Goal: Task Accomplishment & Management: Complete application form

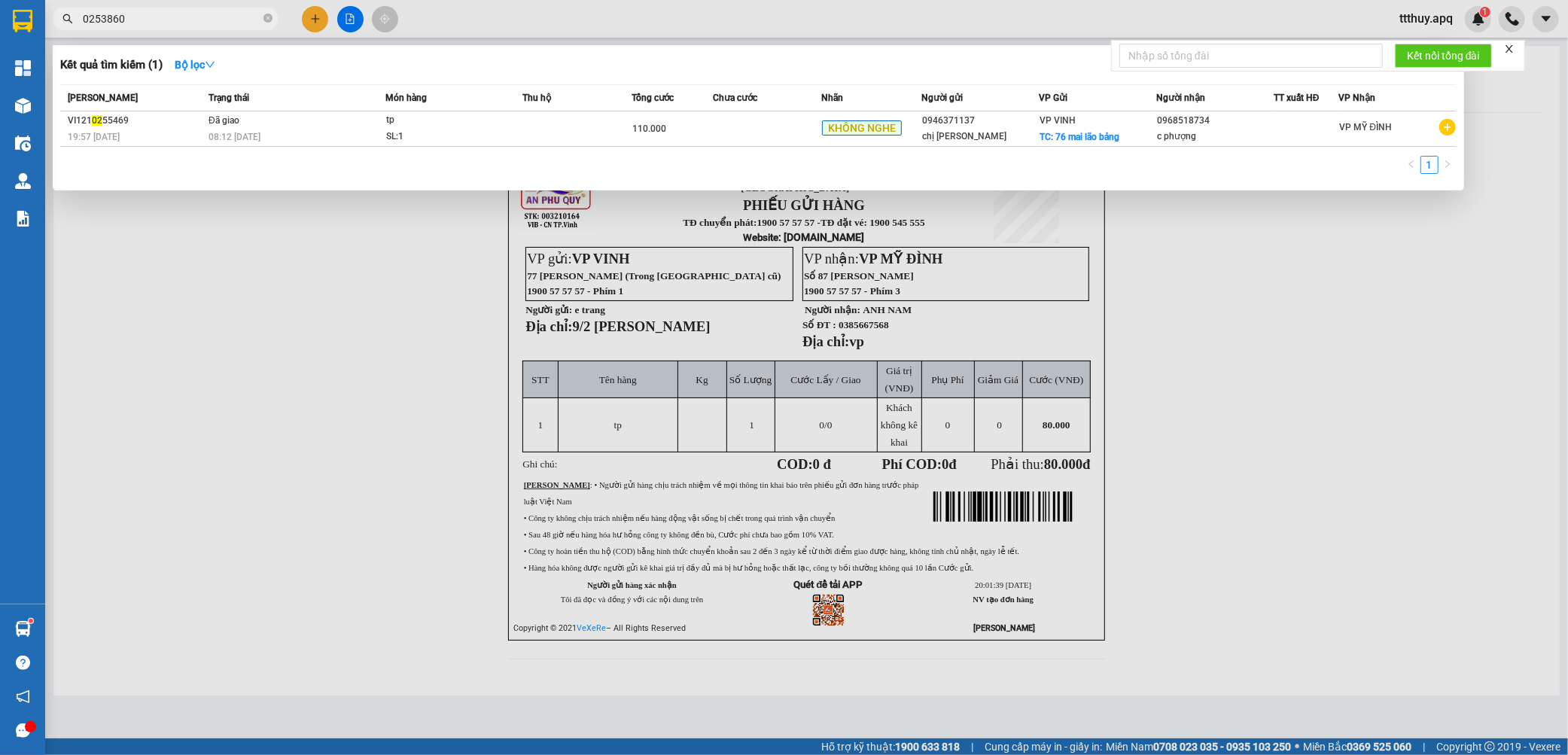
type input "0253860"
click at [207, 19] on input "0253860" at bounding box center [172, 18] width 178 height 16
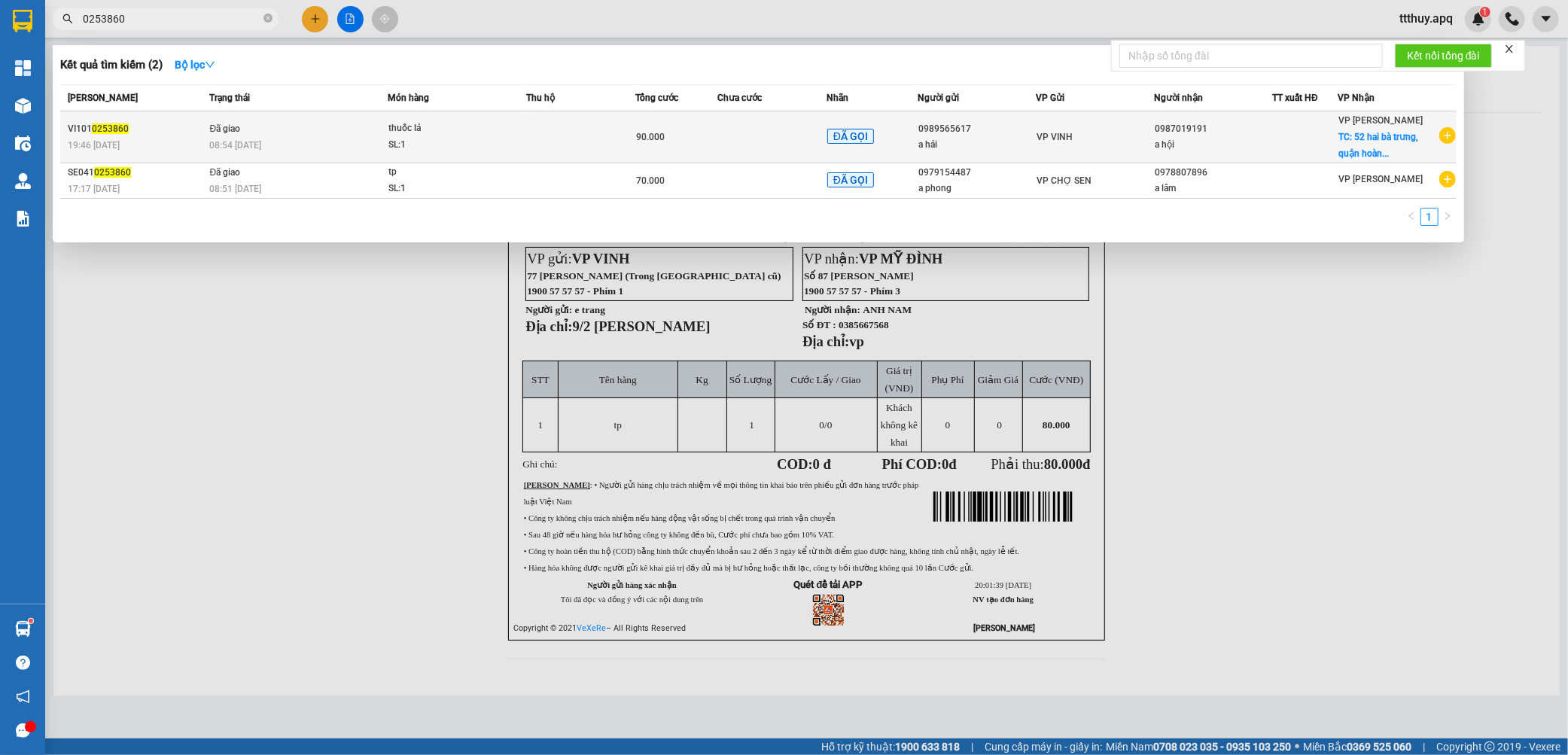
click at [344, 137] on div "08:54 - 11/10" at bounding box center [298, 144] width 178 height 16
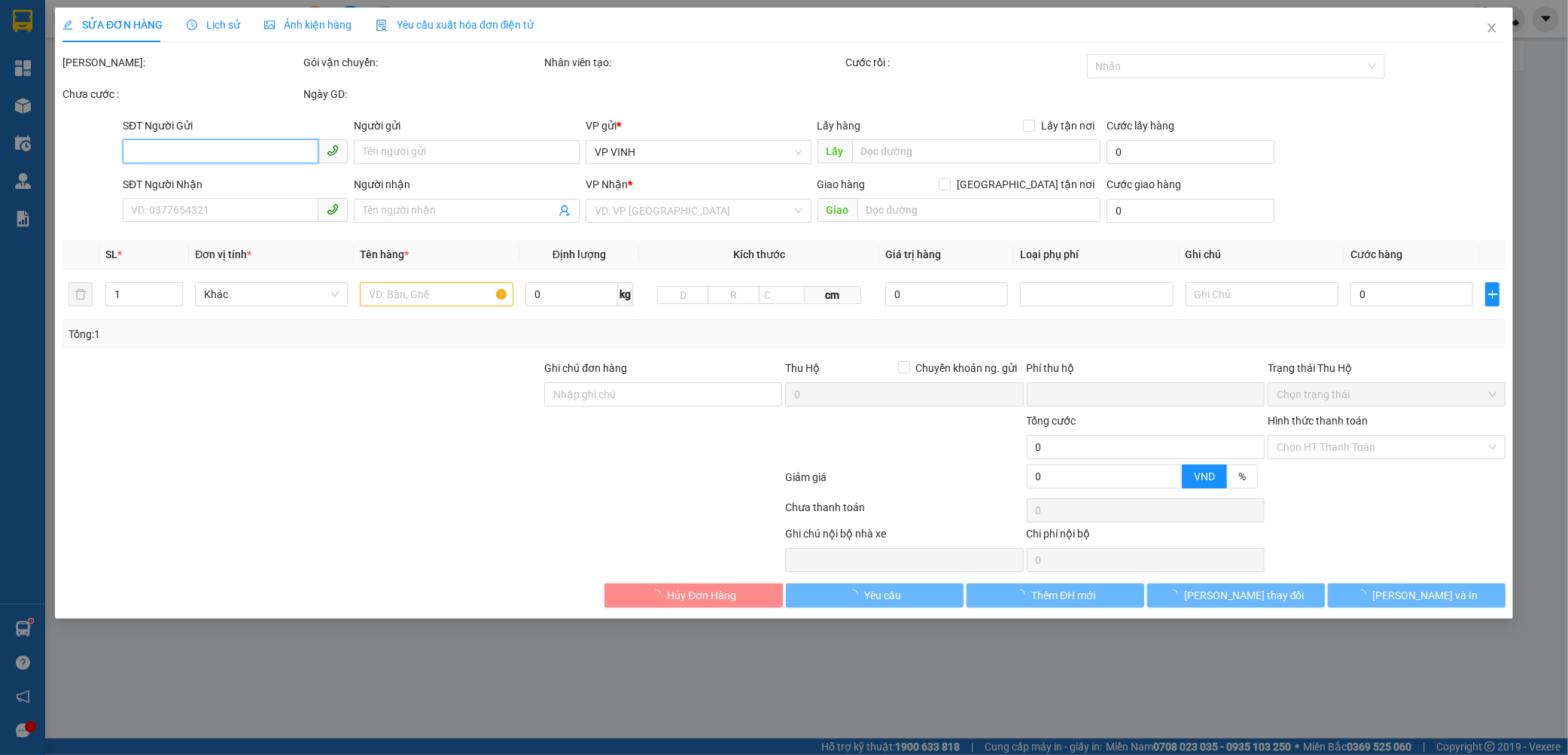
type input "0989565617"
type input "a hải"
type input "0987019191"
type input "a hội"
checkbox input "true"
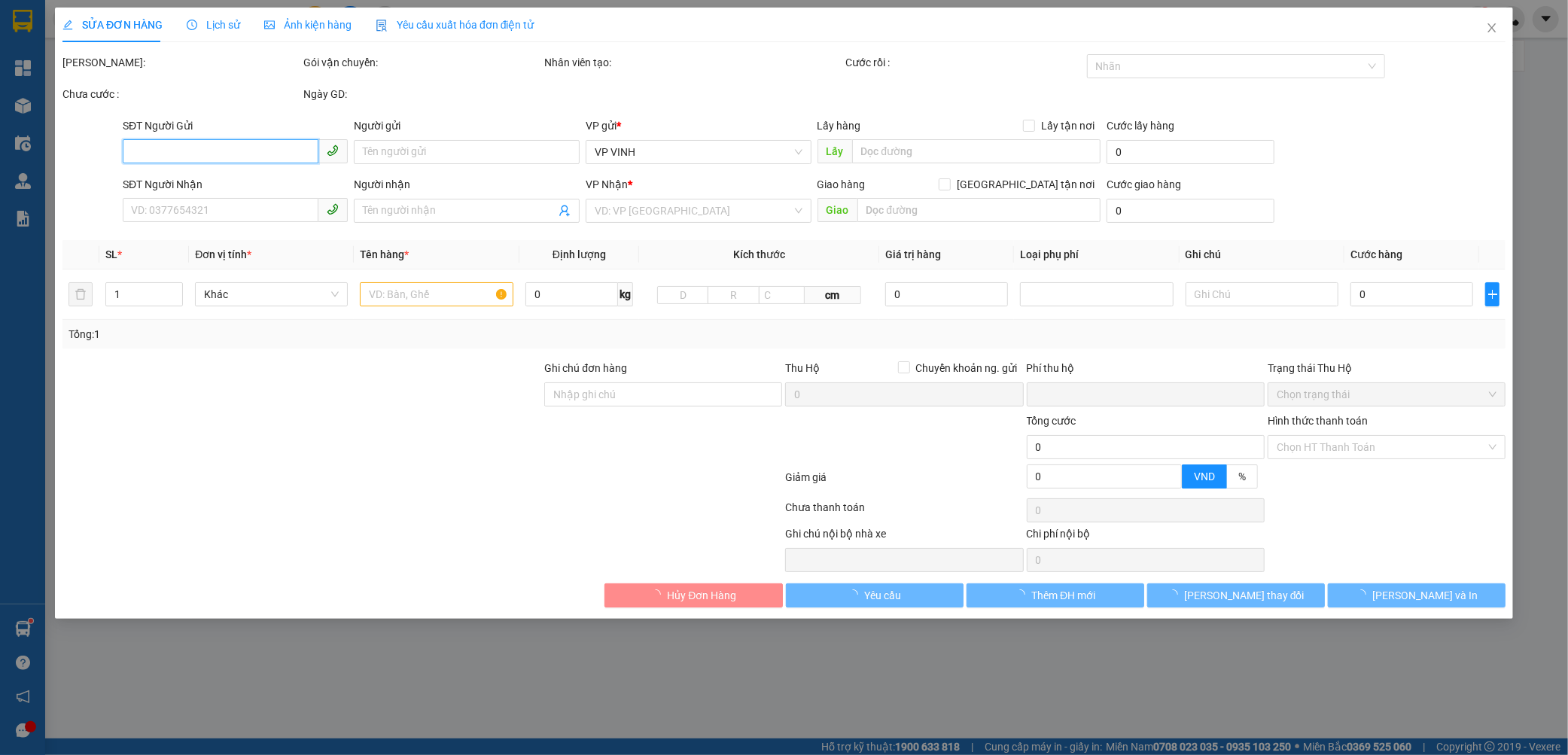
type input "52 hai bà trưng, quận hoàn kiếm, hà nội"
type input "60.000"
type input "0"
type input "90.000"
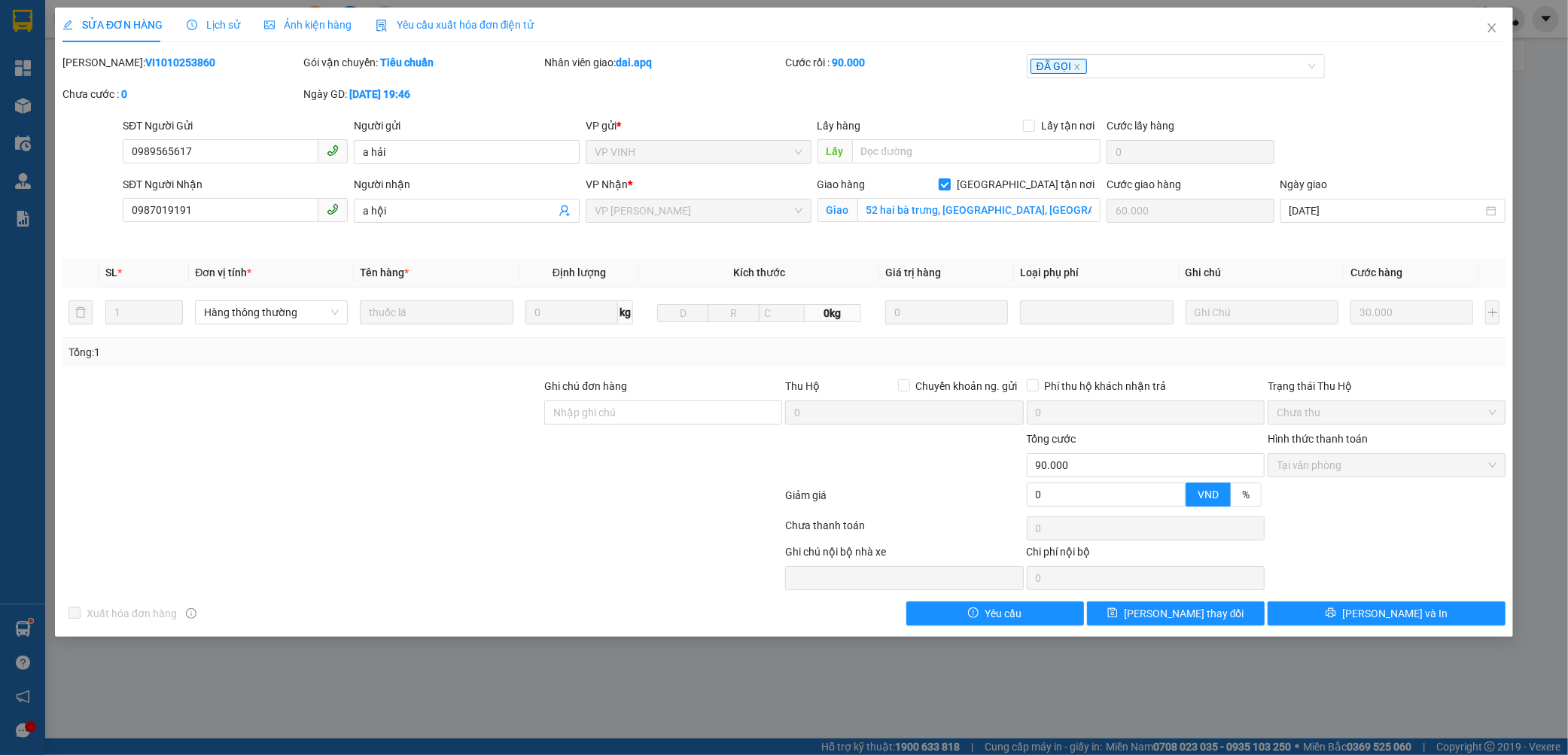
click at [145, 62] on b "VI1010253860" at bounding box center [180, 62] width 70 height 12
copy b "VI1010253860"
click at [212, 24] on span "Lịch sử" at bounding box center [213, 25] width 54 height 12
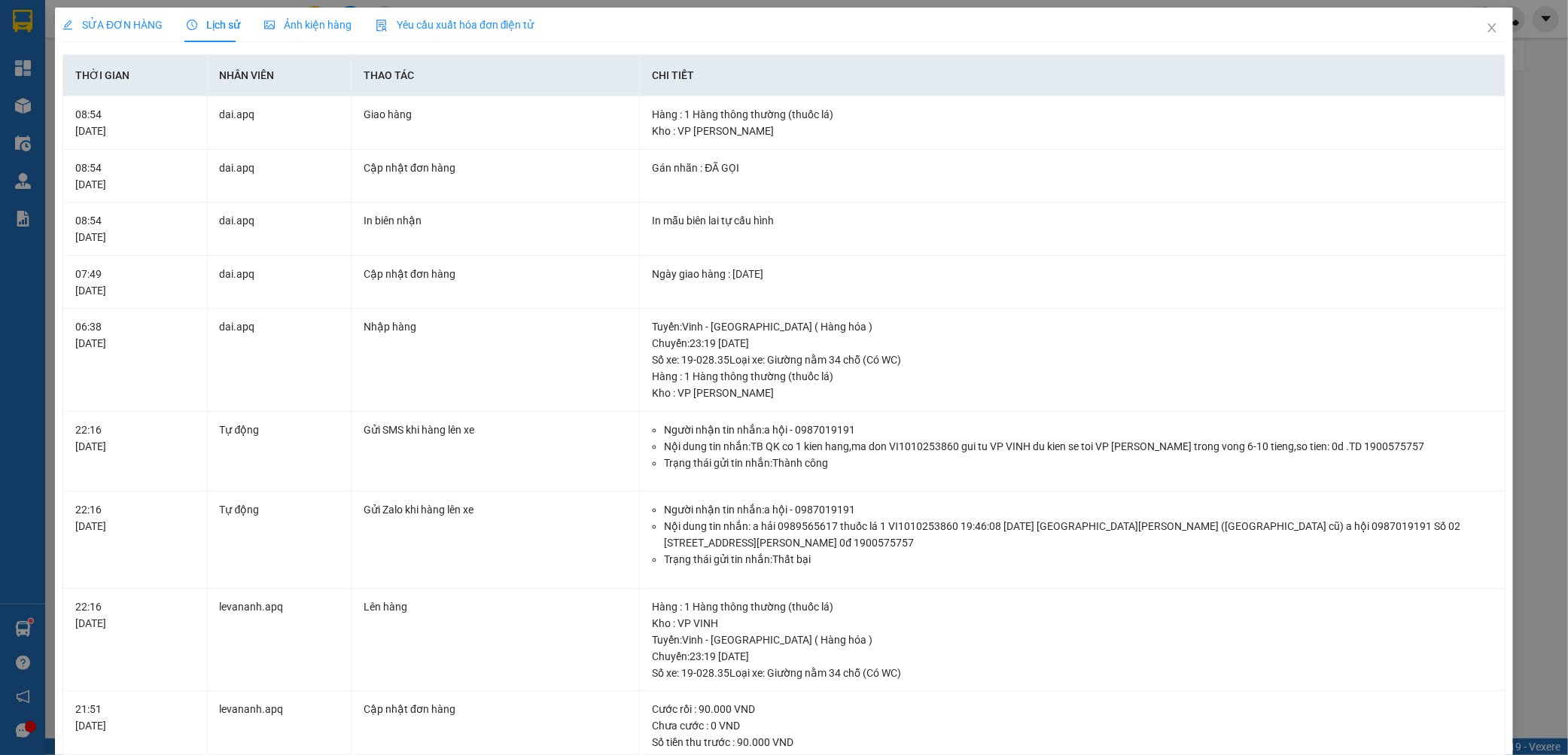
click at [96, 24] on span "SỬA ĐƠN HÀNG" at bounding box center [112, 25] width 100 height 12
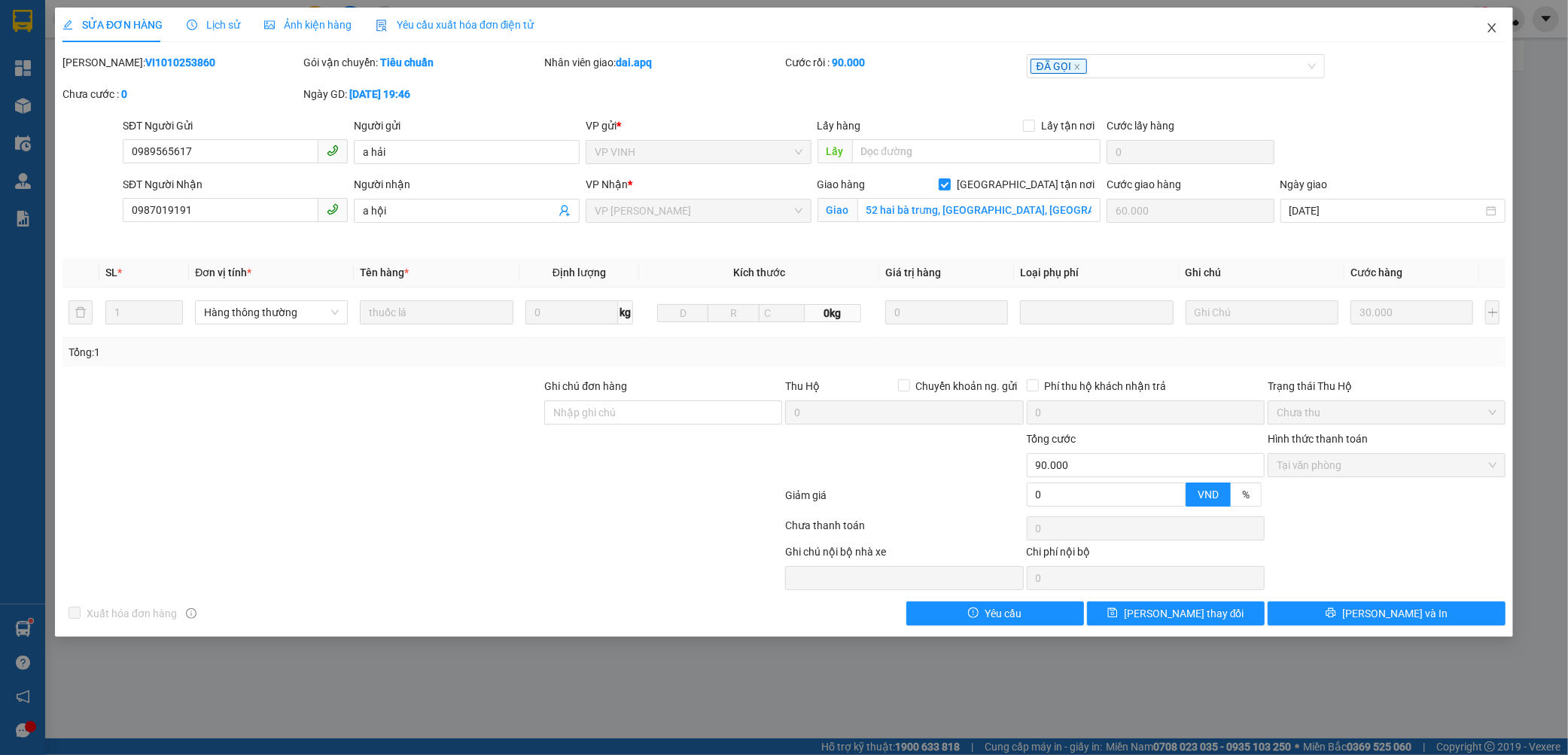
drag, startPoint x: 1489, startPoint y: 34, endPoint x: 1001, endPoint y: 40, distance: 488.0
click at [1487, 34] on span "Close" at bounding box center [1491, 29] width 42 height 42
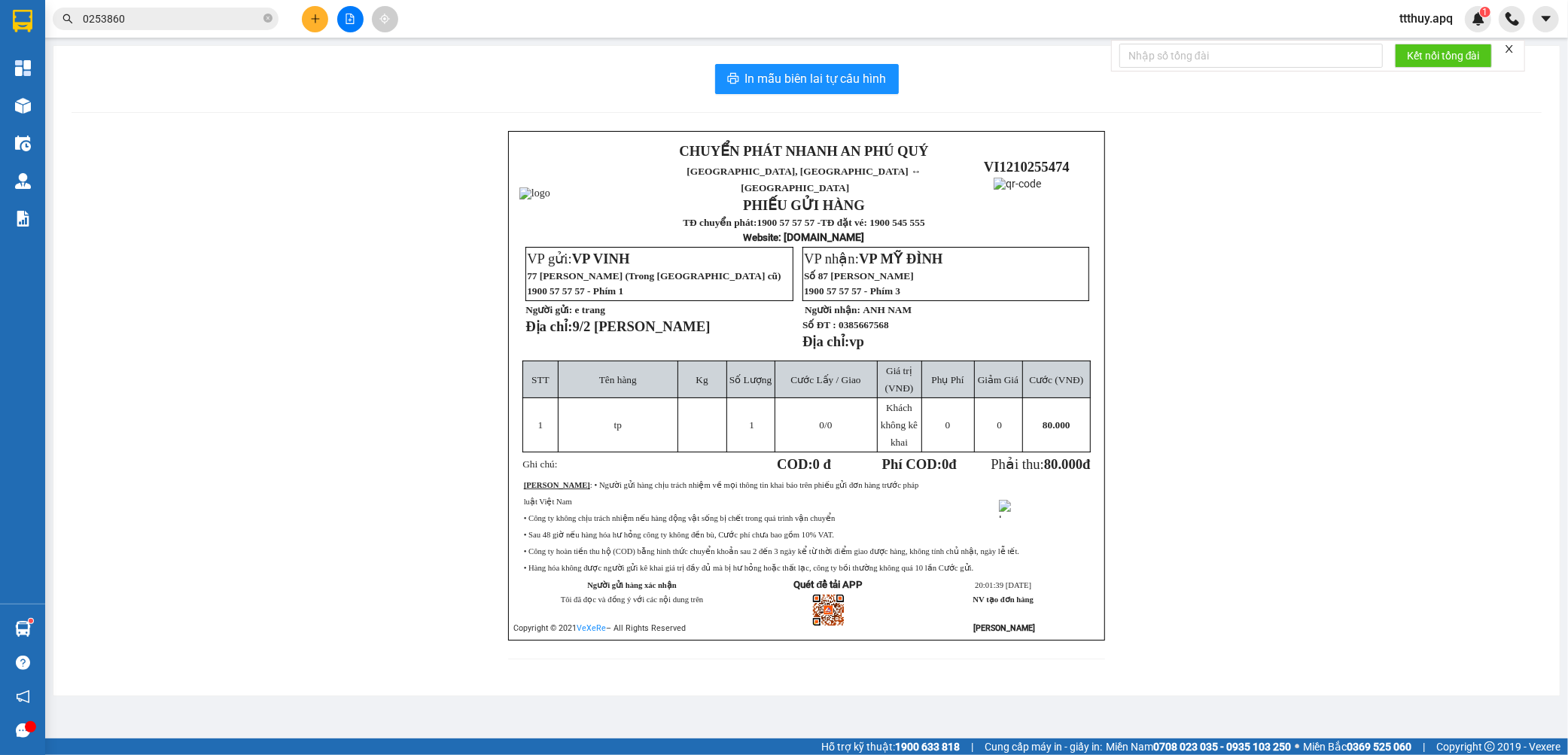
click at [210, 15] on input "0253860" at bounding box center [172, 18] width 178 height 16
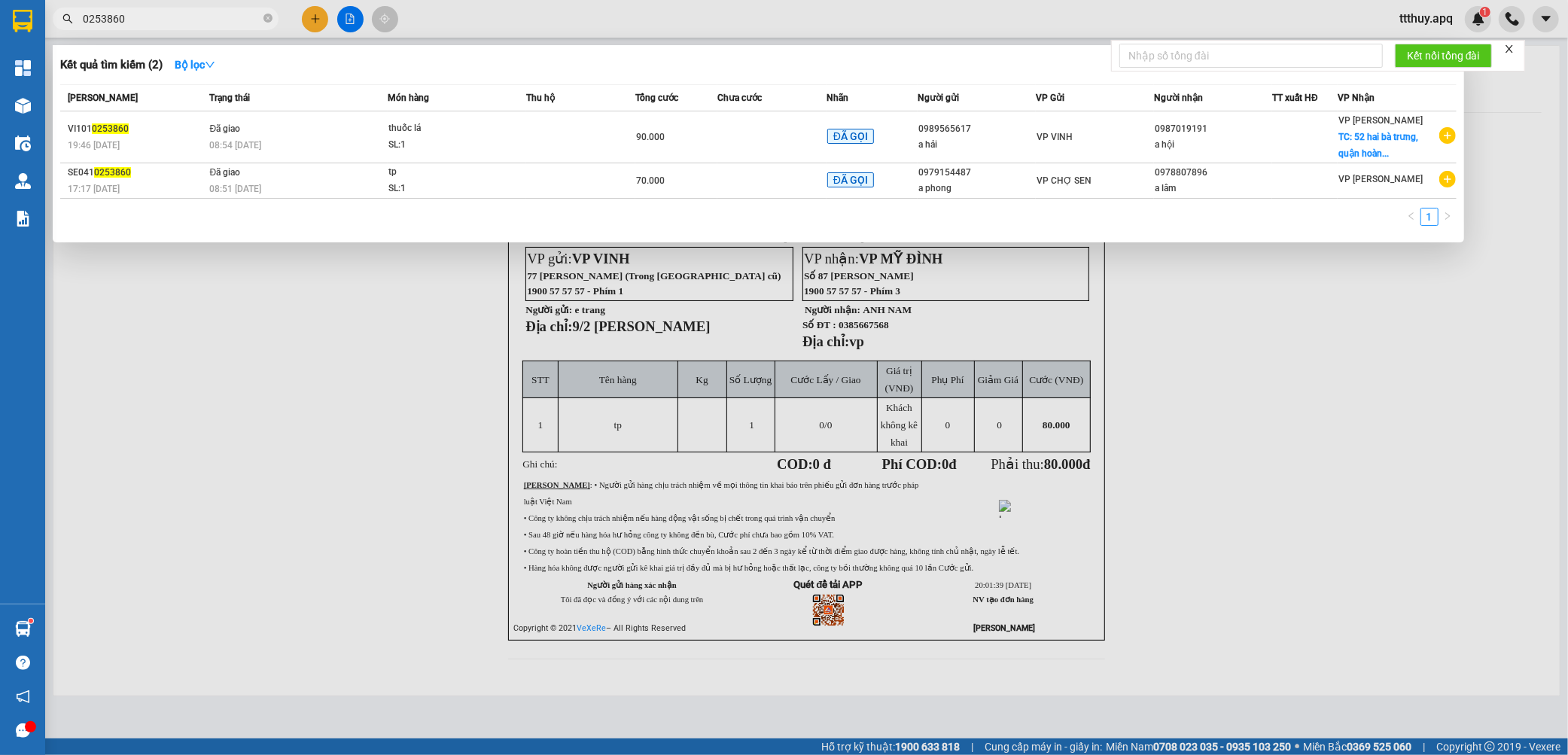
click at [210, 15] on input "0253860" at bounding box center [172, 18] width 178 height 16
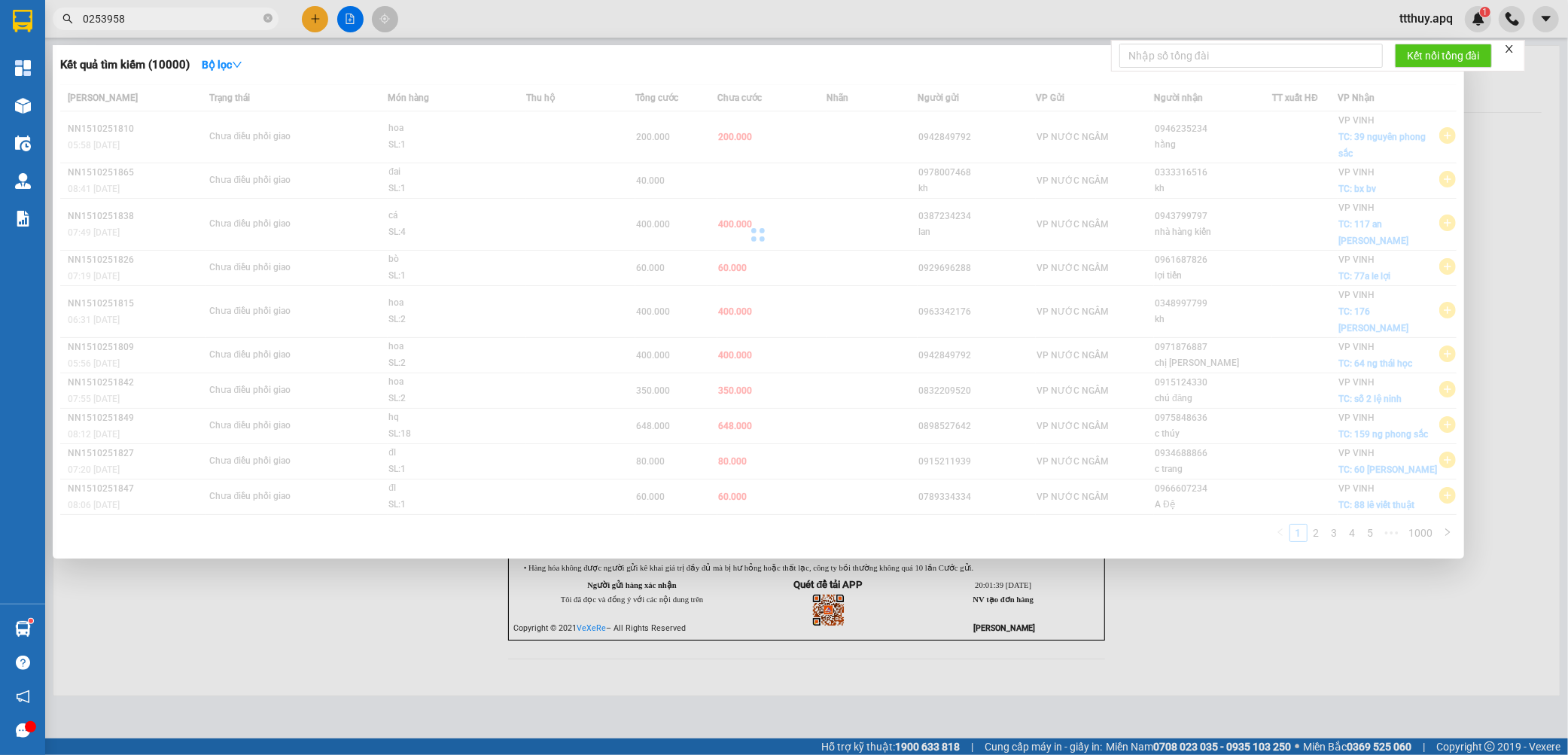
type input "0253958"
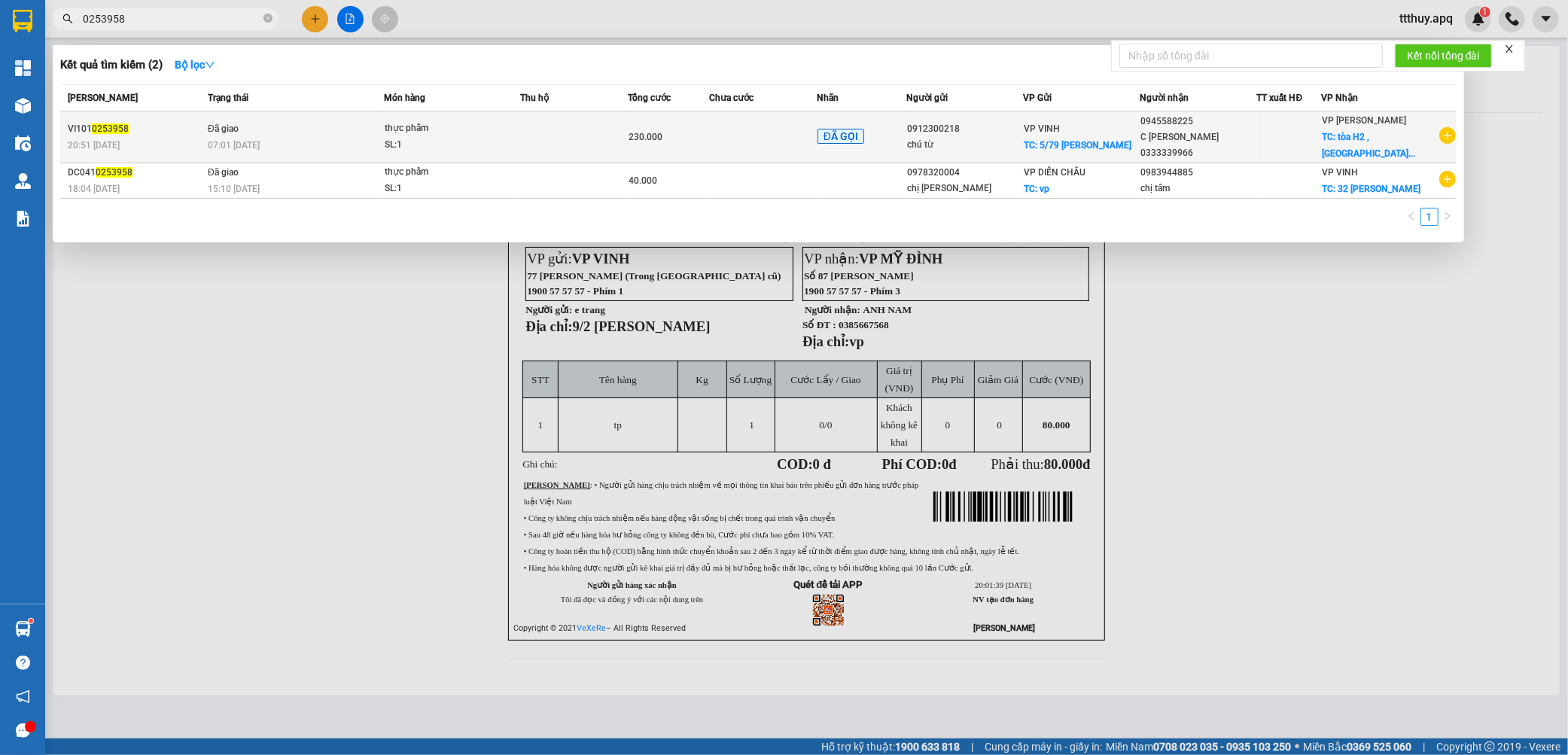
click at [306, 139] on div "07:01 - 11/10" at bounding box center [295, 144] width 175 height 16
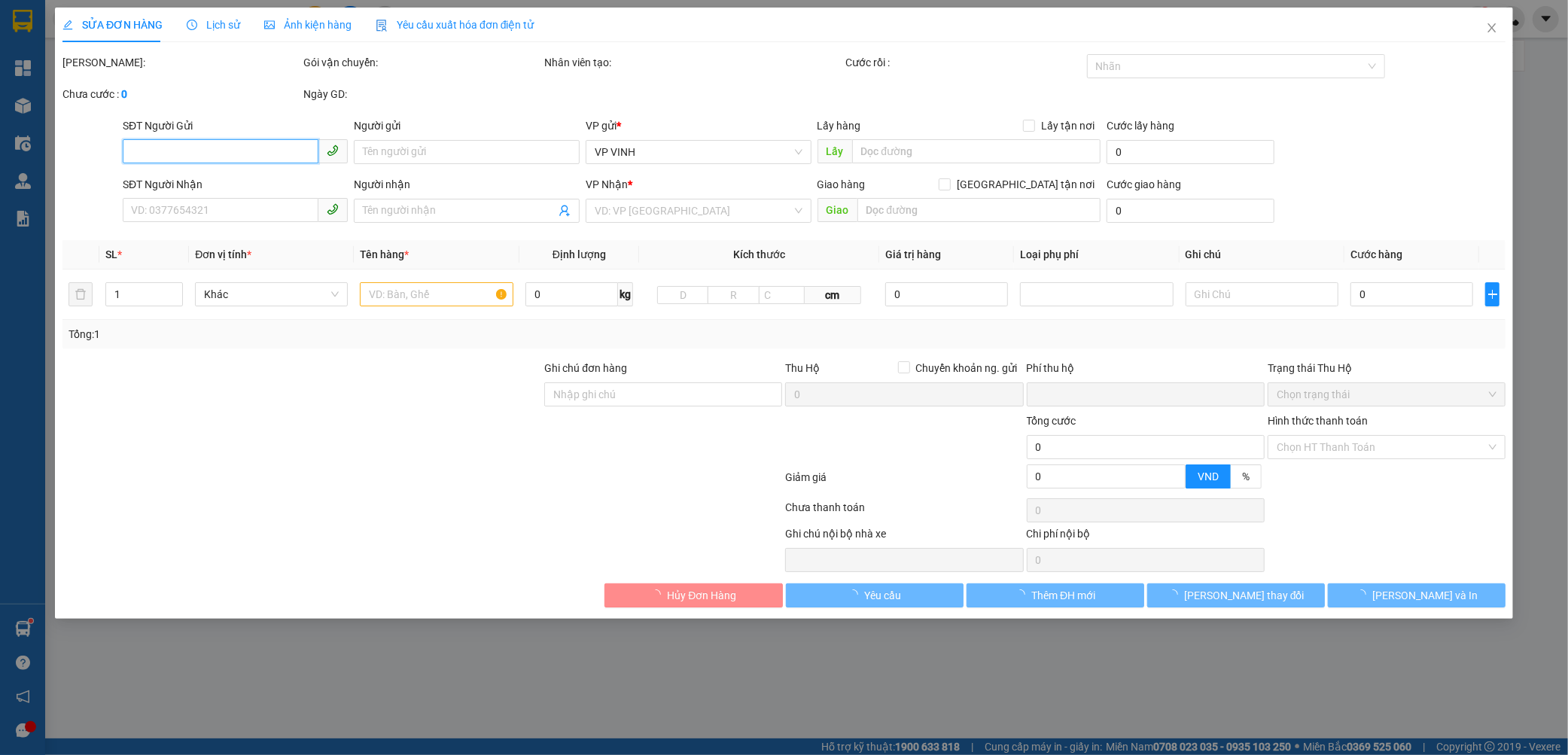
type input "0912300218"
type input "chú từ"
checkbox input "true"
type input "5/79 tôn thất tùng"
type input "0945588225"
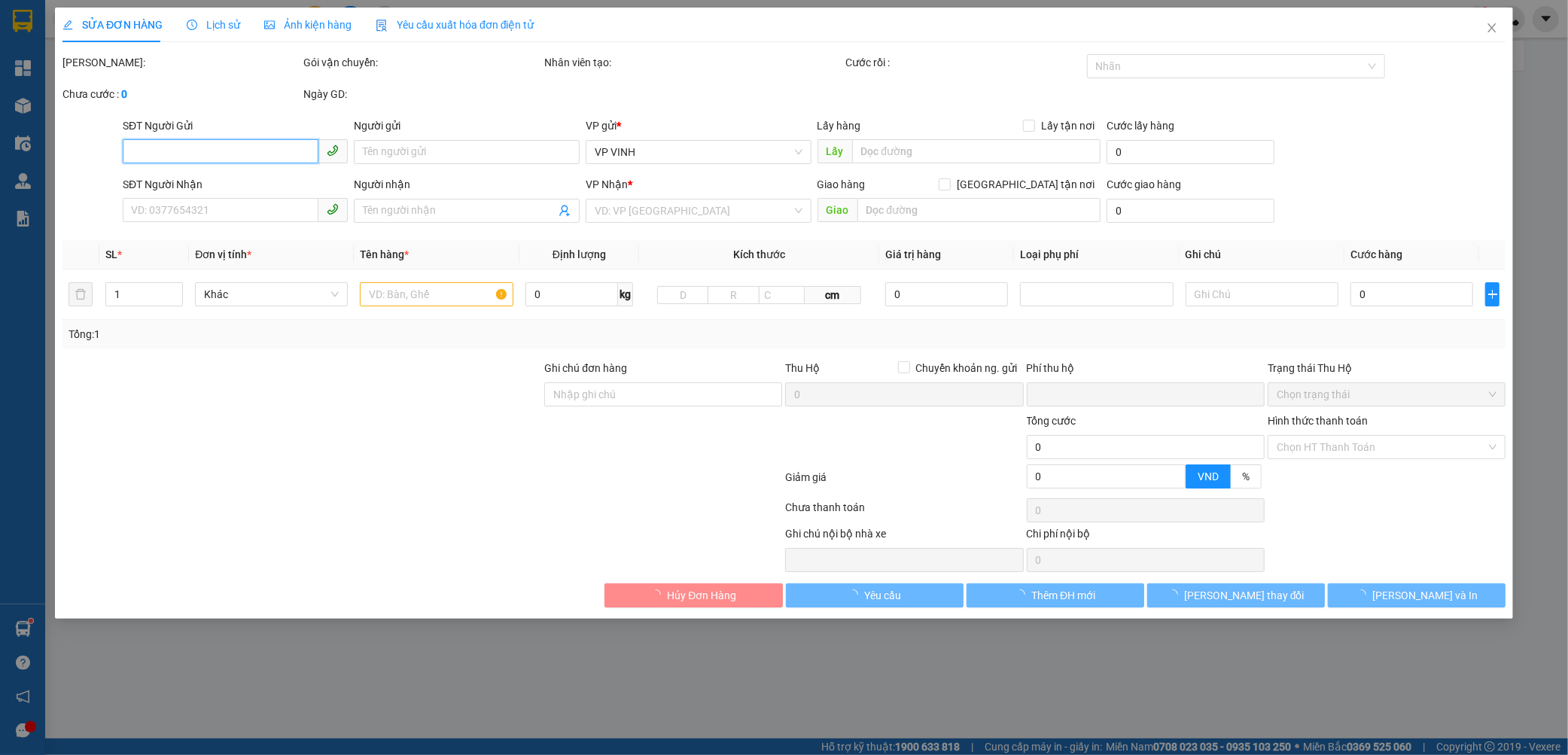
type input "C ngô thị minh hạnh 0333339966"
checkbox input "true"
type input "tòa H2 , haven park ecopark , văn giang , hưng yên , hà nội"
type input "180.000"
type input "0"
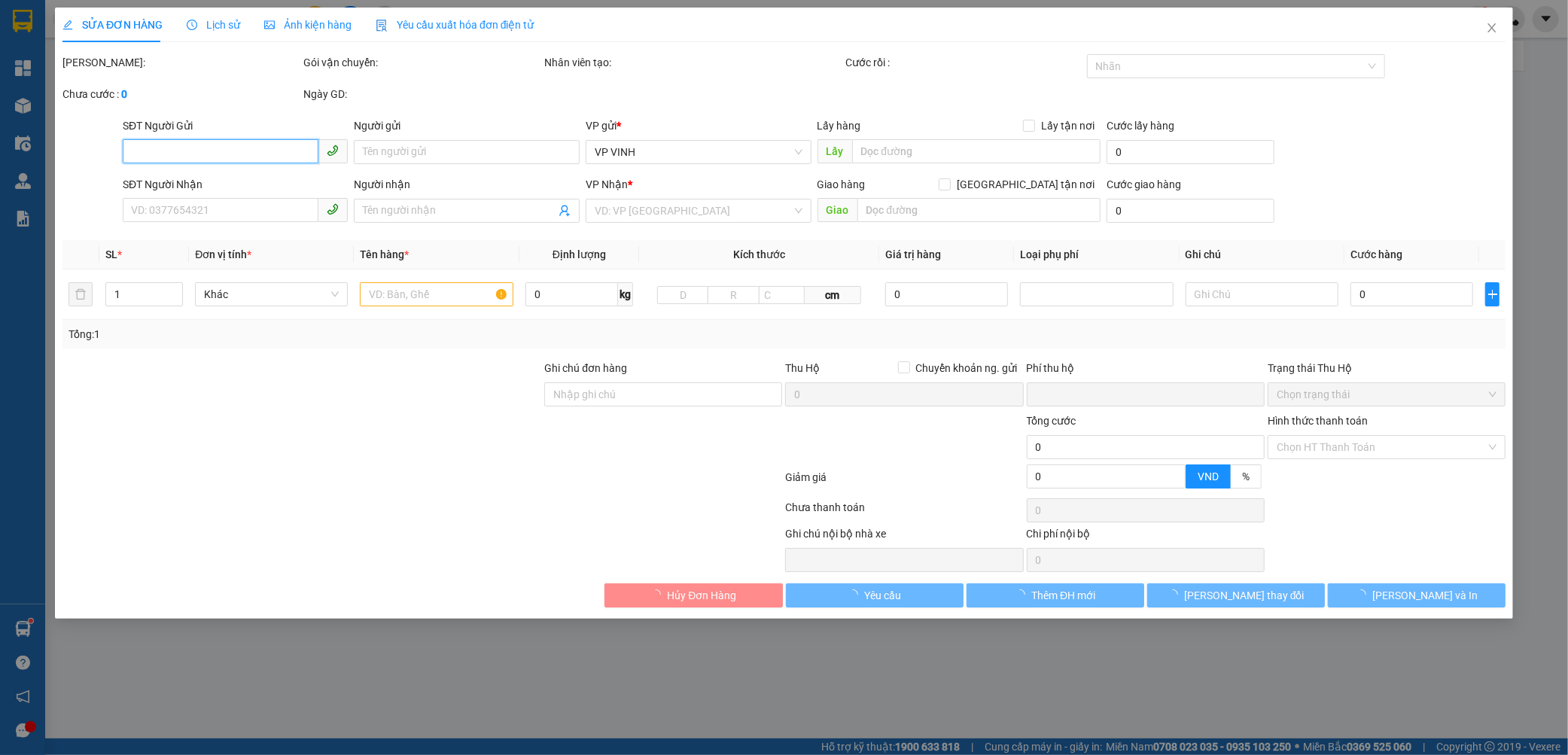
type input "230.000"
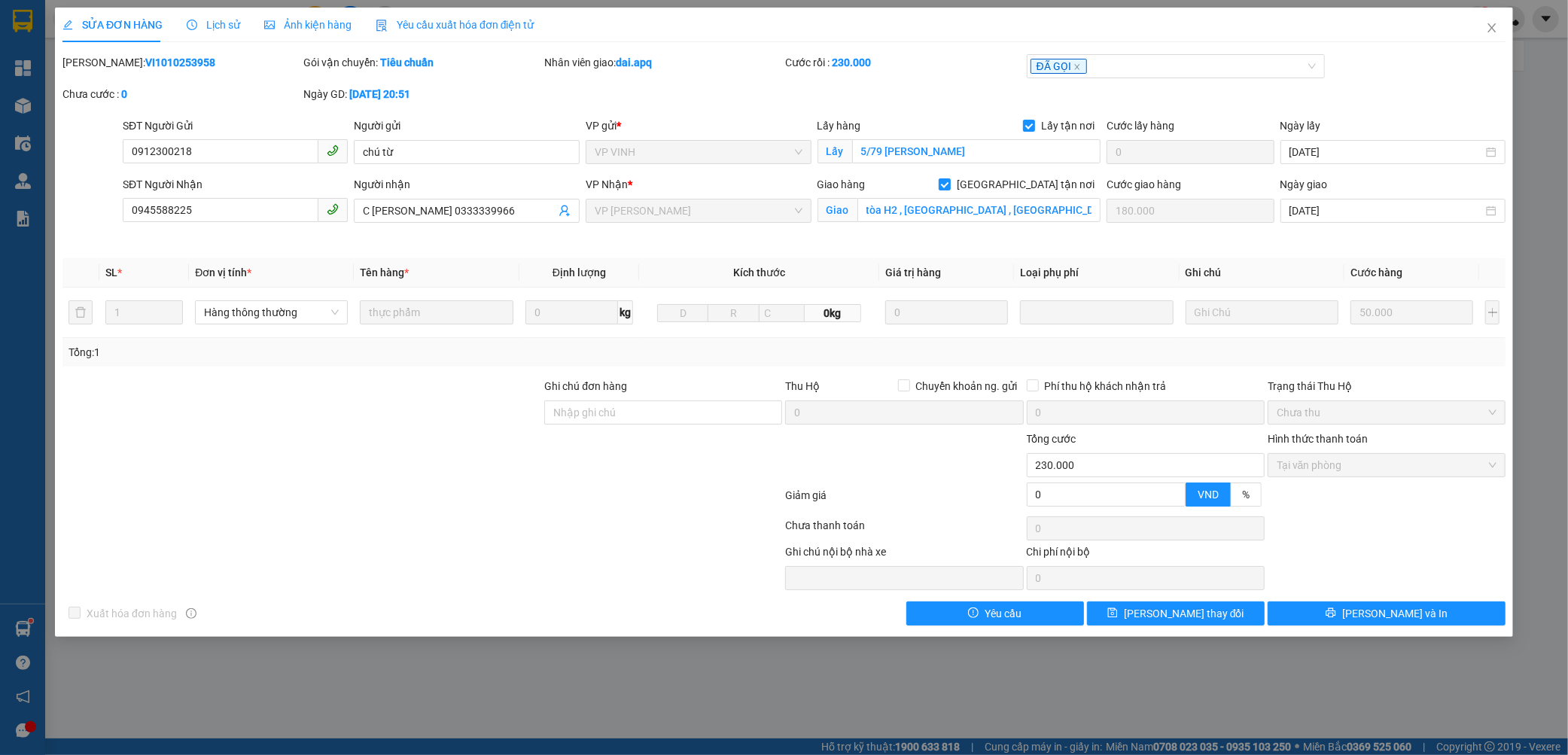
click at [160, 61] on b "VI1010253958" at bounding box center [180, 62] width 70 height 12
copy b "VI1010253958"
click at [1486, 33] on icon "close" at bounding box center [1491, 28] width 12 height 12
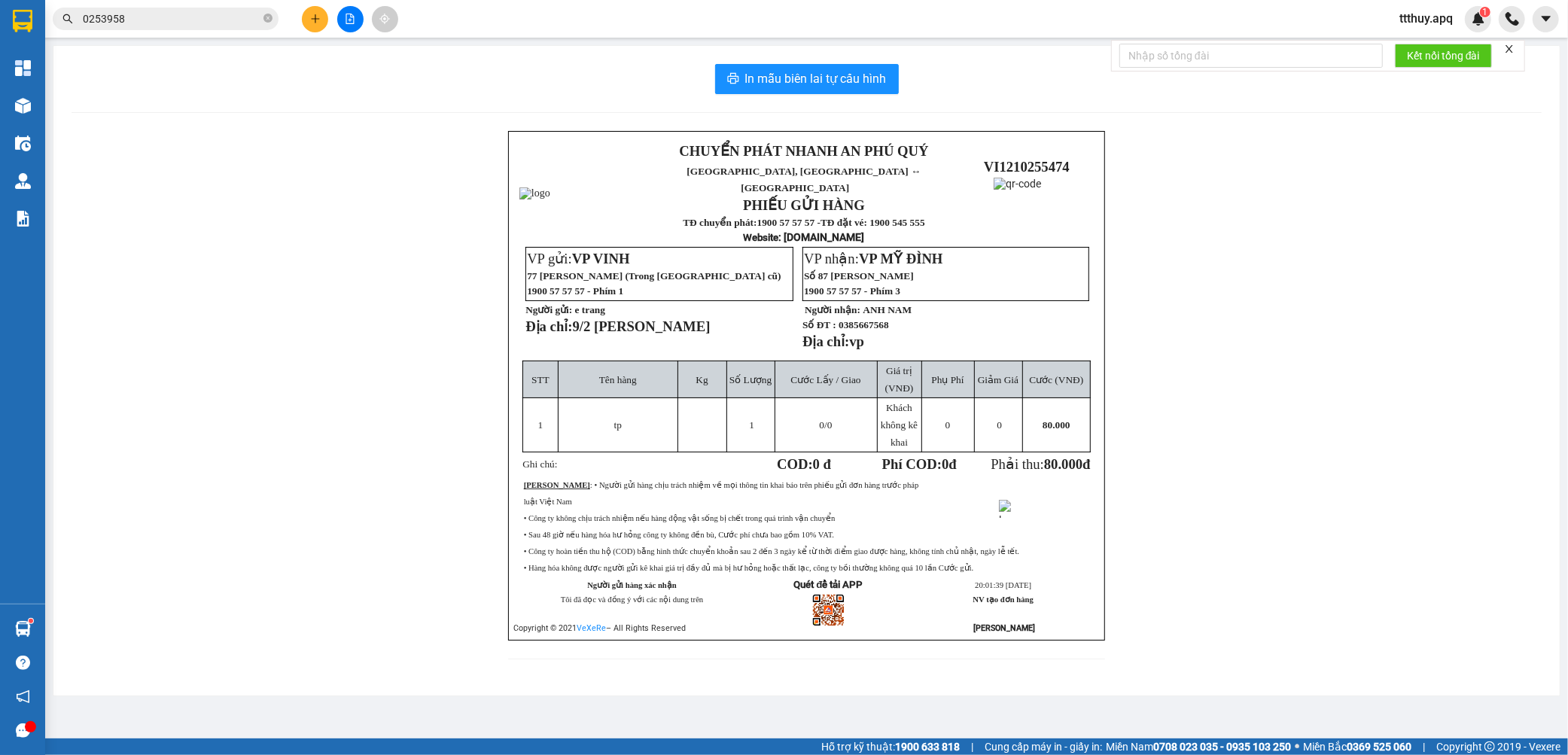
click at [188, 21] on input "0253958" at bounding box center [172, 18] width 178 height 16
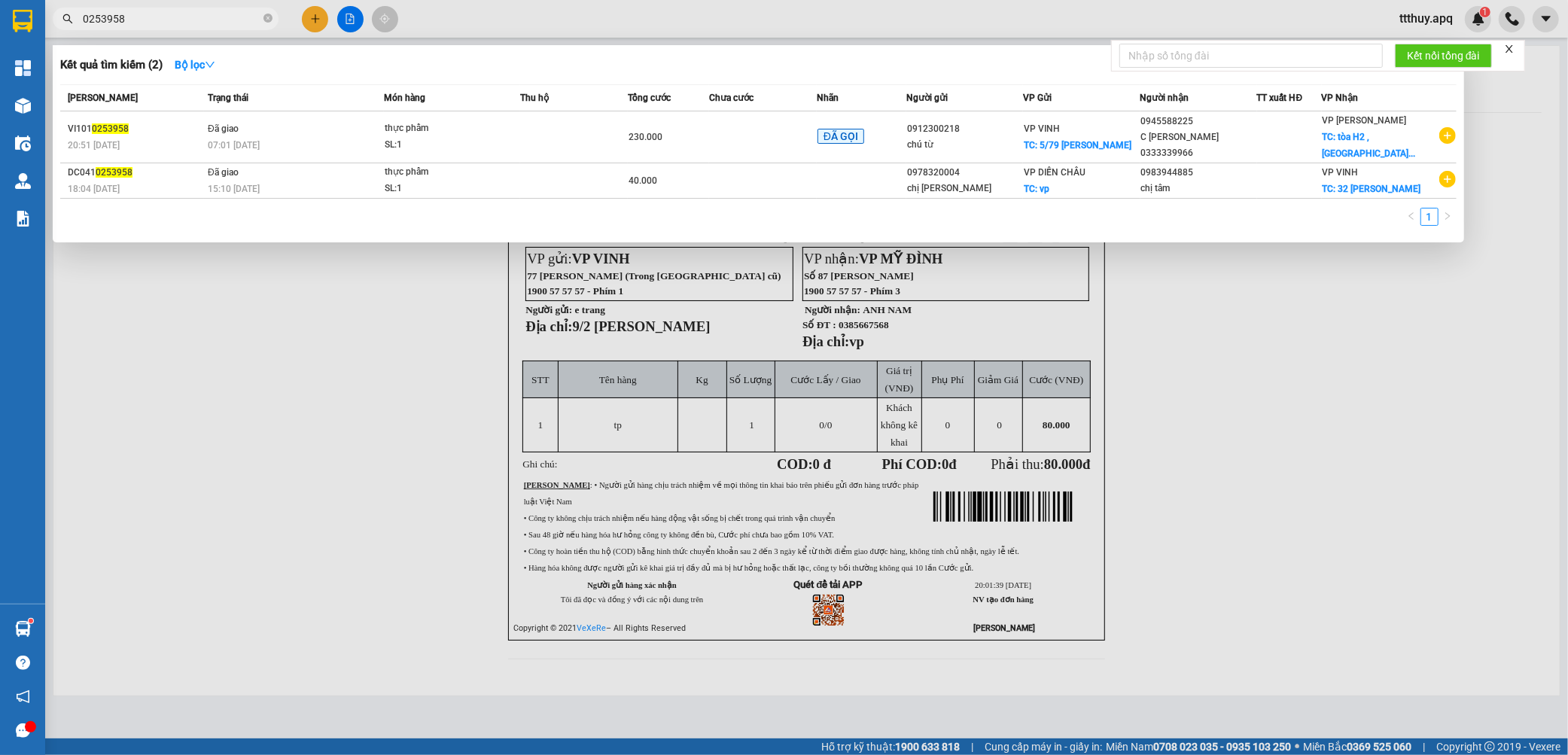
click at [188, 21] on input "0253958" at bounding box center [172, 18] width 178 height 16
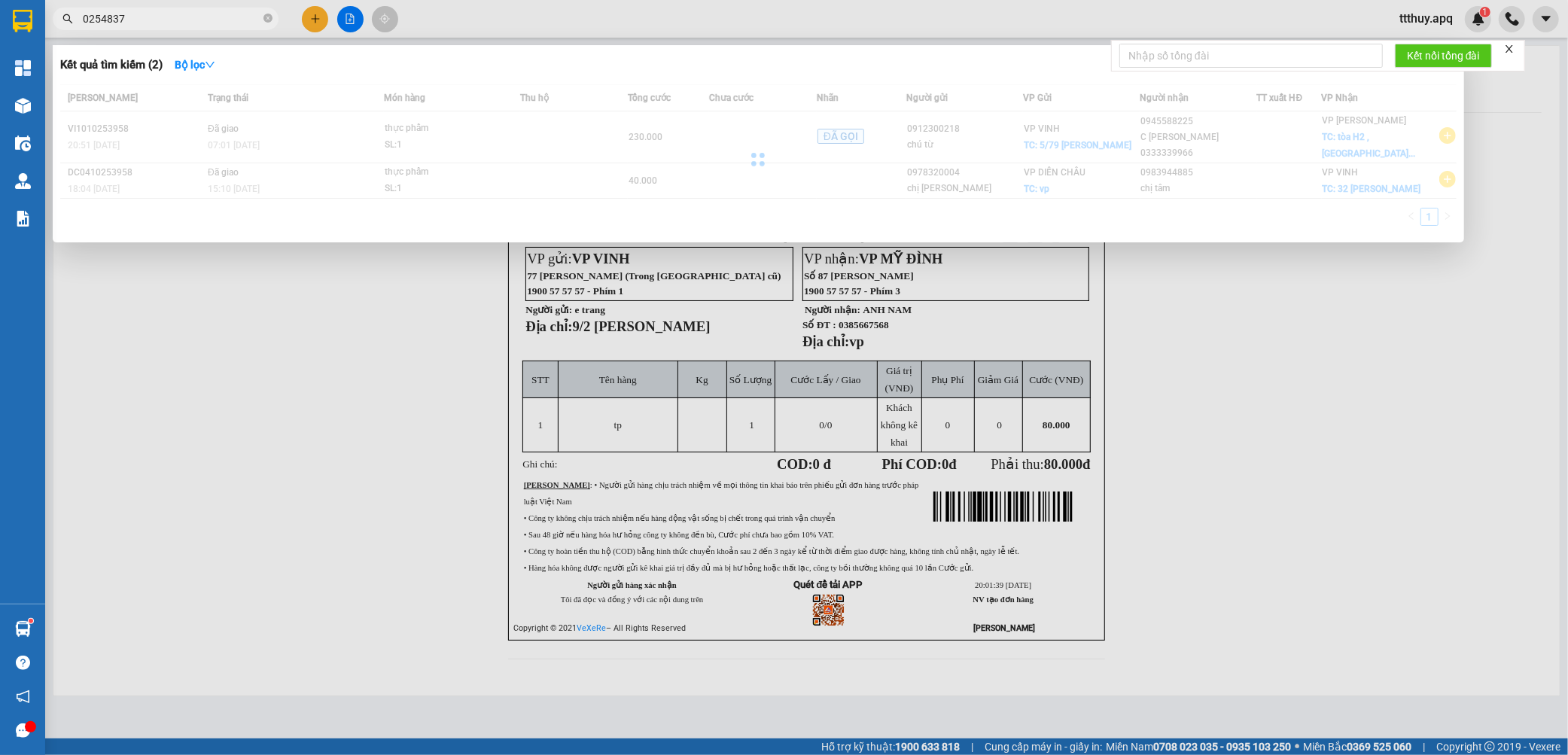
type input "0254837"
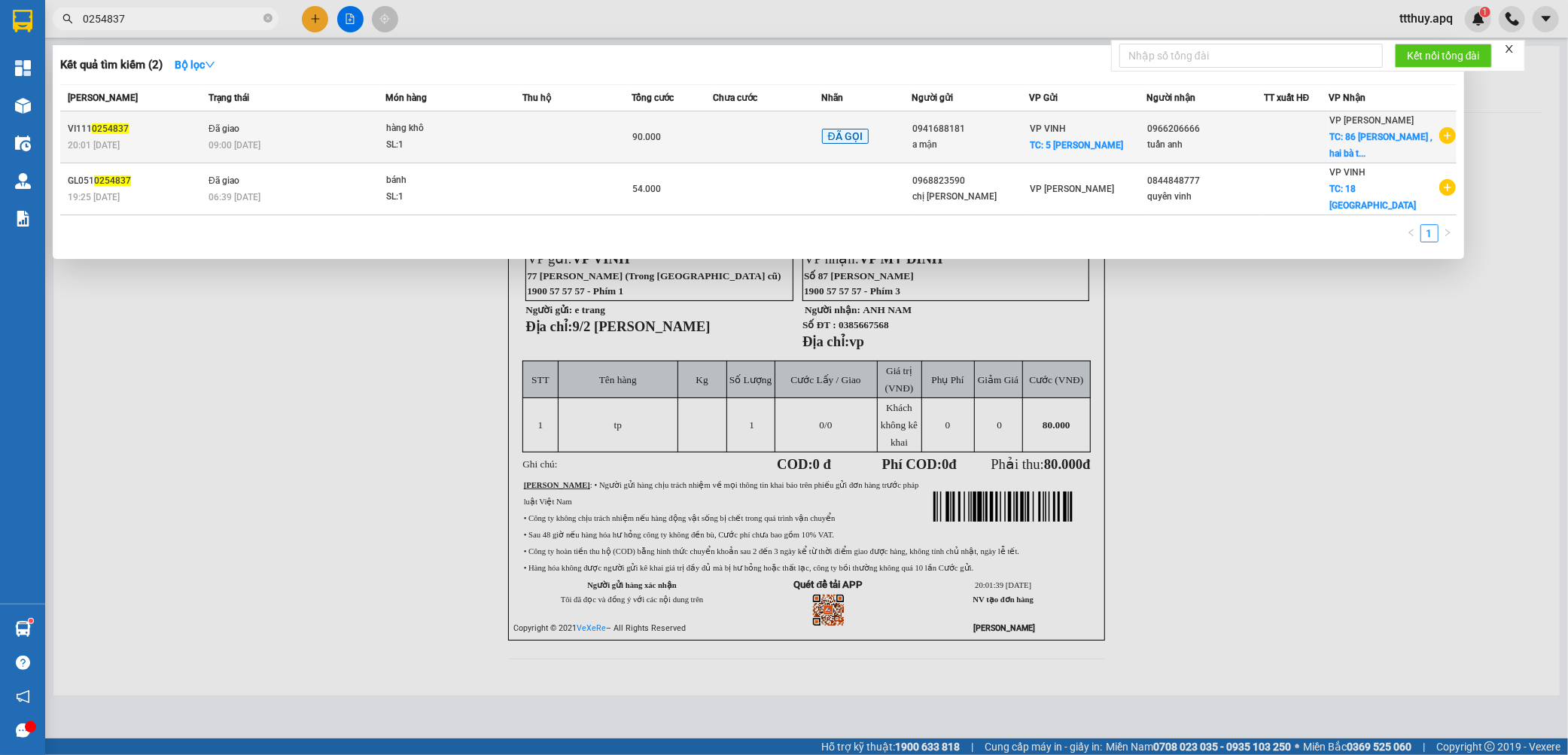
click at [144, 133] on div "VI111 0254837" at bounding box center [136, 129] width 136 height 16
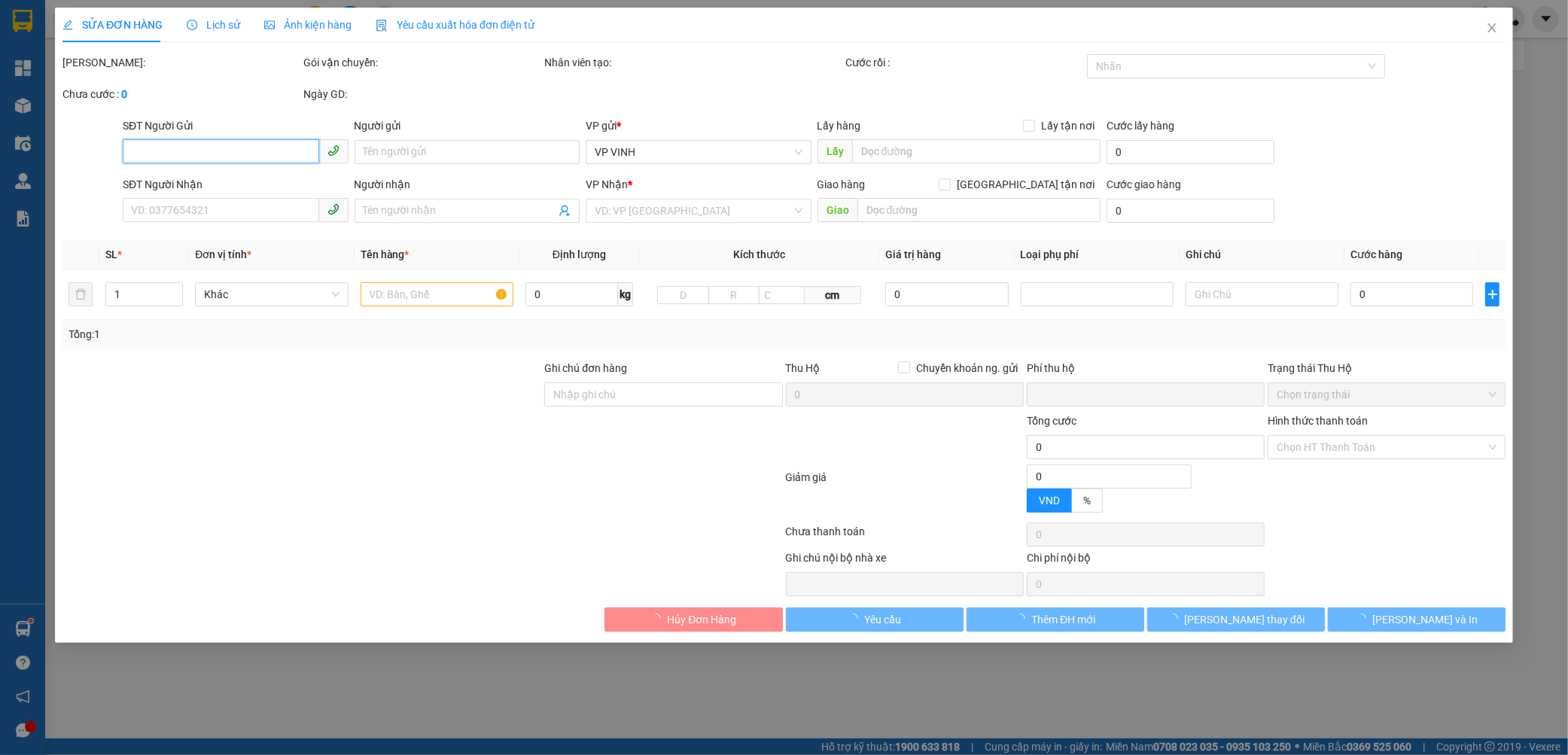
type input "0941688181"
type input "a mận"
checkbox input "true"
type input "5 chu trạc"
type input "0966206666"
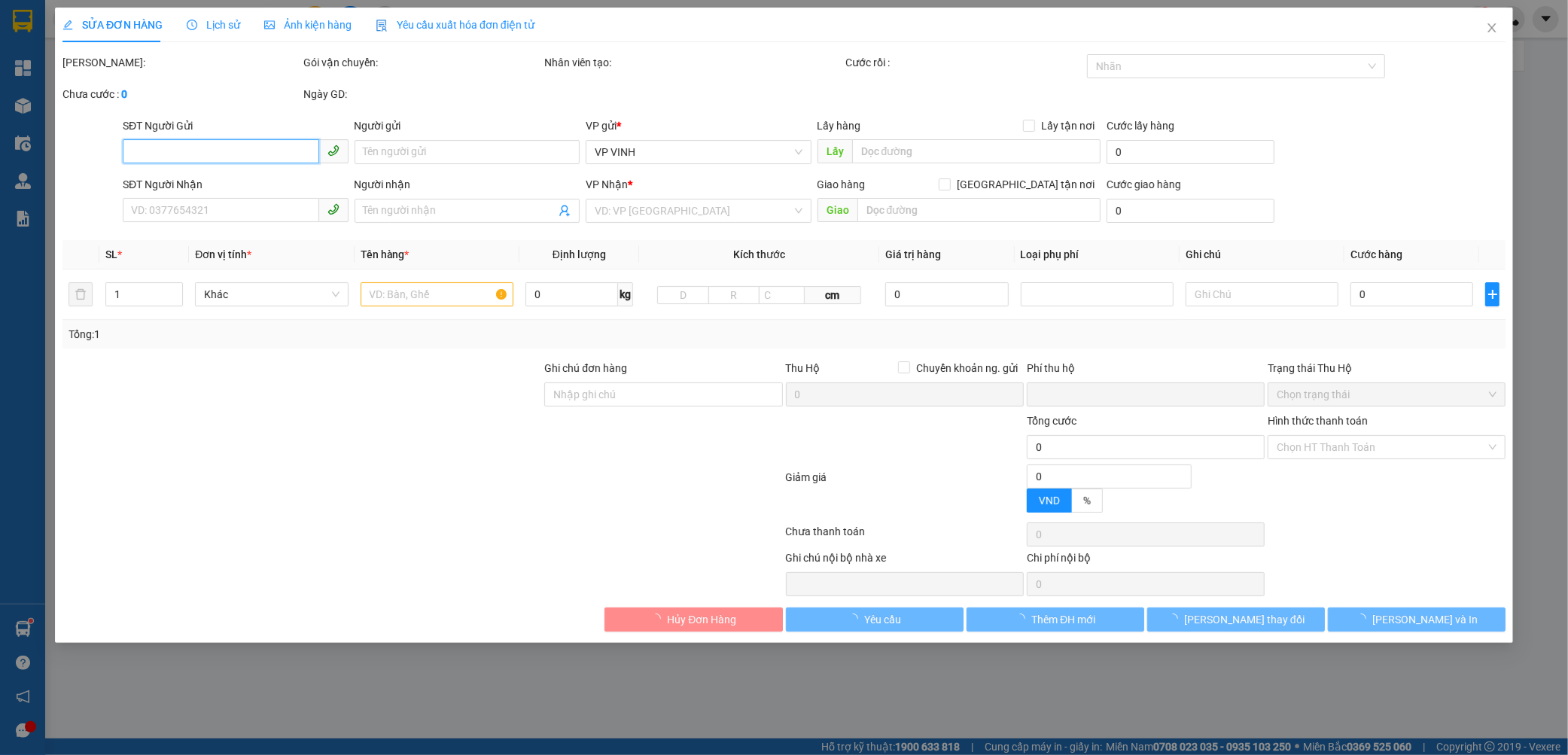
type input "tuấn anh"
checkbox input "true"
type input "86 ngô thị nhậm , hai bà trưng , hà nội"
type input "60.000"
type input "0"
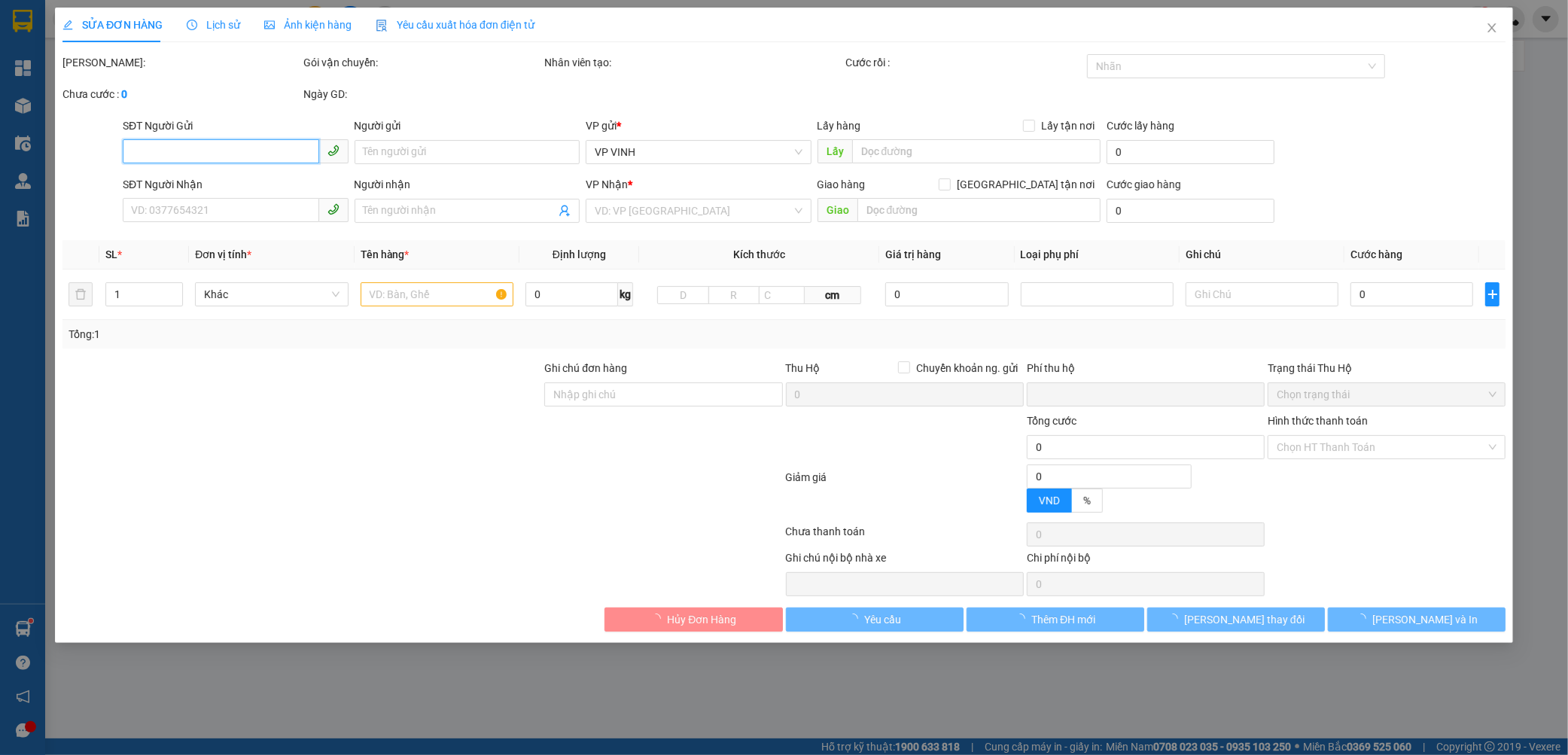
type input "90.000"
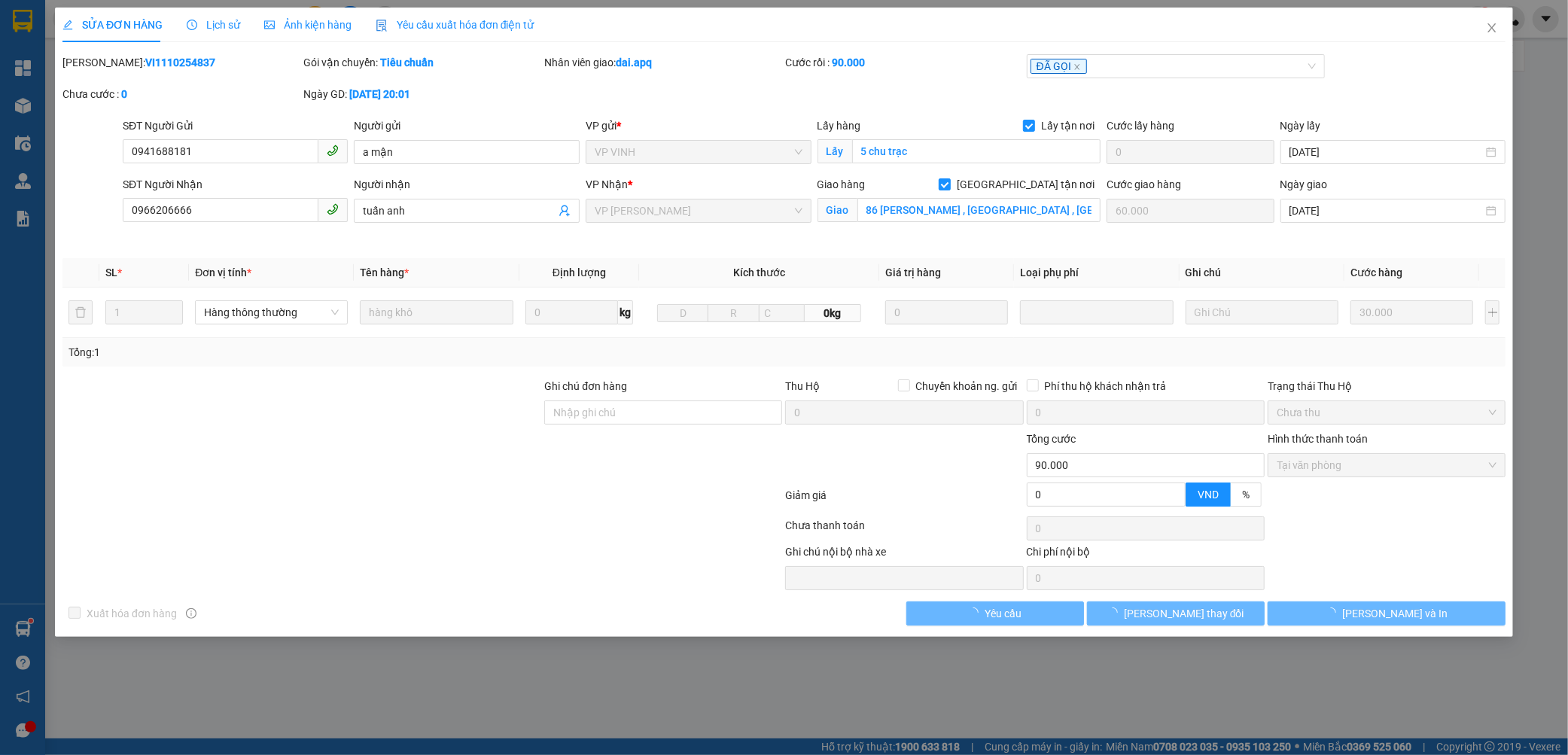
click at [145, 63] on b "VI1110254837" at bounding box center [180, 62] width 70 height 12
copy b "VI1110254837"
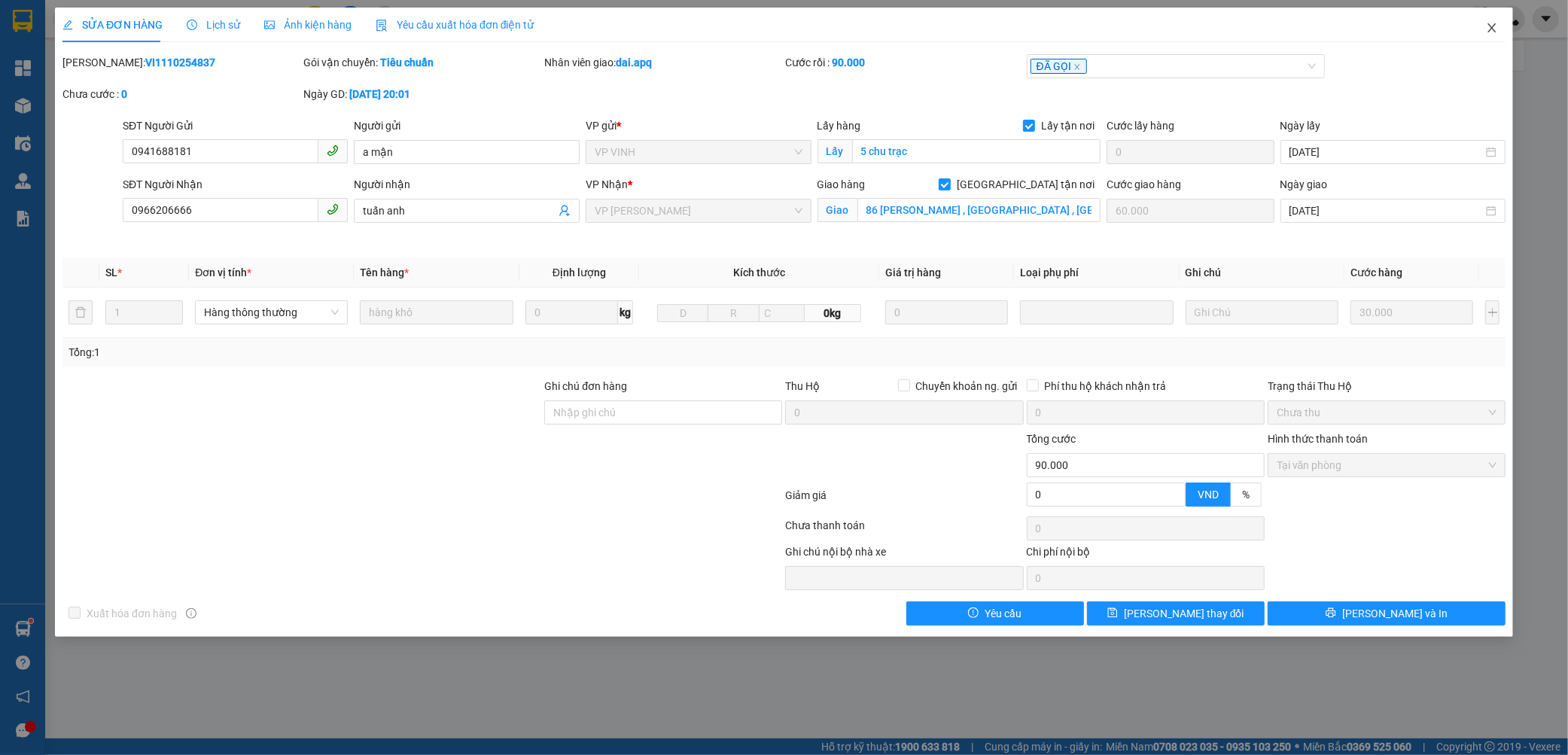
click at [1489, 23] on icon "close" at bounding box center [1491, 28] width 12 height 12
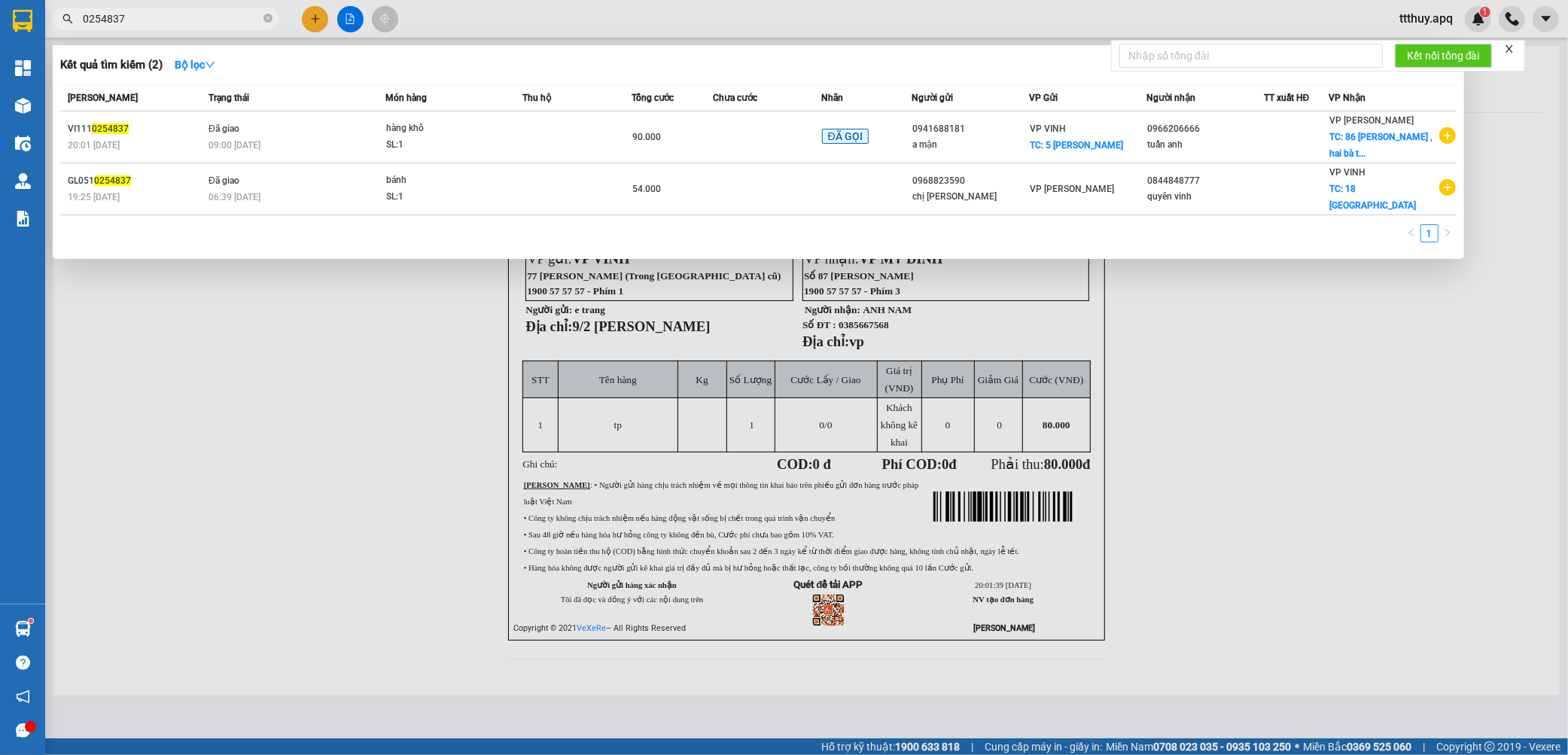
click at [254, 16] on input "0254837" at bounding box center [172, 18] width 178 height 16
click at [254, 16] on input "0254837" at bounding box center [172, 18] width 178 height 16
type input "0254913"
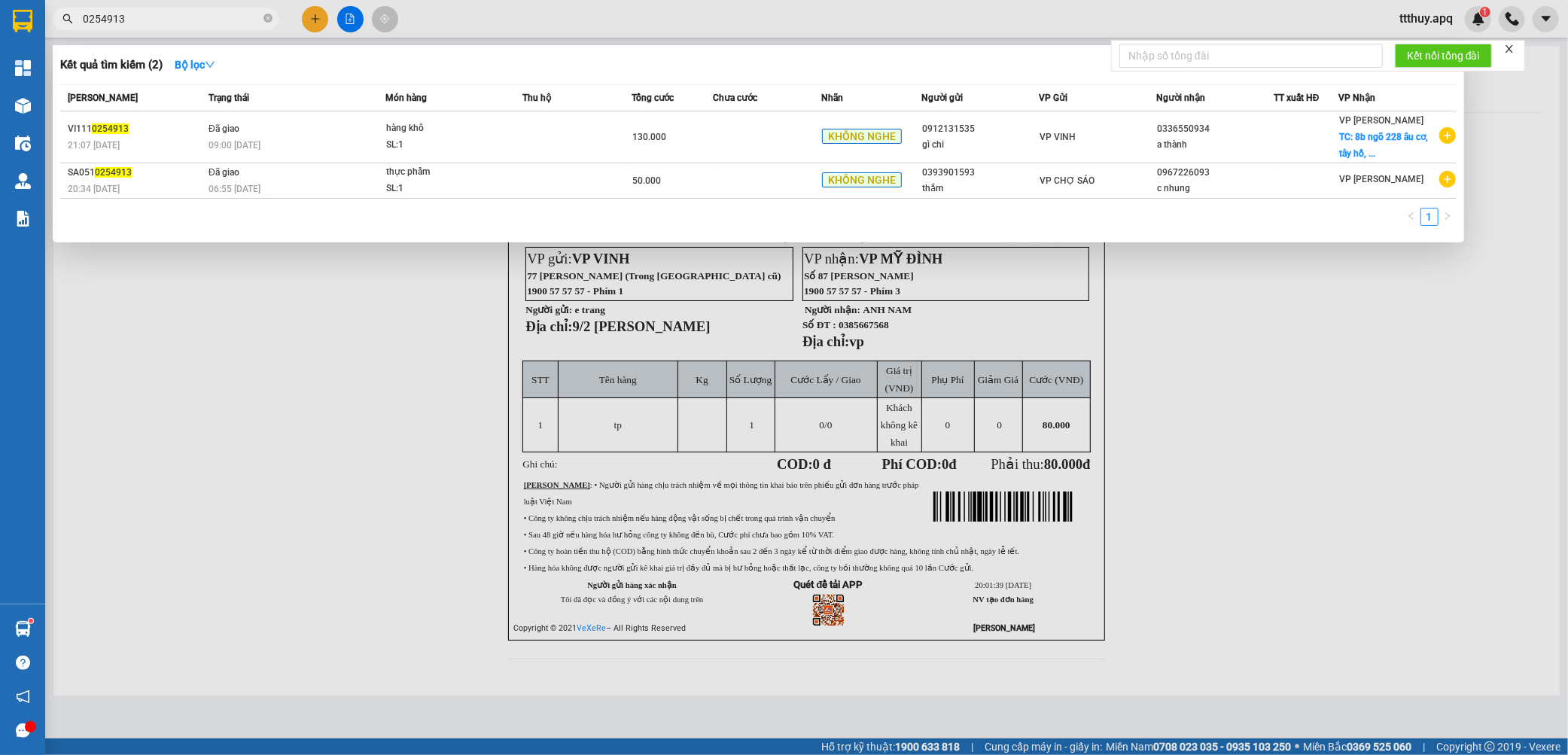
click at [335, 137] on div "09:00 - 12/10" at bounding box center [297, 144] width 176 height 16
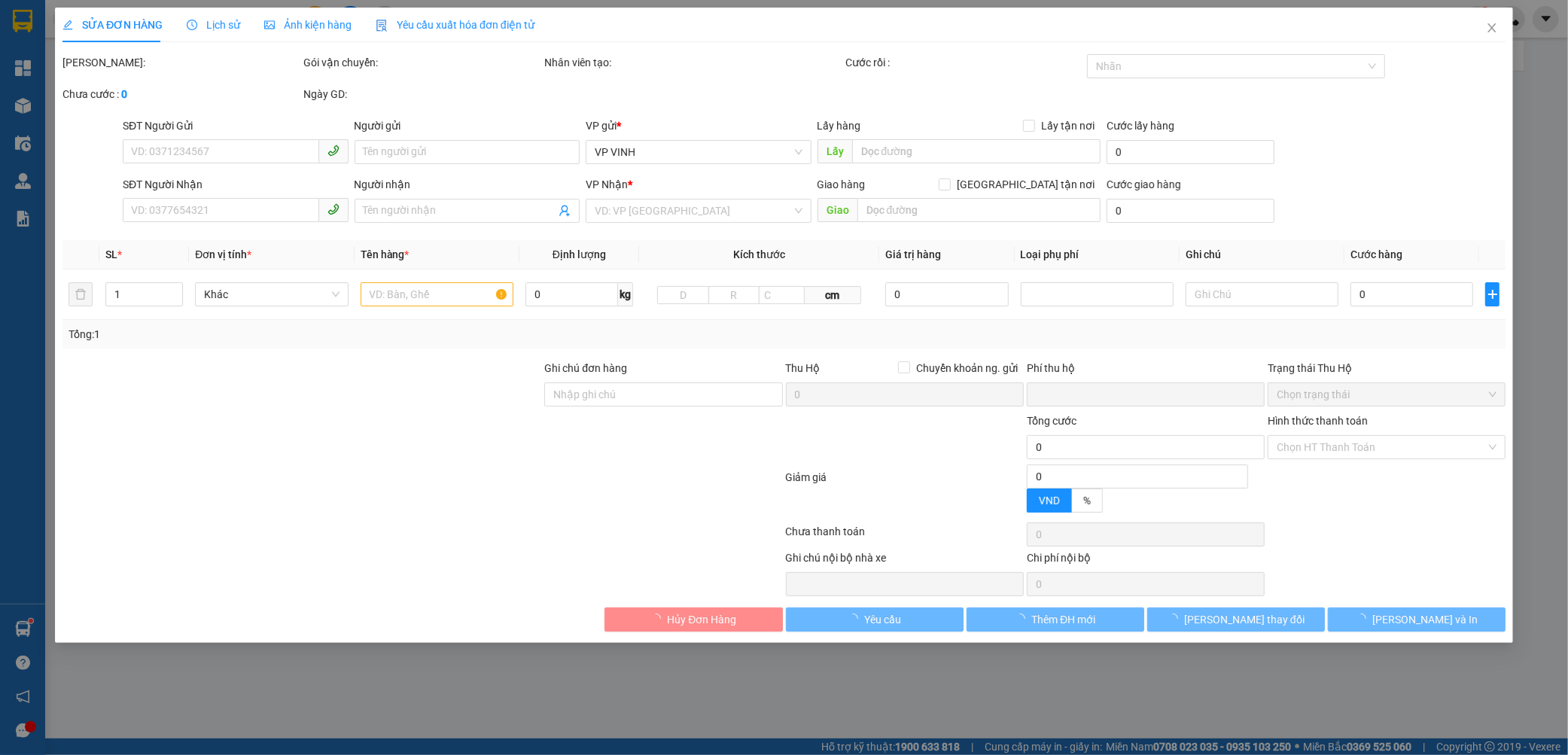
type input "0912131535"
type input "gì chi"
type input "0336550934"
type input "a thành"
checkbox input "true"
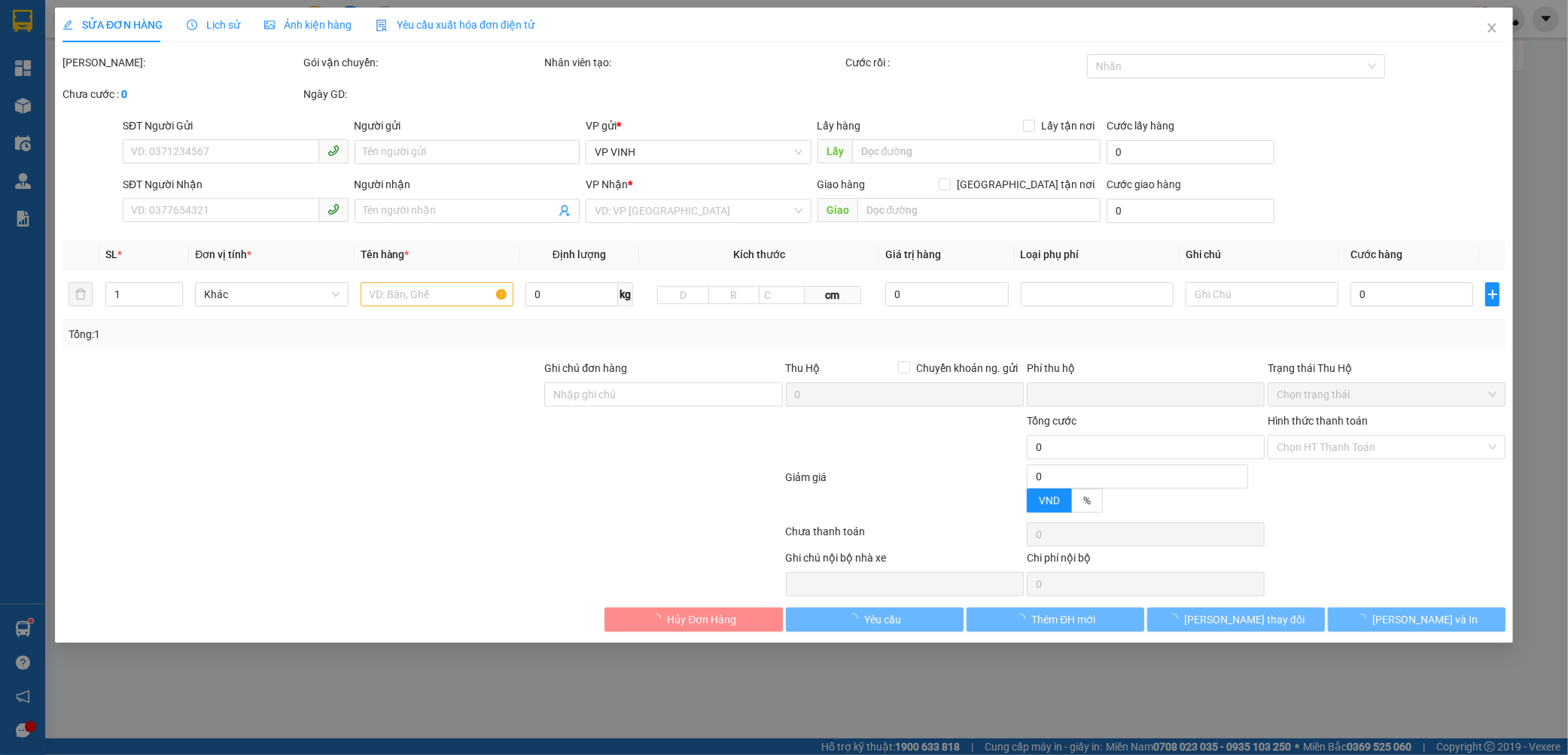
type input "8b ngõ 228 âu cơ, tây hồ, hà nội"
type input "90.000"
type input "0"
type input "130.000"
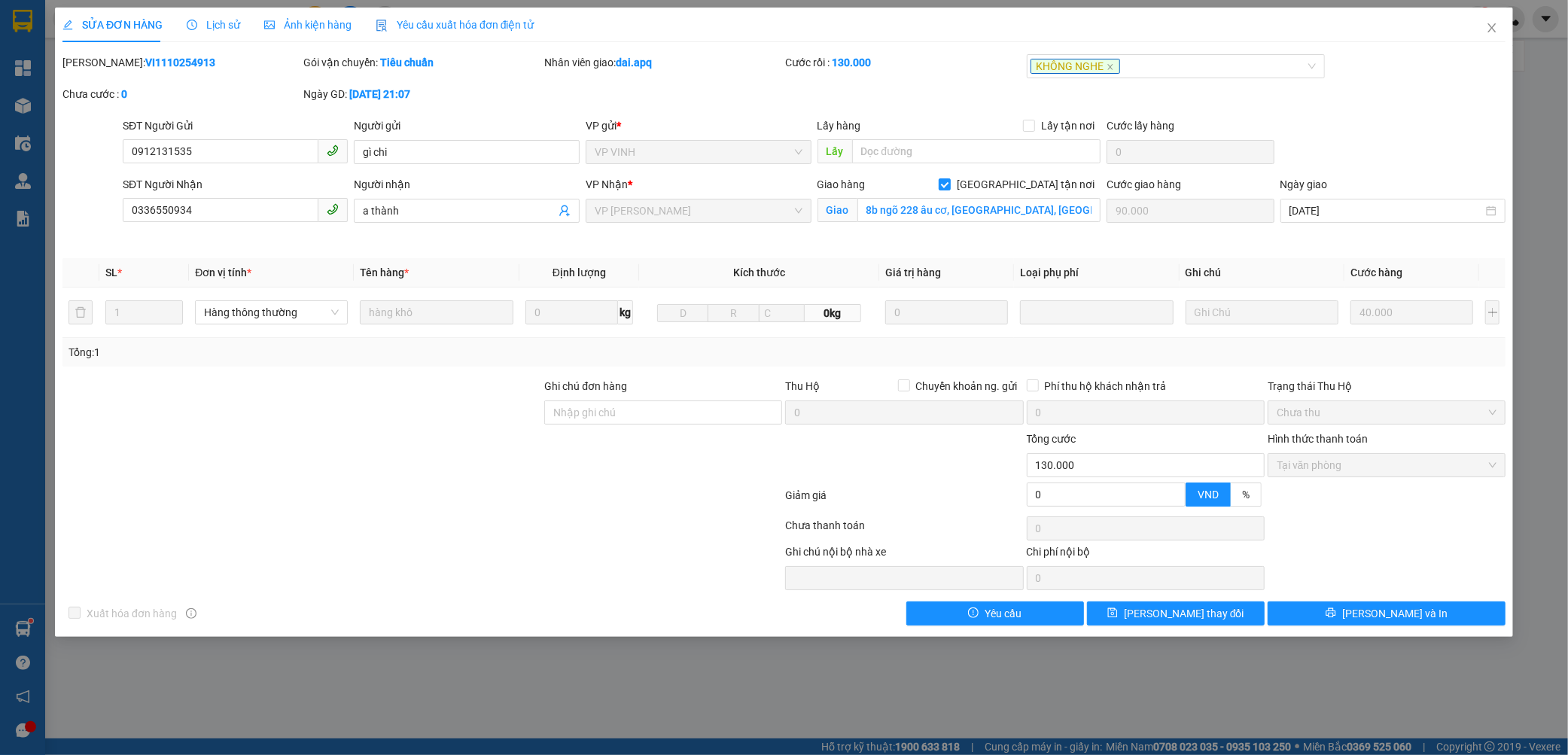
click at [158, 56] on b "VI1110254913" at bounding box center [180, 62] width 70 height 12
copy b "VI1110254913"
click at [1491, 29] on icon "close" at bounding box center [1491, 28] width 12 height 12
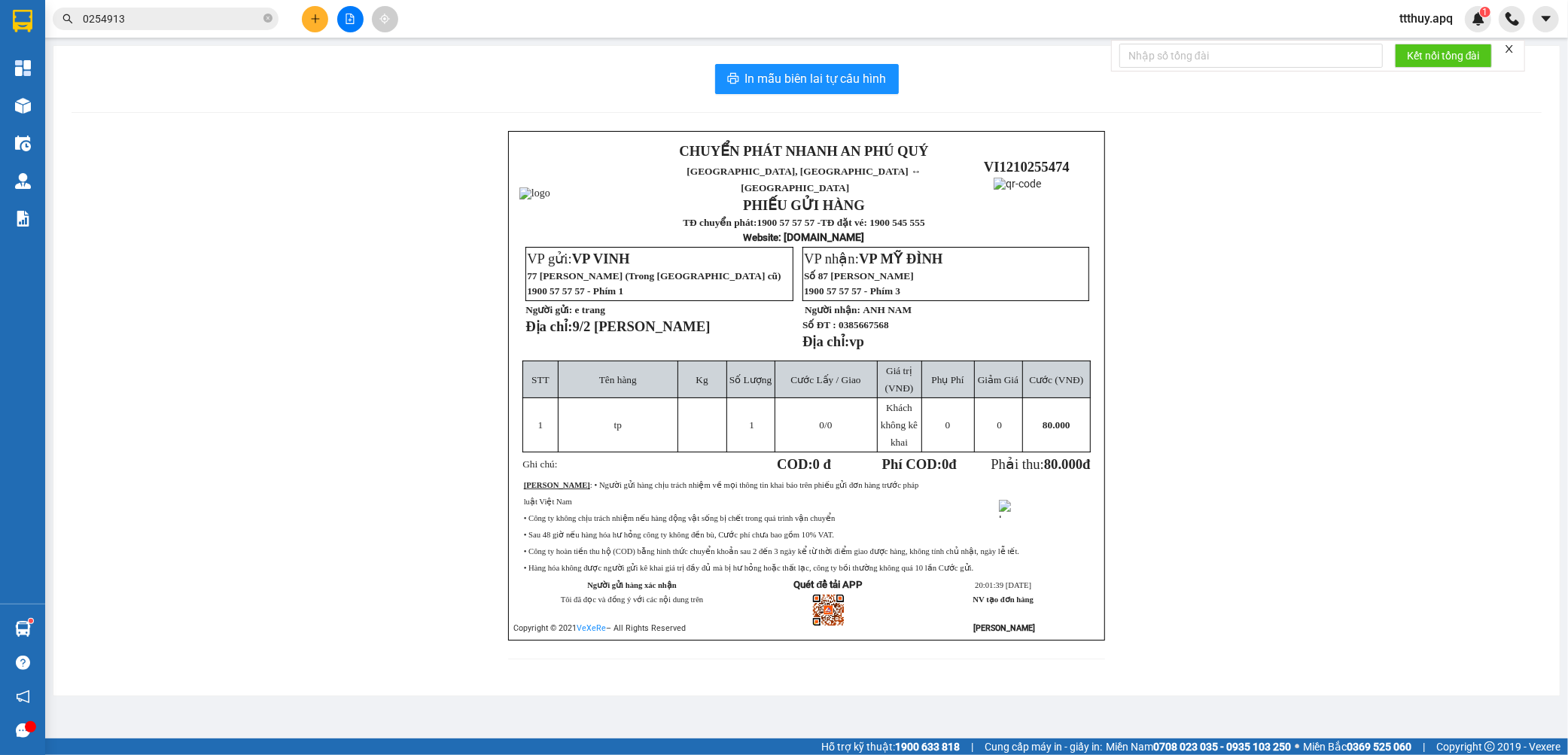
click at [167, 20] on input "0254913" at bounding box center [172, 18] width 178 height 16
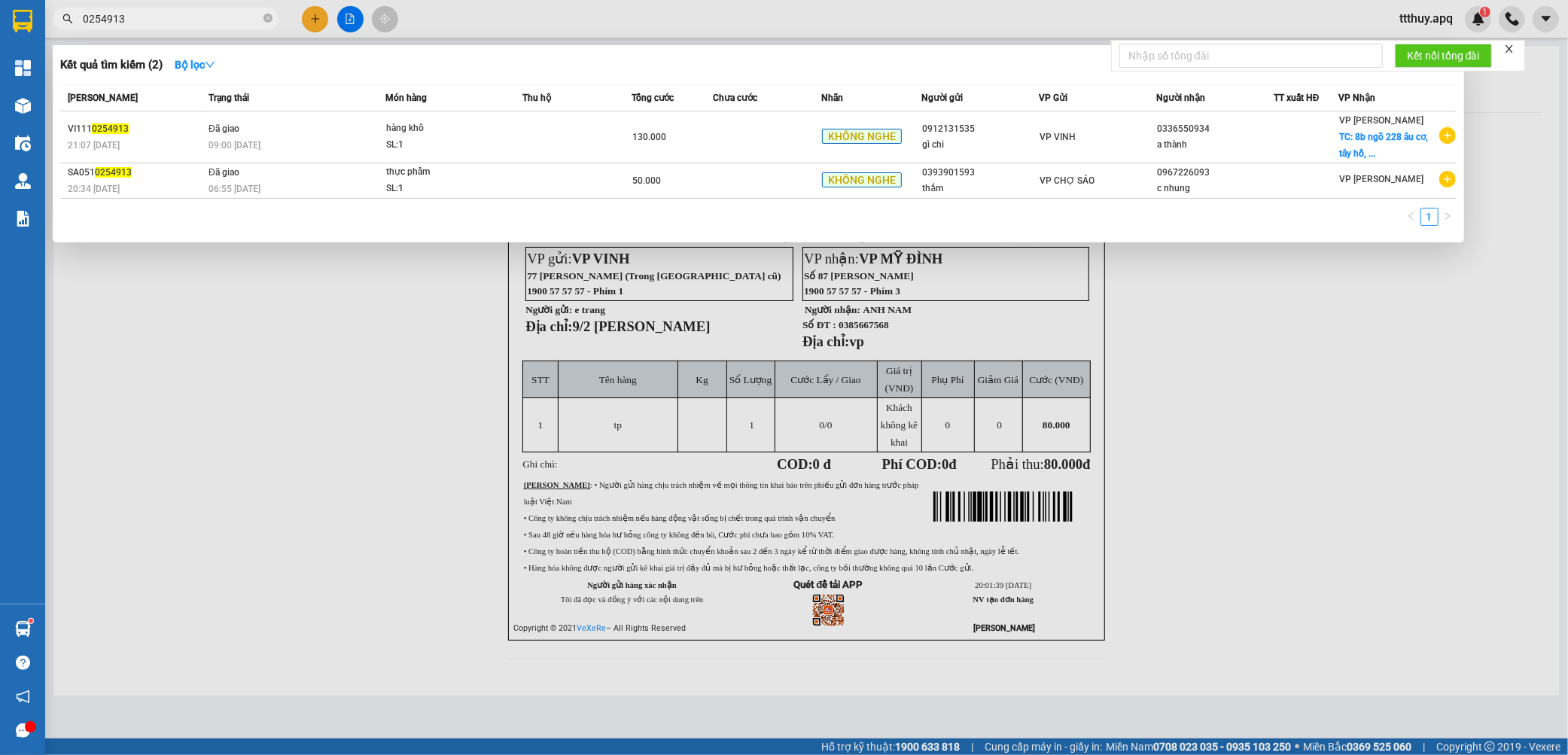
click at [167, 20] on input "0254913" at bounding box center [172, 18] width 178 height 16
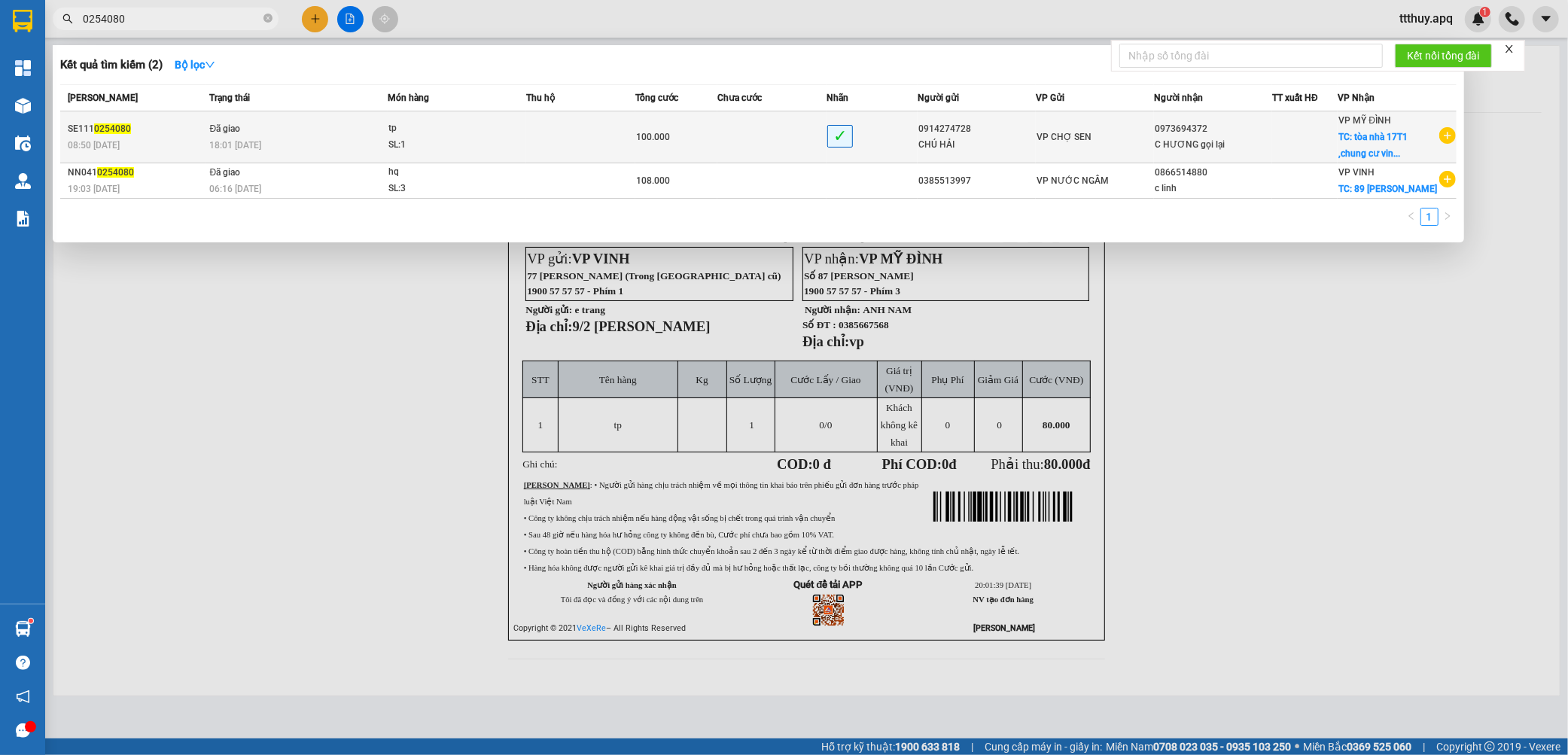
type input "0254080"
click at [203, 140] on div "08:50 - 11/10" at bounding box center [136, 144] width 137 height 16
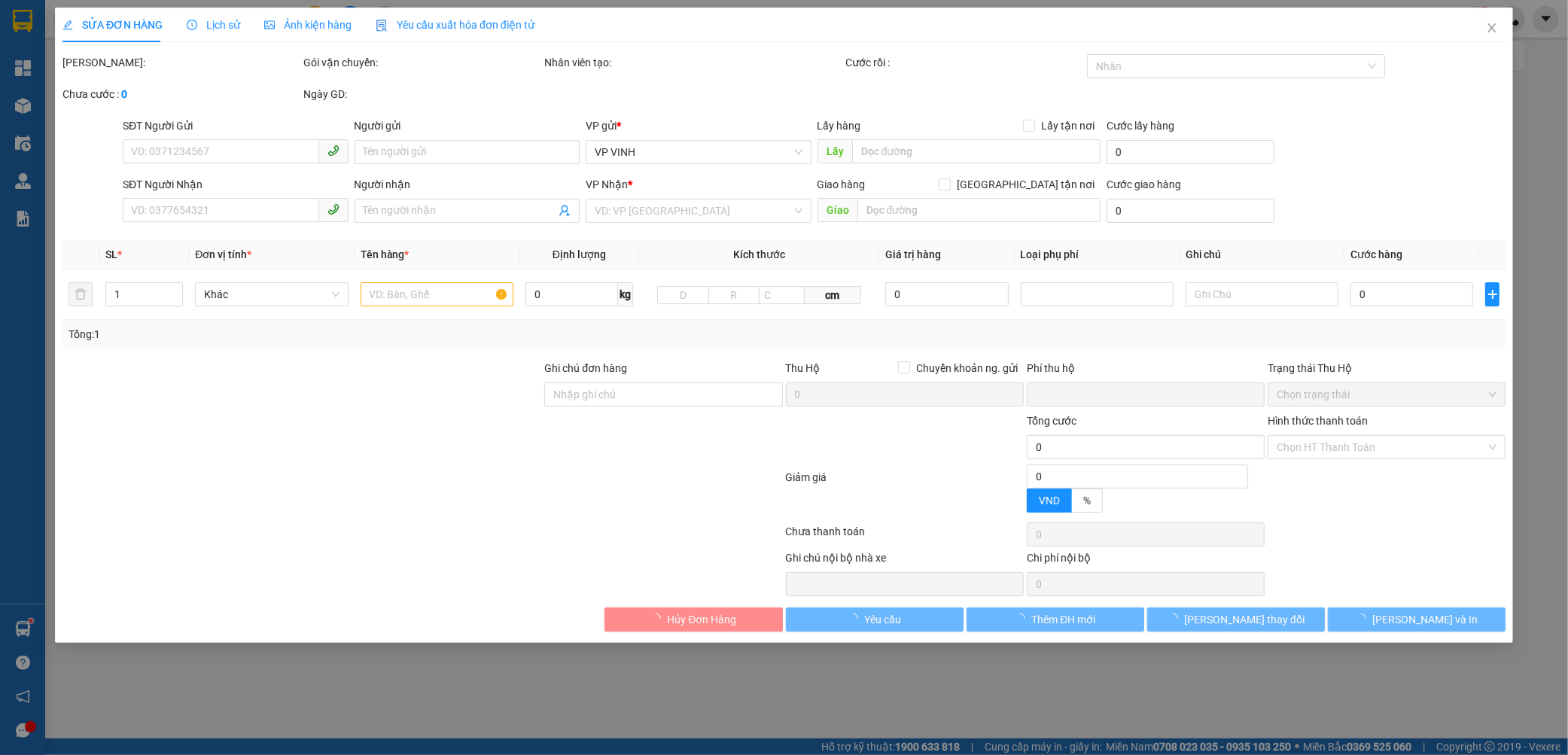
type input "0914274728"
type input "CHÚ HẢI"
type input "0973694372"
type input "C HƯƠNG gọi lại"
checkbox input "true"
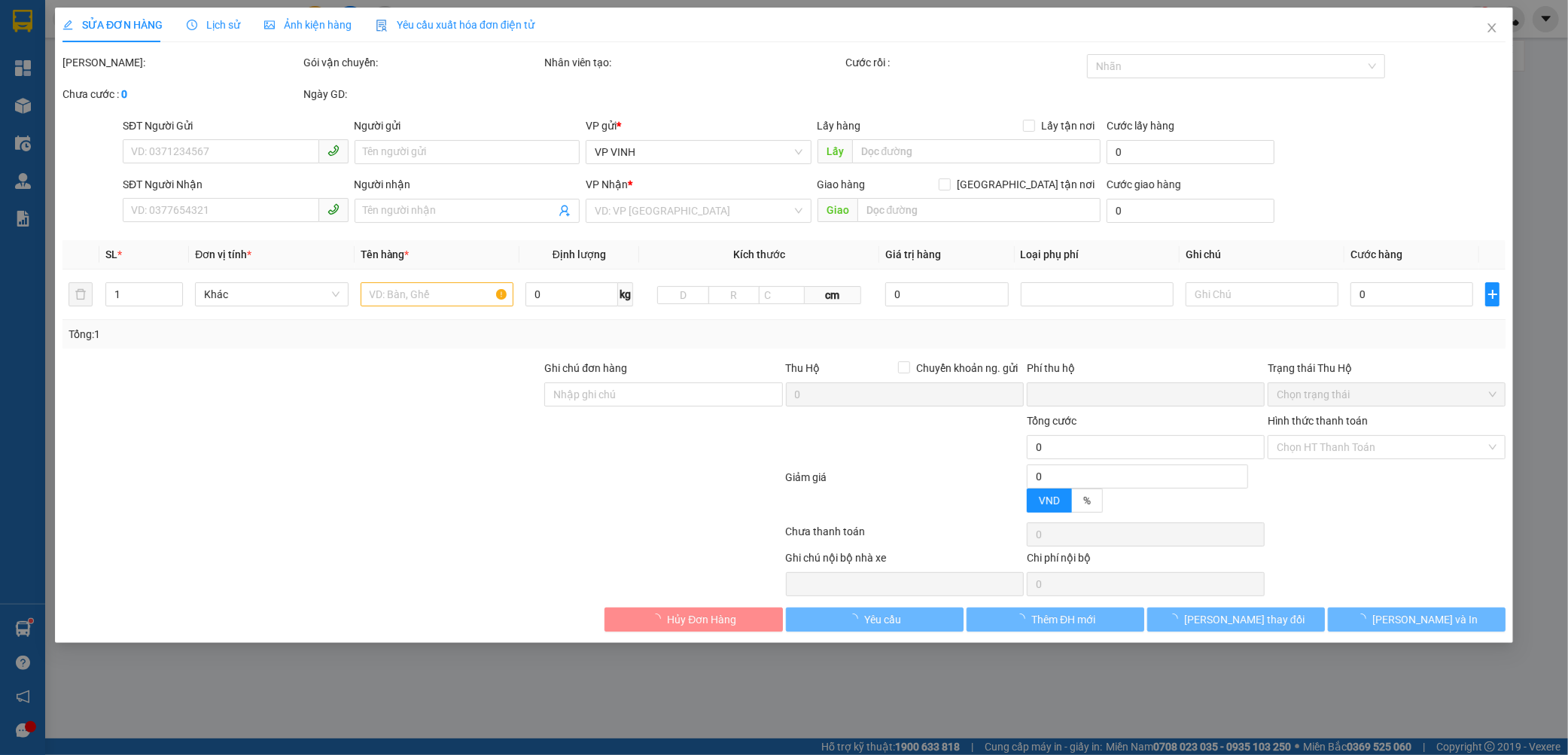
type input "tòa nhà 17T1 ,chung cư vinaconex 3 ,đường cương kiên ,p trung văn , q nam từ li…"
type input "50.000"
type input "0"
type input "100.000"
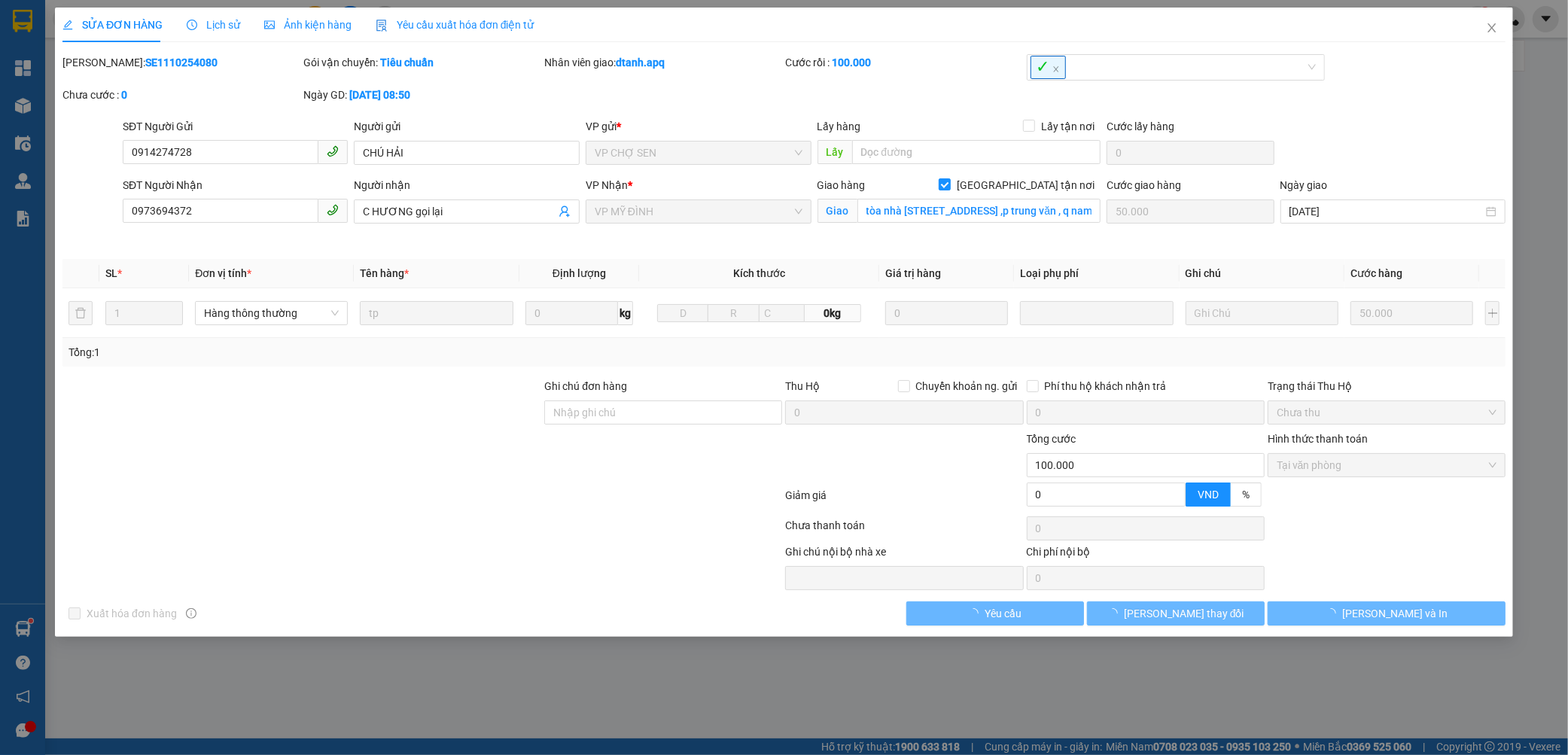
click at [145, 66] on b "SE1110254080" at bounding box center [182, 62] width 73 height 12
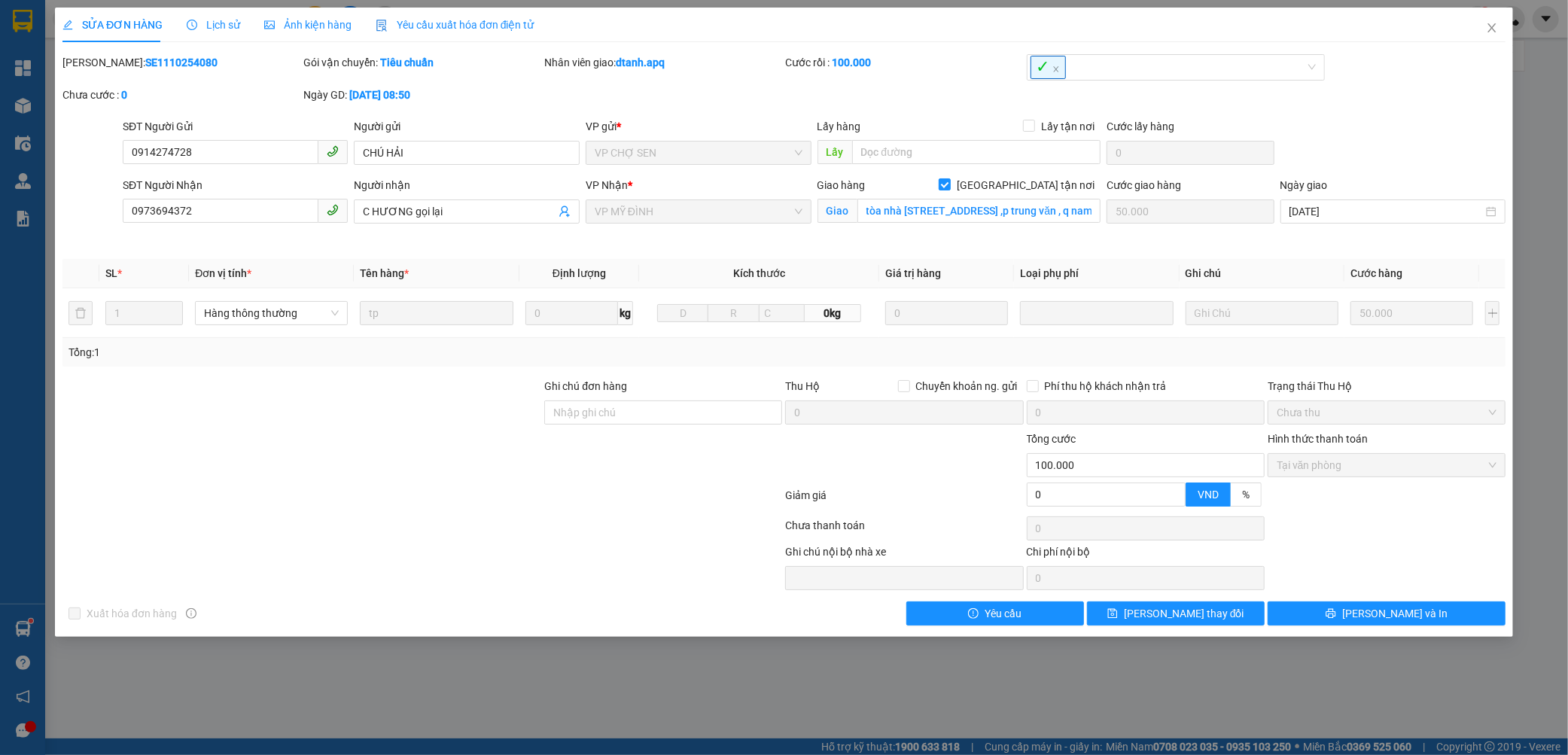
click at [145, 66] on b "SE1110254080" at bounding box center [182, 62] width 73 height 12
copy b "SE1110254080"
click at [1487, 30] on icon "close" at bounding box center [1491, 28] width 12 height 12
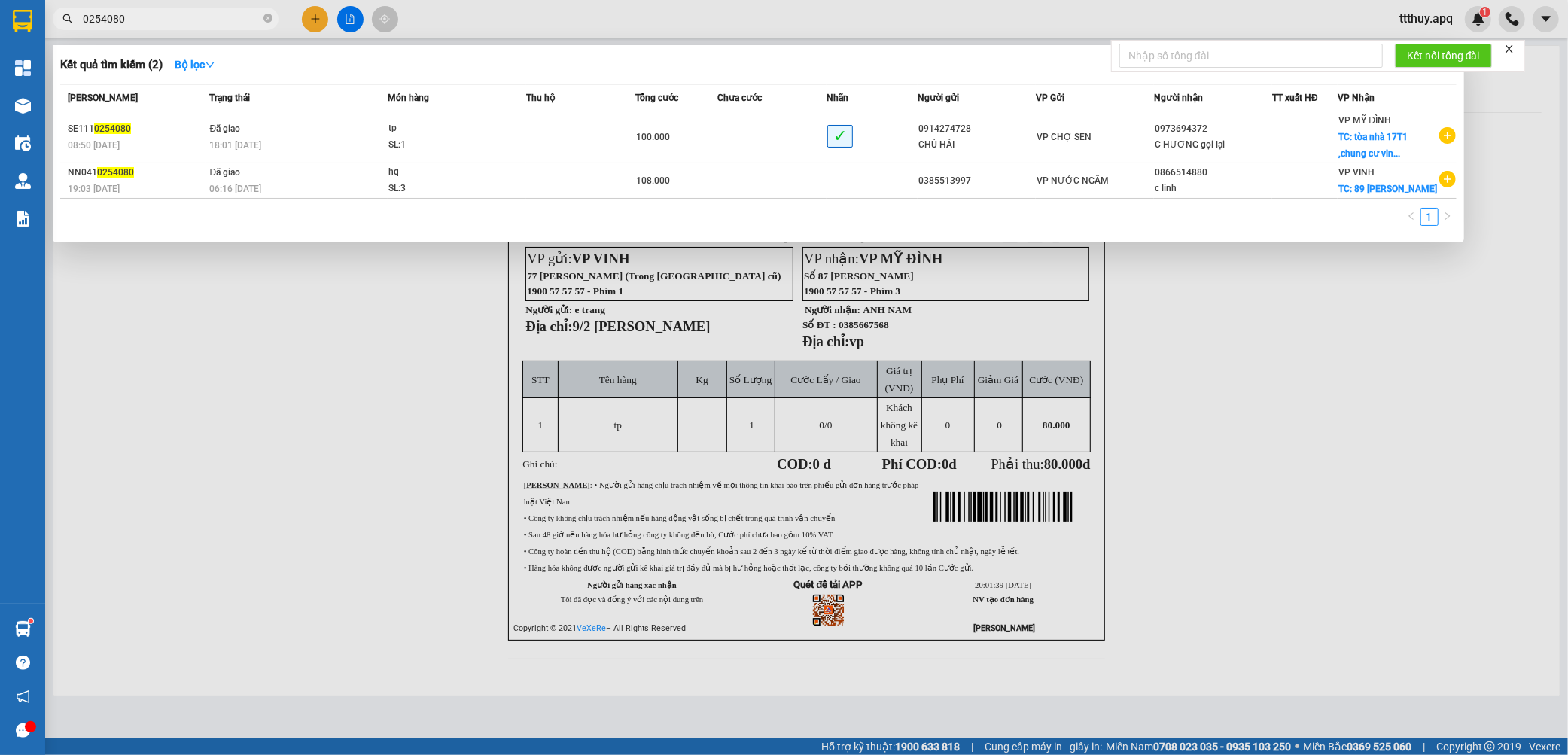
click at [164, 11] on input "0254080" at bounding box center [172, 18] width 178 height 16
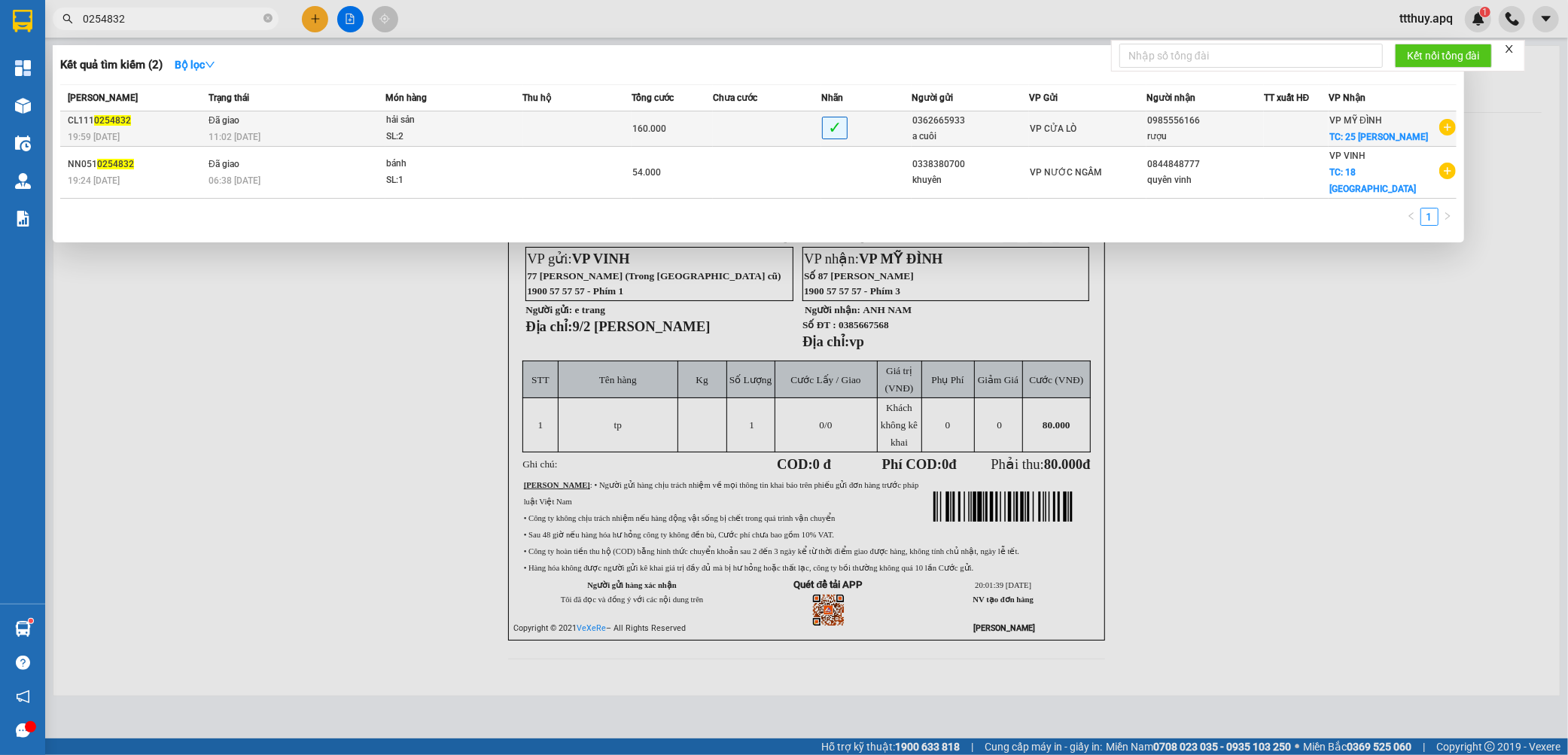
type input "0254832"
click at [288, 122] on td "Đã giao 11:02 - 12/10" at bounding box center [295, 128] width 181 height 35
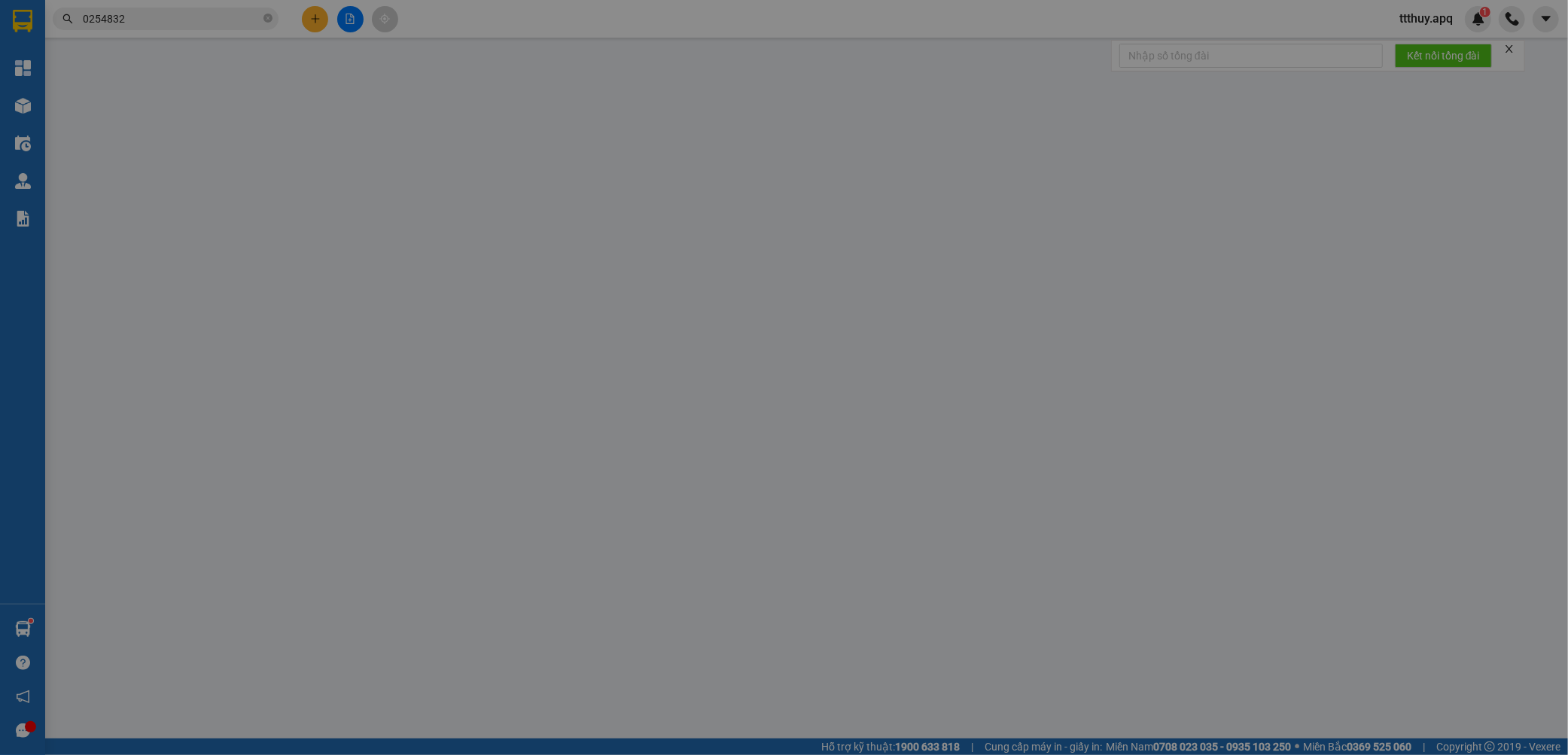
type input "0362665933"
type input "a cuôi"
type input "0985556166"
type input "rượu"
checkbox input "true"
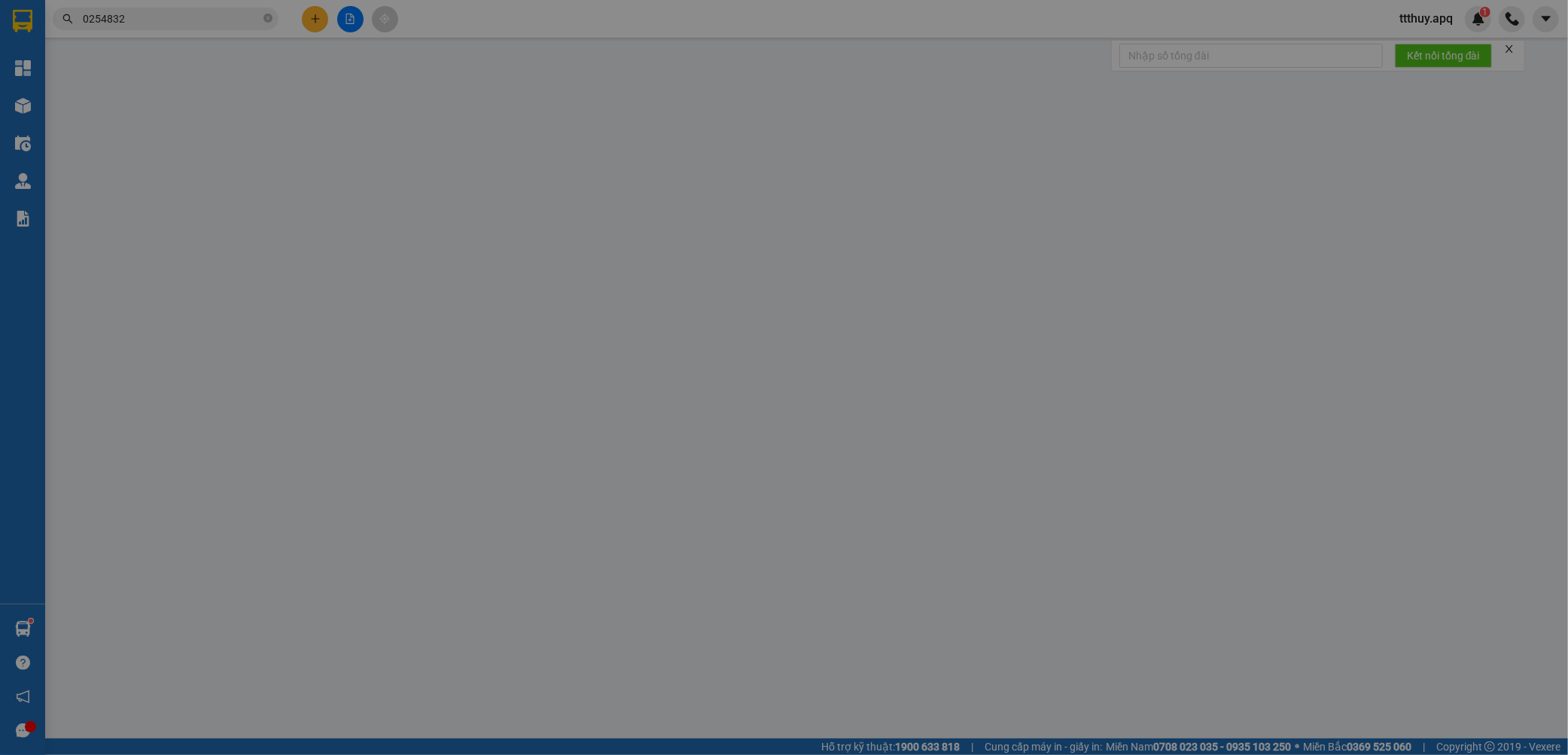
type input "25 lê văn lương"
type input "80.000"
type input "0"
type input "160.000"
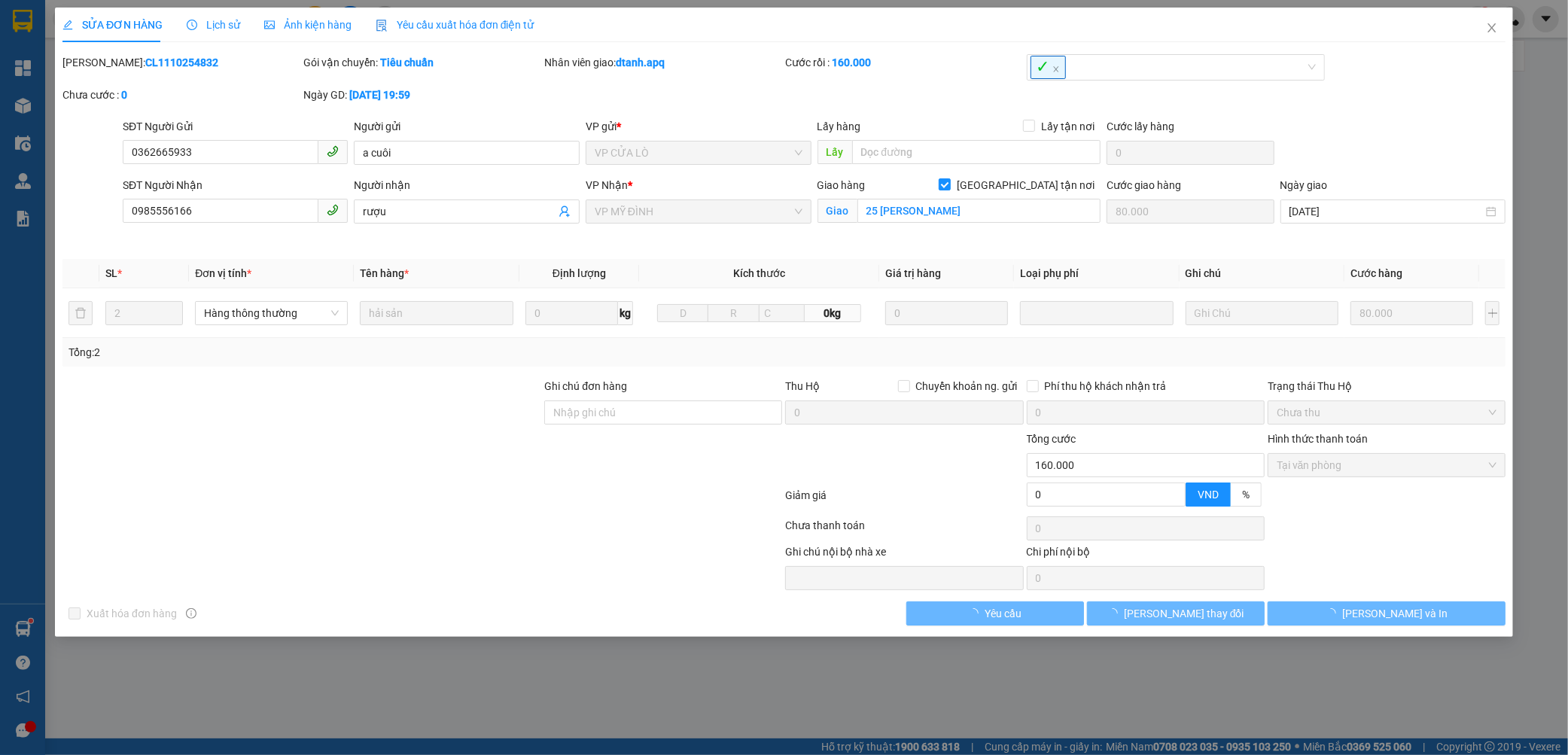
click at [145, 62] on b "CL1110254832" at bounding box center [182, 62] width 73 height 12
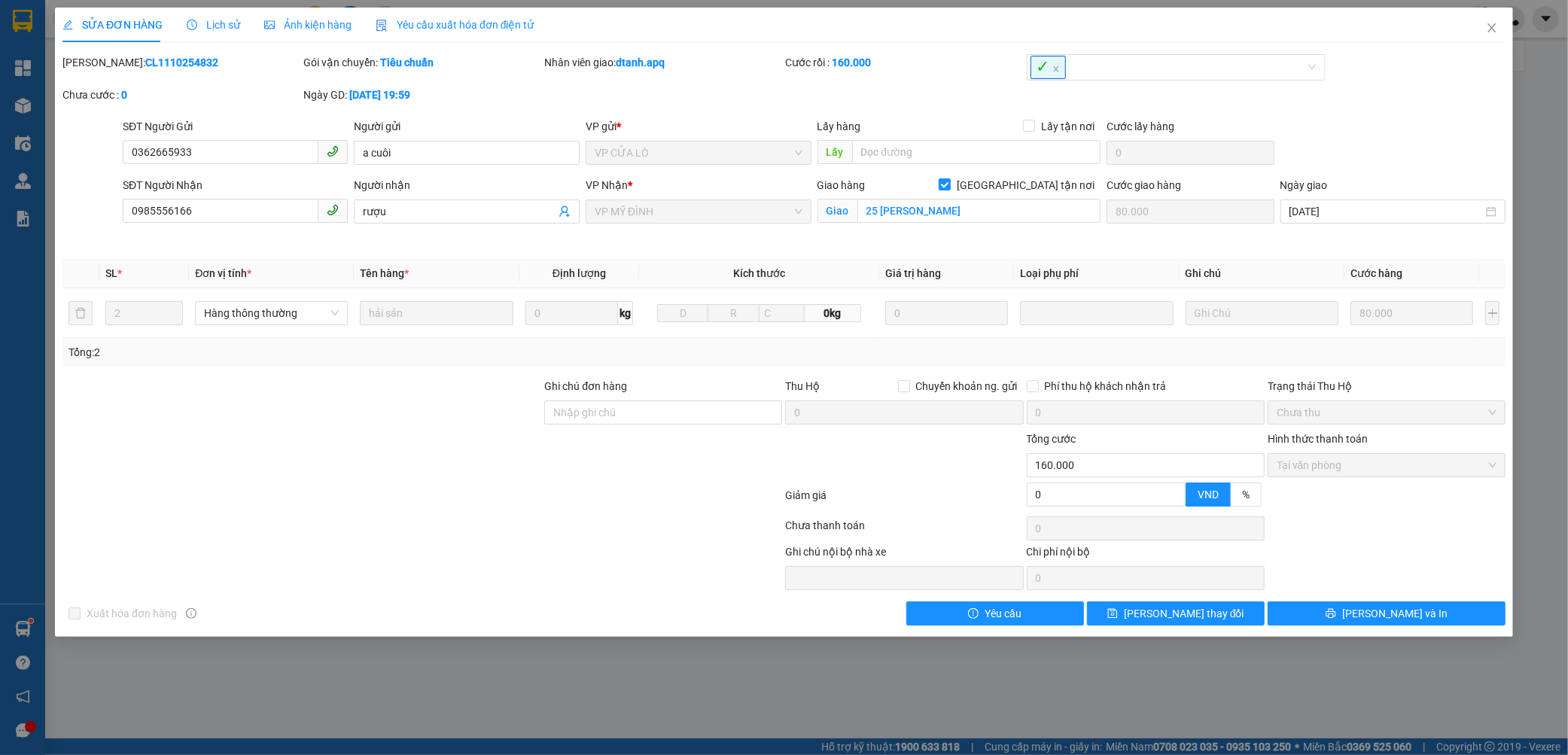
click at [145, 62] on b "CL1110254832" at bounding box center [182, 62] width 73 height 12
copy b "CL1110254832"
click at [1491, 24] on icon "close" at bounding box center [1491, 28] width 12 height 12
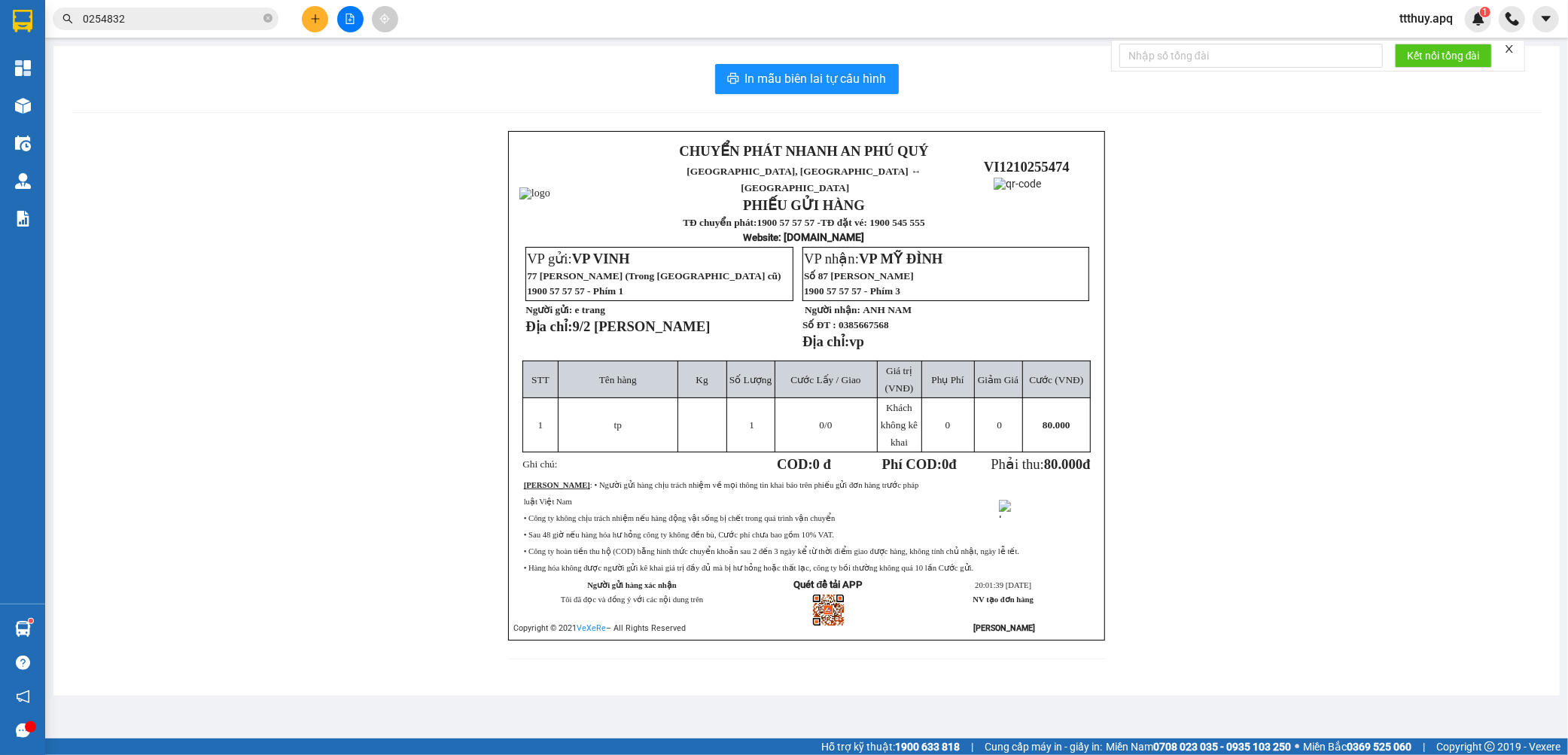
click at [207, 21] on input "0254832" at bounding box center [172, 18] width 178 height 16
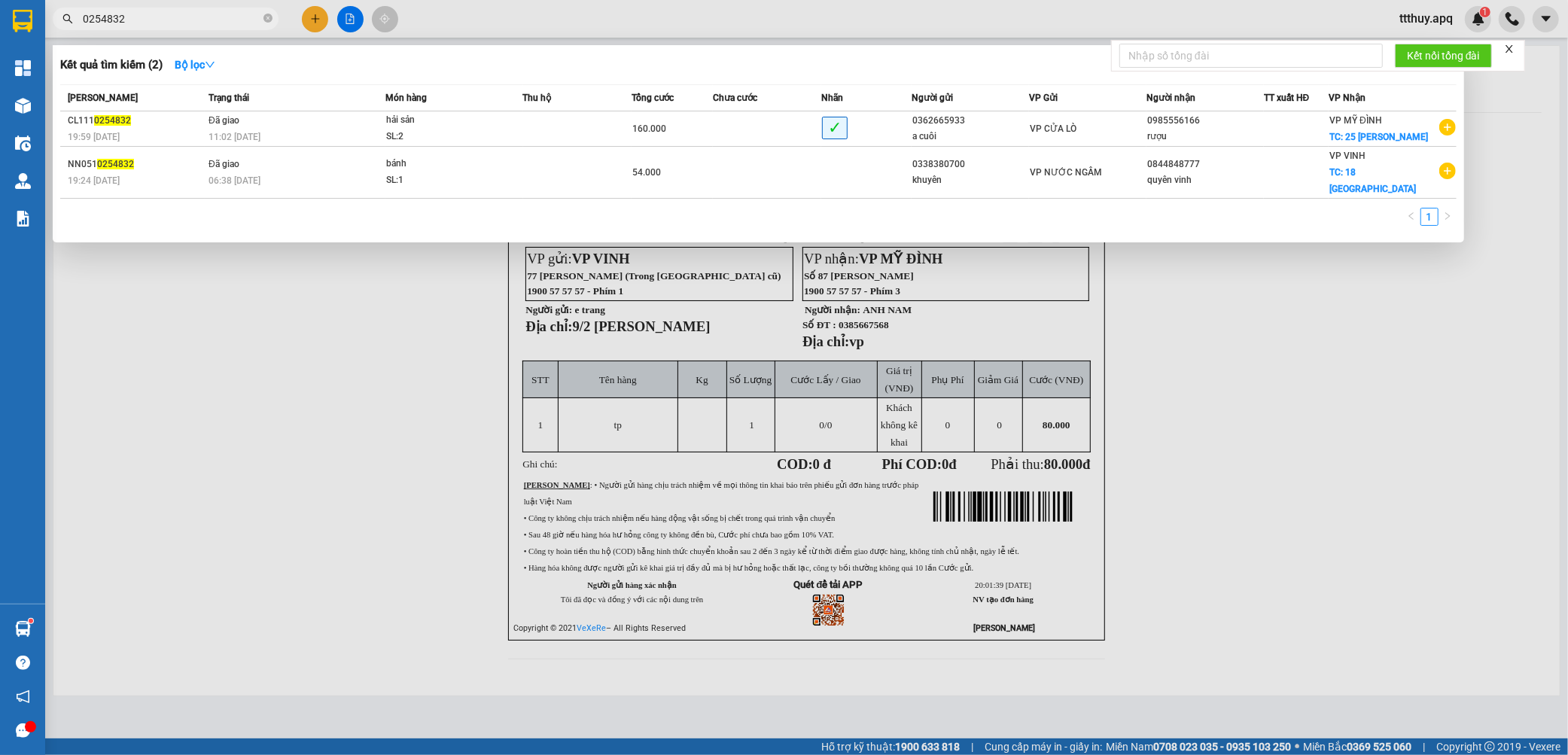
click at [207, 23] on input "0254832" at bounding box center [172, 18] width 178 height 16
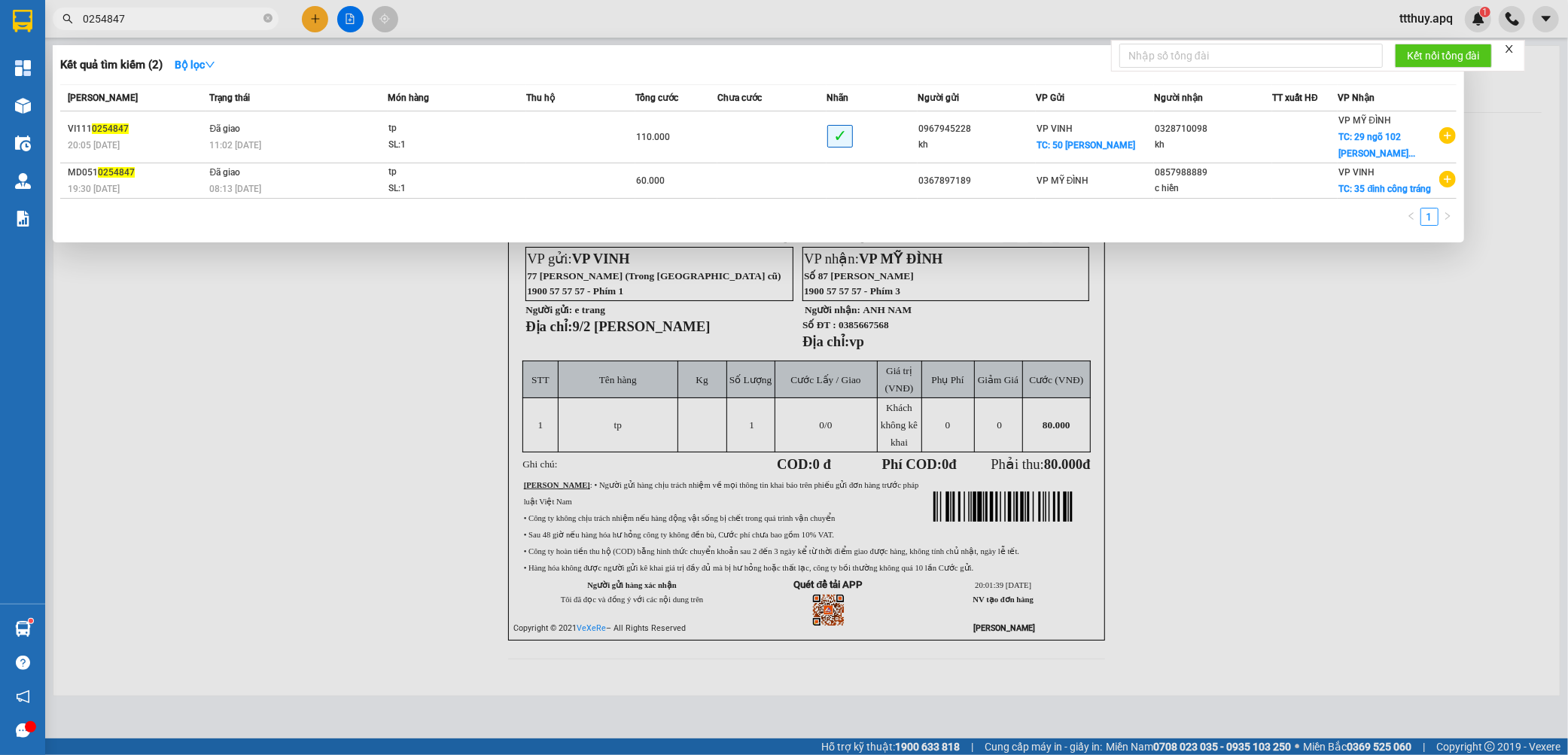
type input "0254847"
click at [289, 141] on div "11:02 - 12/10" at bounding box center [298, 144] width 178 height 16
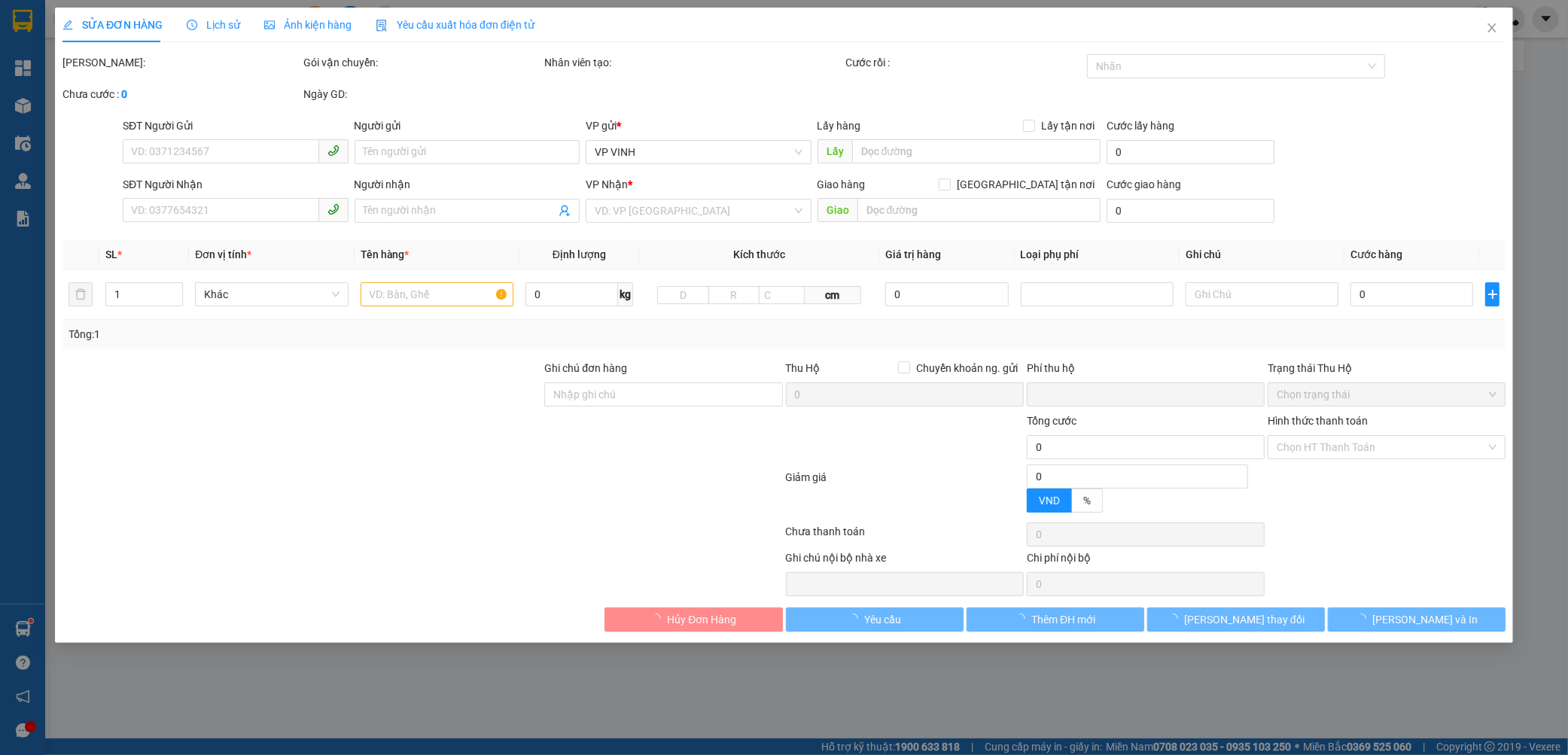
type input "0967945228"
type input "kh"
checkbox input "true"
type input "50 võ thúc đồng"
type input "0328710098"
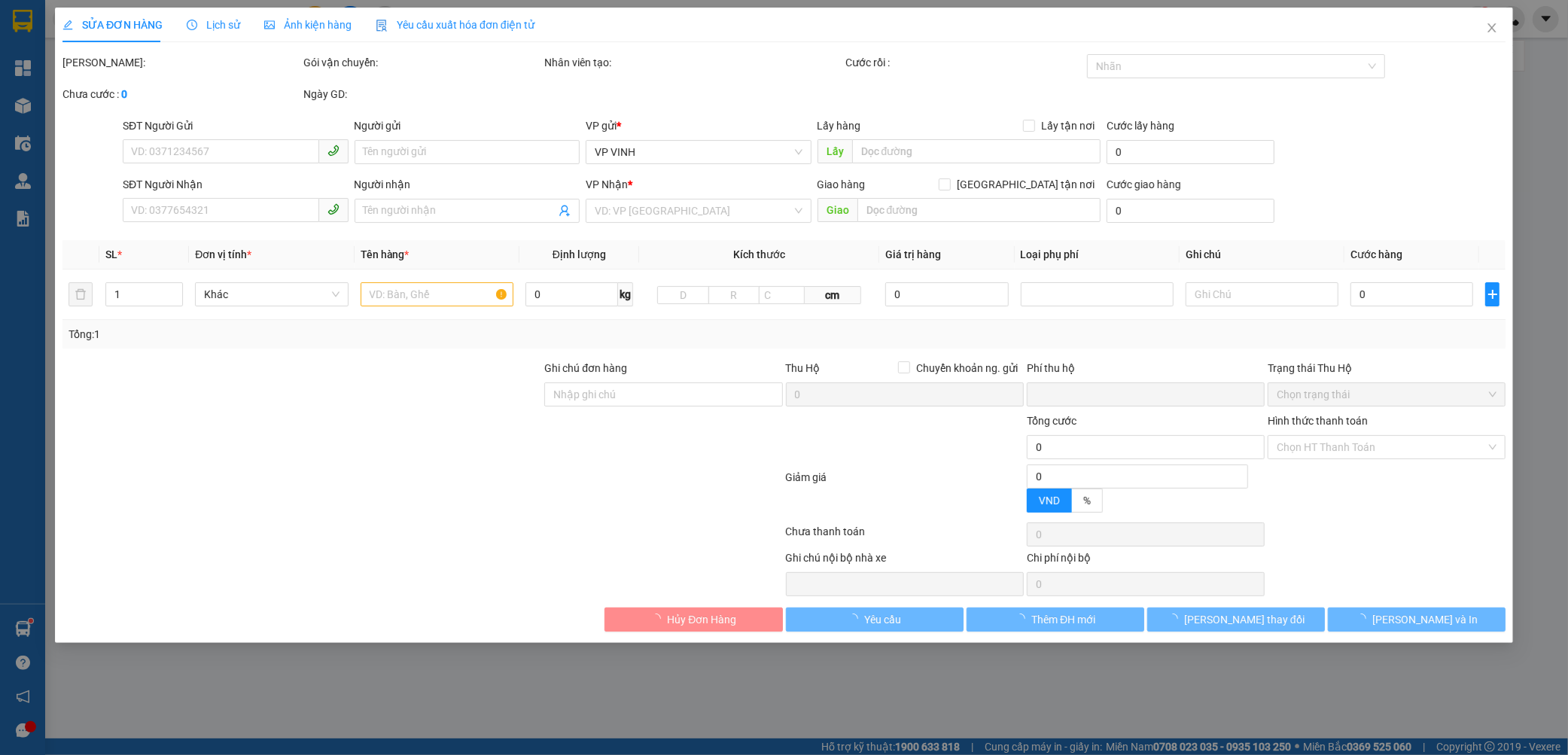
type input "kh"
checkbox input "true"
type input "29 ngõ 102 nguyễn đình hoàn , nghĩa đô , cầu giấy , hà nội"
type input "60.000"
type input "0"
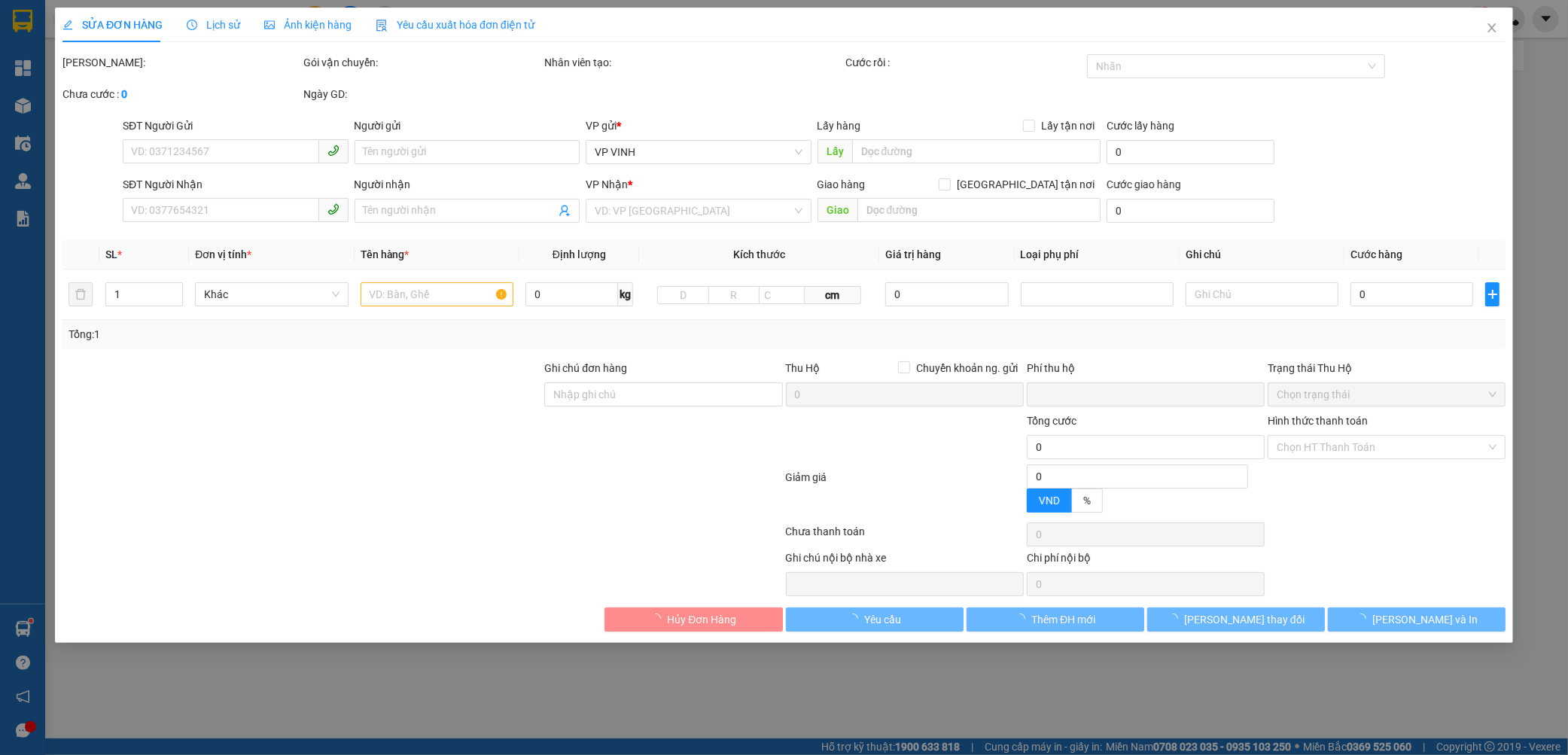
type input "110.000"
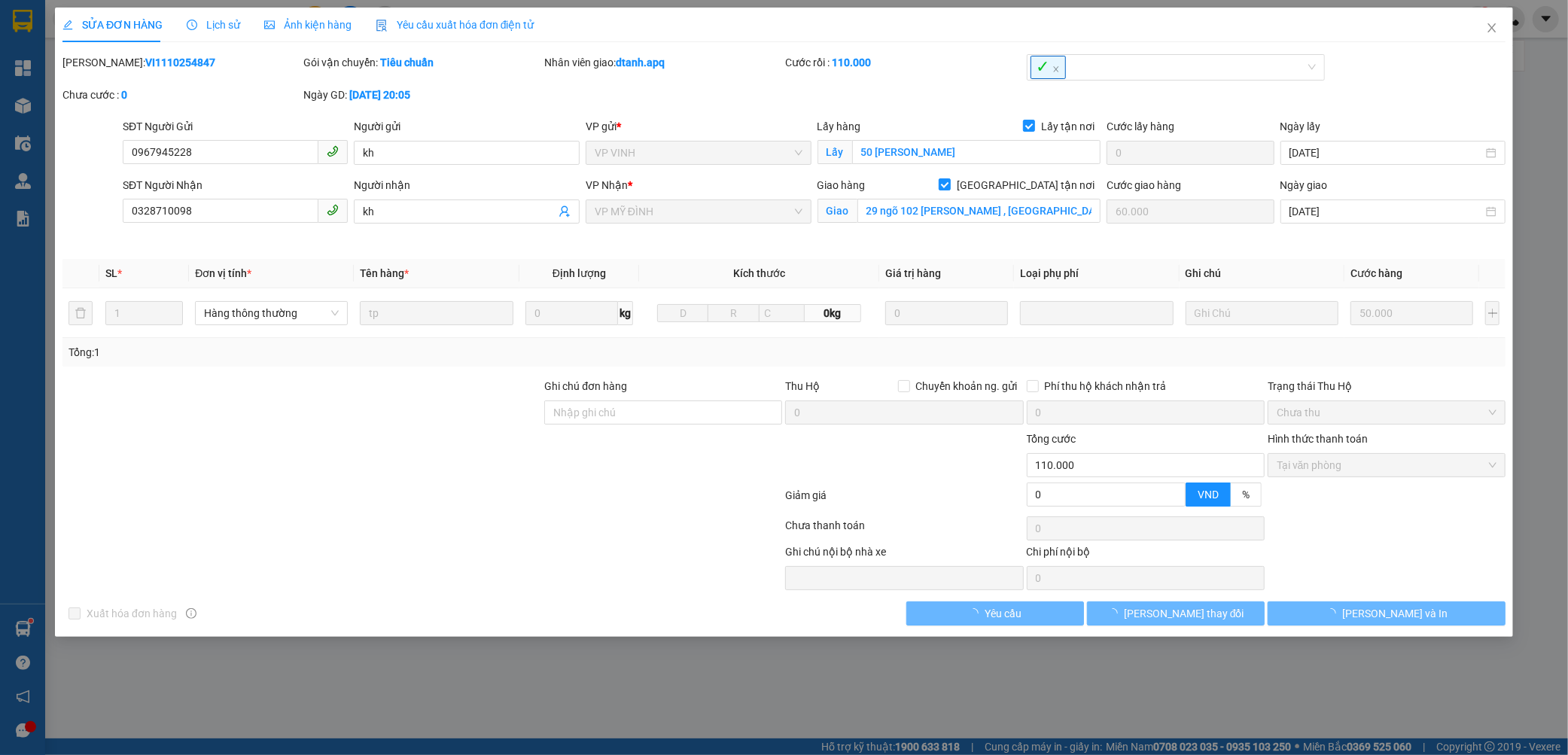
click at [148, 69] on b "VI1110254847" at bounding box center [180, 62] width 70 height 12
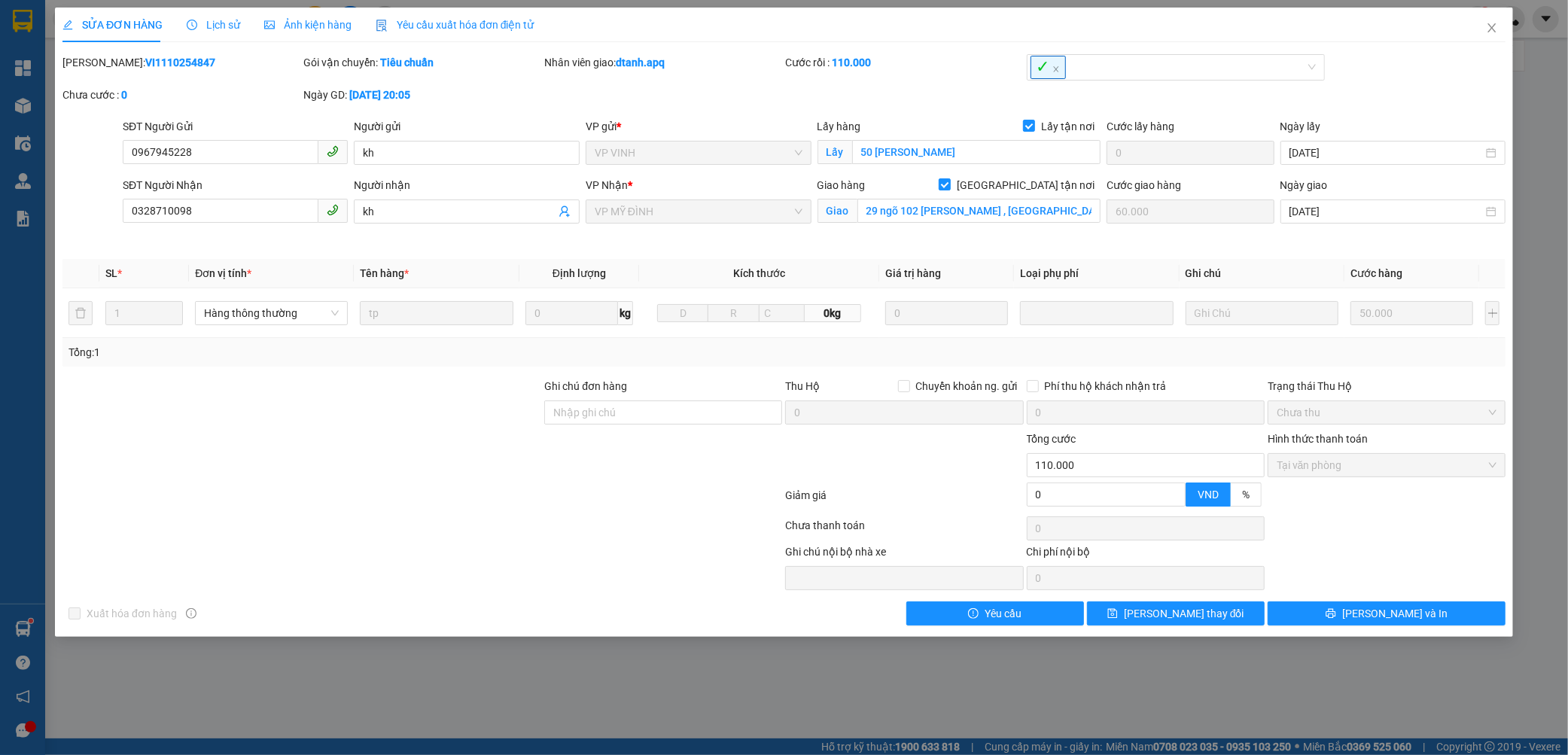
click at [148, 69] on b "VI1110254847" at bounding box center [180, 62] width 70 height 12
copy b "VI1110254847"
click at [1494, 26] on icon "close" at bounding box center [1491, 27] width 9 height 9
click at [1487, 31] on div "ttthuy.apq 1" at bounding box center [1439, 19] width 104 height 27
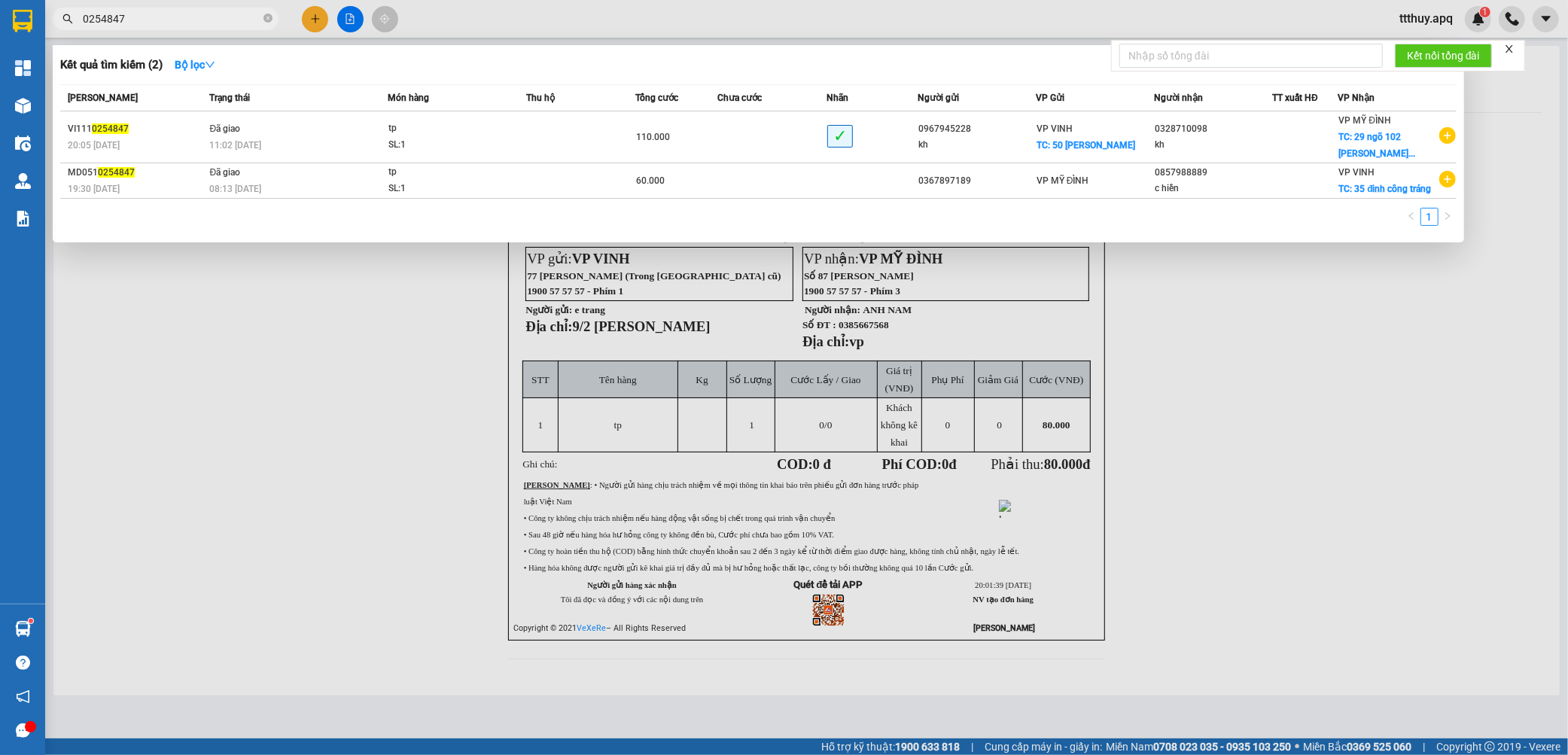
click at [134, 12] on input "0254847" at bounding box center [172, 18] width 178 height 16
type input "0979004397"
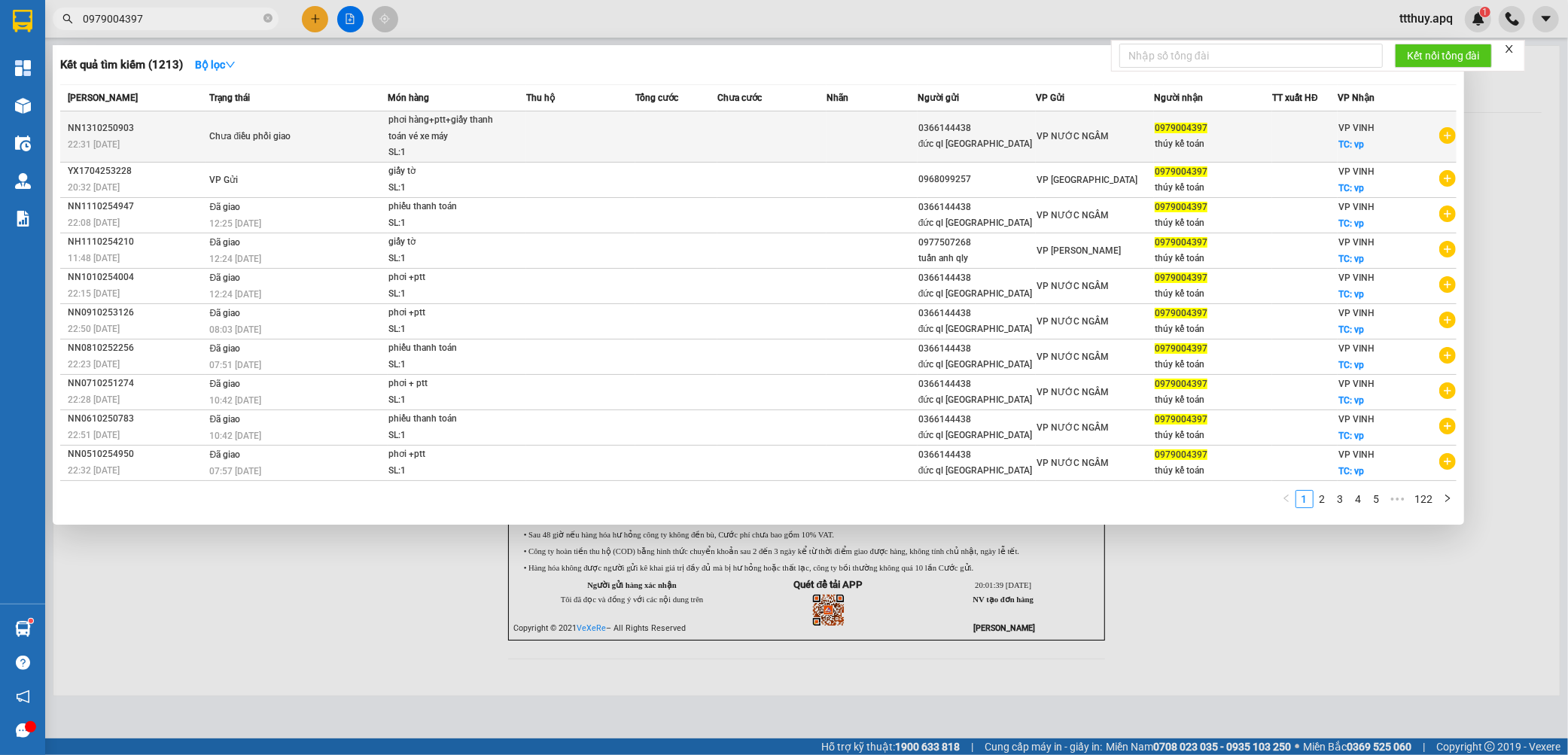
click at [284, 142] on div "Chưa điều phối giao" at bounding box center [266, 137] width 113 height 16
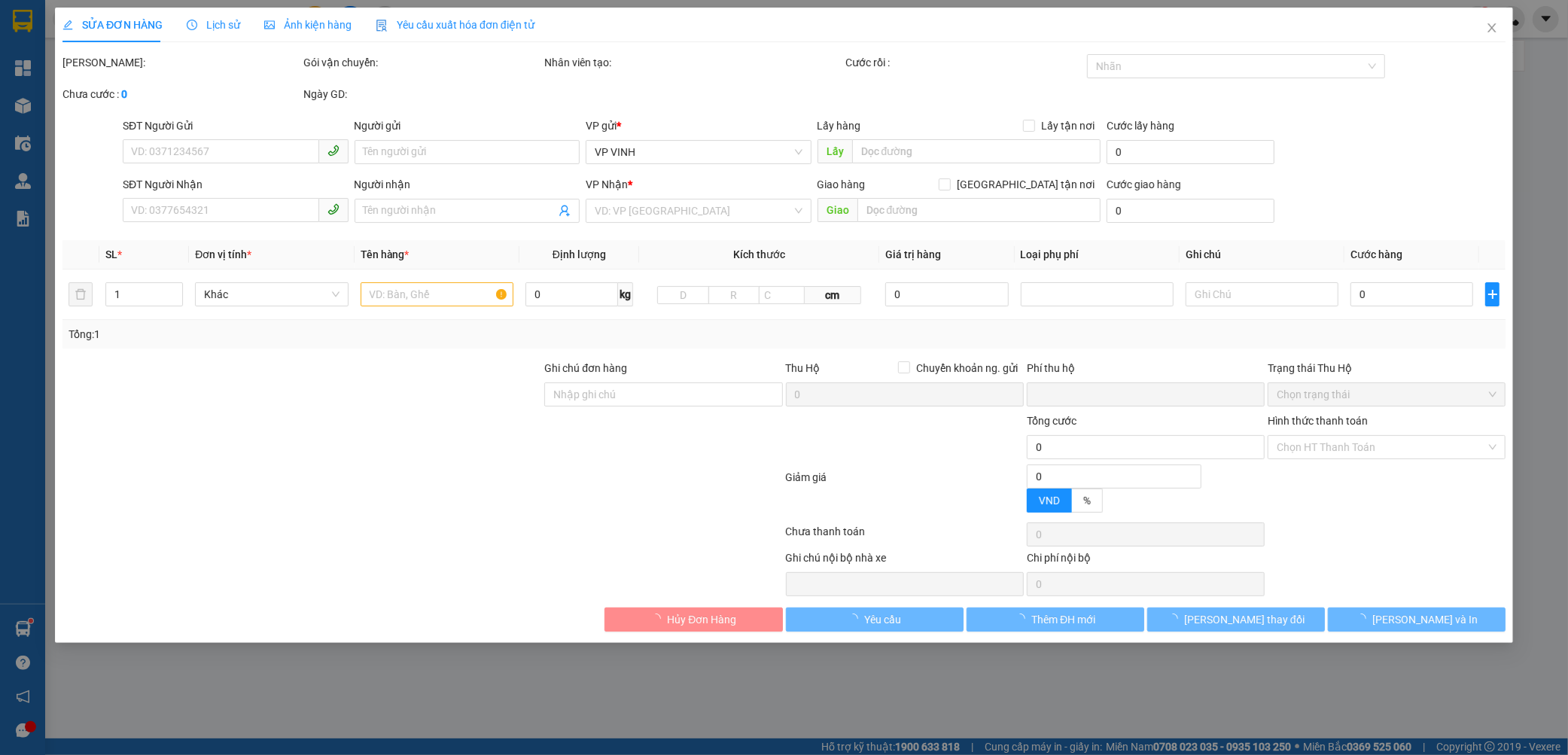
type input "0366144438"
type input "đức ql hà nội"
type input "0979004397"
type input "thúy kế toán"
checkbox input "true"
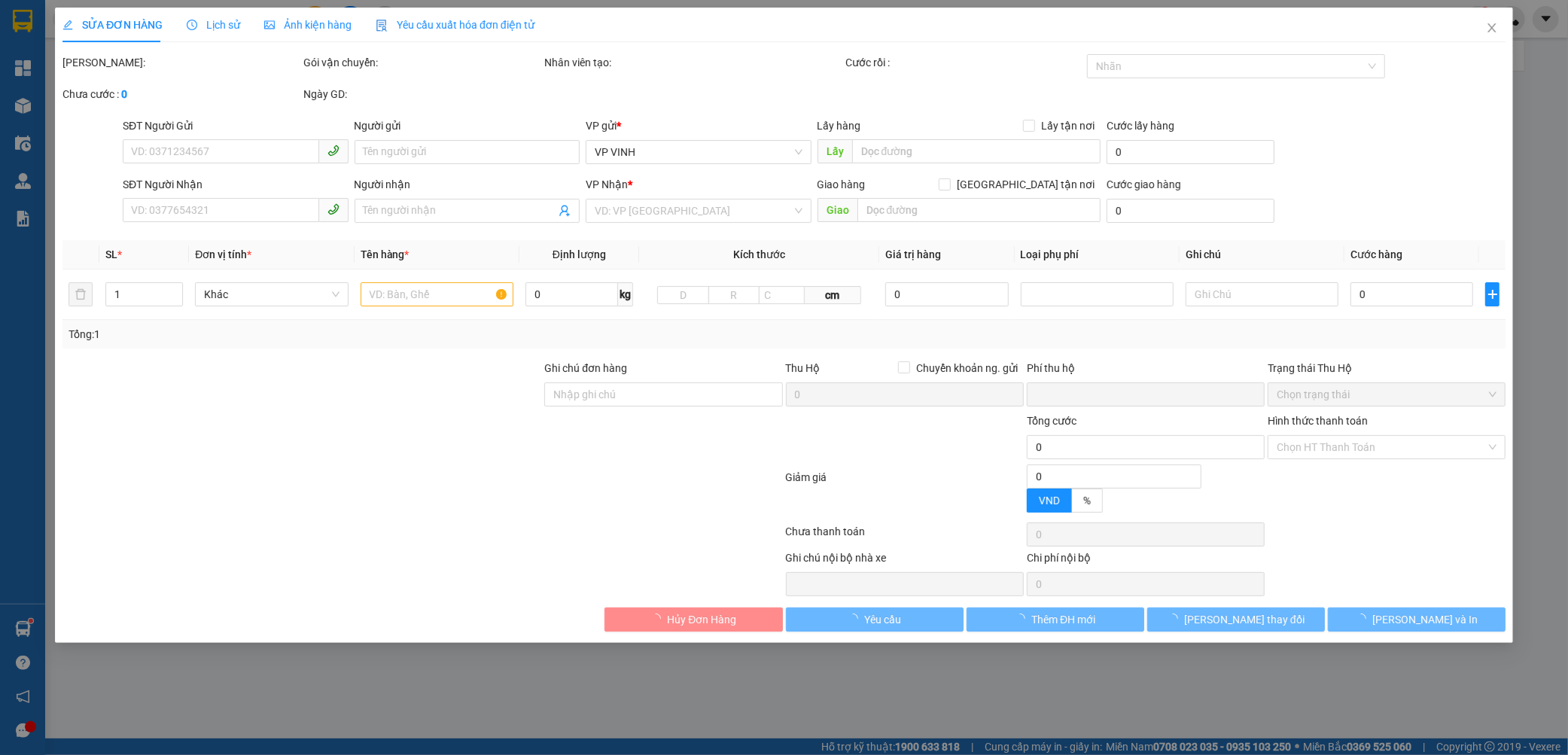
type input "vp"
type input "0"
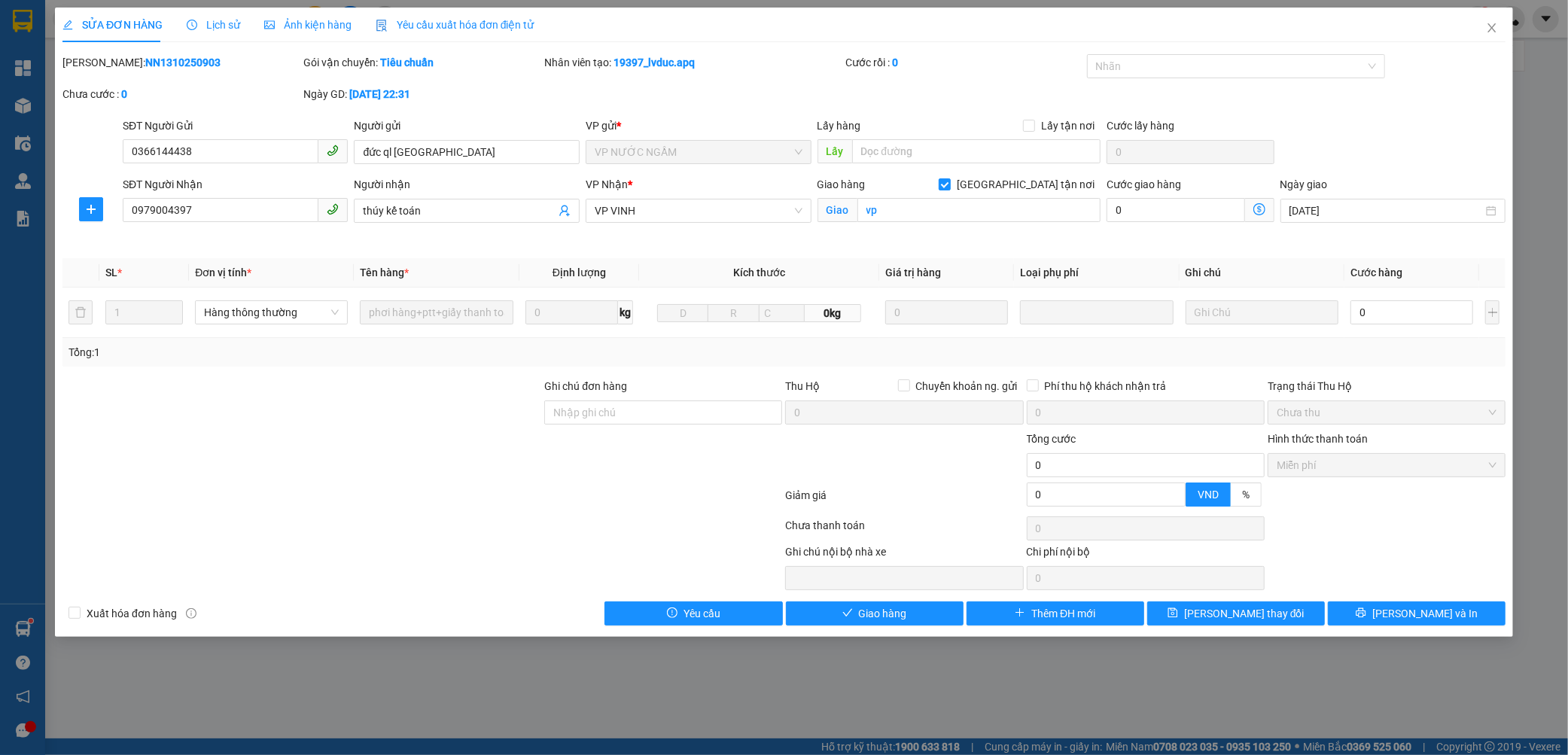
click at [145, 64] on b "NN1310250903" at bounding box center [183, 62] width 76 height 12
copy b "NN1310250903"
click at [923, 613] on button "Giao hàng" at bounding box center [874, 613] width 178 height 24
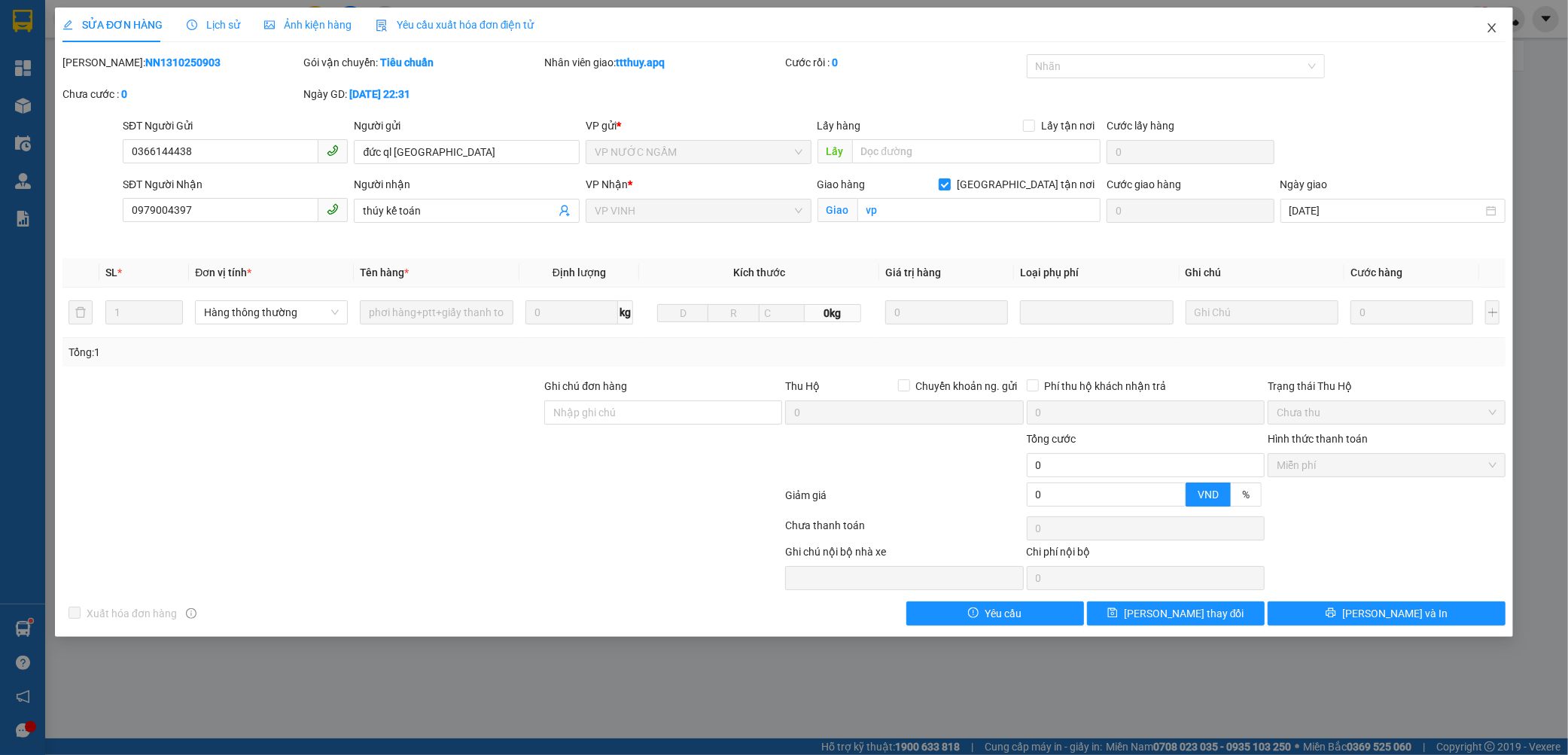
click at [1492, 33] on icon "close" at bounding box center [1491, 28] width 12 height 12
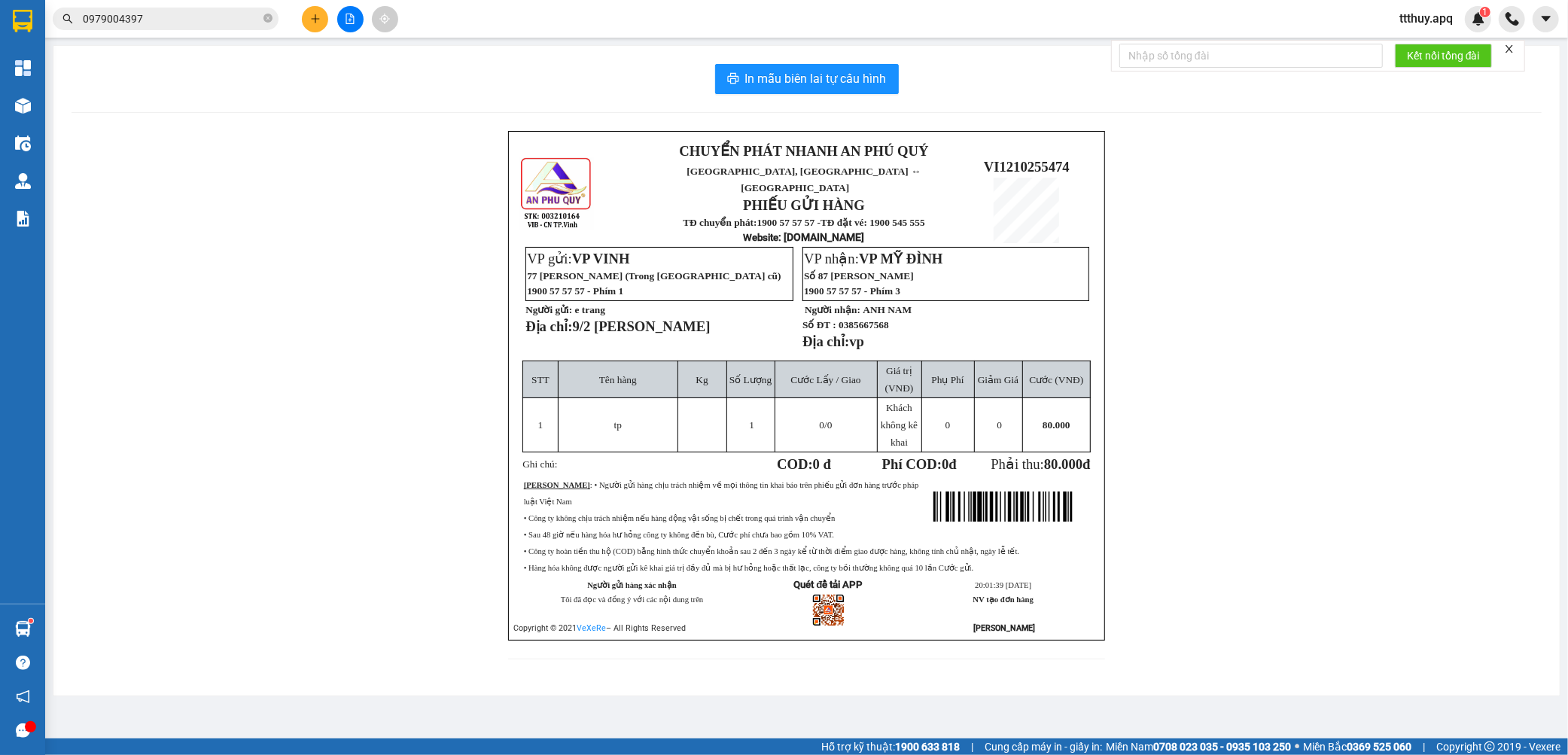
click at [146, 25] on div at bounding box center [150, 21] width 203 height 23
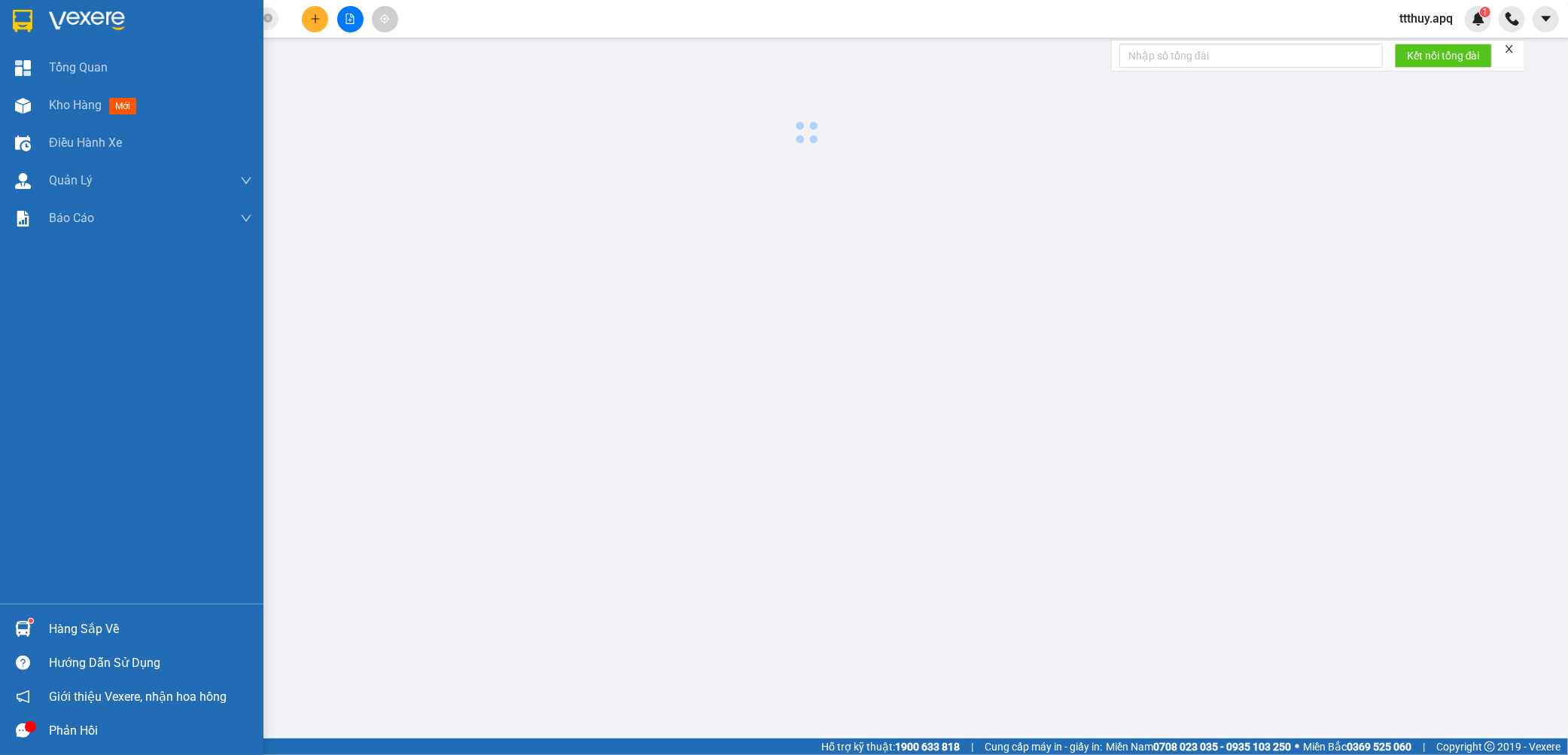
click at [150, 12] on div at bounding box center [150, 21] width 203 height 23
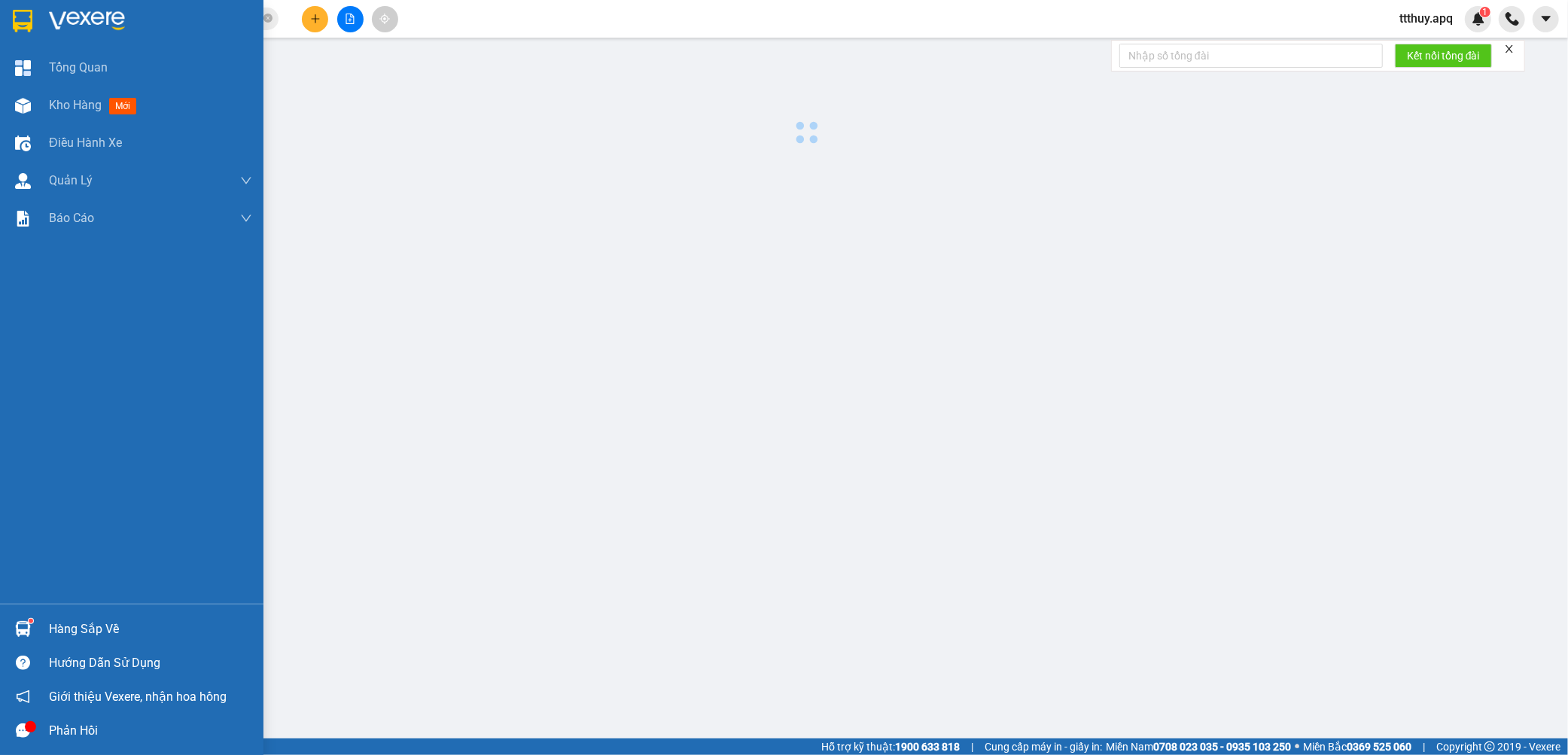
click at [150, 12] on div at bounding box center [150, 21] width 203 height 23
click at [36, 19] on div at bounding box center [131, 24] width 263 height 49
click at [267, 16] on icon "close-circle" at bounding box center [267, 17] width 9 height 9
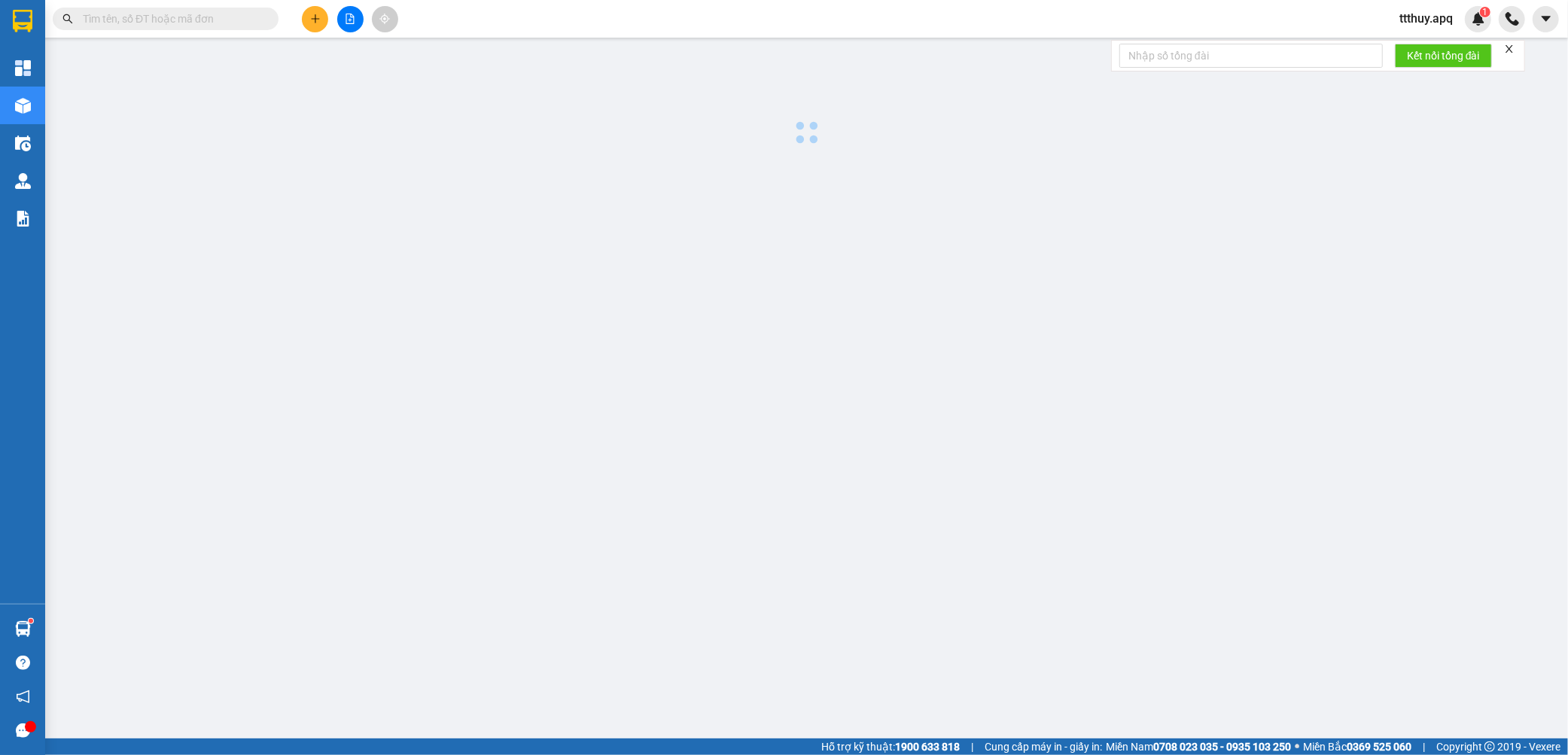
click at [107, 18] on input "text" at bounding box center [172, 18] width 178 height 16
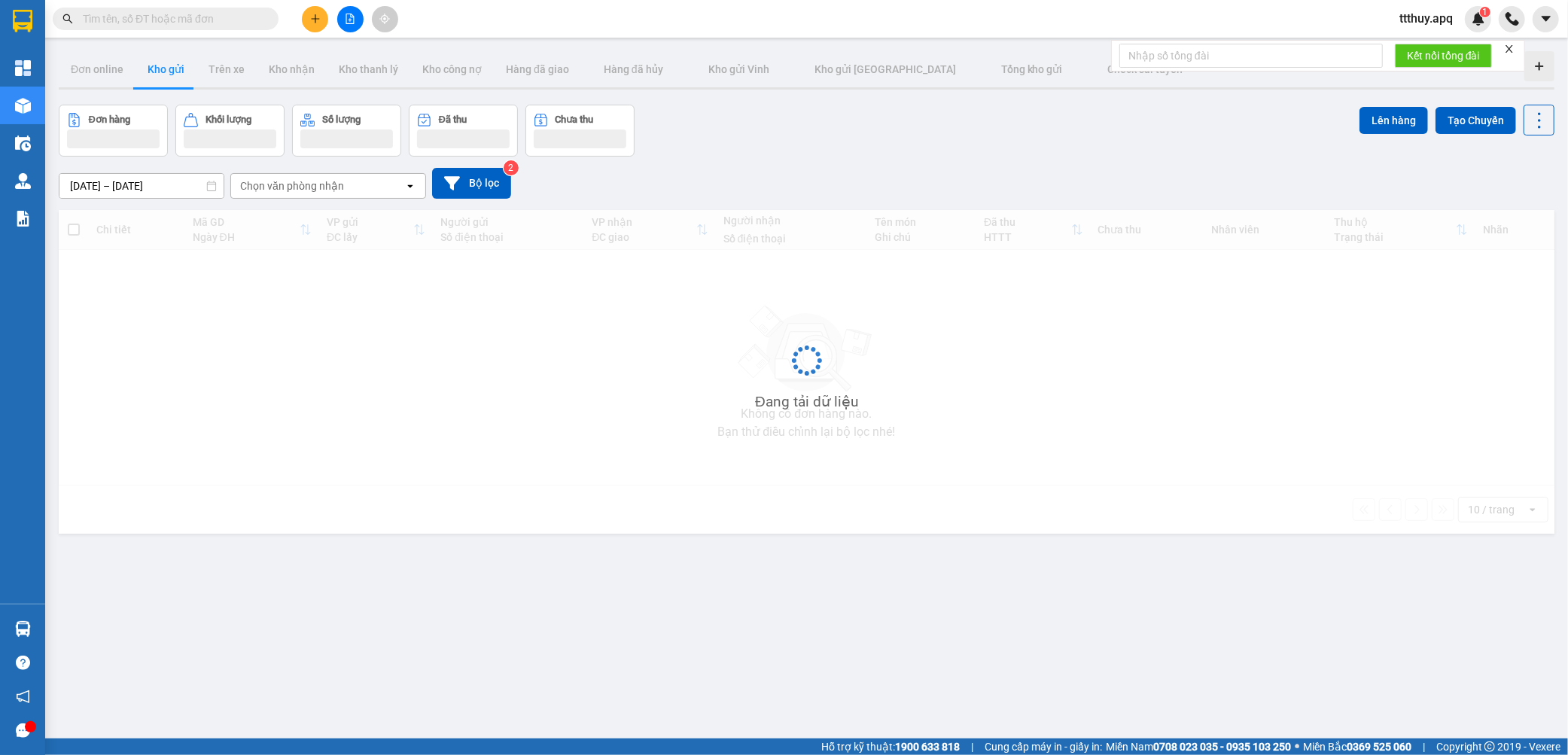
click at [177, 11] on input "text" at bounding box center [172, 18] width 178 height 16
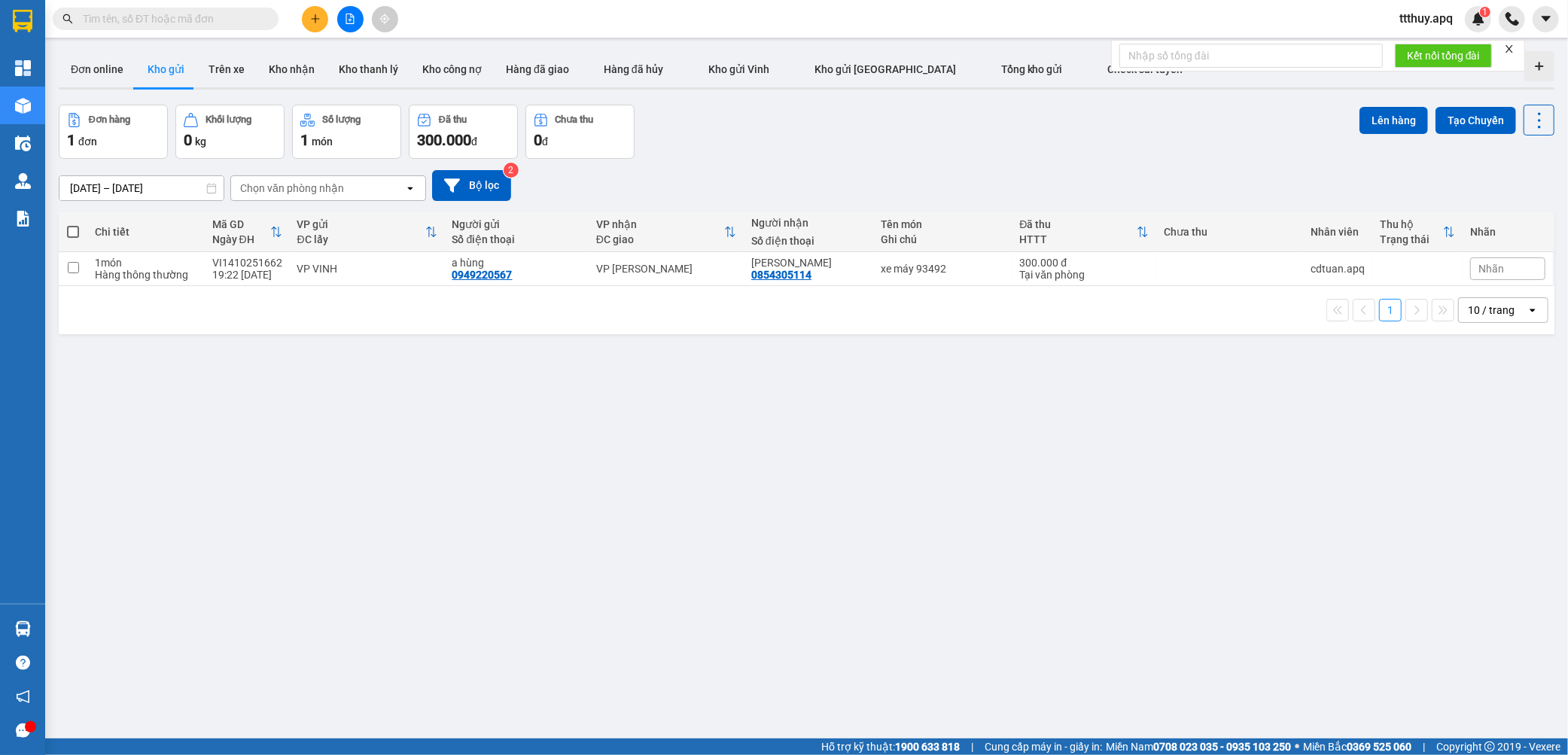
click at [169, 20] on input "text" at bounding box center [172, 18] width 178 height 16
click at [187, 17] on input "text" at bounding box center [172, 18] width 178 height 16
click at [141, 23] on input "text" at bounding box center [172, 18] width 178 height 16
paste input "973127772"
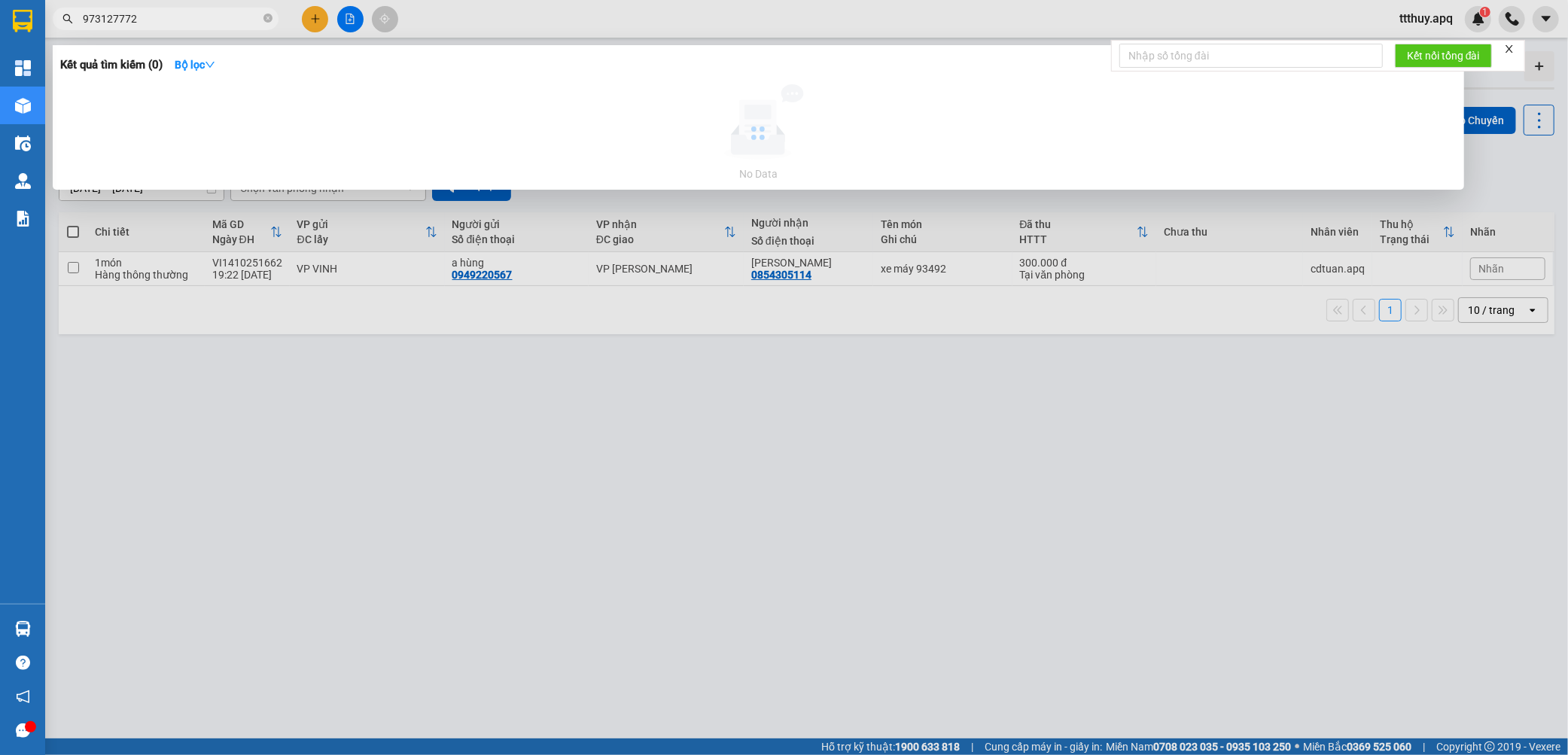
click at [79, 19] on span "973127772" at bounding box center [166, 19] width 226 height 23
click at [84, 19] on input "973127772" at bounding box center [172, 18] width 178 height 16
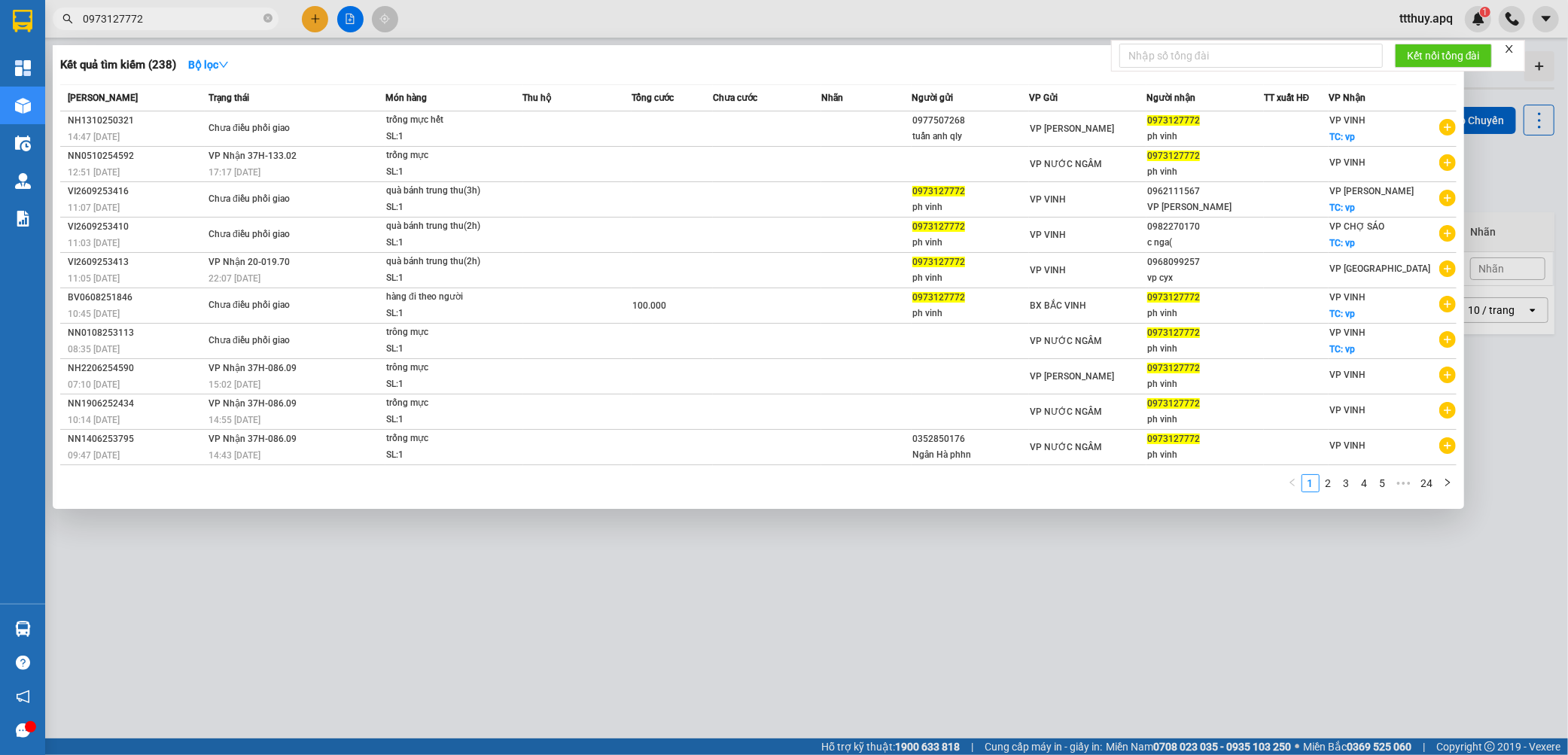
click at [234, 15] on input "0973127772" at bounding box center [172, 18] width 178 height 16
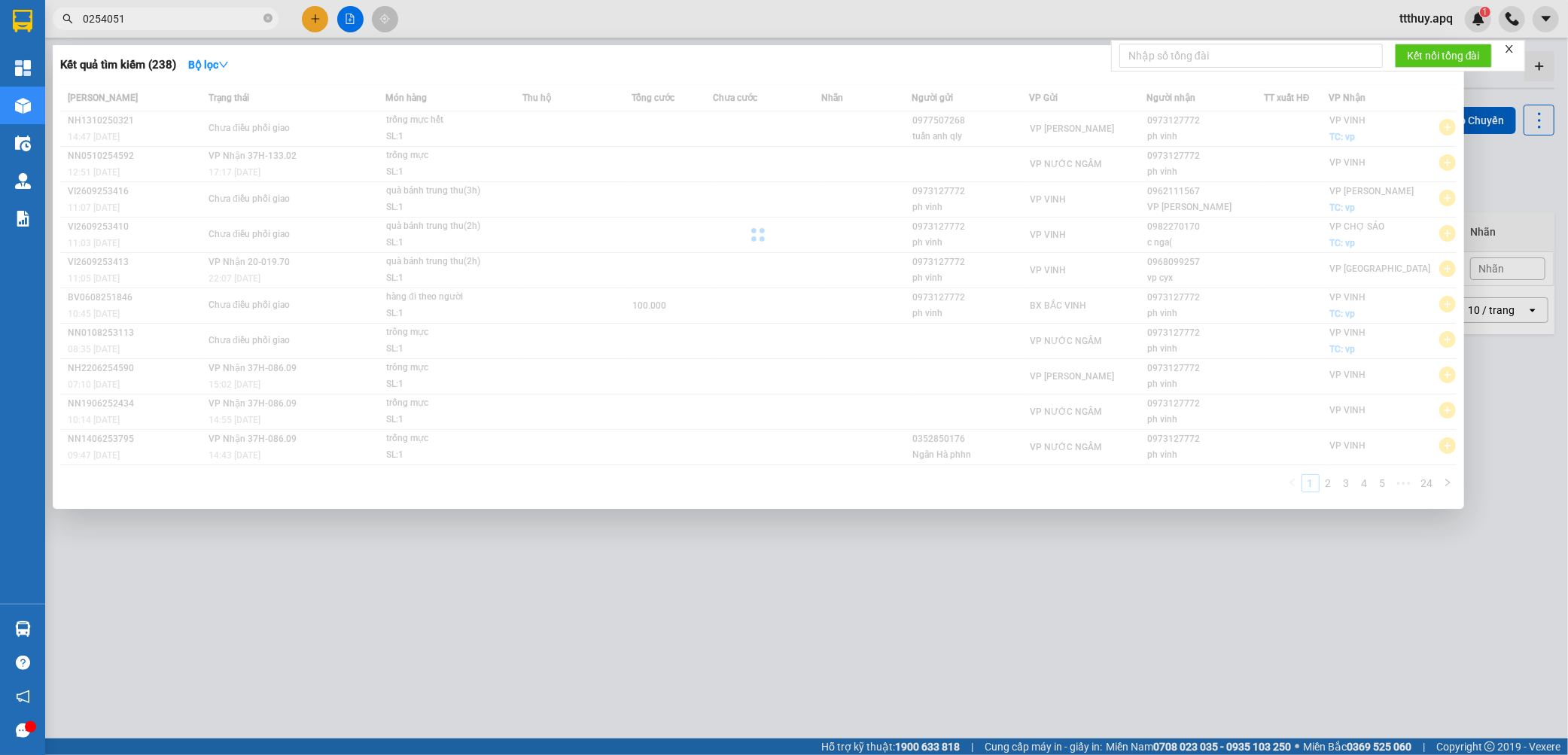
type input "0254051"
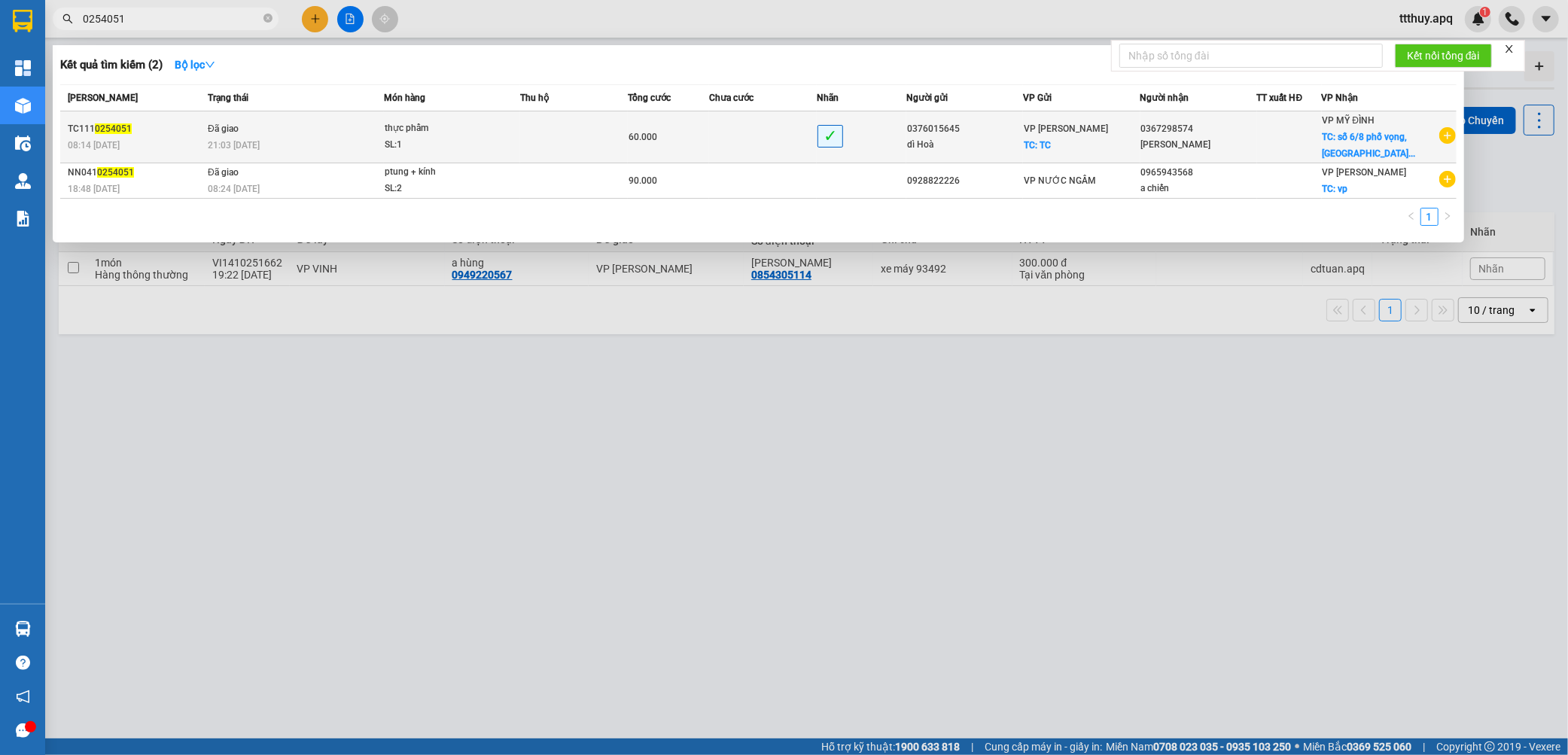
click at [409, 131] on div "thực phẩm" at bounding box center [441, 128] width 113 height 16
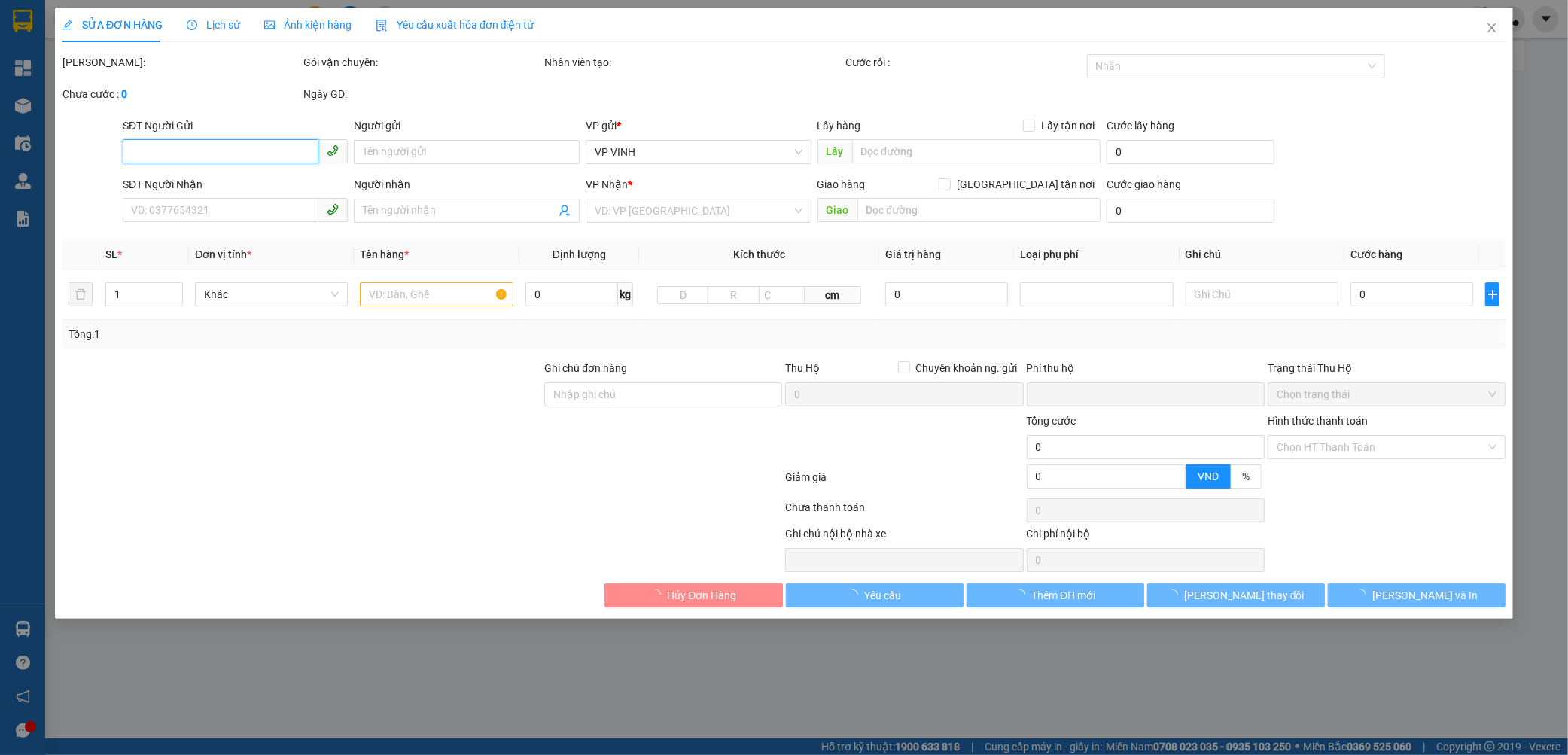
type input "0376015645"
type input "dì Hoà"
checkbox input "true"
type input "TC"
type input "0367298574"
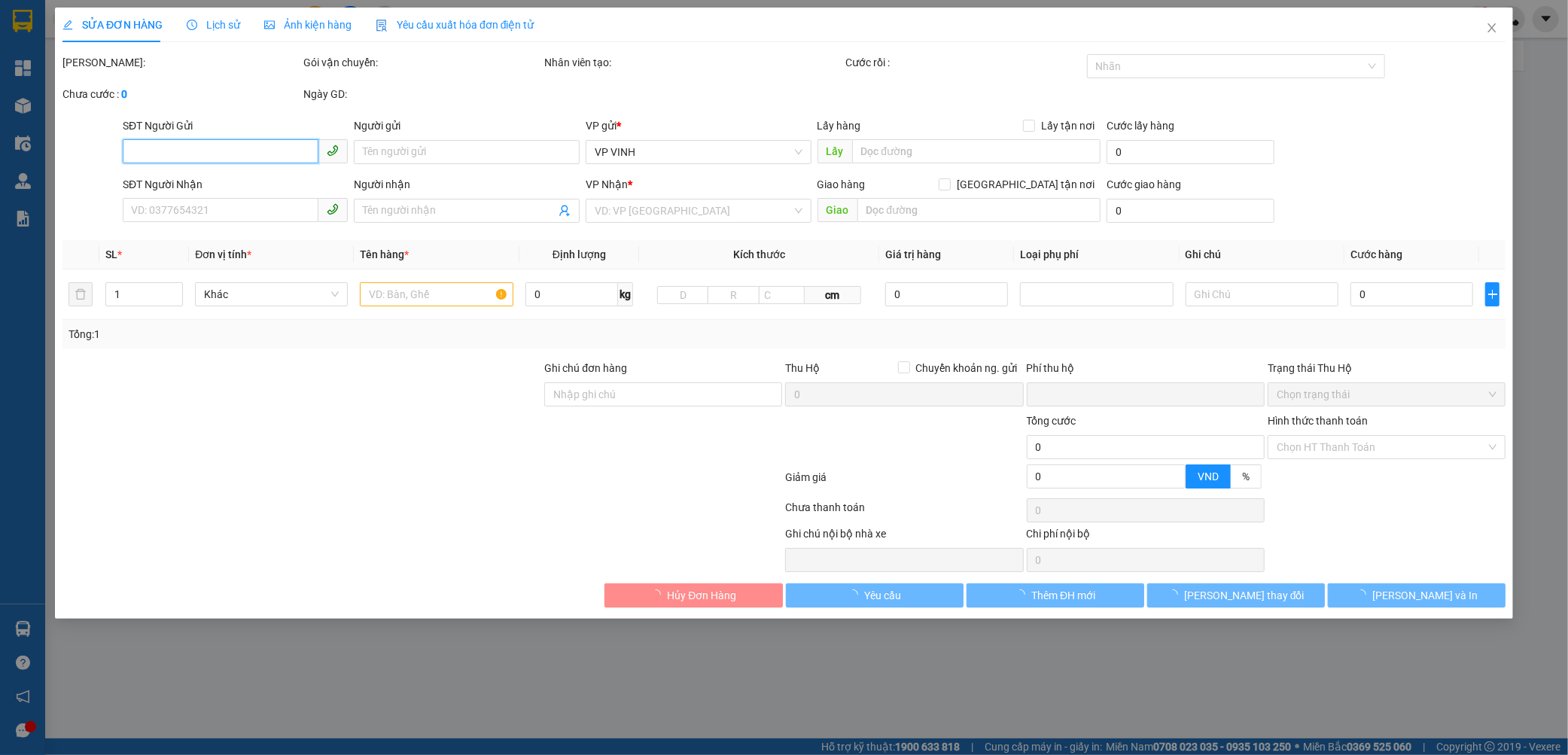
type input "Ngọc Tân"
checkbox input "true"
type input "số 6/8 phố vọng,khương mai,đống đa,hà nội"
type input "0"
type input "60.000"
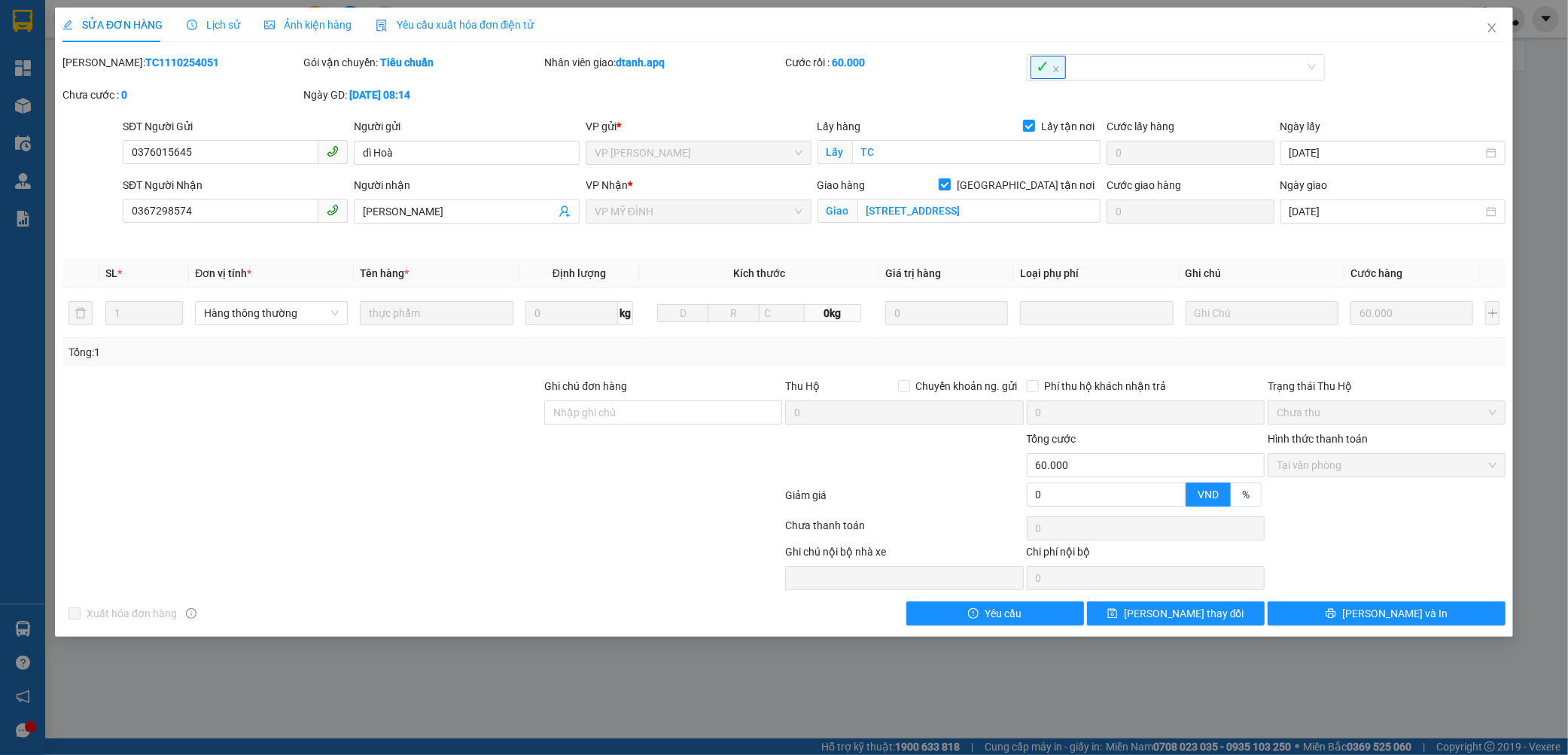
click at [232, 12] on div "Lịch sử" at bounding box center [213, 25] width 54 height 34
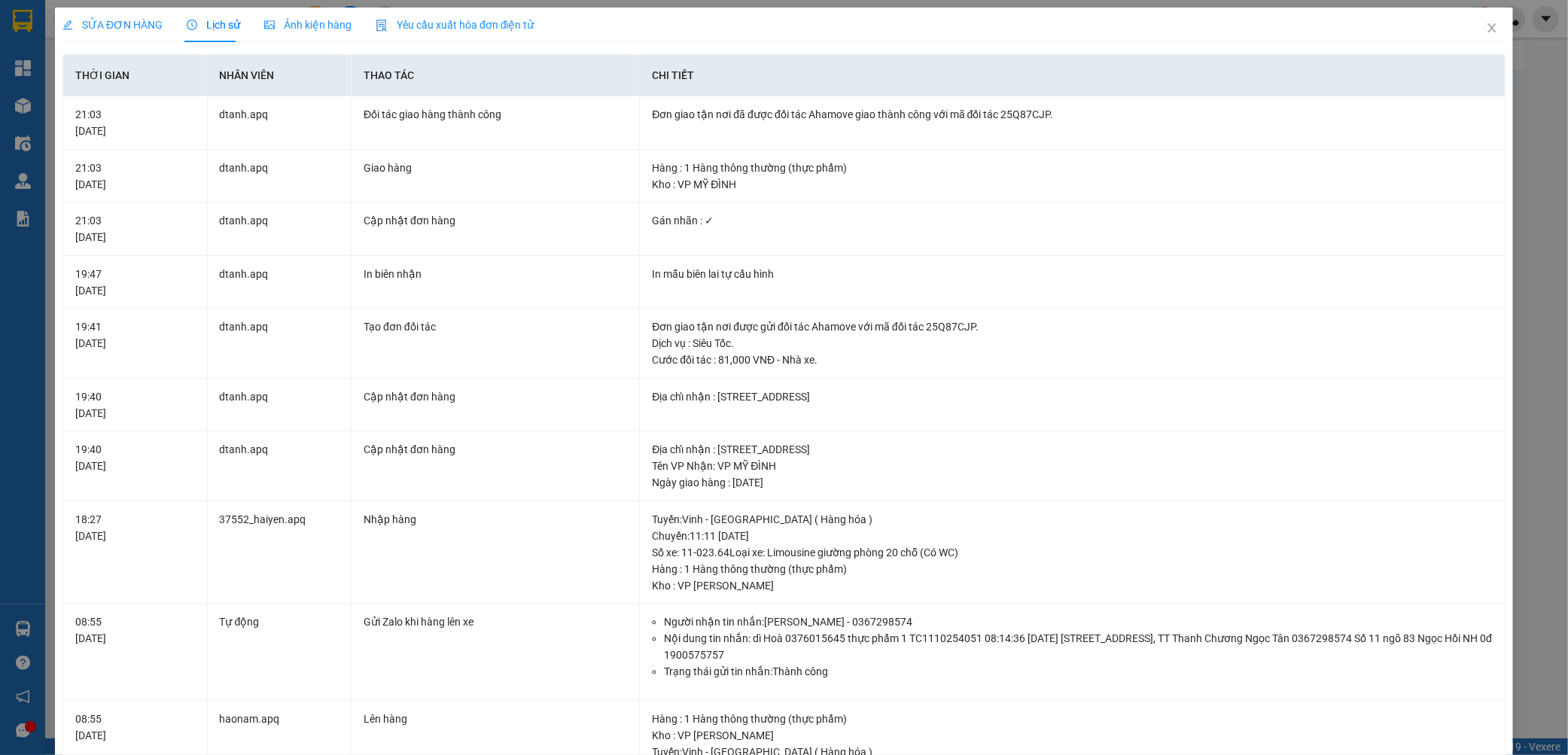
click at [128, 25] on span "SỬA ĐƠN HÀNG" at bounding box center [112, 25] width 100 height 12
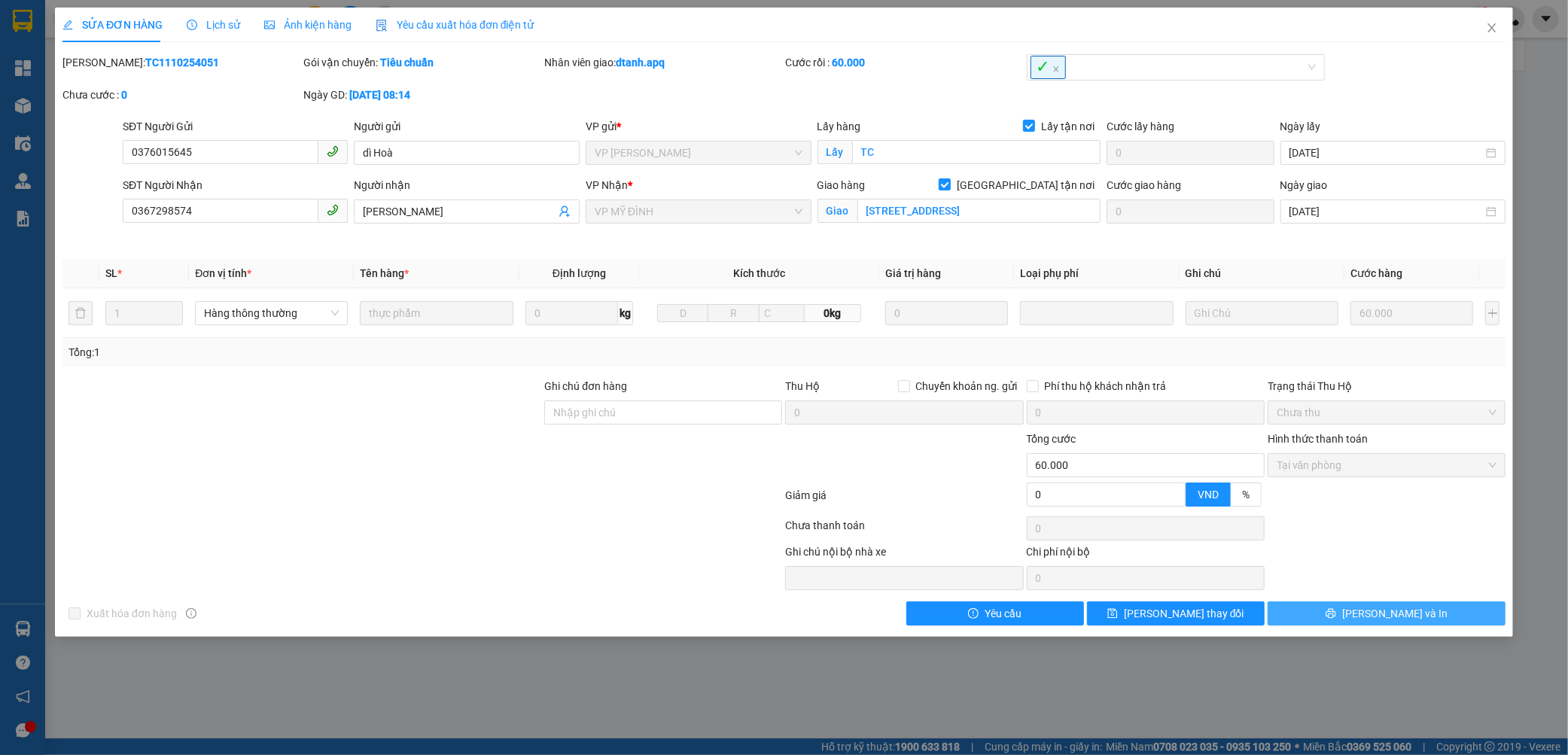
click at [1286, 626] on button "[PERSON_NAME] và In" at bounding box center [1386, 613] width 238 height 24
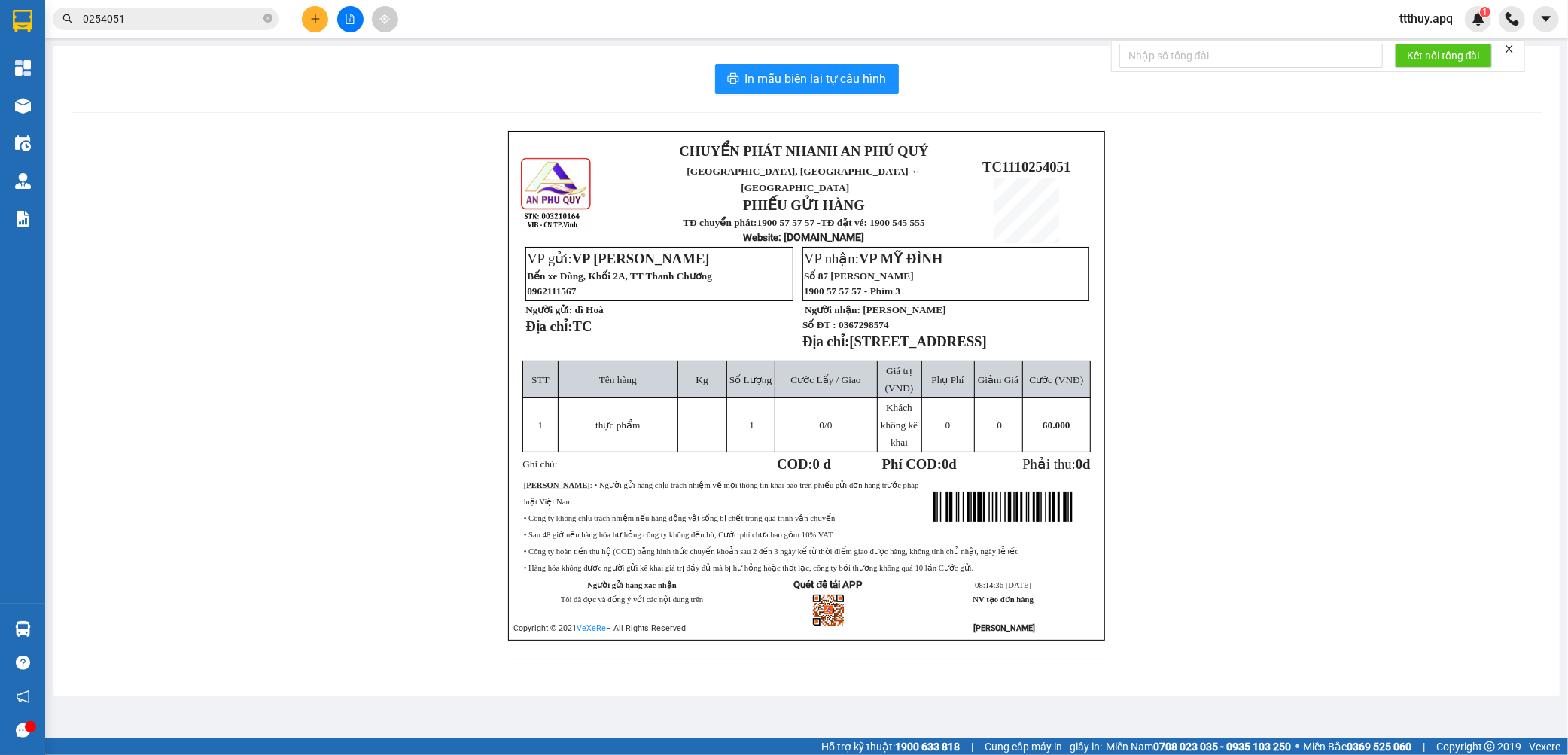
click at [152, 16] on input "0254051" at bounding box center [172, 18] width 178 height 16
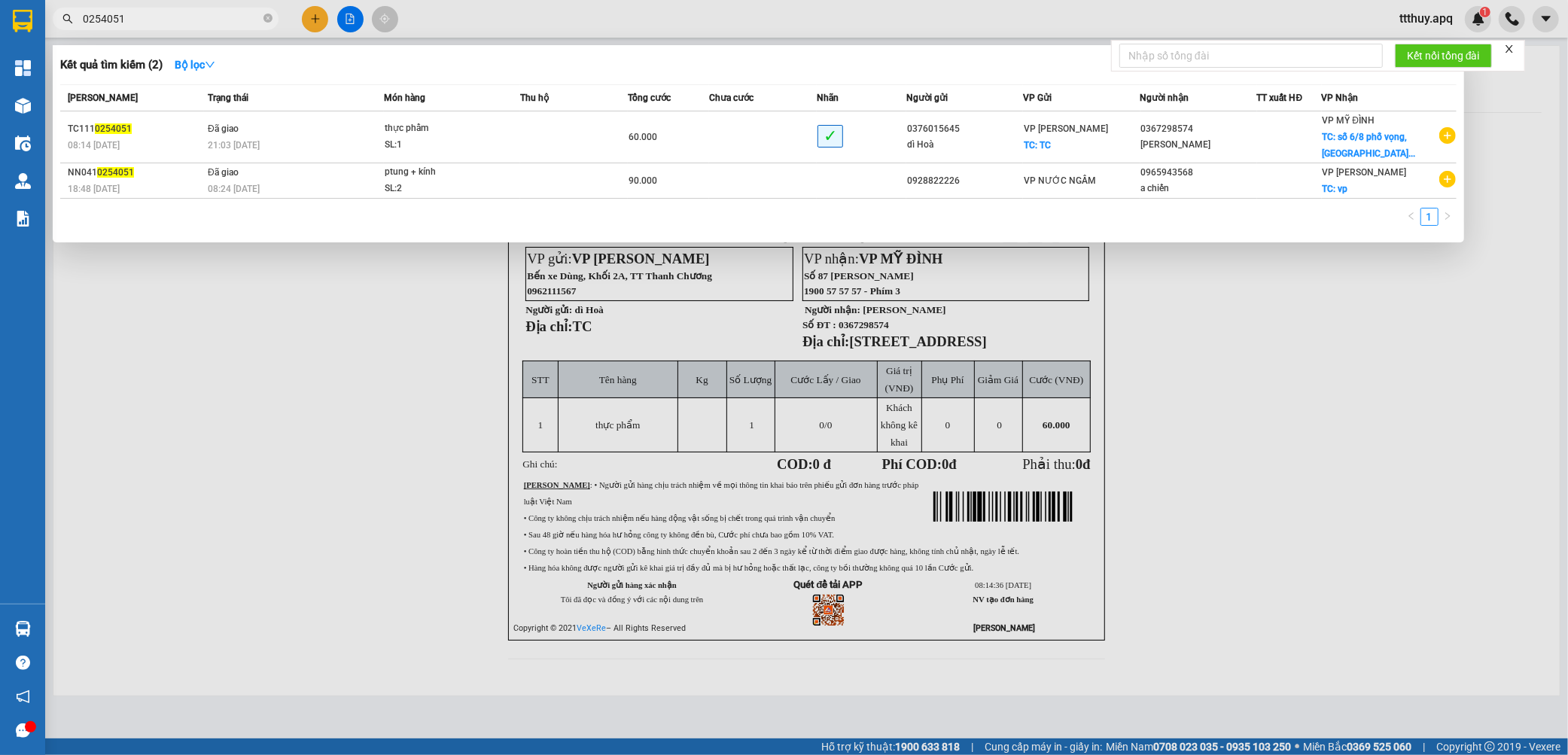
click at [152, 16] on input "0254051" at bounding box center [172, 18] width 178 height 16
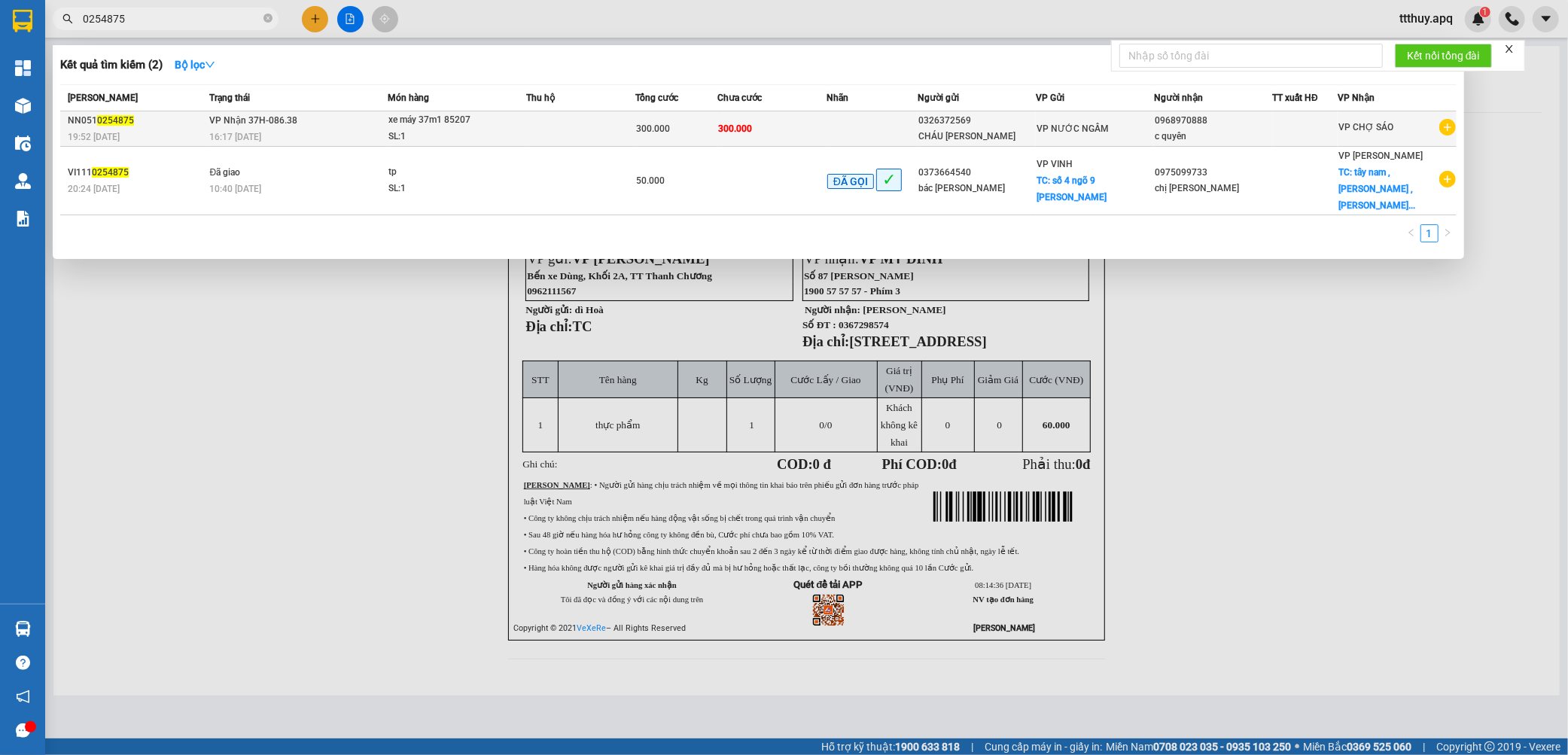
type input "0254875"
click at [344, 124] on td "VP Nhận 37H-086.38 16:17 - 11/10" at bounding box center [297, 128] width 182 height 35
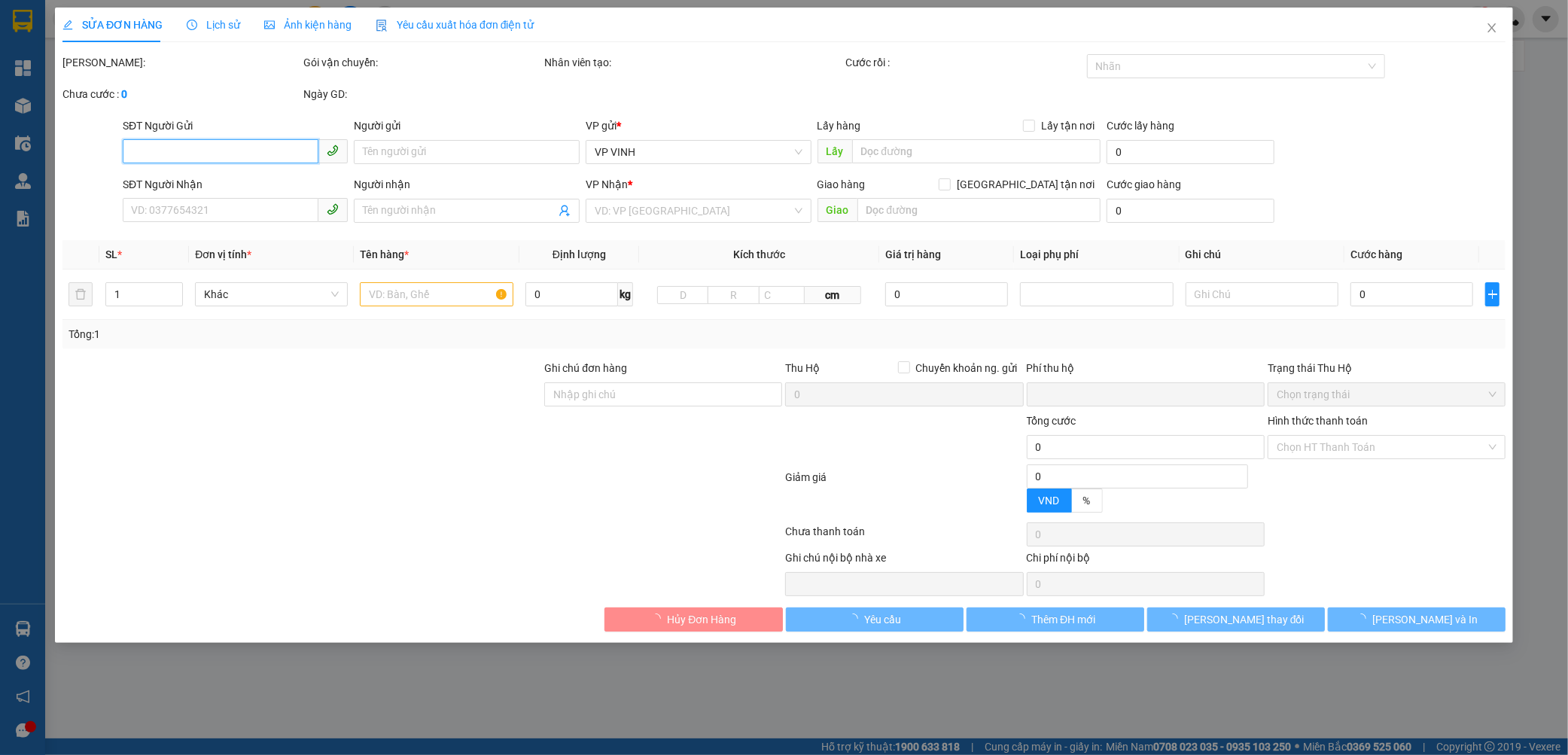
type input "0326372569"
type input "CHÁU HOANG ĐỨC"
type input "0968970888"
type input "c quyên"
type input "0"
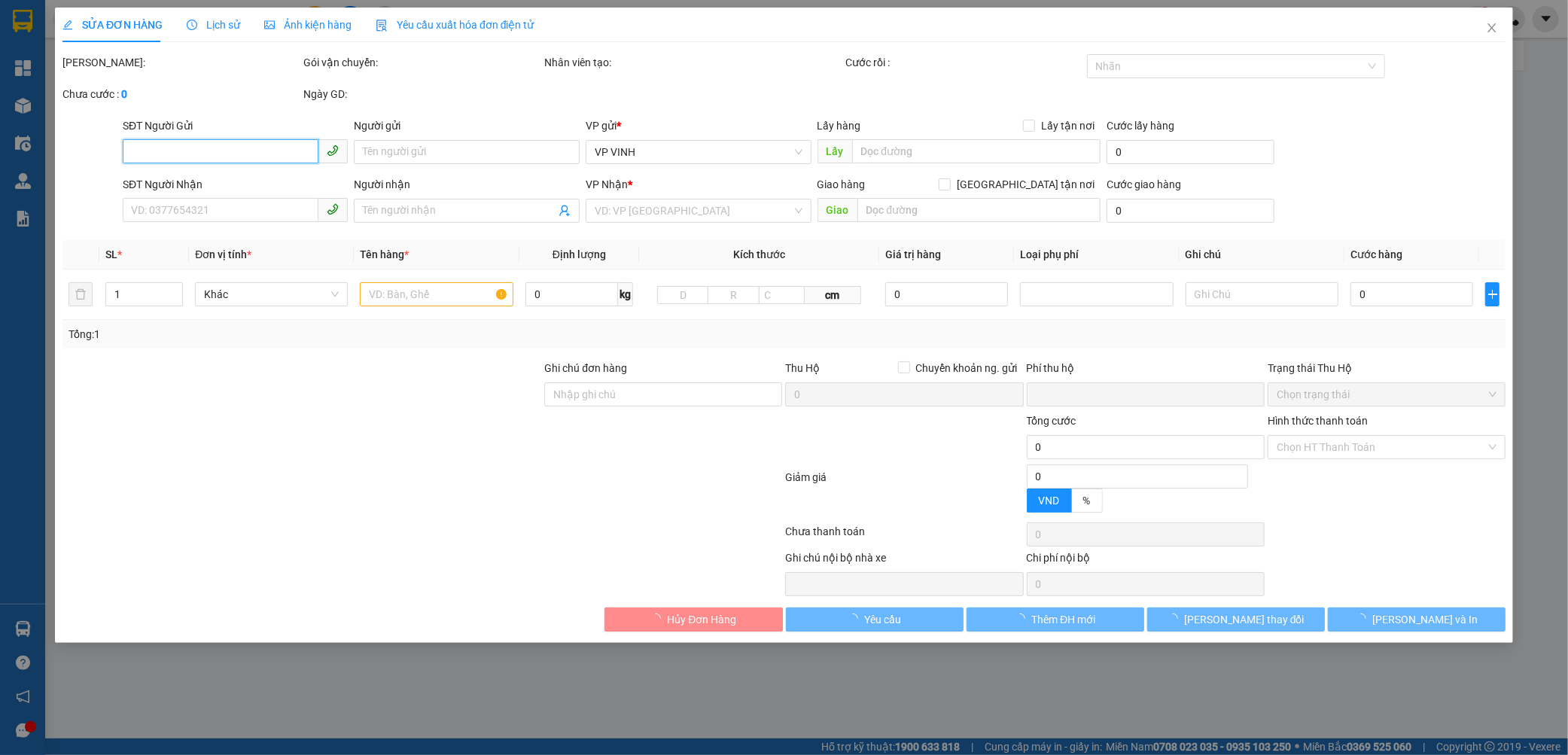
type input "300.000"
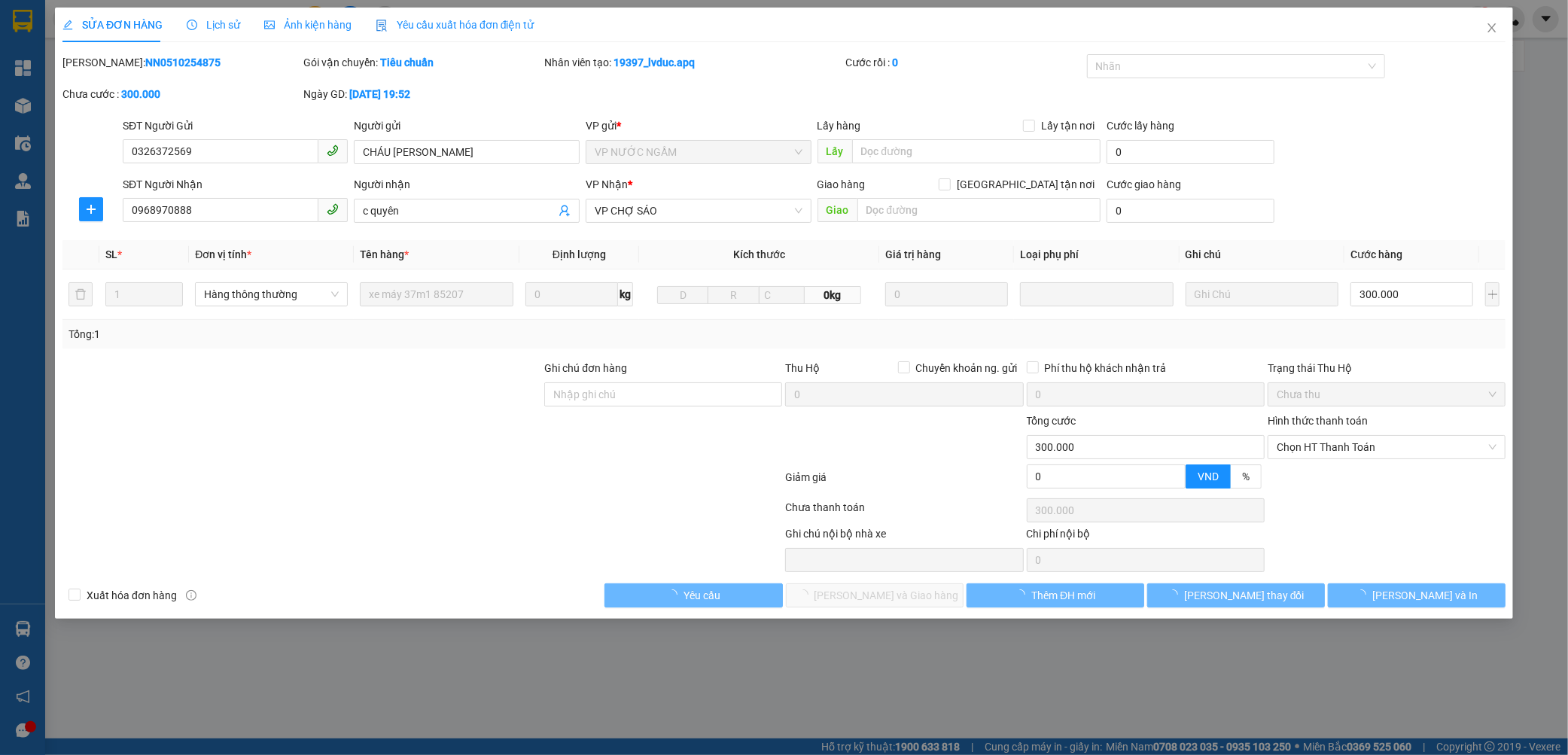
click at [145, 62] on b "NN0510254875" at bounding box center [183, 62] width 76 height 12
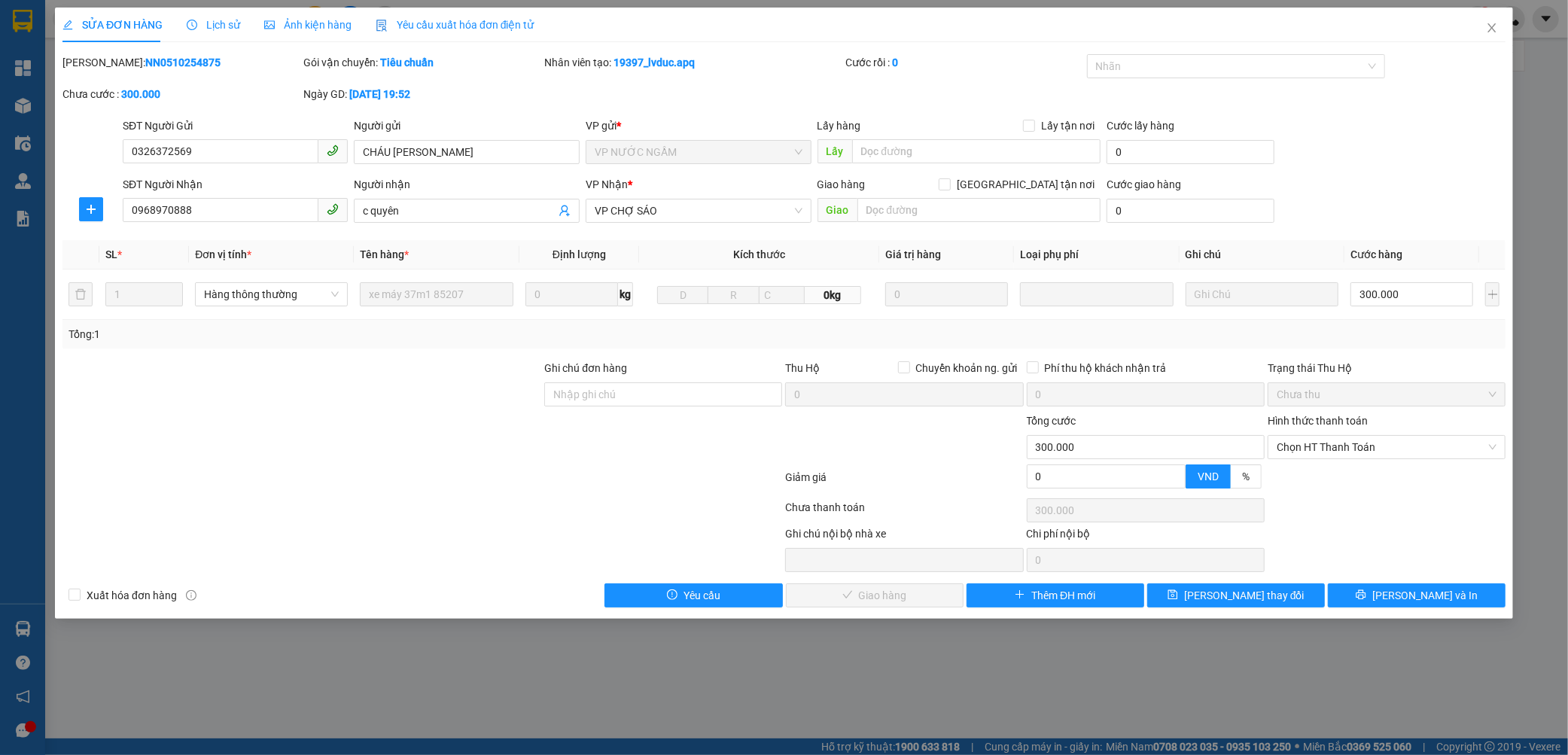
click at [145, 62] on b "NN0510254875" at bounding box center [183, 62] width 76 height 12
copy b "NN0510254875"
click at [1492, 33] on icon "close" at bounding box center [1491, 28] width 12 height 12
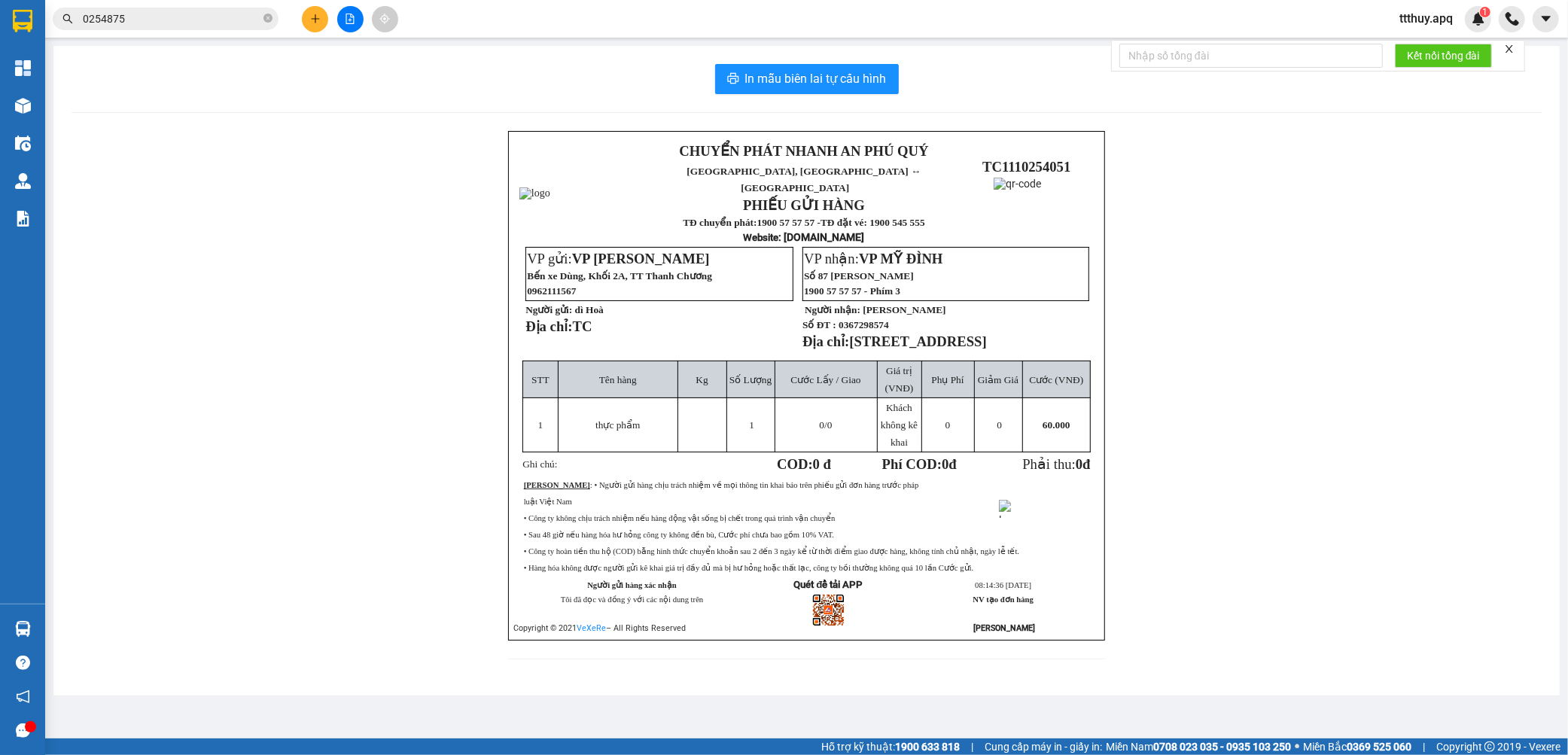
click at [212, 16] on input "0254875" at bounding box center [172, 18] width 178 height 16
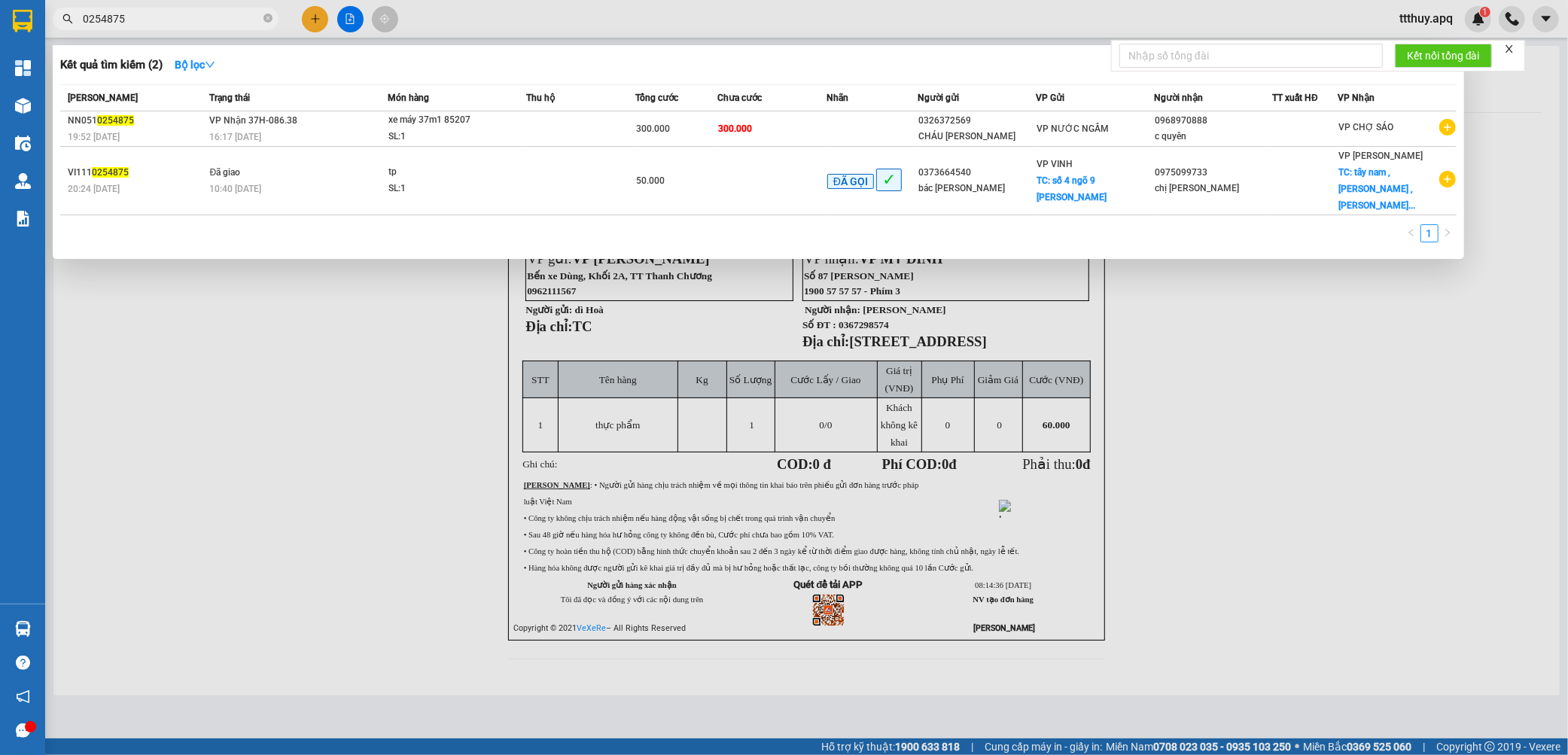
click at [212, 16] on input "0254875" at bounding box center [172, 18] width 178 height 16
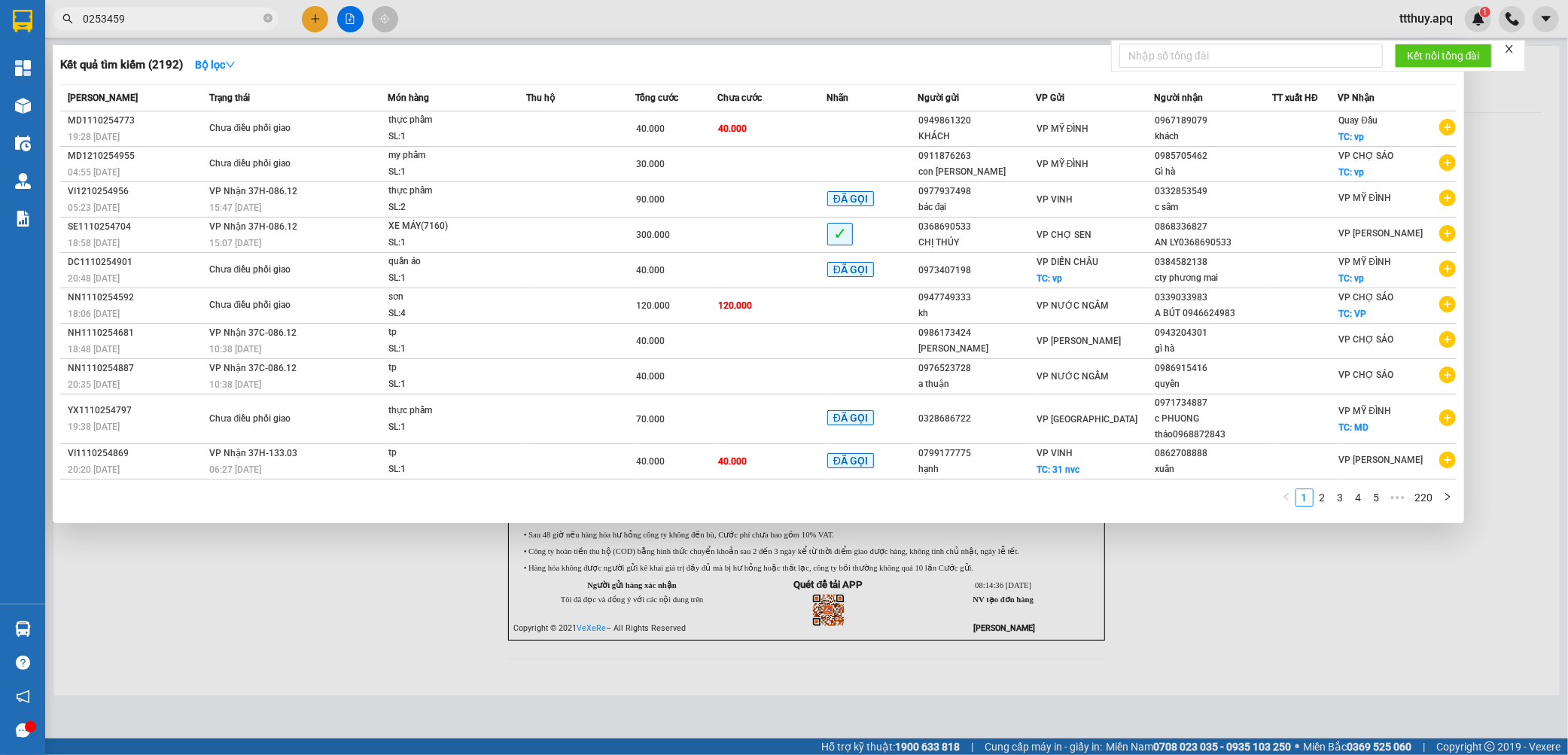
type input "0253459"
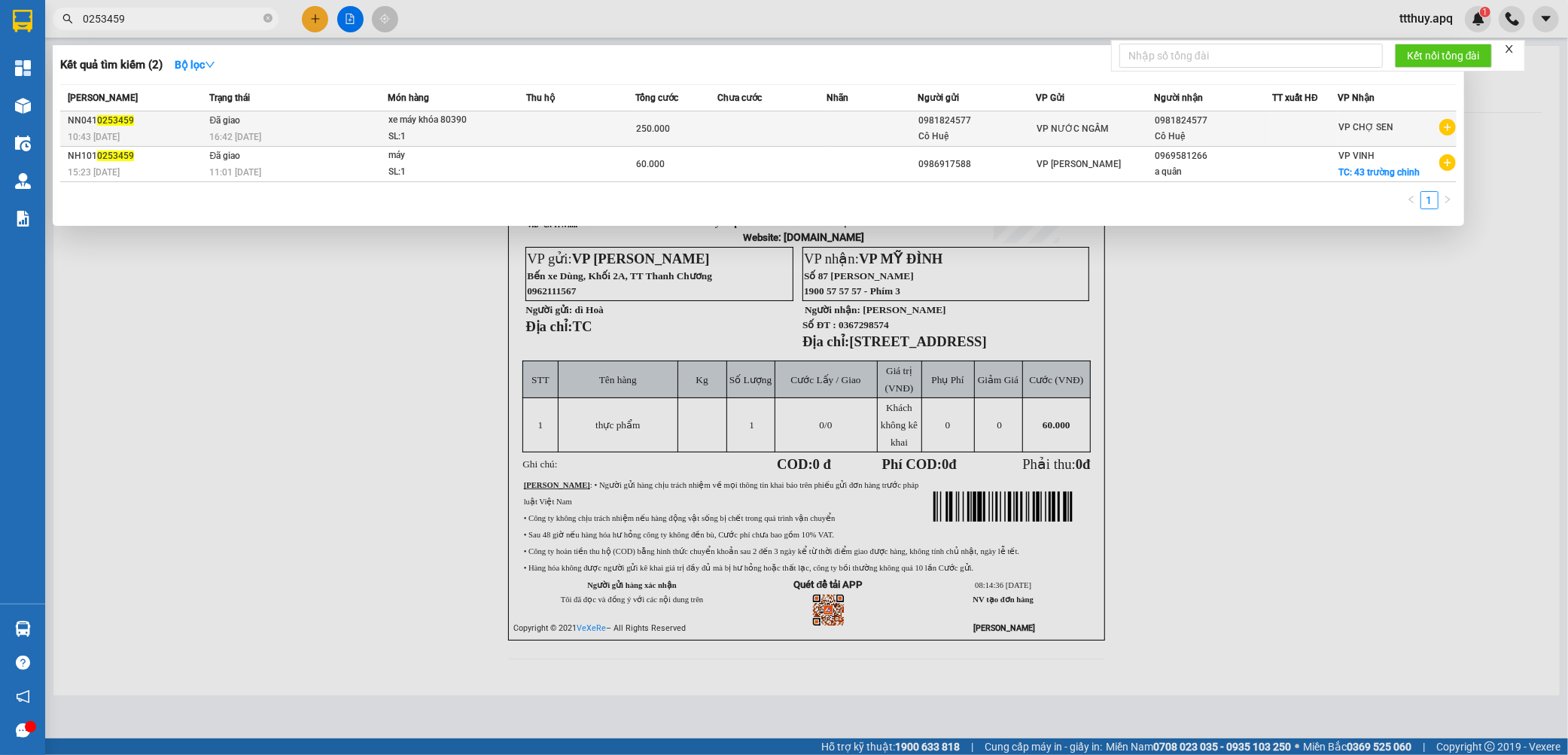
click at [363, 136] on div "16:42 - 14/10" at bounding box center [298, 137] width 178 height 16
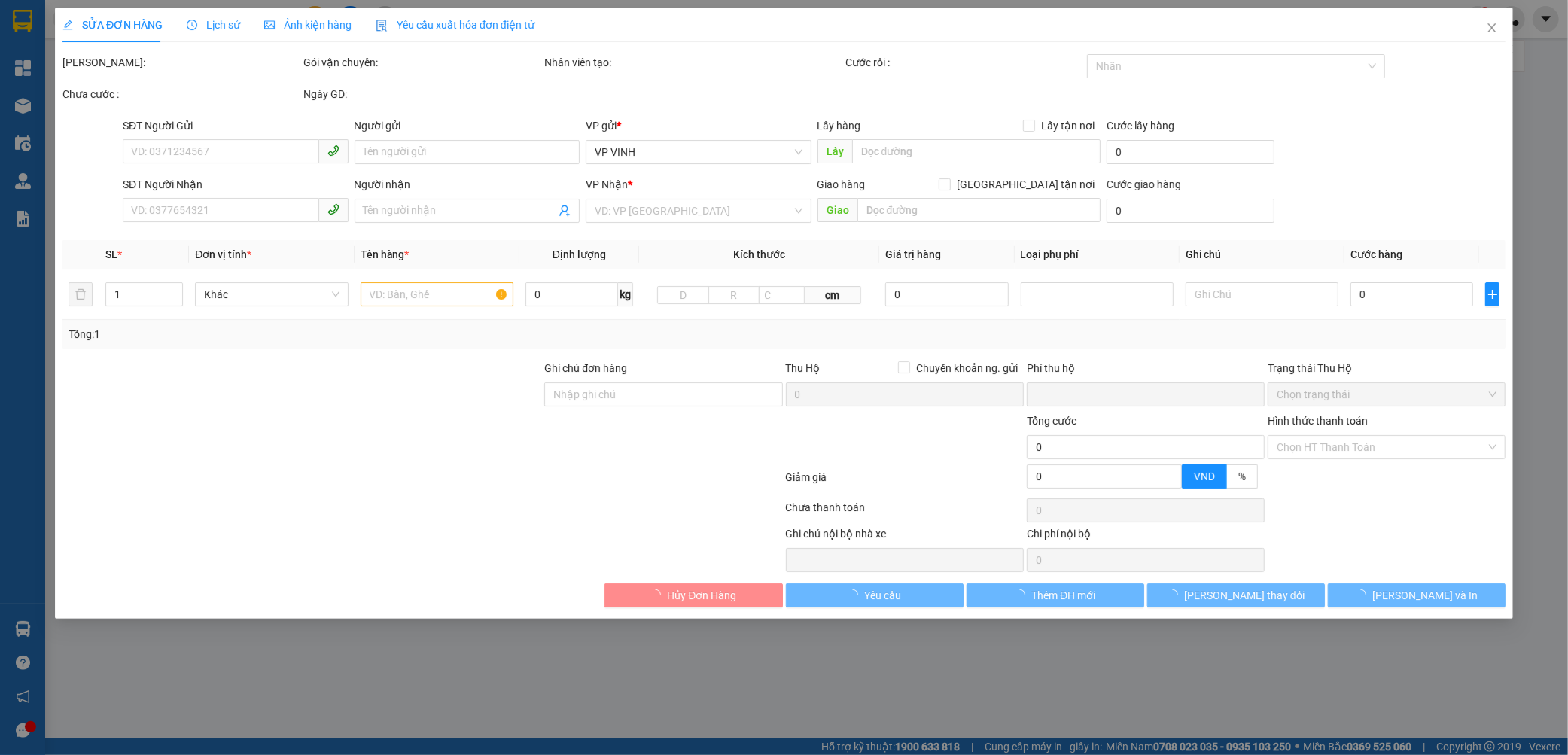
type input "0981824577"
type input "Cô Huệ"
type input "0981824577"
type input "Cô Huệ"
type input "0"
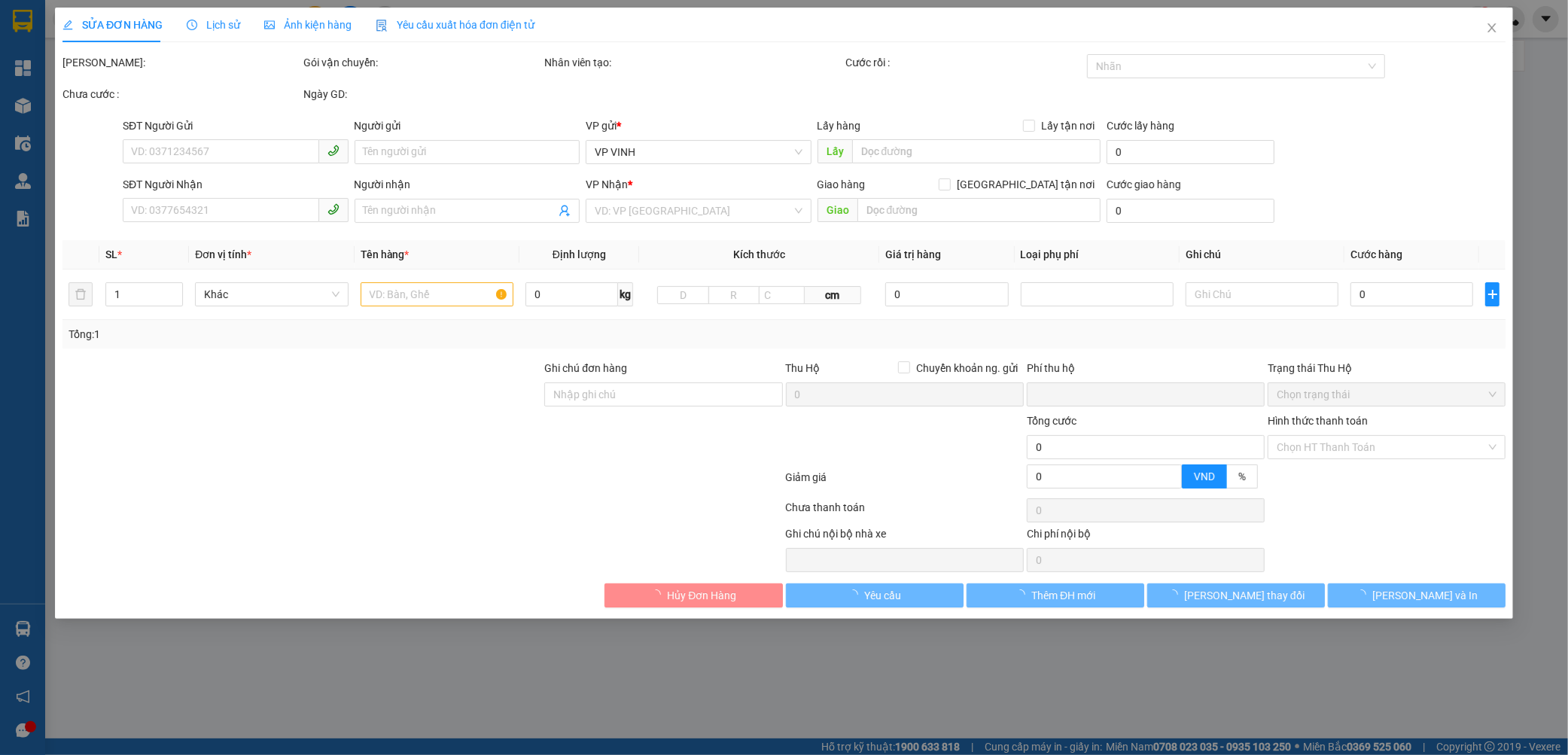
type input "250.000"
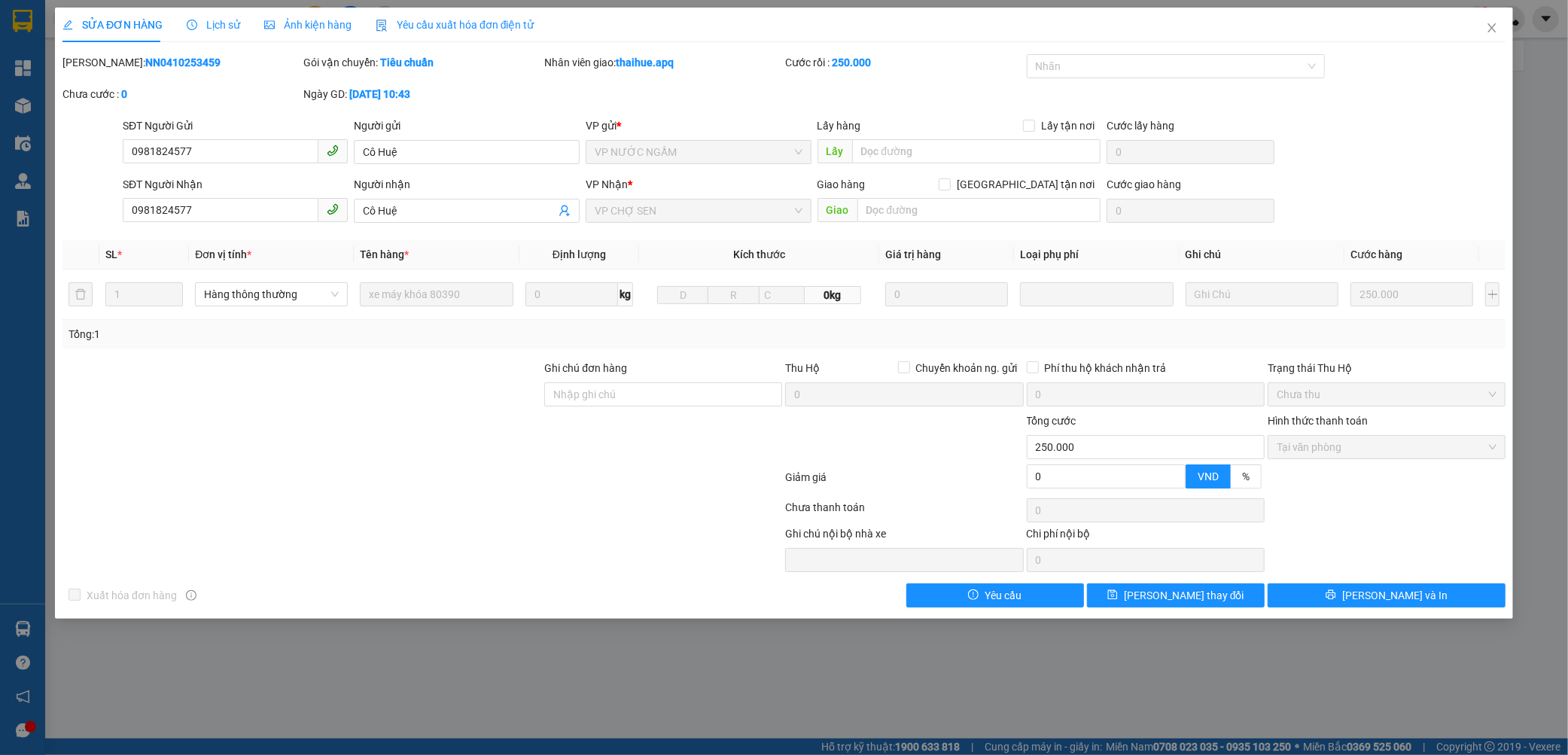
click at [171, 65] on b "NN0410253459" at bounding box center [183, 62] width 76 height 12
copy b "NN0410253459"
click at [1492, 33] on icon "close" at bounding box center [1491, 28] width 12 height 12
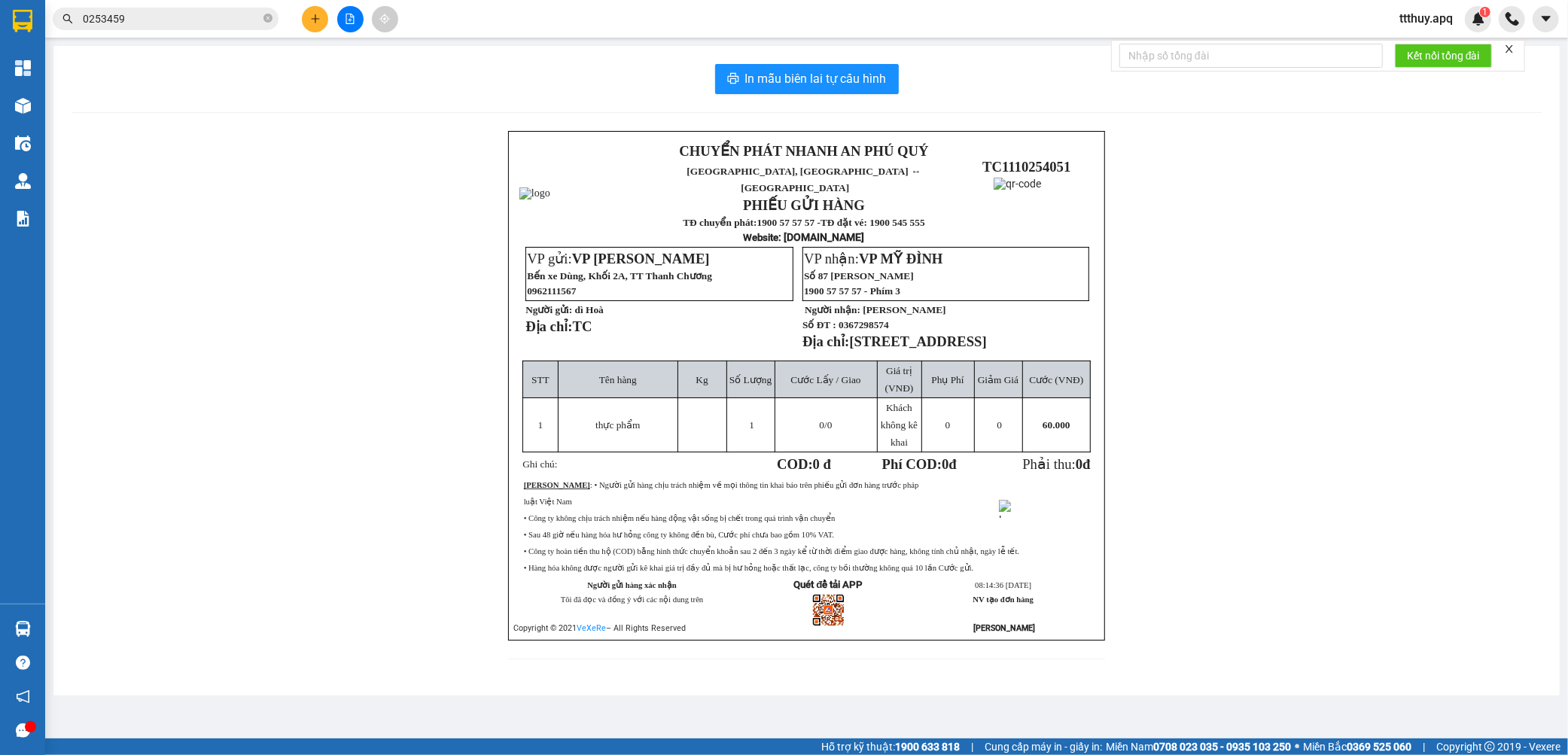
click at [123, 12] on input "0253459" at bounding box center [172, 18] width 178 height 16
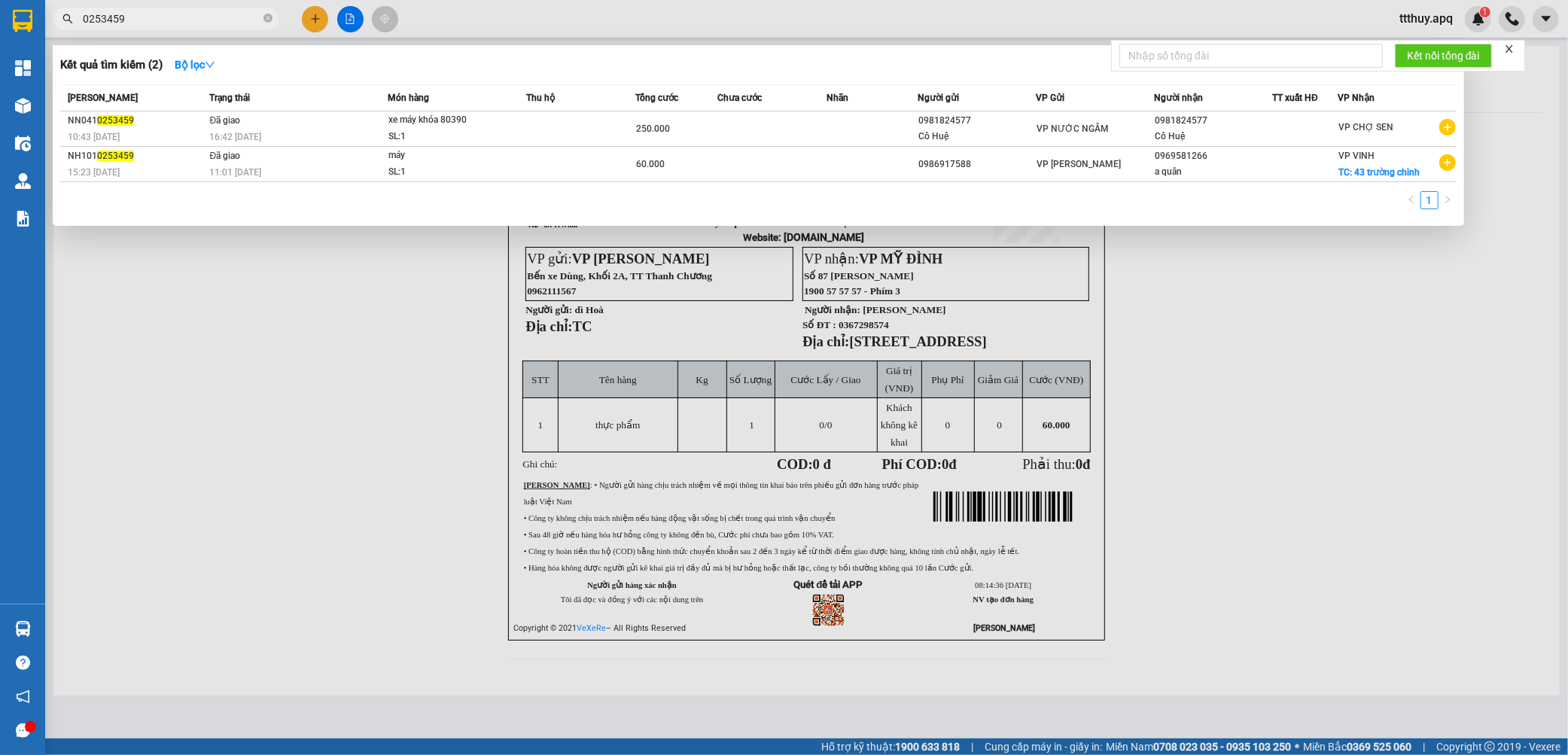
click at [123, 12] on input "0253459" at bounding box center [172, 18] width 178 height 16
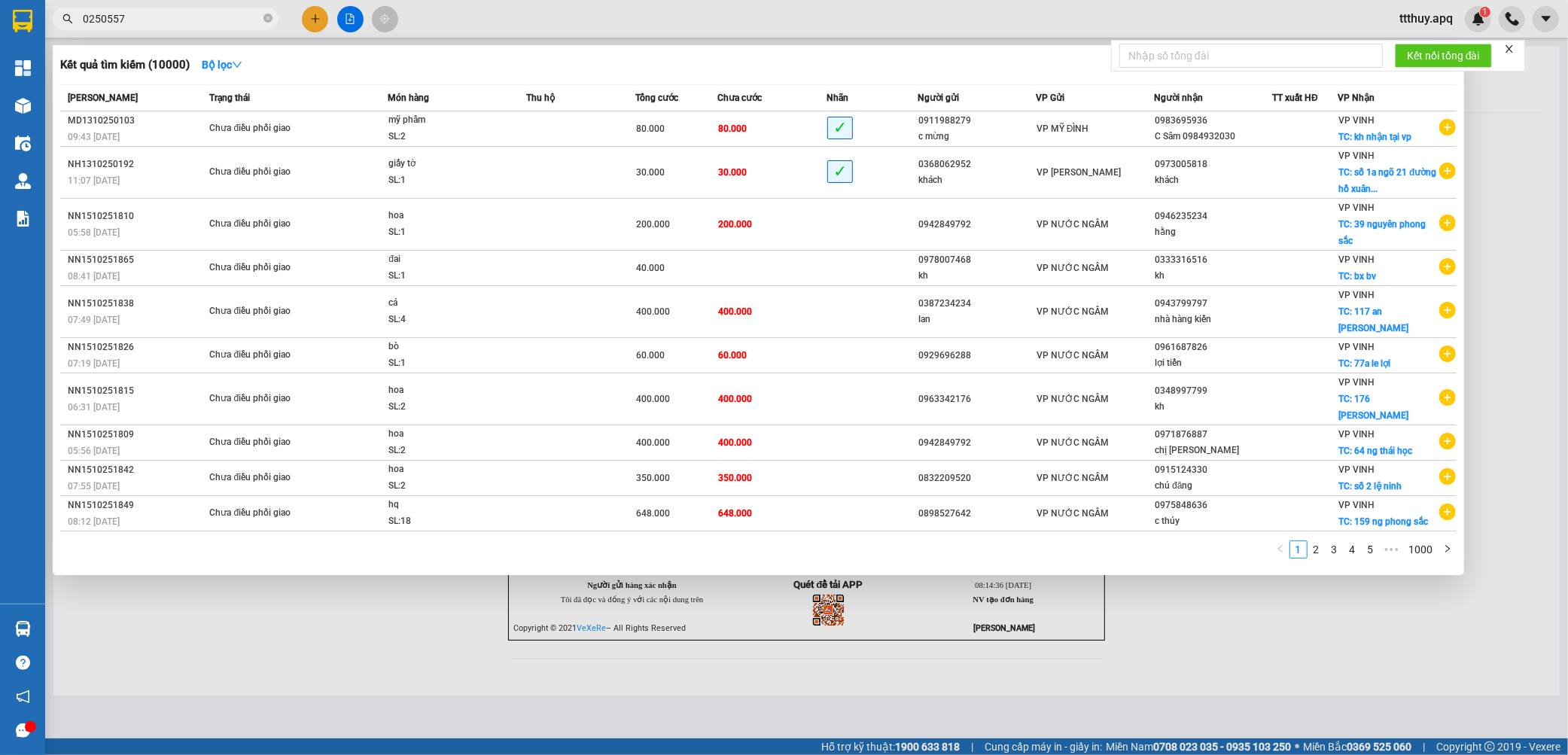
type input "0250557"
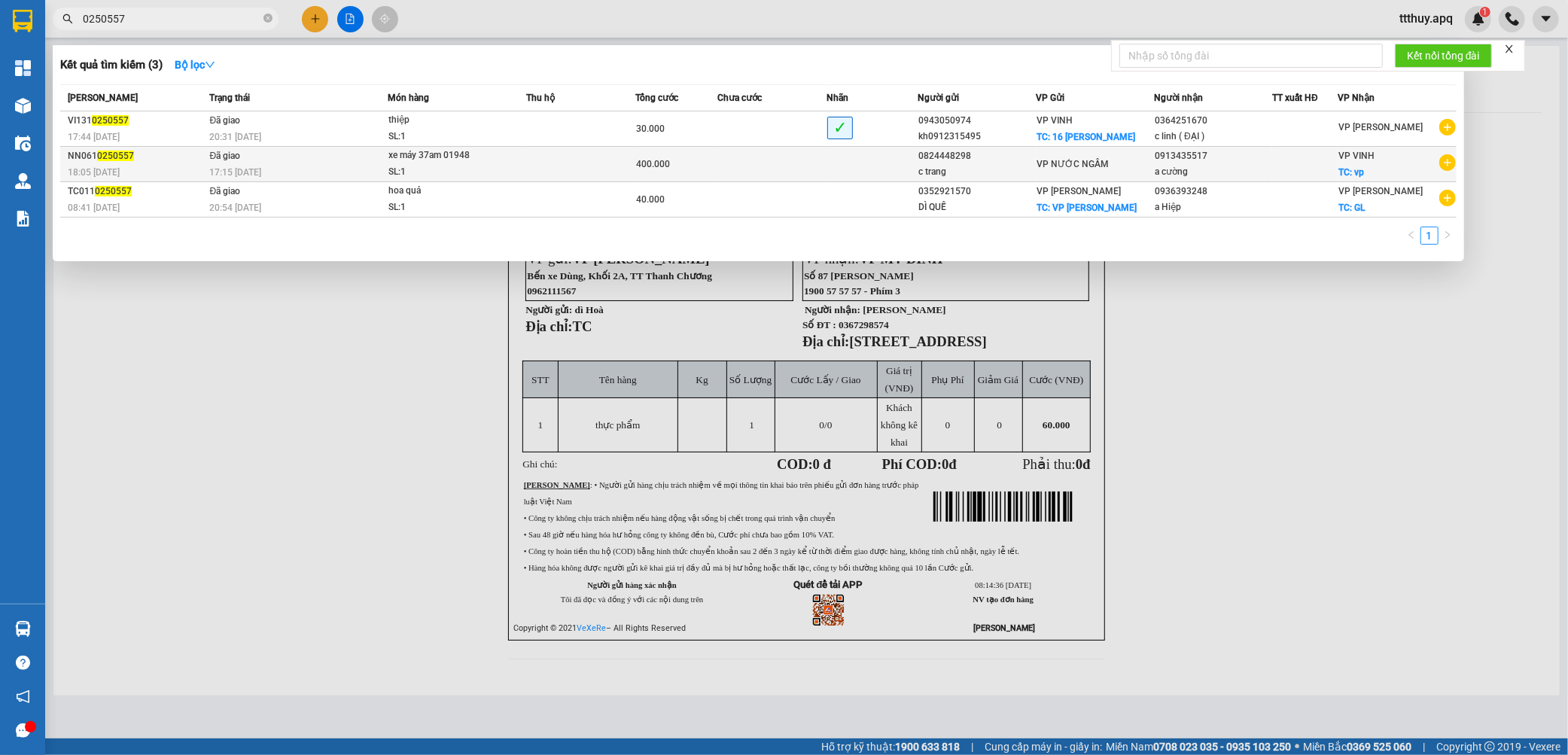
click at [291, 171] on div "17:15 - 12/10" at bounding box center [298, 172] width 178 height 16
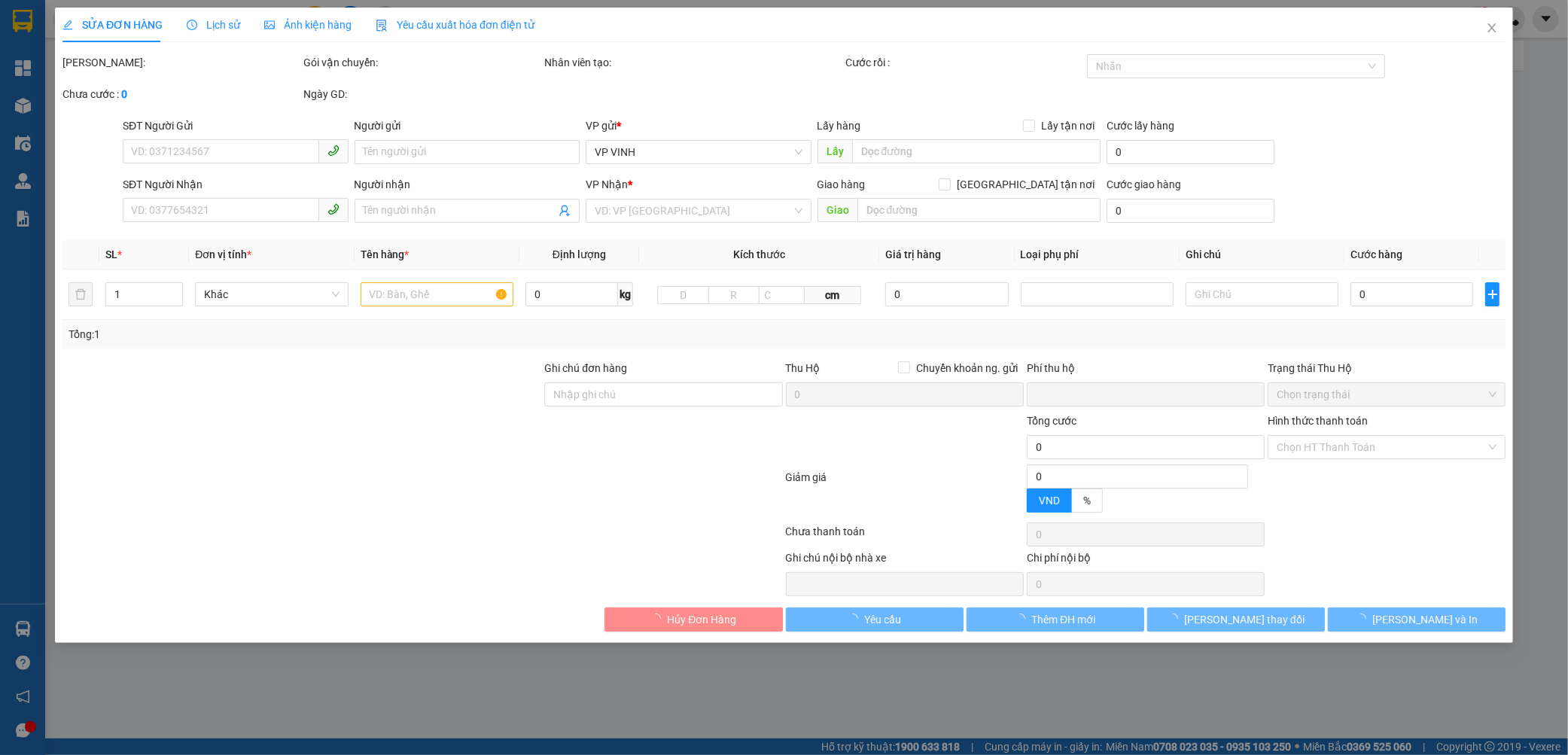
type input "0824448298"
type input "c trang"
type input "0913435517"
type input "a cường"
checkbox input "true"
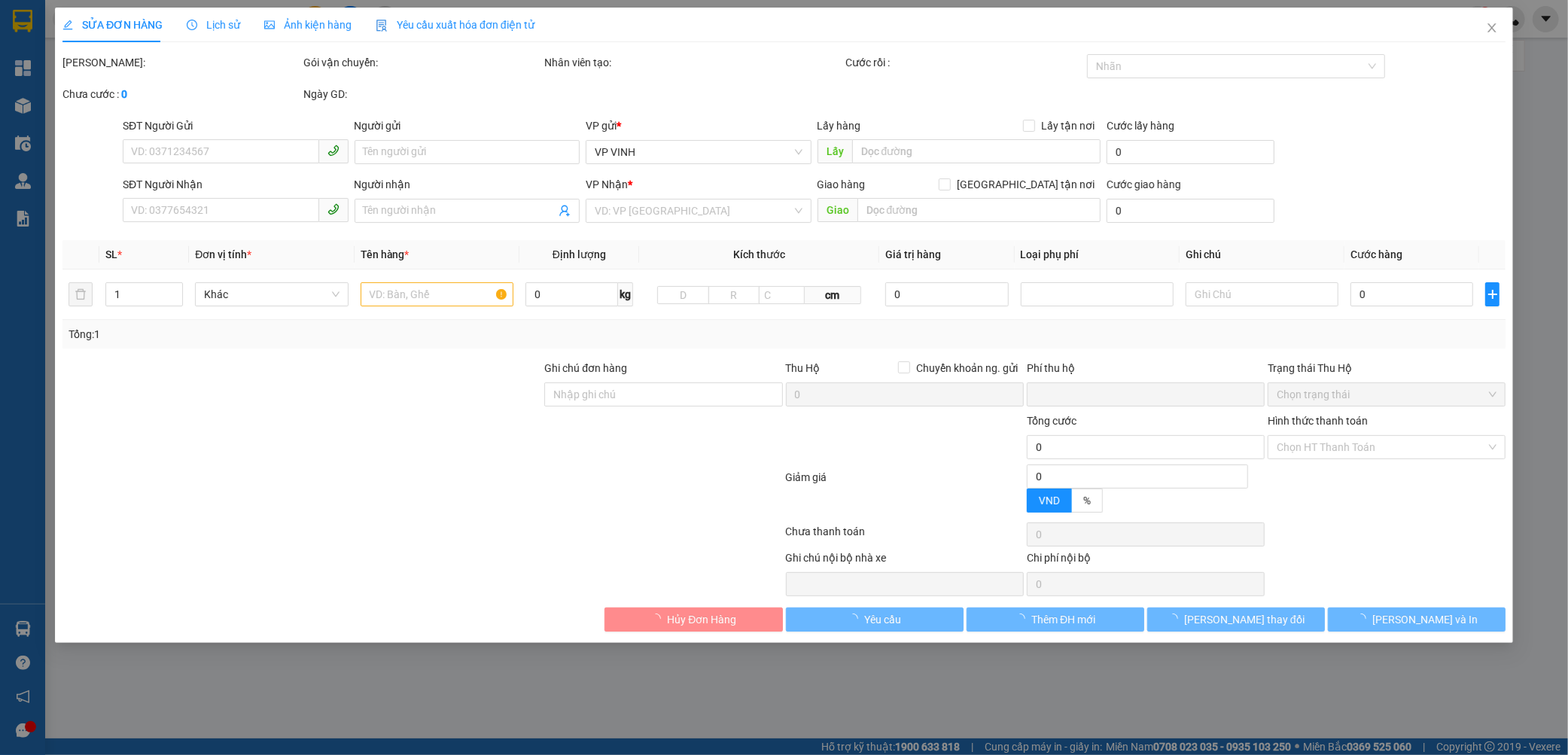
type input "vp"
type input "0"
type input "400.000"
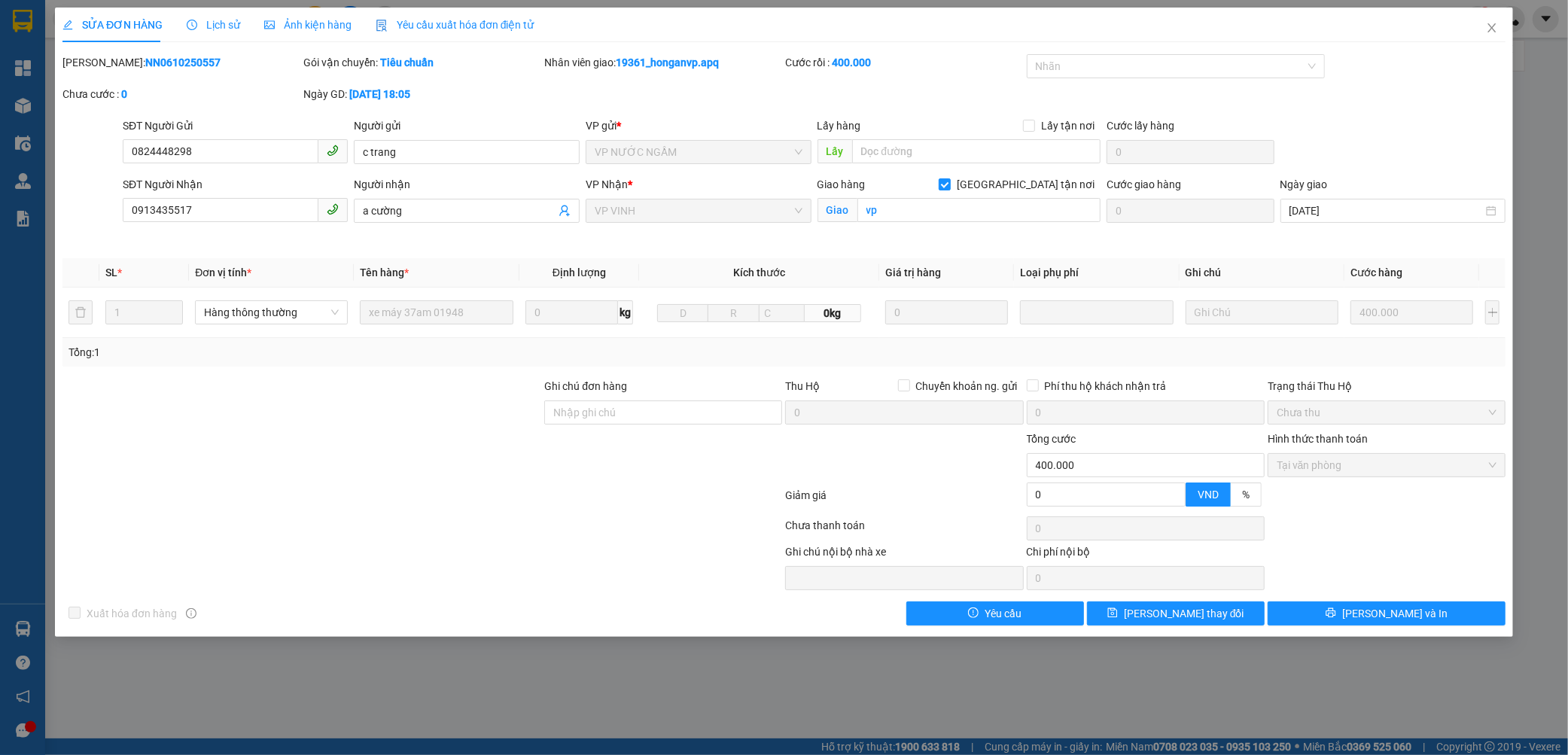
click at [167, 64] on b "NN0610250557" at bounding box center [183, 62] width 76 height 12
copy b "NN0610250557"
drag, startPoint x: 1491, startPoint y: 27, endPoint x: 1253, endPoint y: 28, distance: 238.0
click at [1491, 29] on icon "close" at bounding box center [1491, 28] width 12 height 12
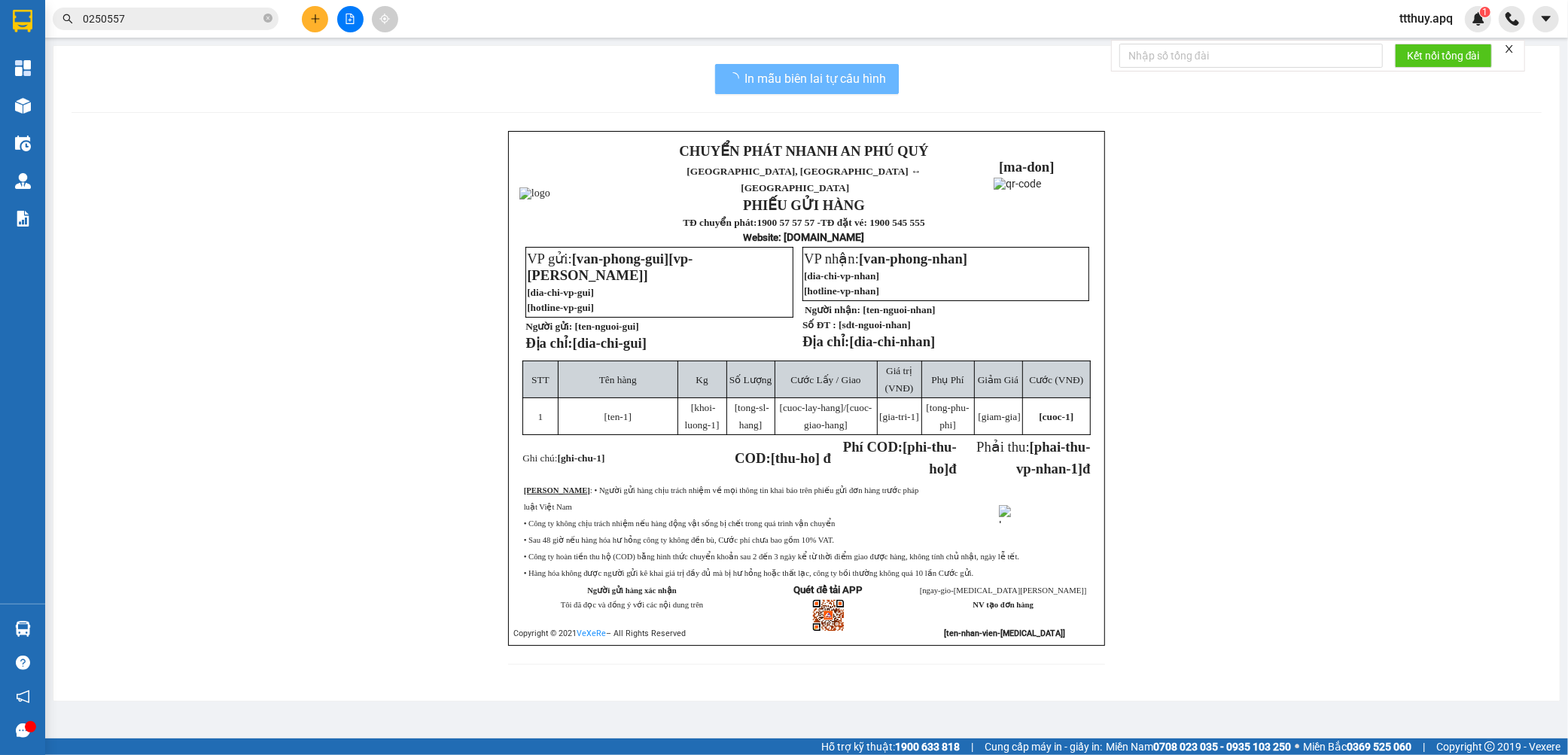
click at [194, 11] on input "0250557" at bounding box center [172, 18] width 178 height 16
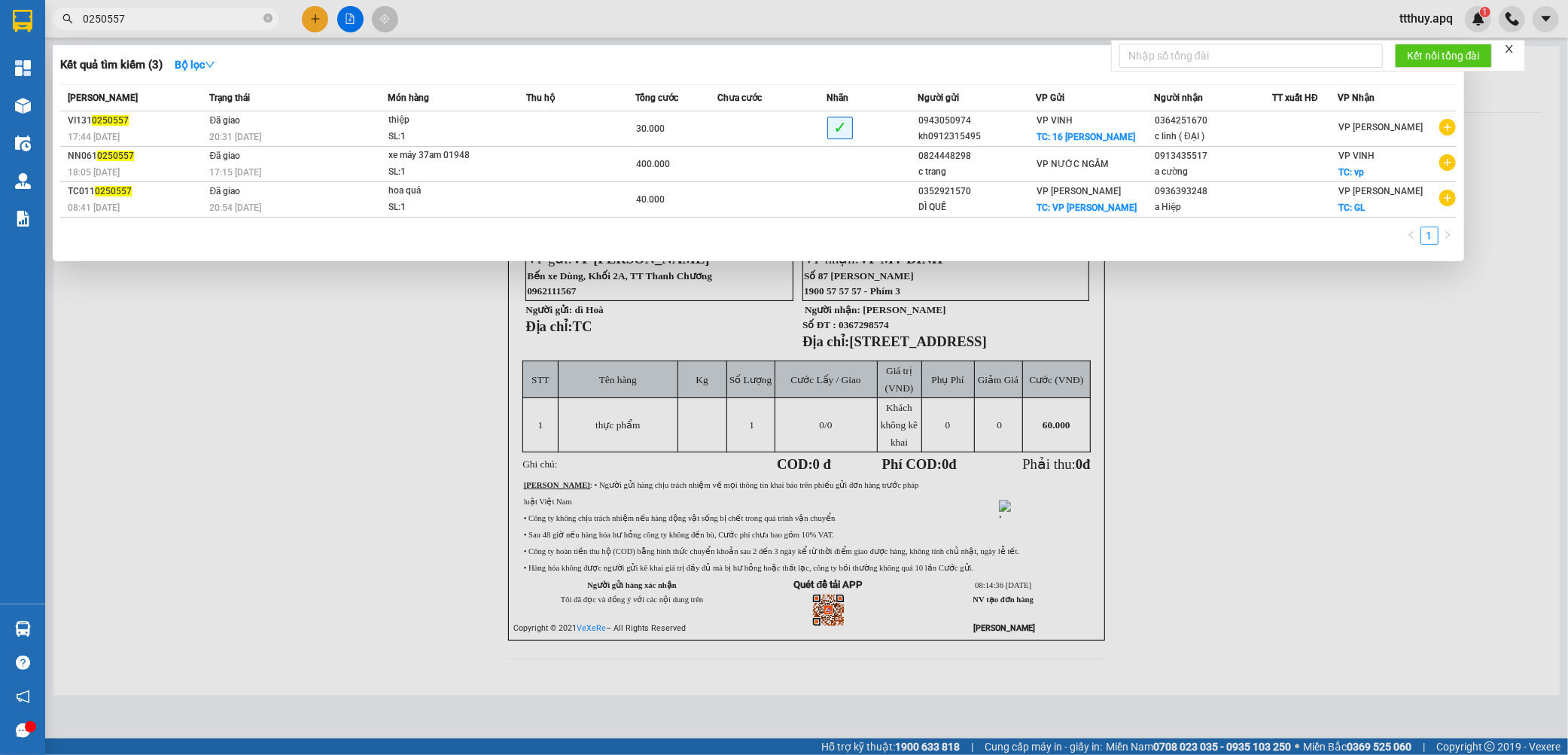
click at [194, 11] on input "0250557" at bounding box center [172, 18] width 178 height 16
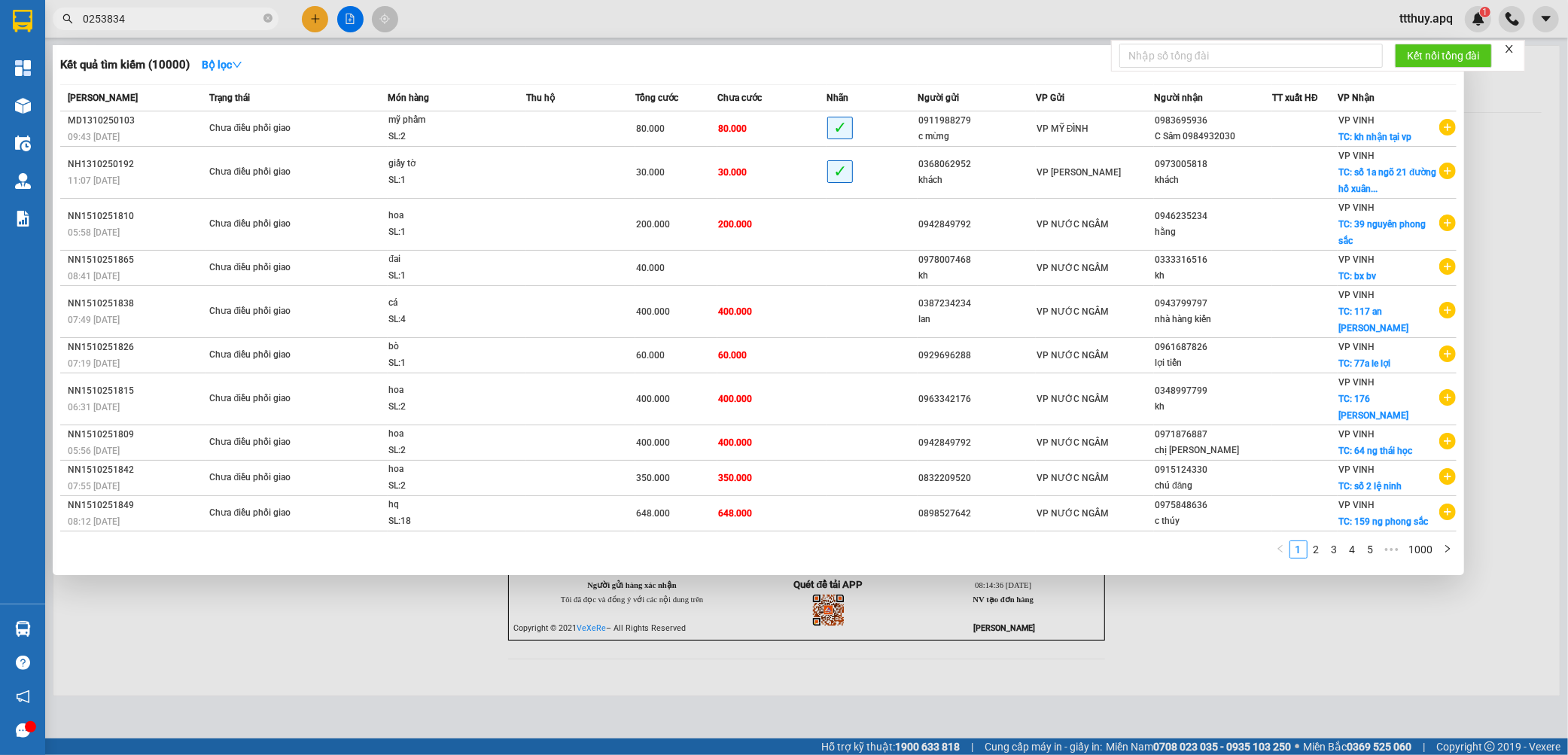
type input "0253834"
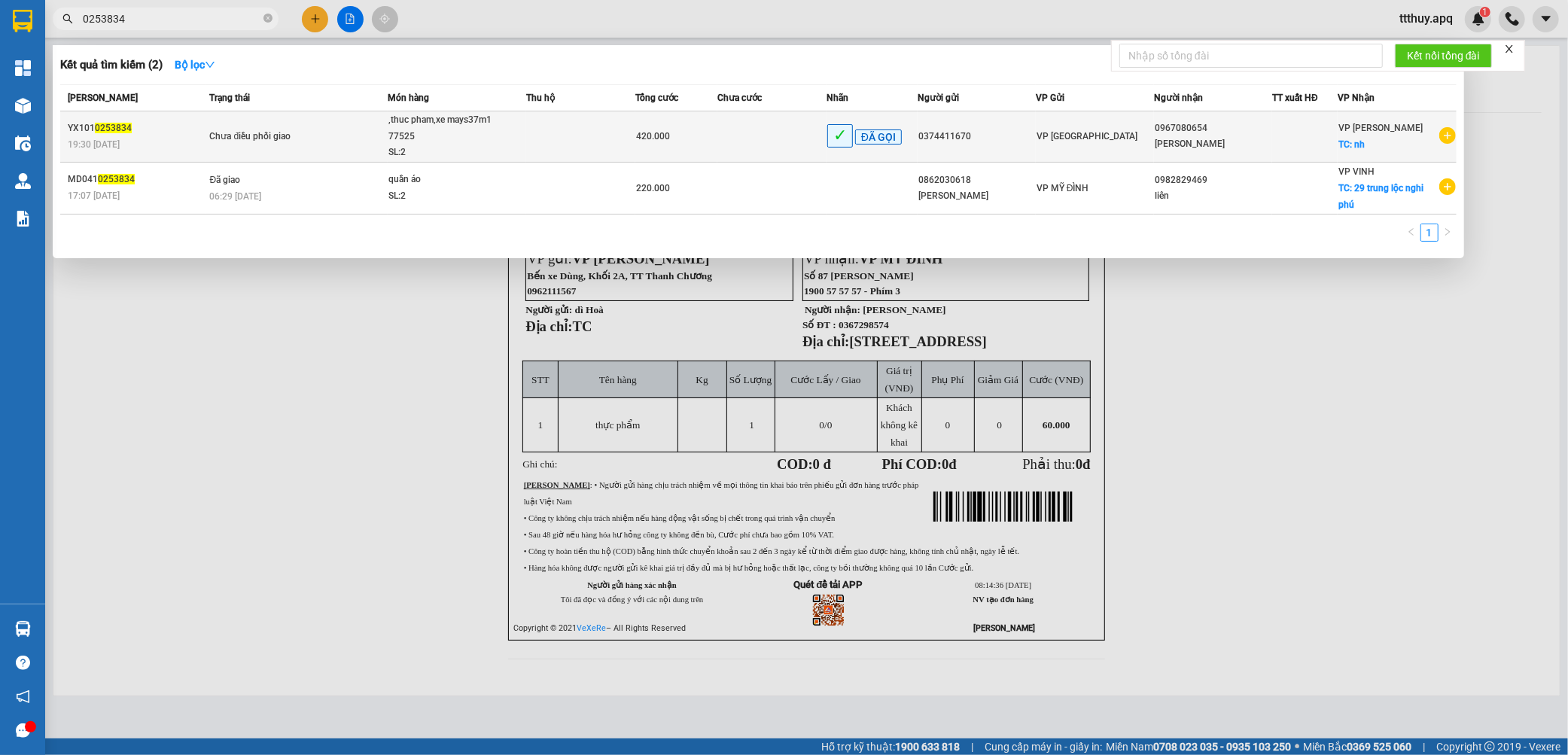
click at [371, 141] on span "Chưa điều phối giao" at bounding box center [298, 137] width 178 height 16
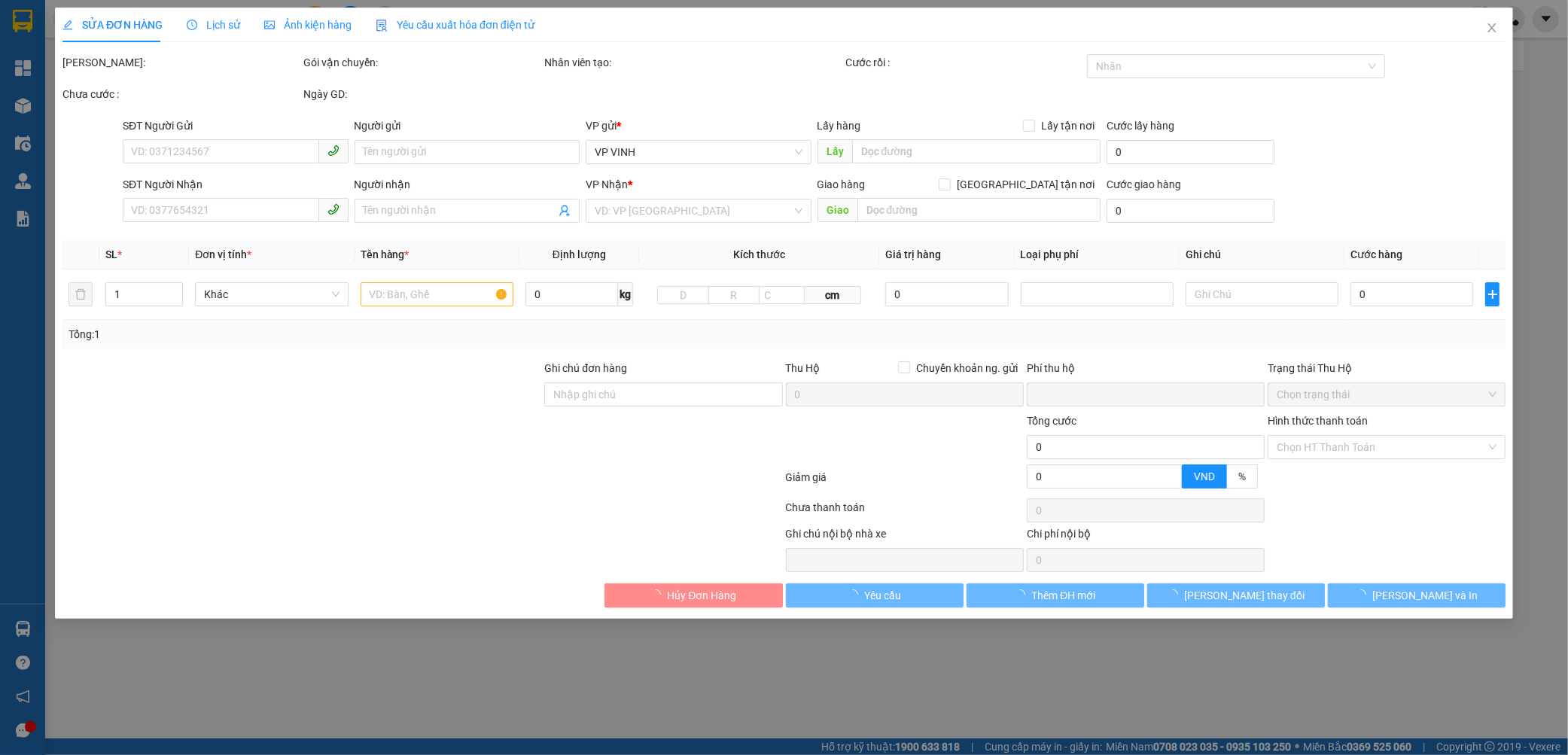
type input "0374411670"
type input "0967080654"
type input "nguyễn thị hằng"
checkbox input "true"
type input "nh"
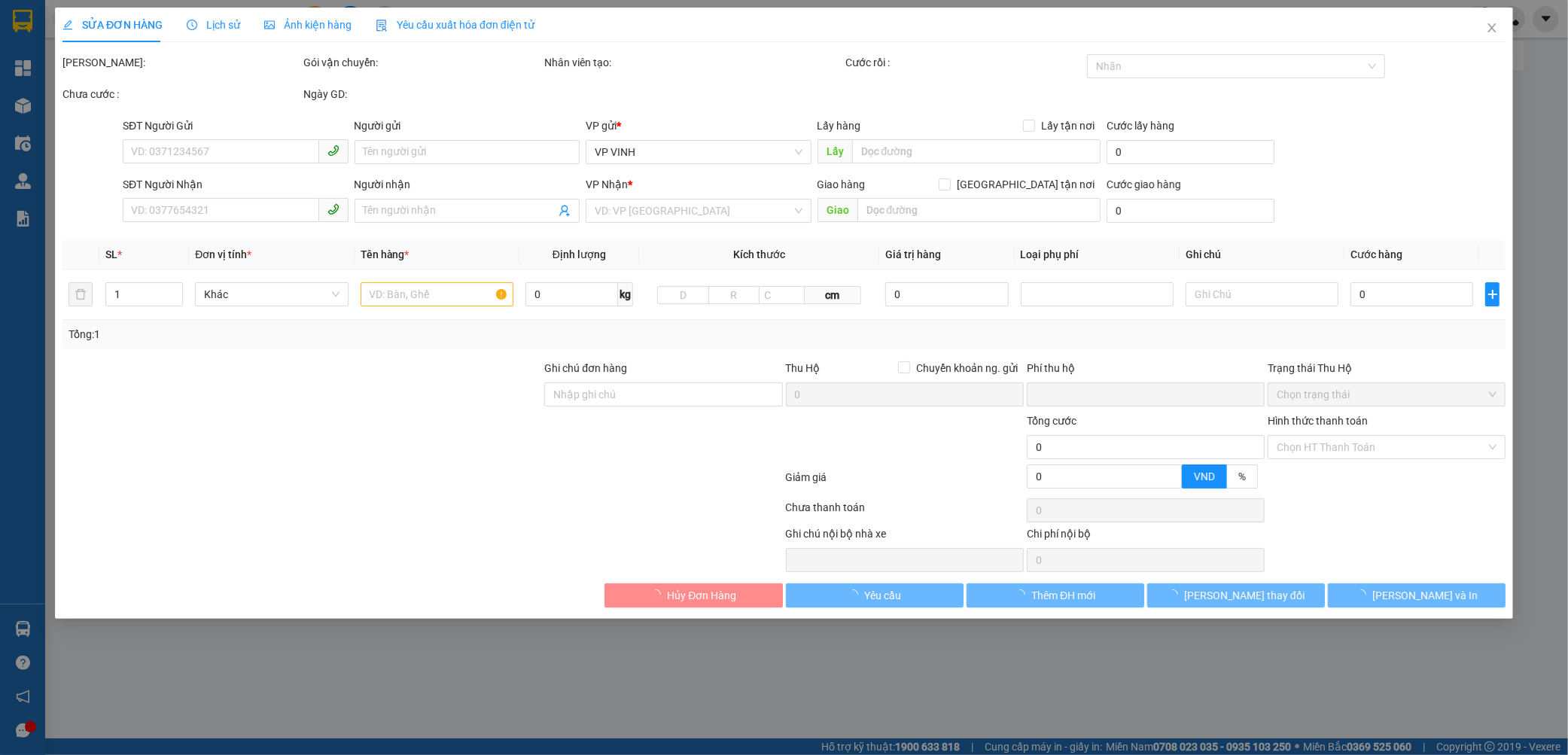
type input "0"
type input "420.000"
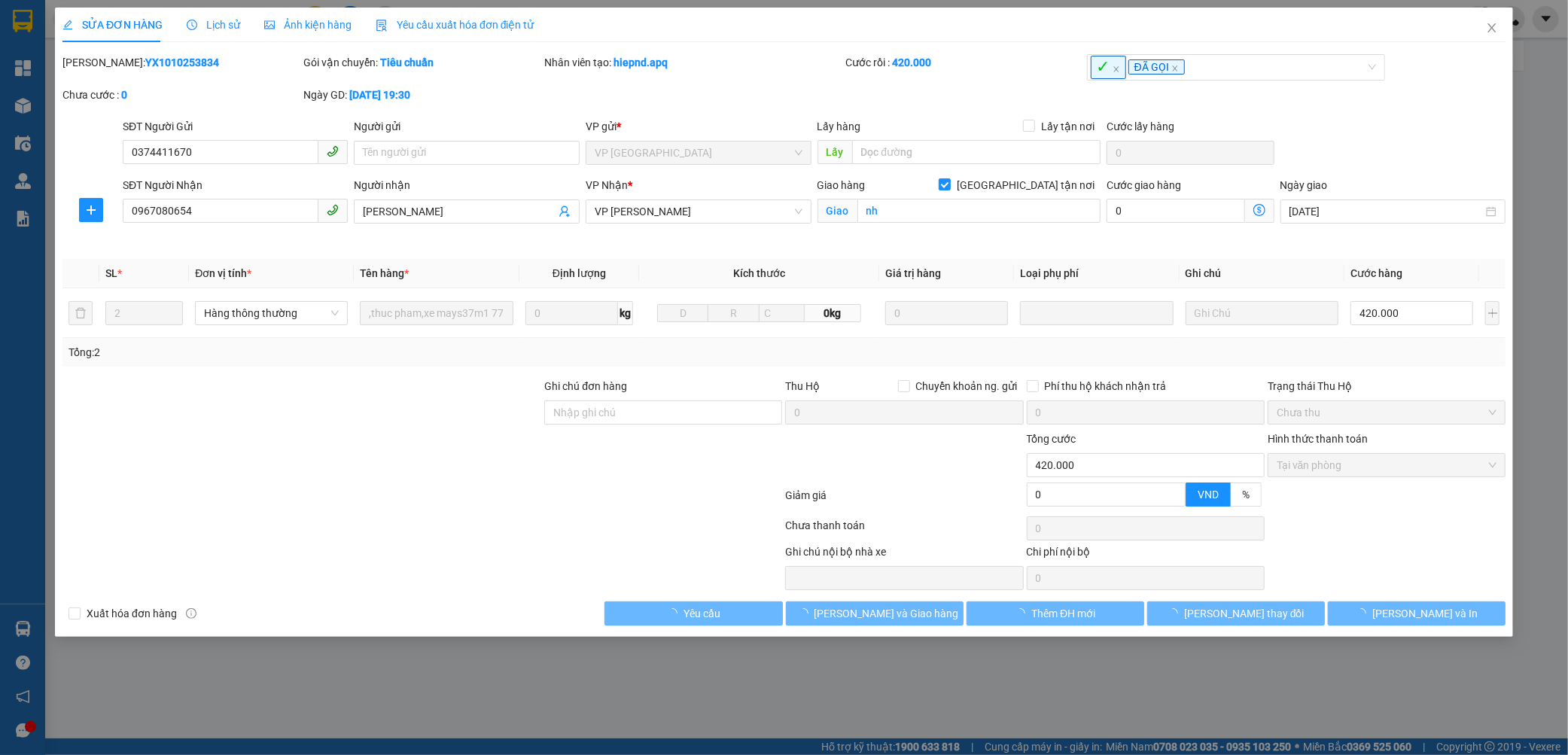
click at [150, 62] on b "YX1010253834" at bounding box center [182, 62] width 74 height 12
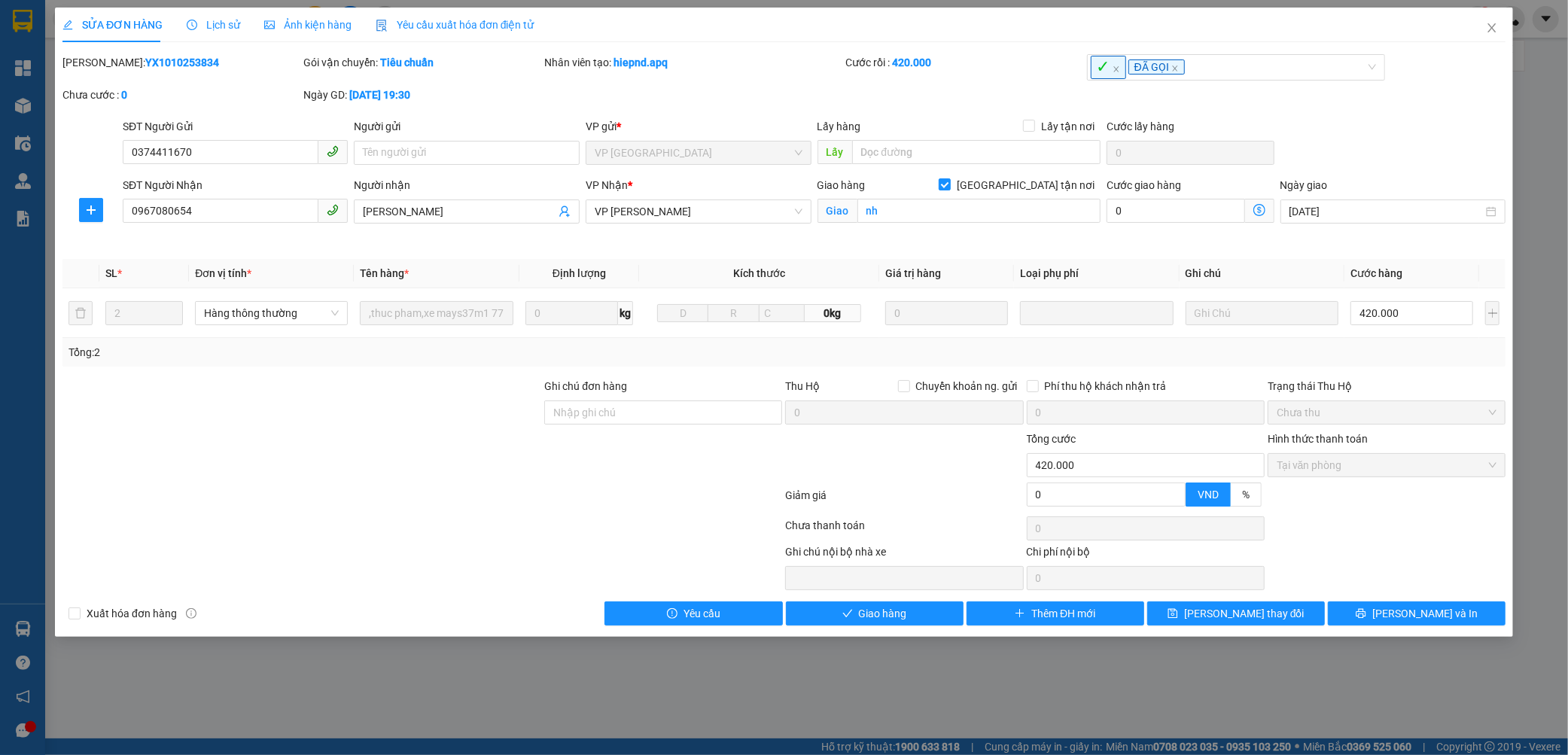
click at [150, 62] on b "YX1010253834" at bounding box center [182, 62] width 74 height 12
copy b "YX1010253834"
click at [1471, 36] on span "Close" at bounding box center [1491, 29] width 42 height 42
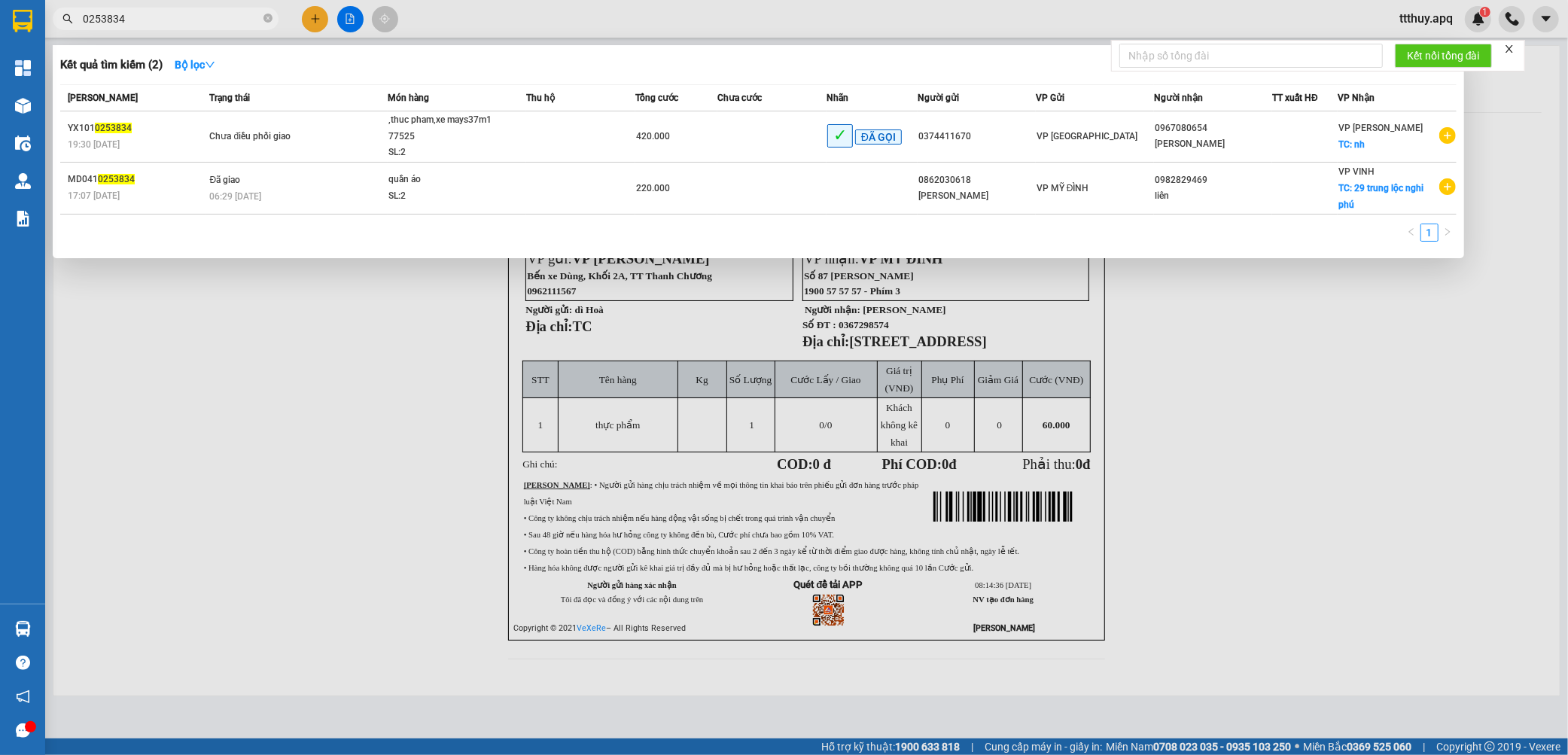
click at [145, 20] on input "0253834" at bounding box center [172, 18] width 178 height 16
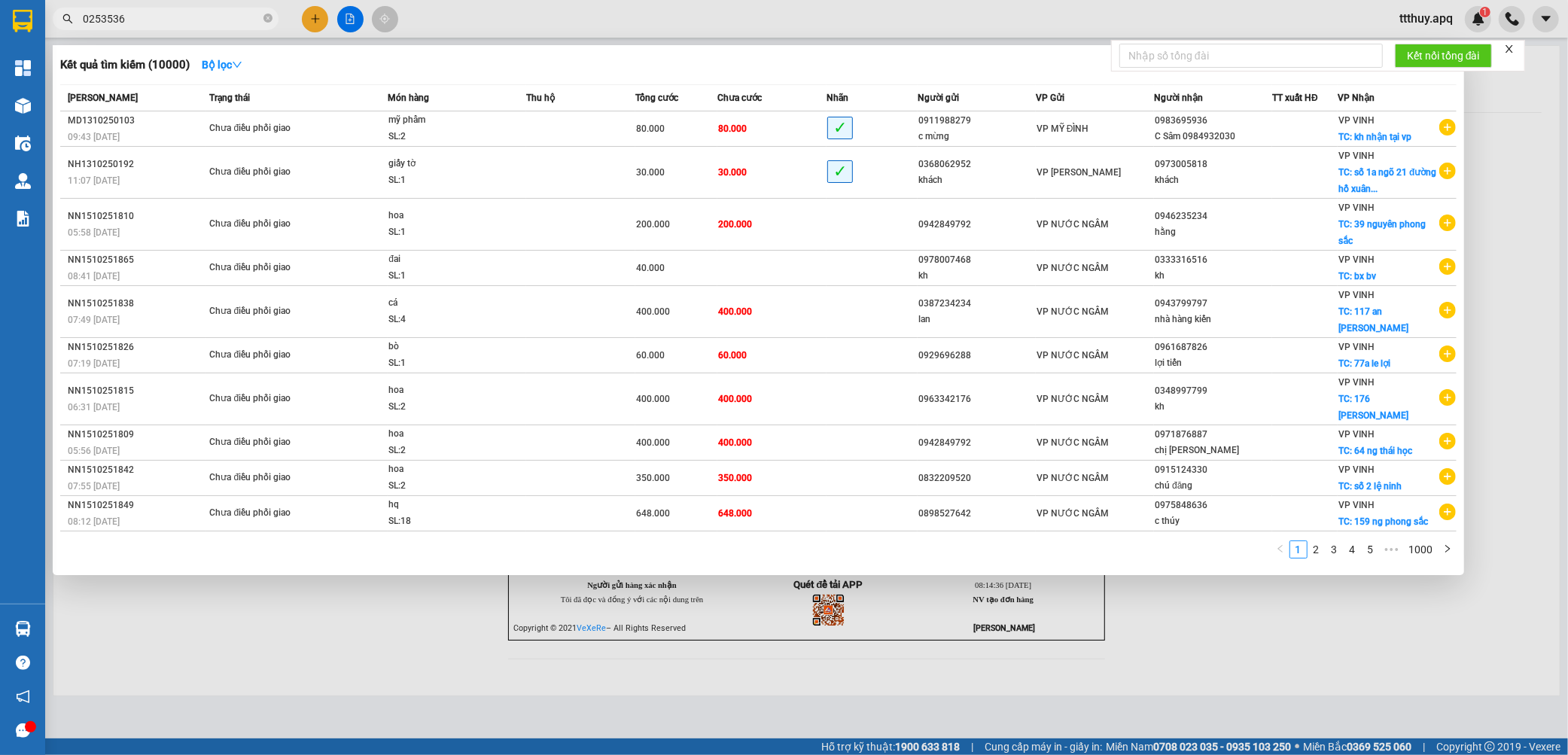
type input "0253536"
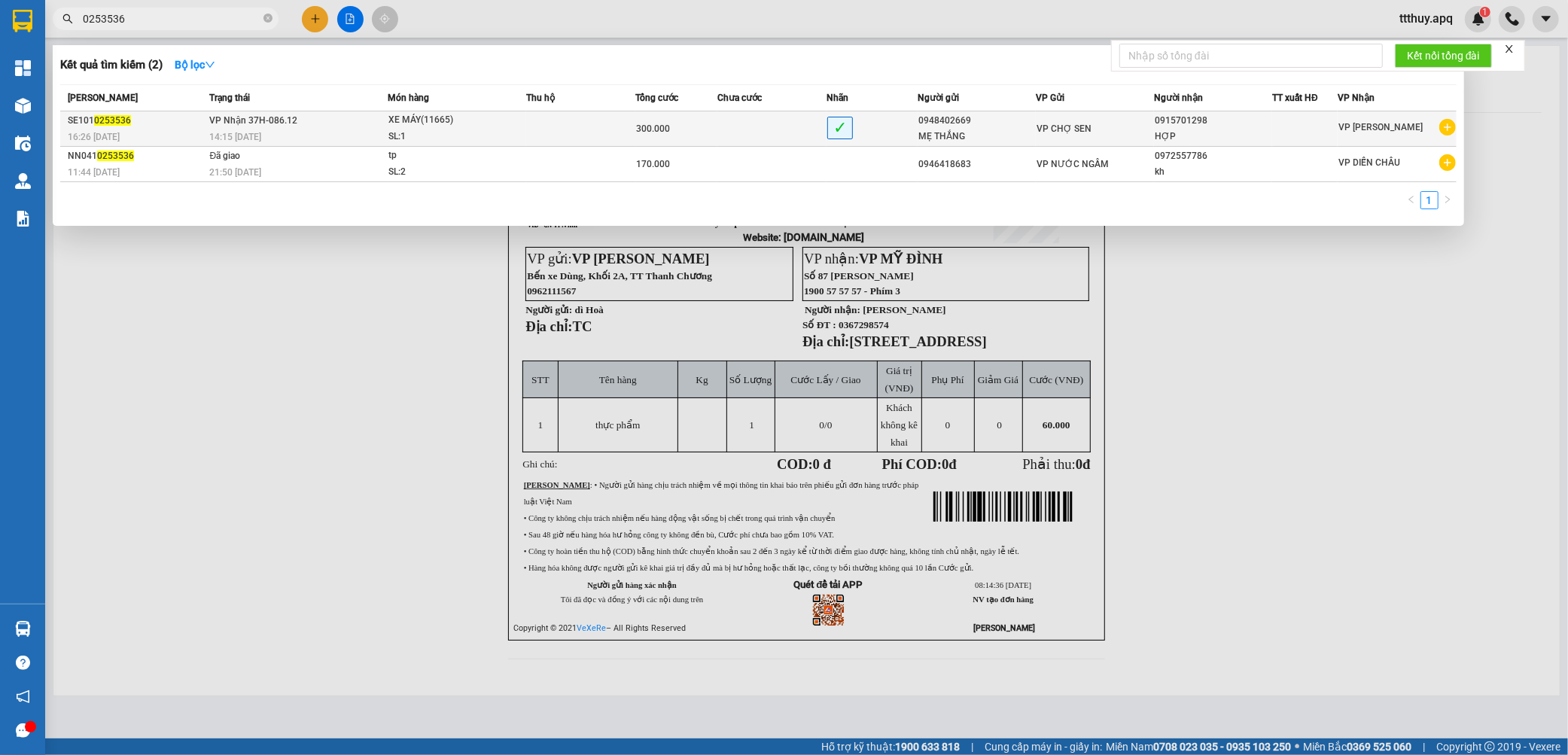
click at [309, 132] on div "14:15 - 11/10" at bounding box center [298, 137] width 178 height 16
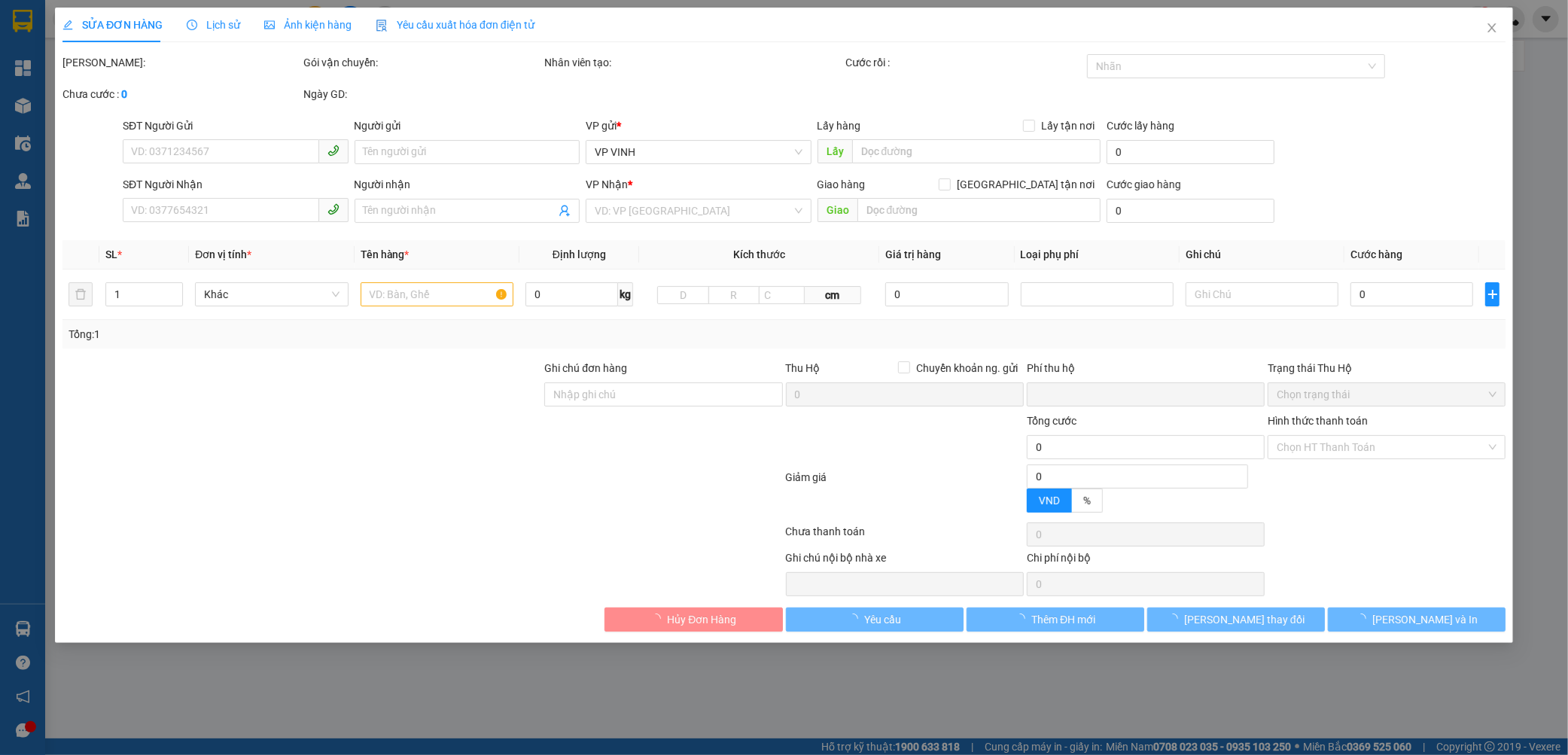
type input "0948402669"
type input "MẸ THẮNG"
type input "0915701298"
type input "HỢP"
type input "0"
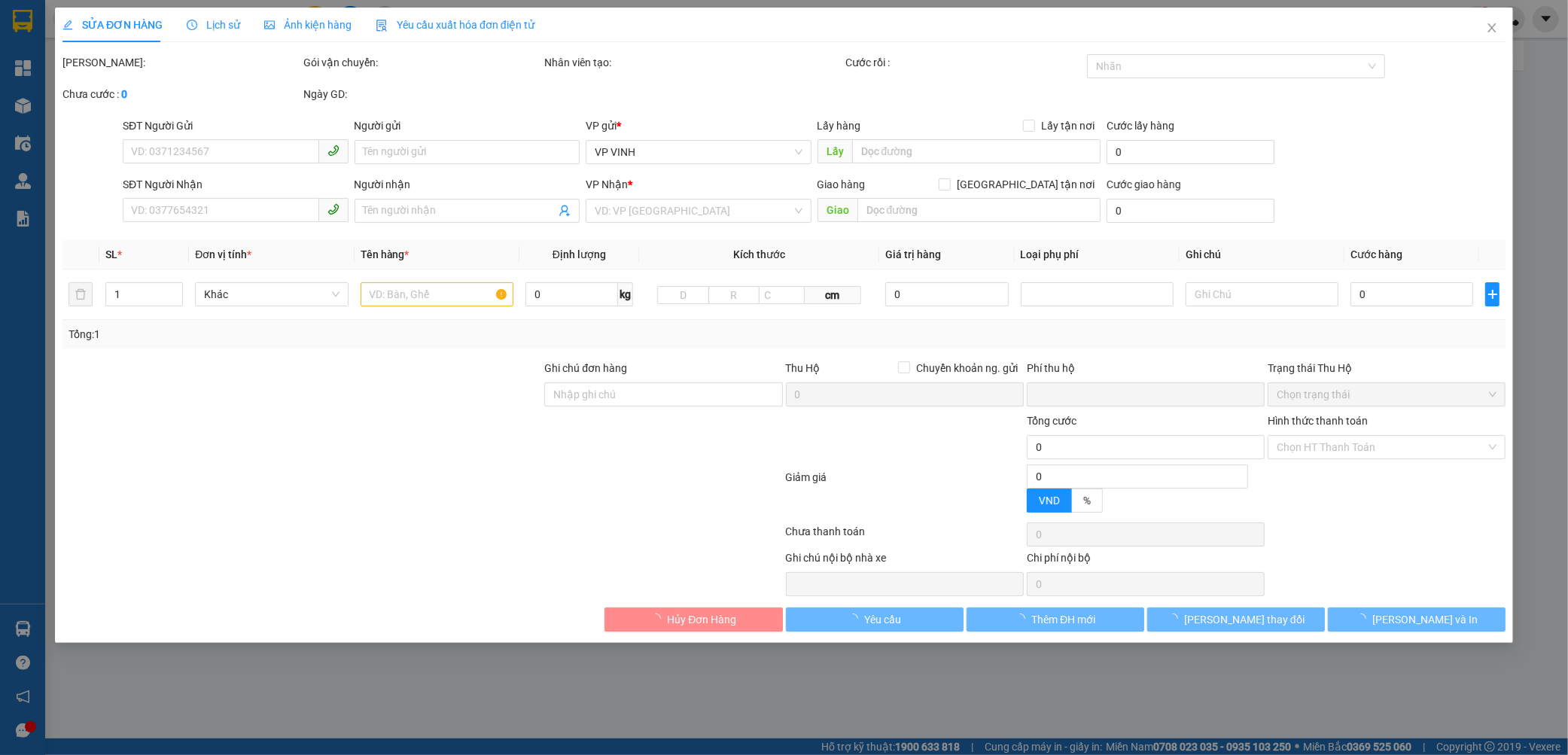
type input "300.000"
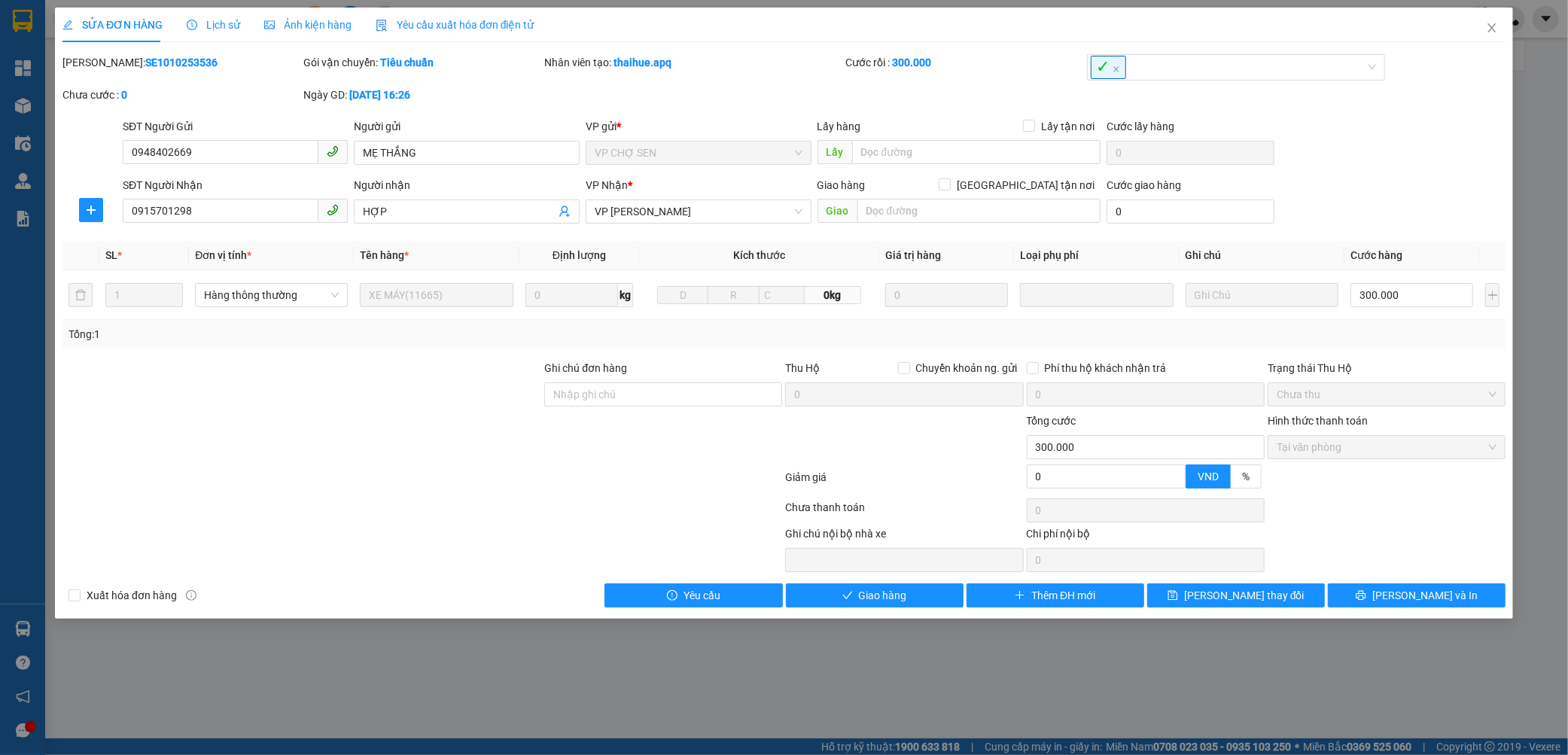
click at [152, 65] on b "SE1010253536" at bounding box center [182, 62] width 73 height 12
copy b "SE1010253536"
drag, startPoint x: 1487, startPoint y: 33, endPoint x: 1478, endPoint y: 32, distance: 9.1
click at [1487, 32] on icon "close" at bounding box center [1491, 28] width 12 height 12
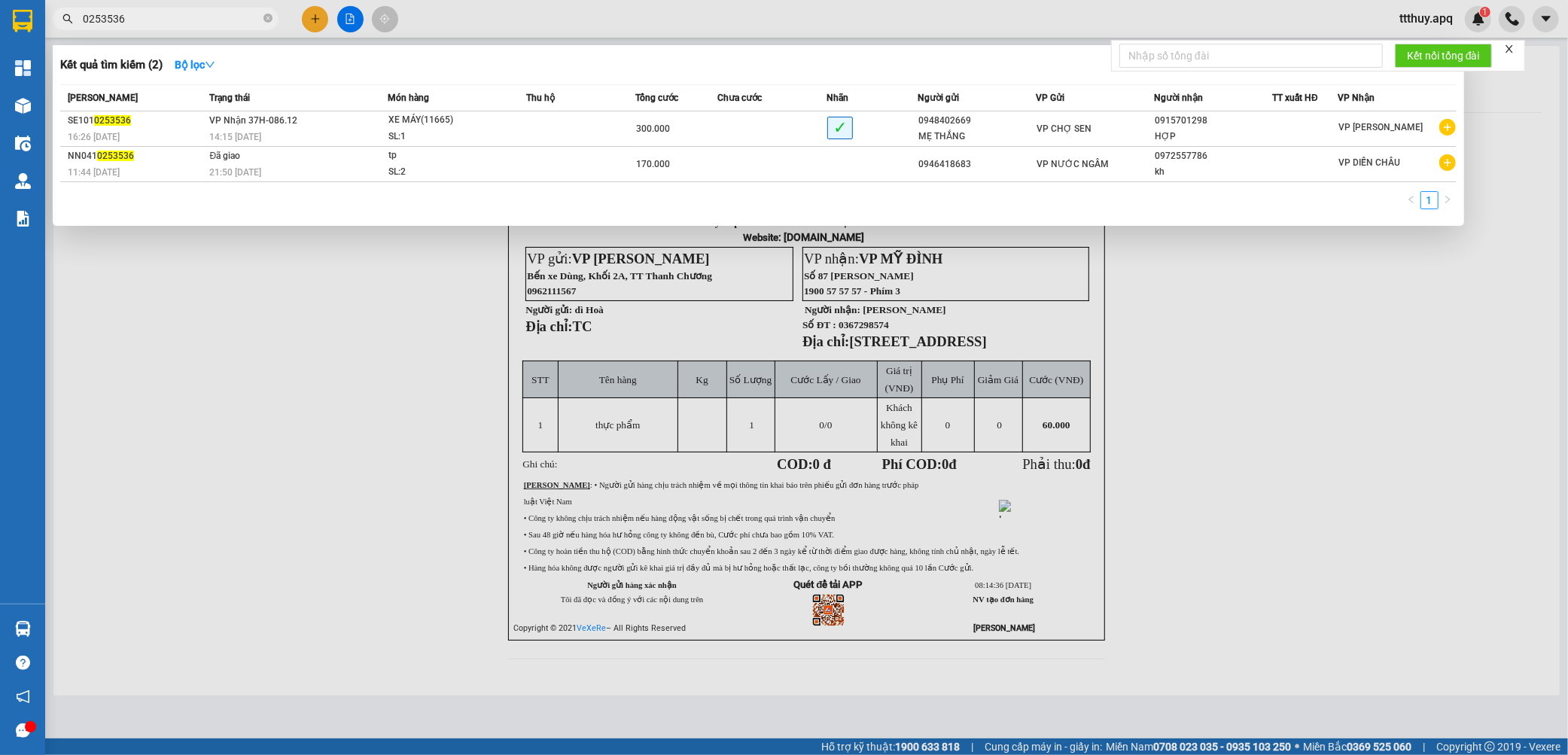
click at [182, 23] on input "0253536" at bounding box center [172, 18] width 178 height 16
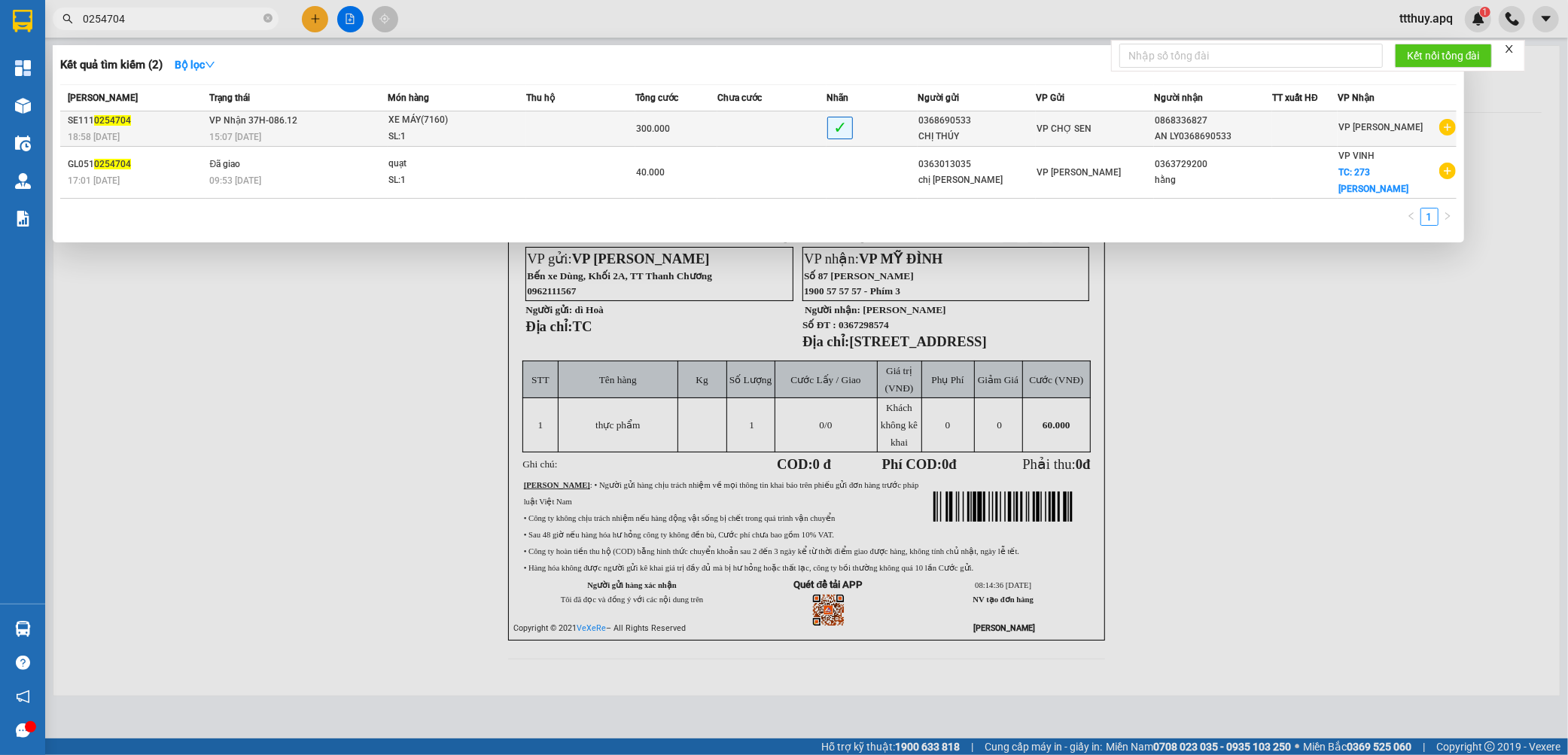
type input "0254704"
click at [199, 138] on div "18:58 - 11/10" at bounding box center [136, 137] width 137 height 16
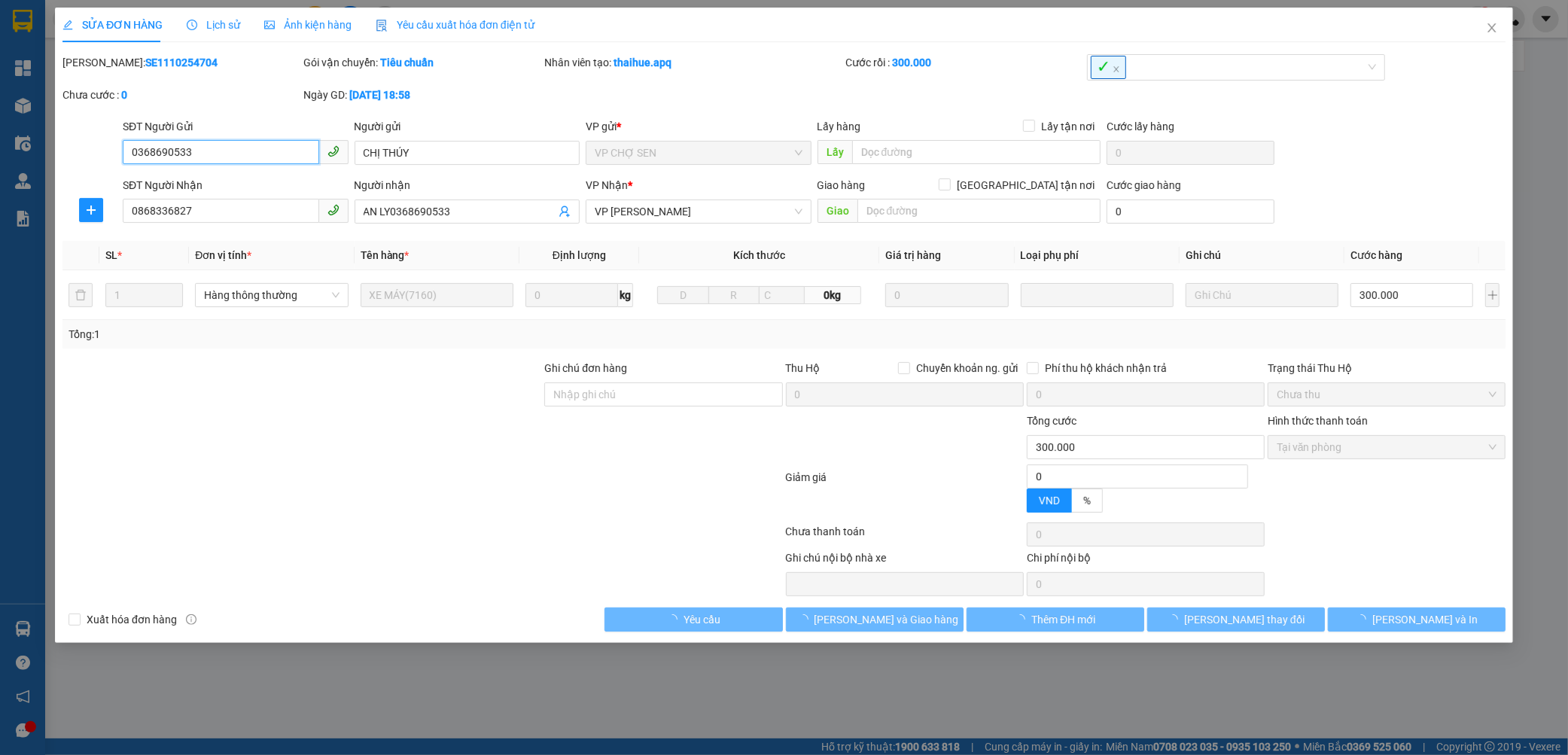
type input "0368690533"
type input "CHỊ THÚY"
type input "0868336827"
type input "AN LY0368690533"
type input "0"
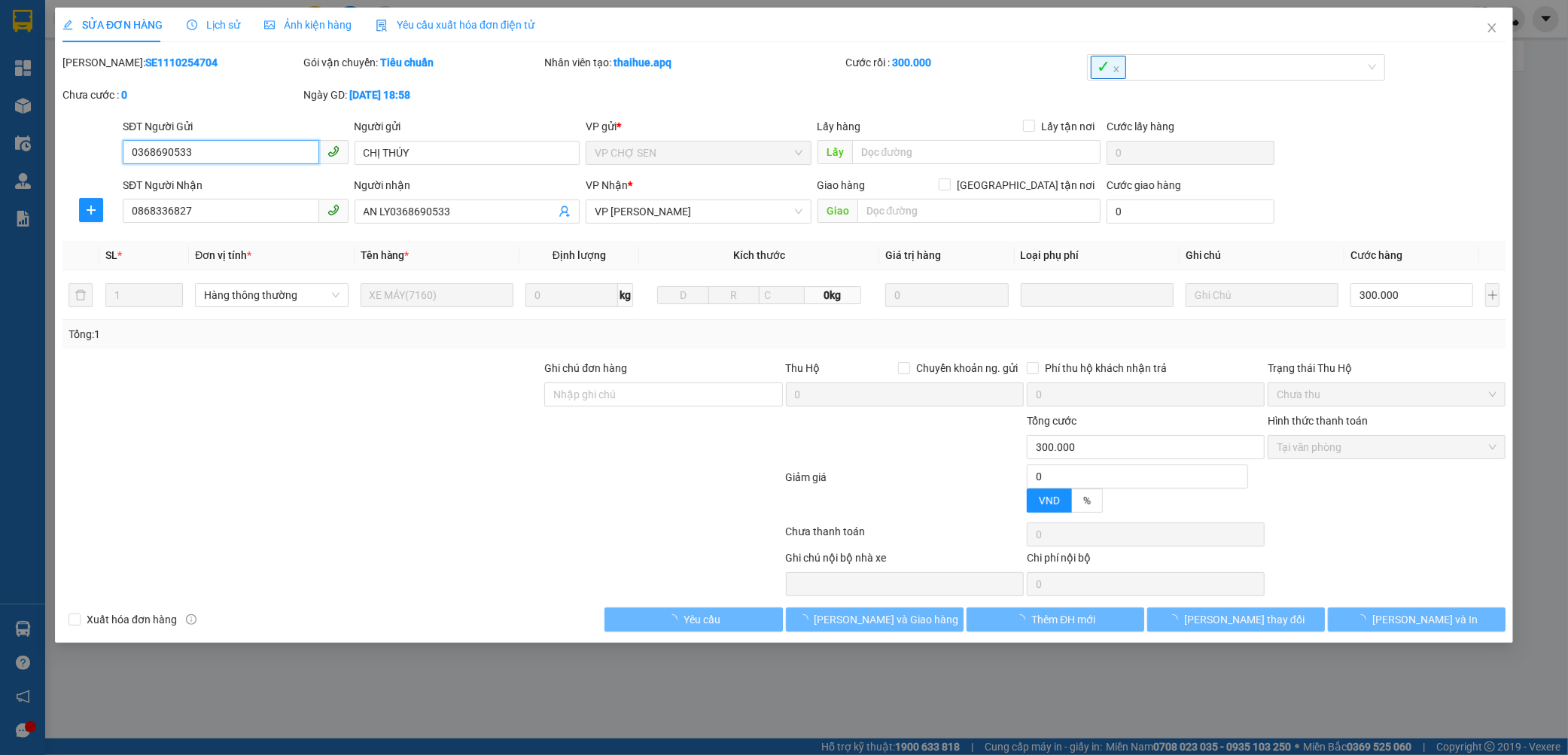
type input "300.000"
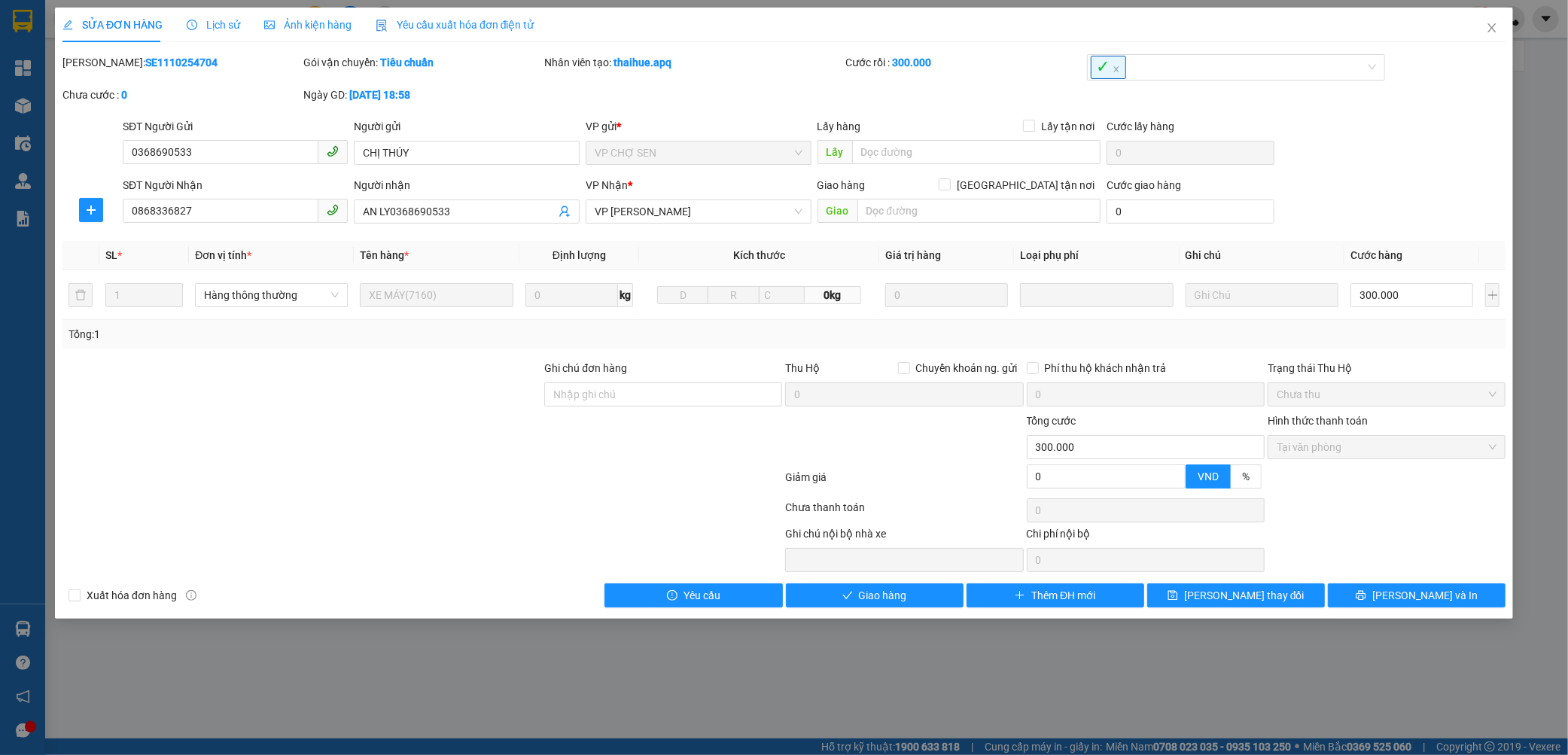
click at [145, 58] on b "SE1110254704" at bounding box center [182, 62] width 73 height 12
copy b "SE1110254704"
click at [1492, 31] on icon "close" at bounding box center [1491, 28] width 12 height 12
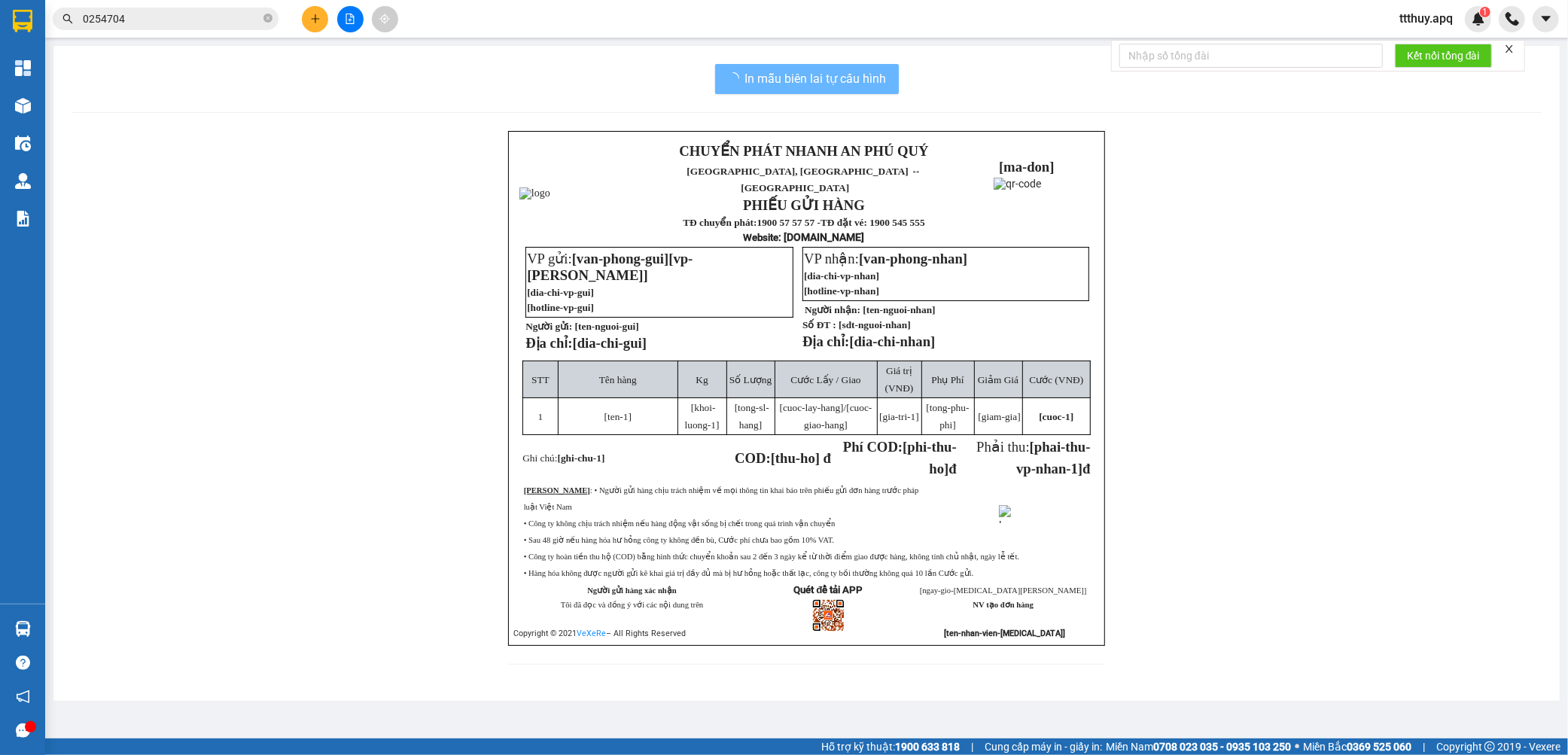
click at [146, 12] on input "0254704" at bounding box center [172, 18] width 178 height 16
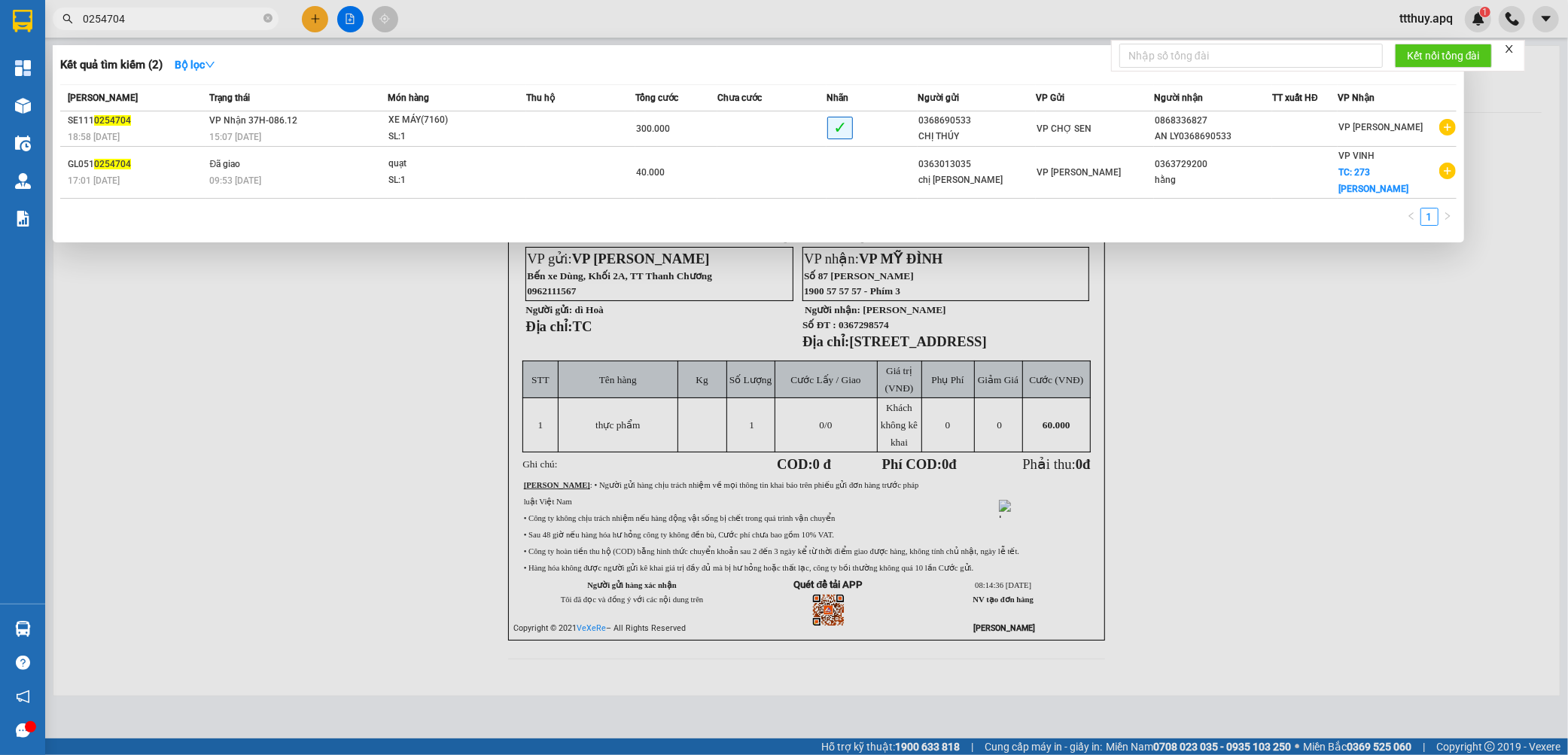
click at [131, 19] on input "0254704" at bounding box center [172, 18] width 178 height 16
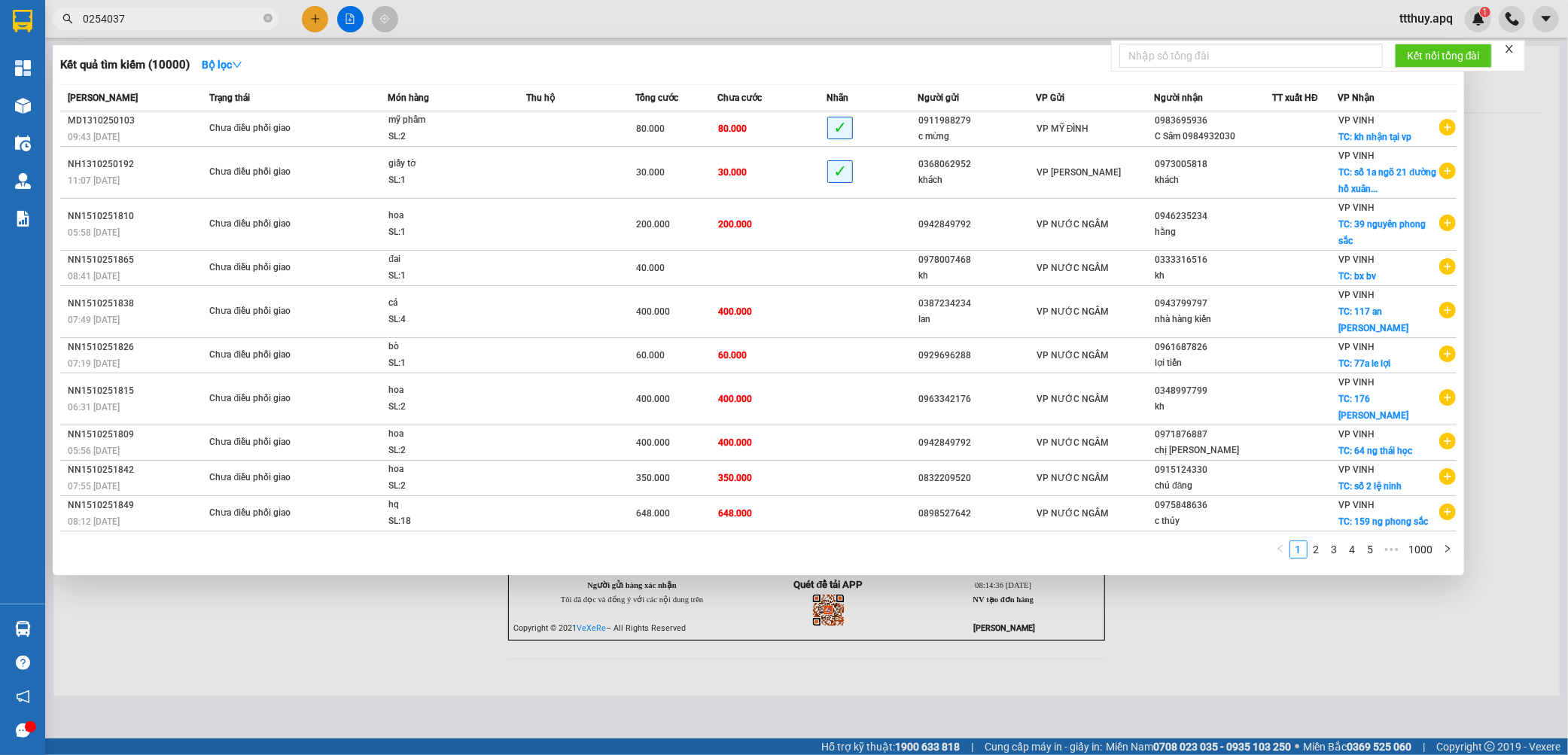
type input "0254037"
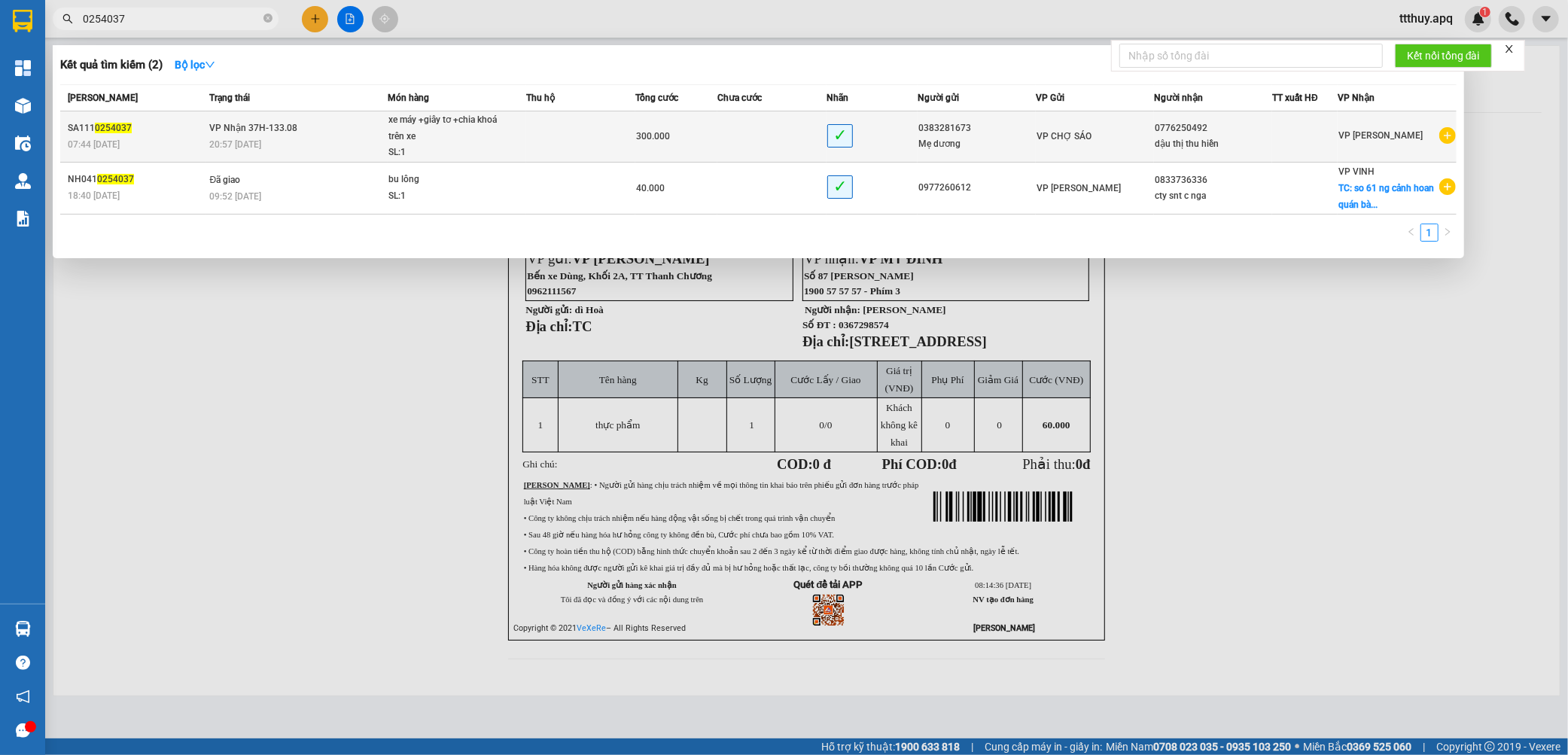
click at [266, 143] on div "20:57 - 11/10" at bounding box center [298, 144] width 178 height 16
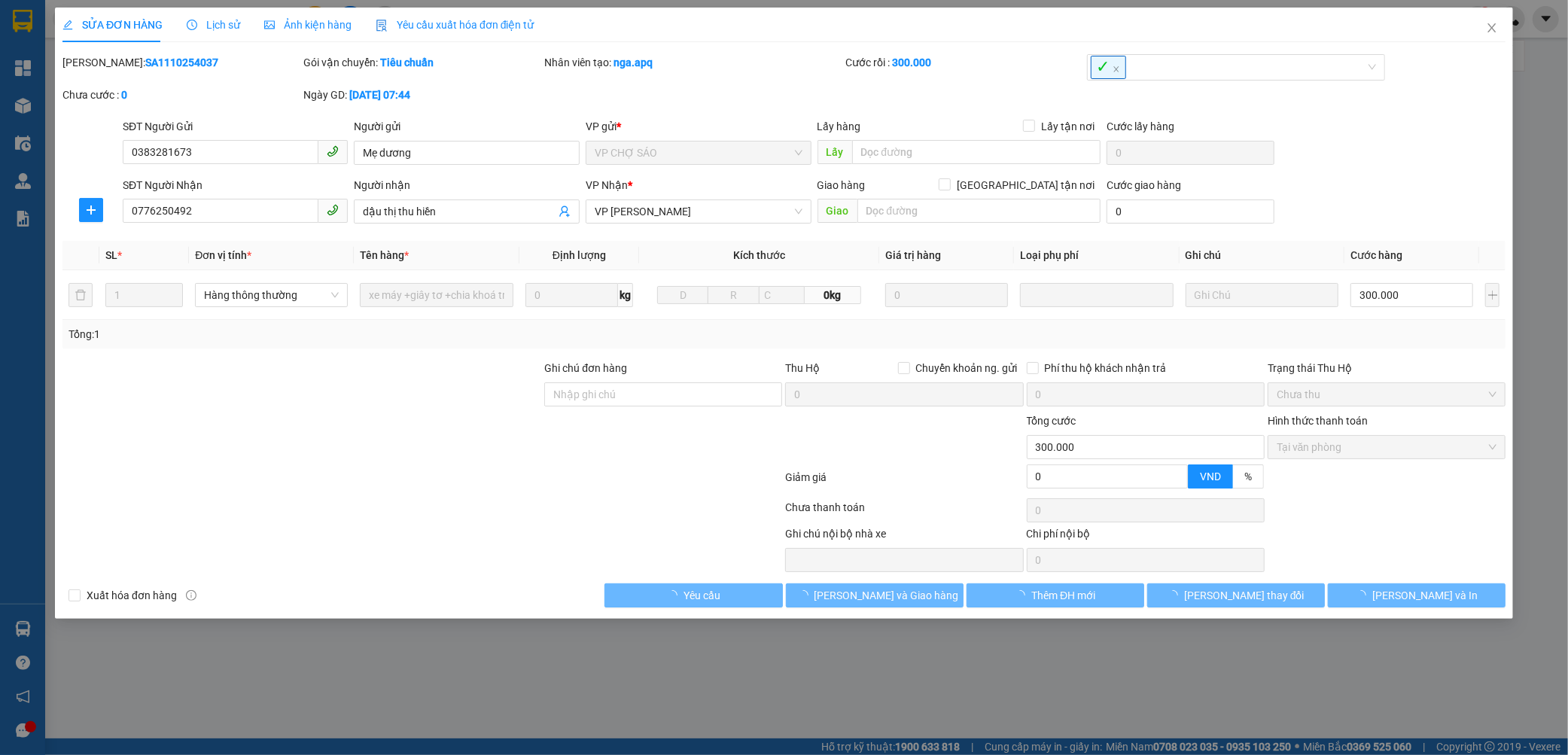
type input "0383281673"
type input "Mẹ dương"
type input "0776250492"
type input "dậu thị thu hiền"
type input "0"
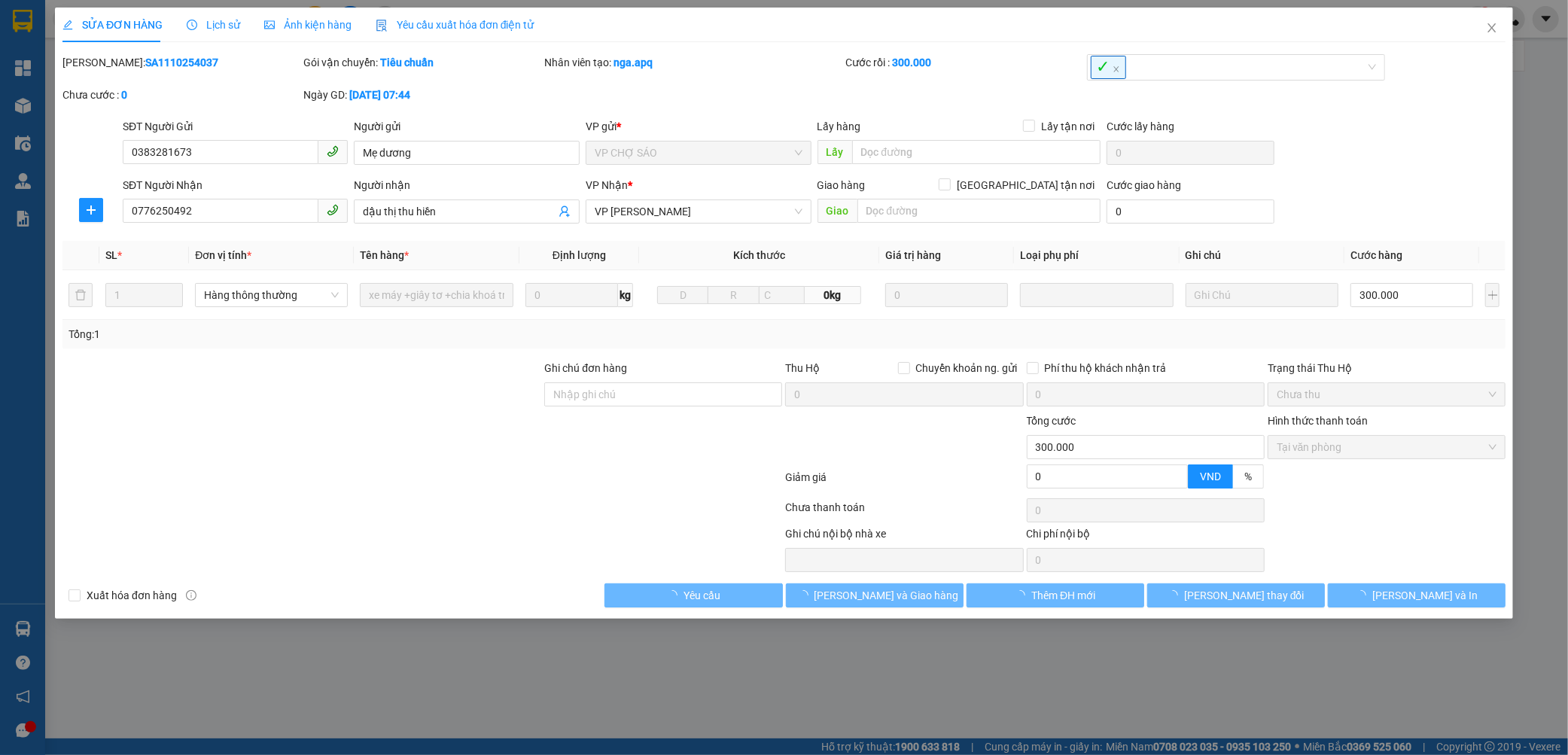
type input "300.000"
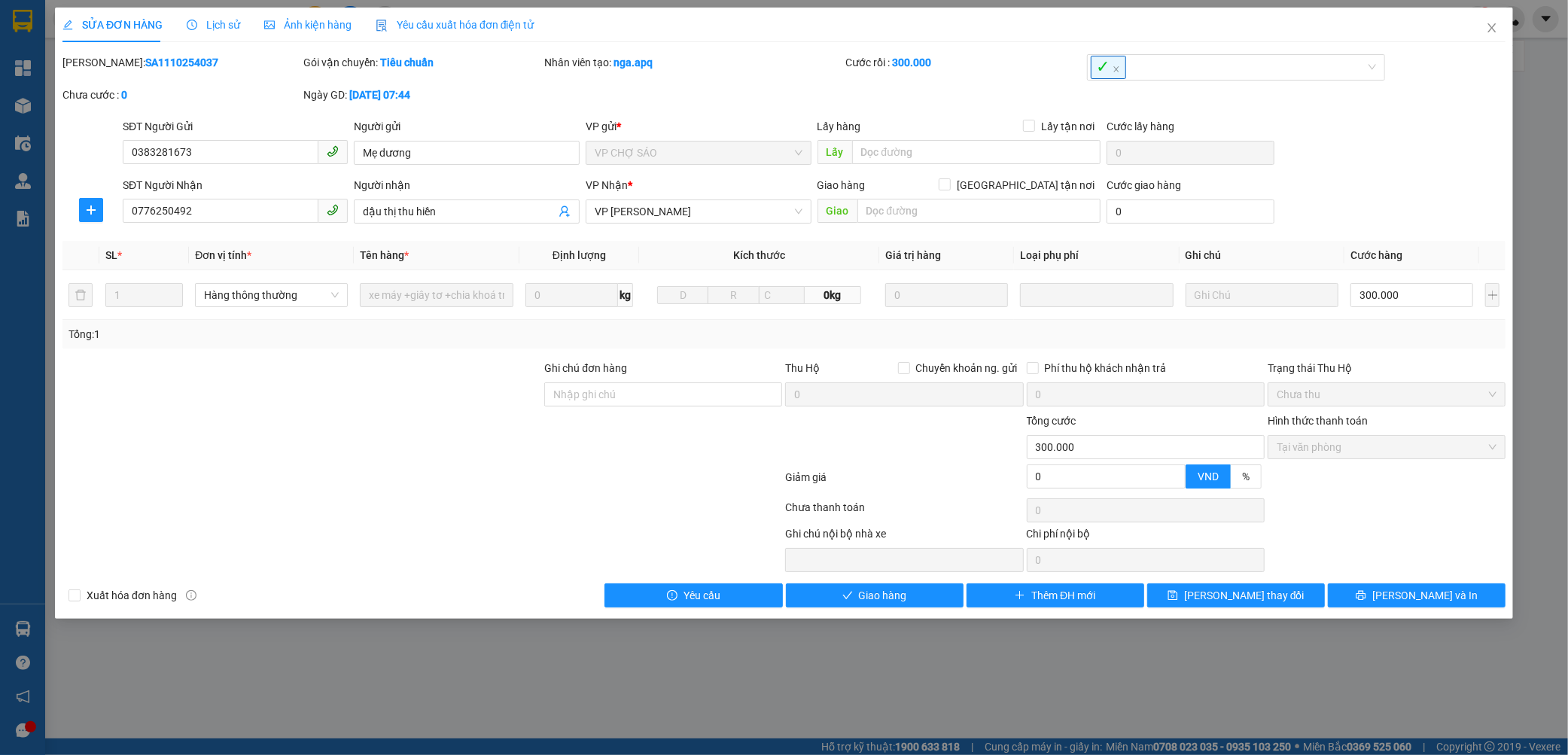
click at [145, 65] on b "SA1110254037" at bounding box center [182, 62] width 73 height 12
copy b "SA1110254037"
drag, startPoint x: 1504, startPoint y: 34, endPoint x: 1473, endPoint y: 29, distance: 31.4
click at [1500, 35] on span "Close" at bounding box center [1491, 29] width 42 height 42
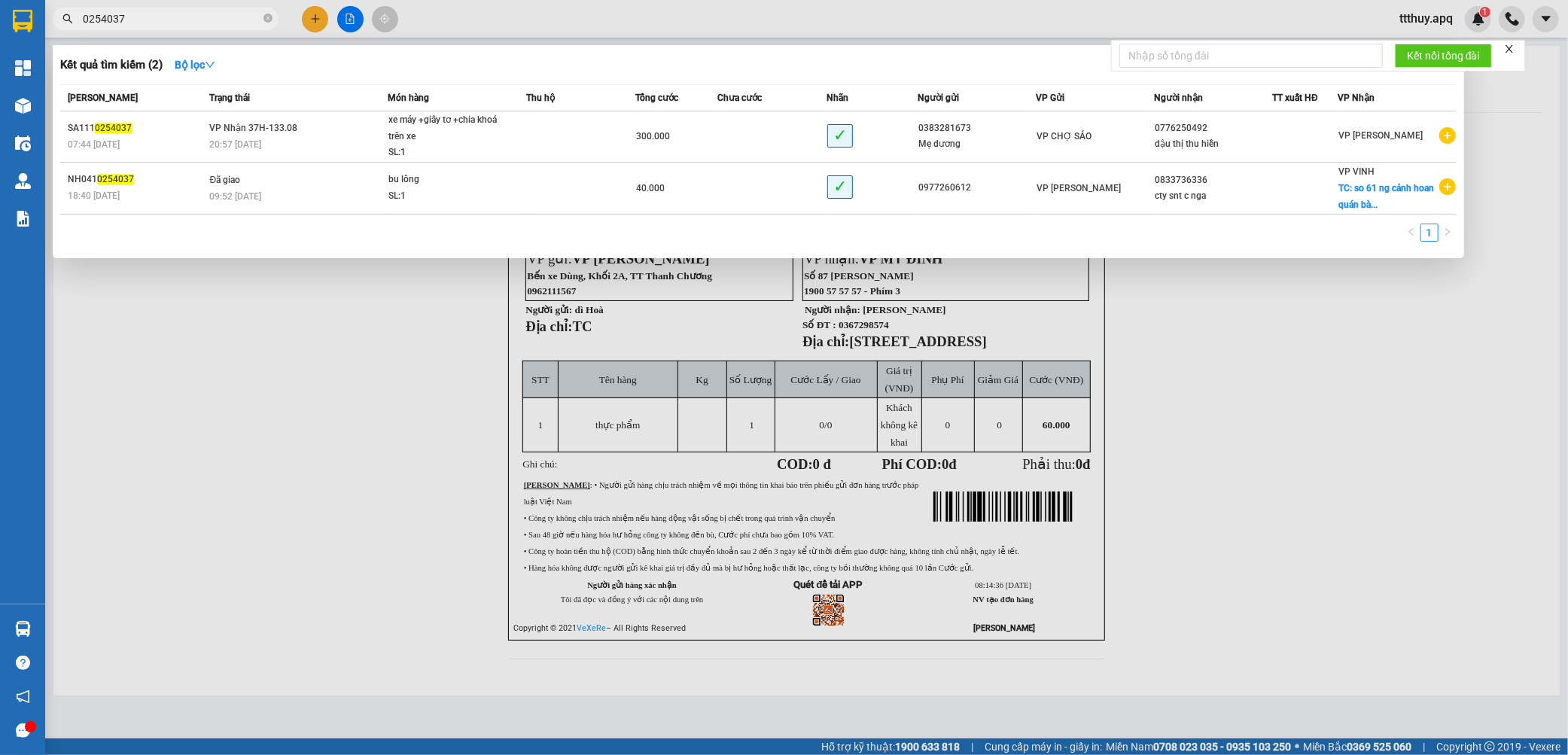
click at [160, 20] on input "0254037" at bounding box center [172, 18] width 178 height 16
click at [181, 8] on span "0254037" at bounding box center [166, 19] width 226 height 23
click at [182, 17] on input "0254037" at bounding box center [172, 18] width 178 height 16
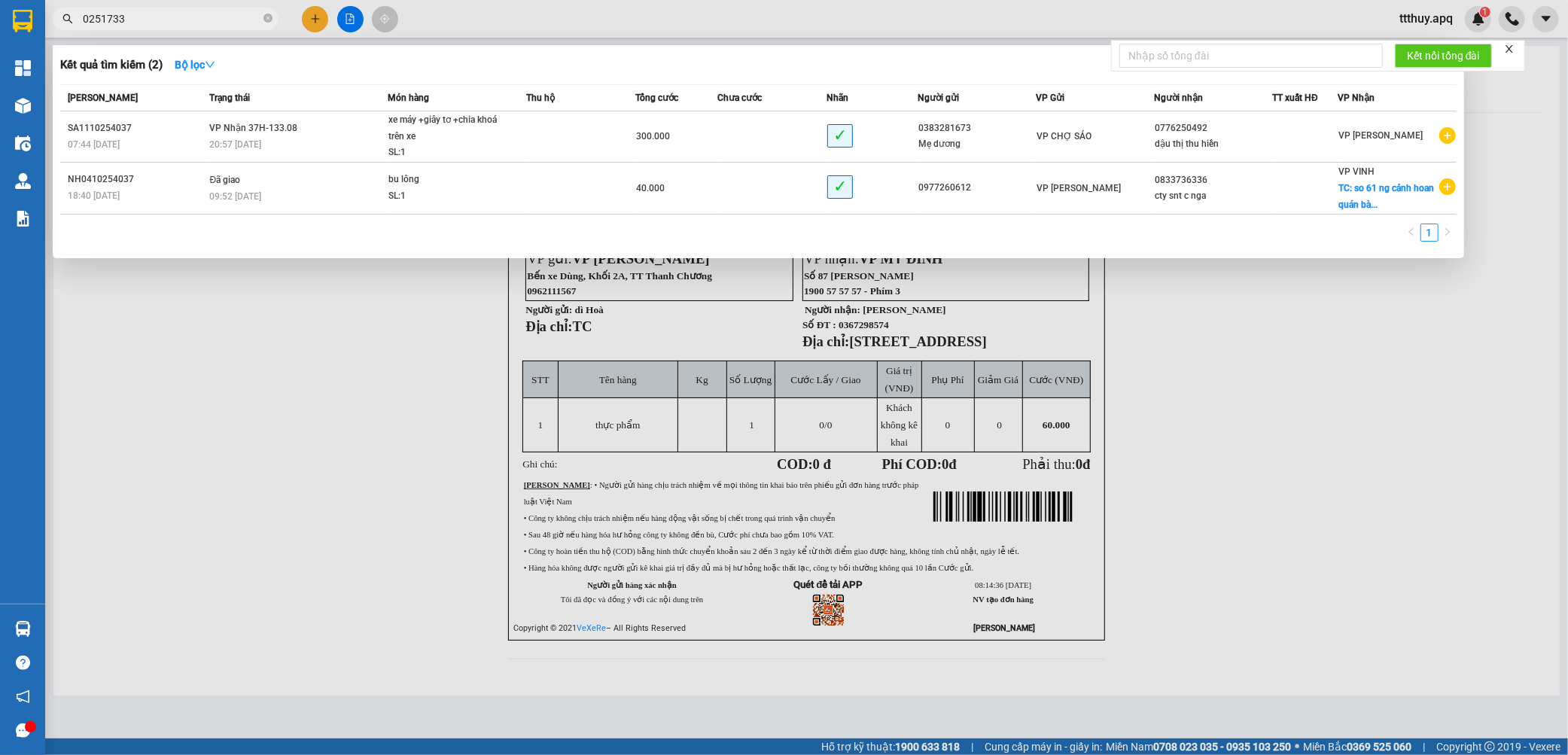
type input "0251733"
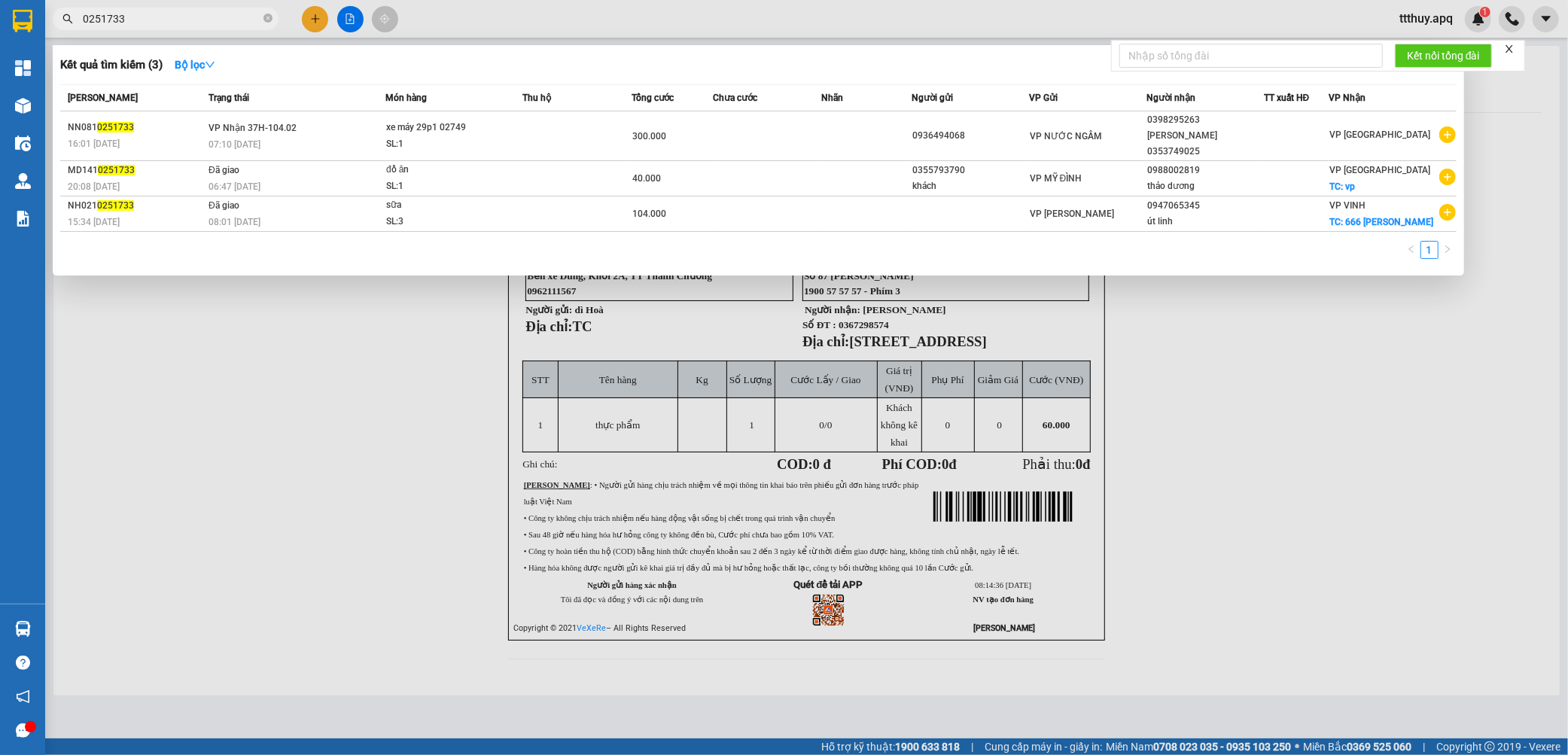
click at [411, 139] on div "SL: 1" at bounding box center [443, 144] width 113 height 16
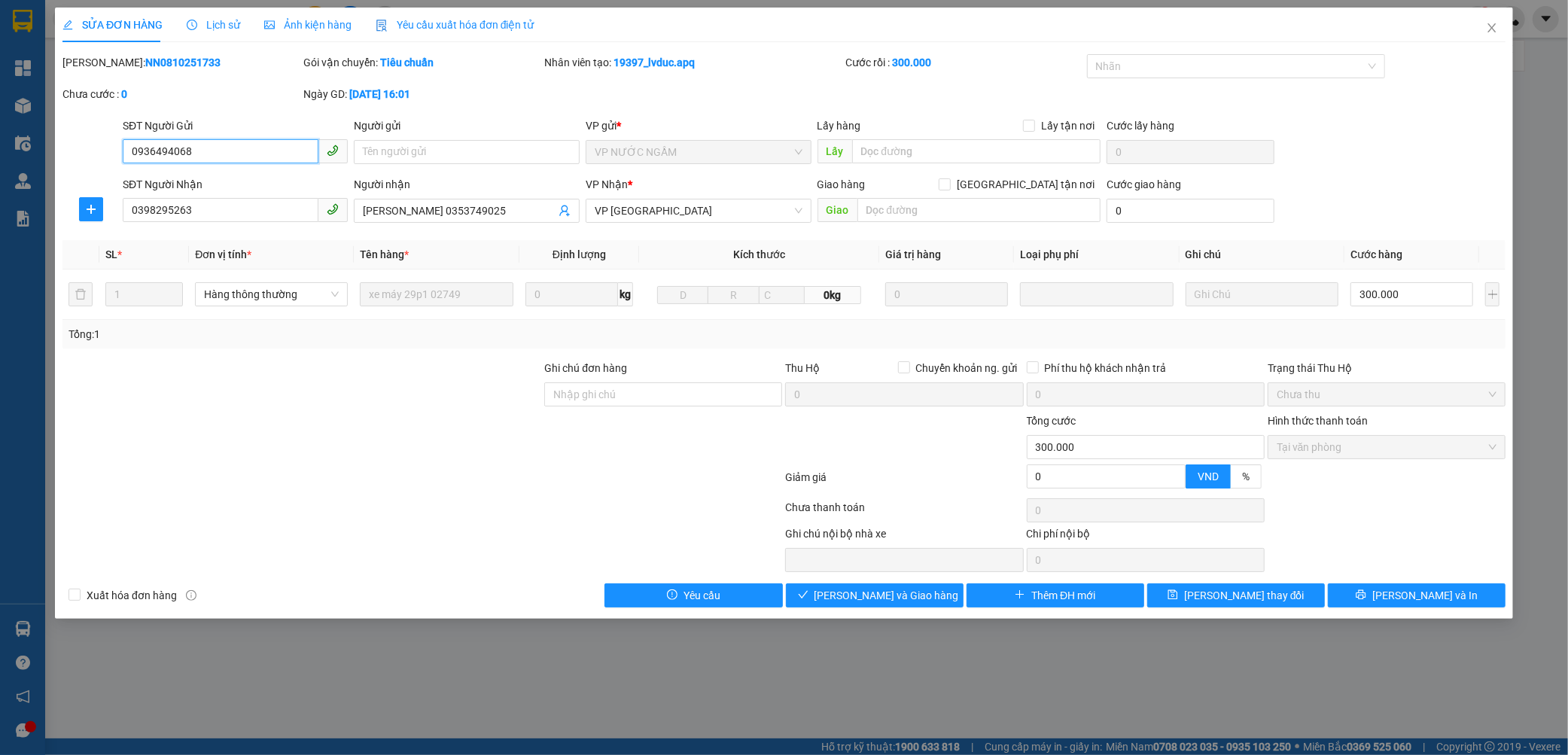
type input "0936494068"
type input "0398295263"
type input "lê nhung 0353749025"
type input "0"
type input "300.000"
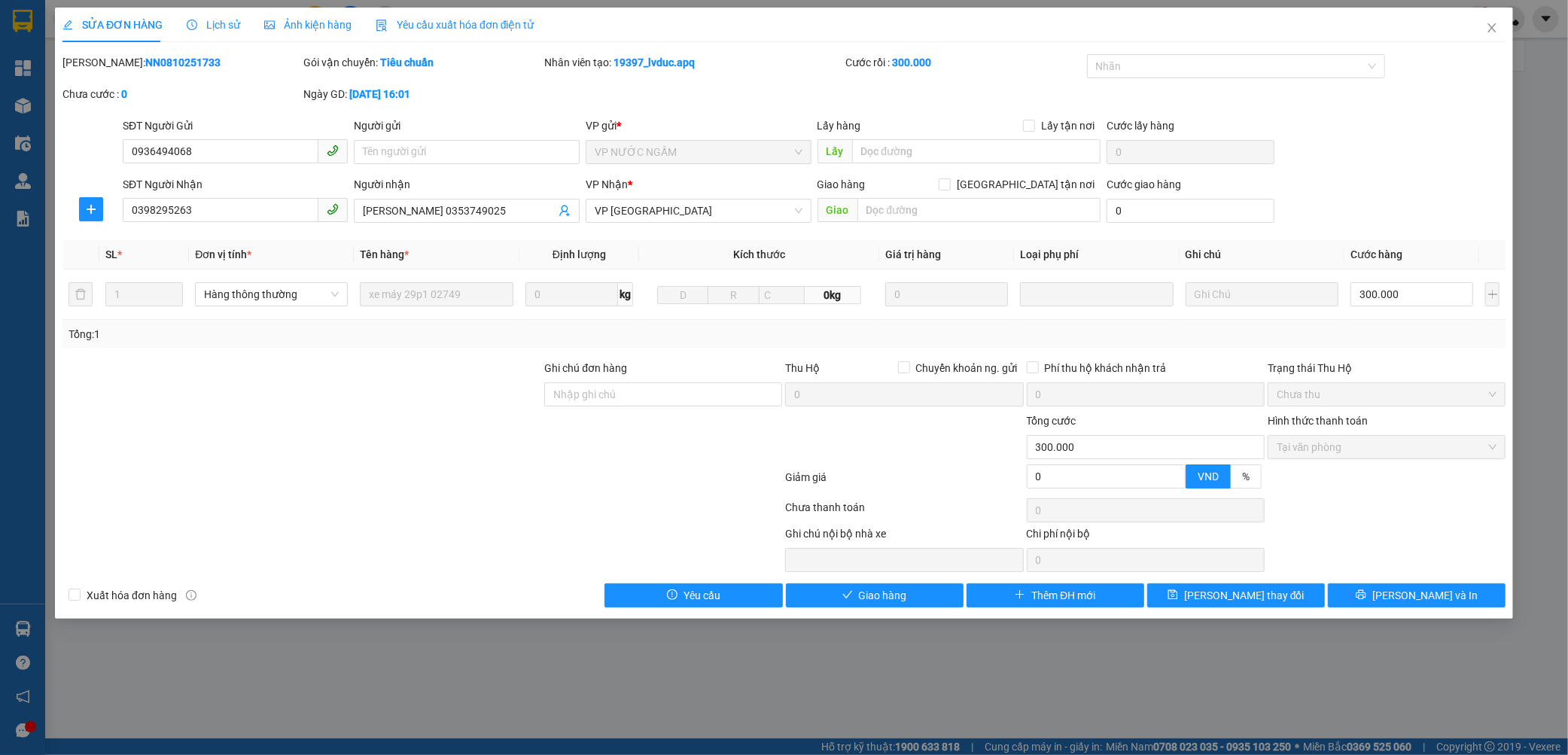
click at [108, 72] on div "Mã ĐH: NN0810251733" at bounding box center [182, 70] width 241 height 32
click at [145, 58] on b "NN0810251733" at bounding box center [183, 62] width 76 height 12
copy b "NN0810251733"
click at [1495, 28] on icon "close" at bounding box center [1491, 28] width 12 height 12
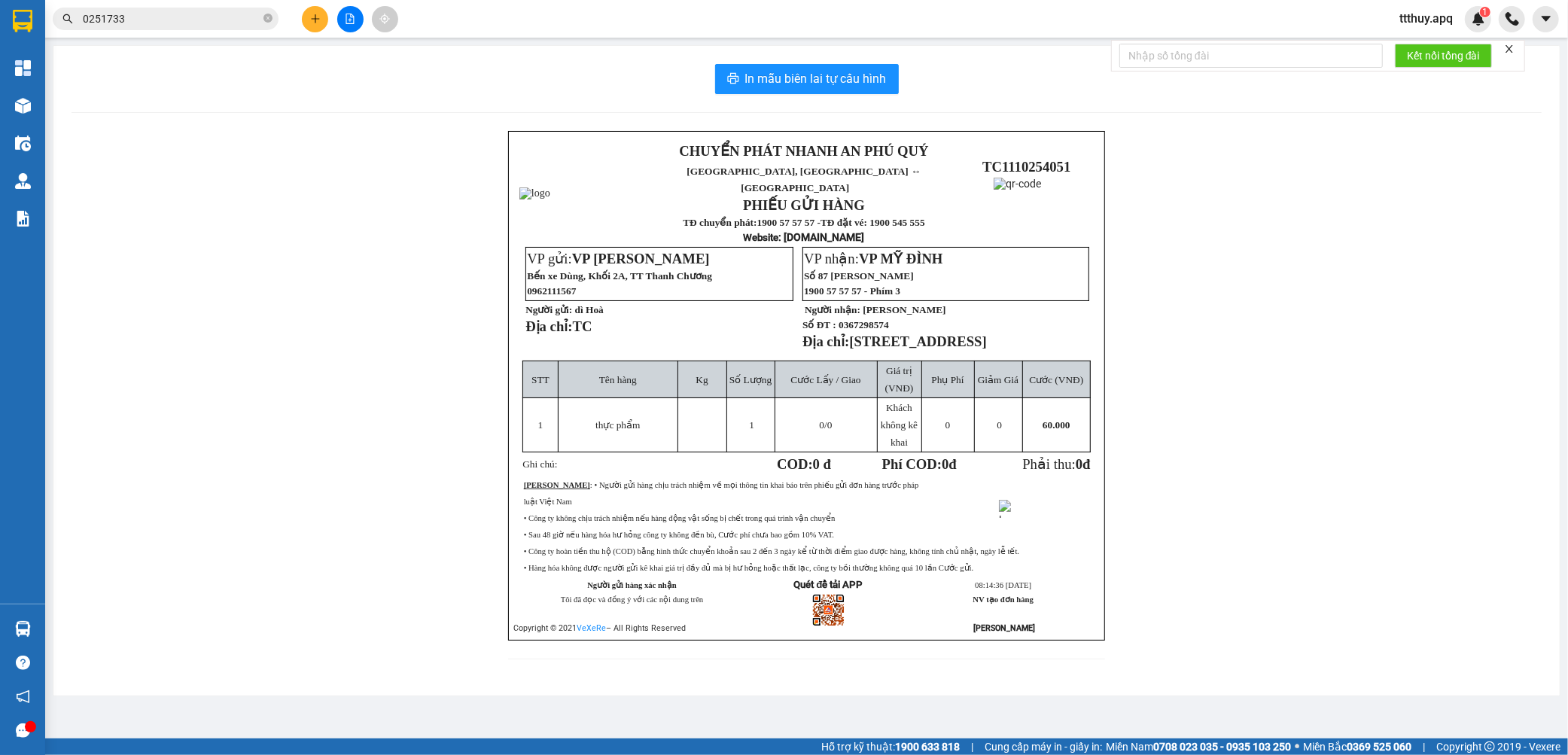
click at [204, 18] on input "0251733" at bounding box center [172, 18] width 178 height 16
click at [185, 19] on input "0251733" at bounding box center [172, 18] width 178 height 16
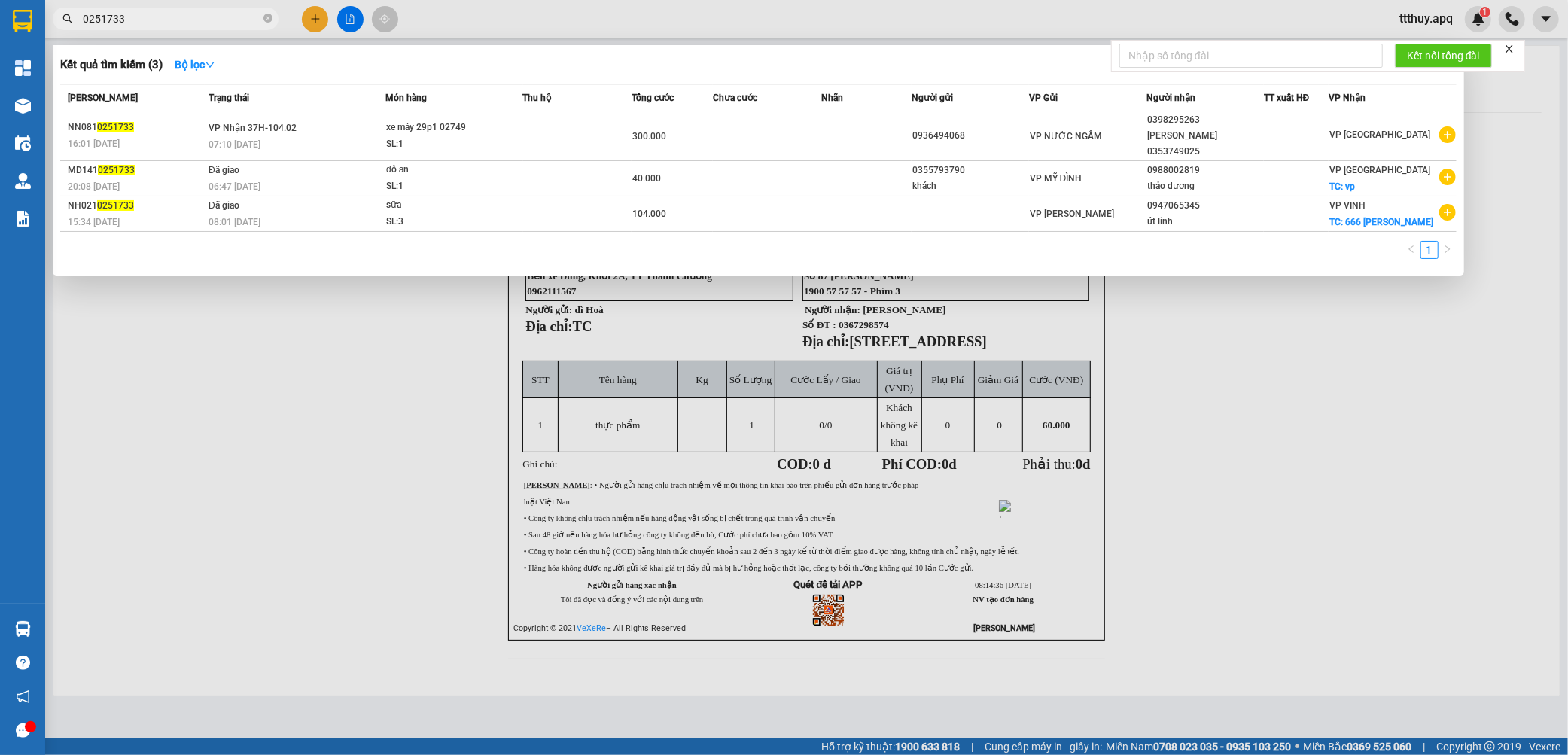
click at [185, 19] on input "0251733" at bounding box center [172, 18] width 178 height 16
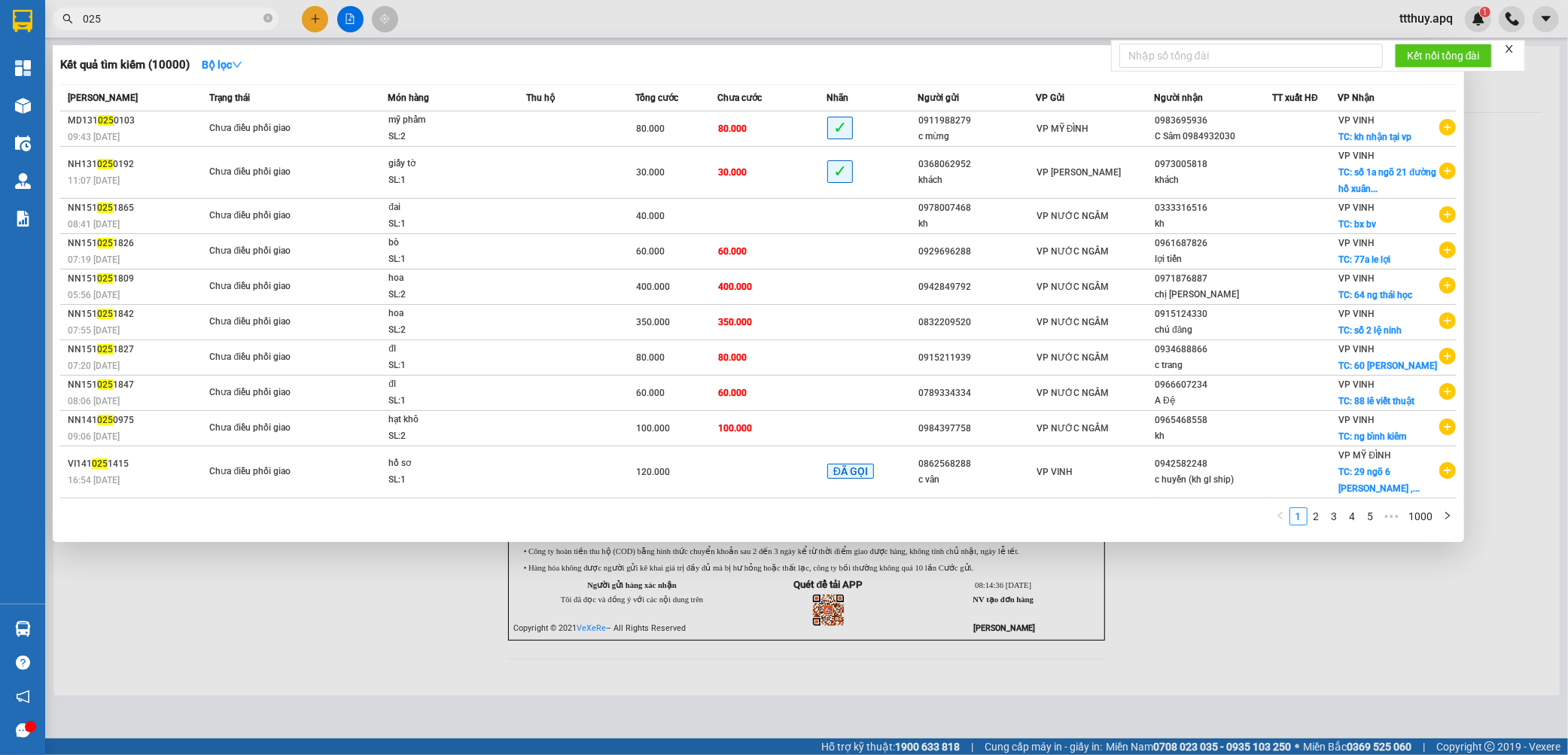
click at [181, 21] on input "025" at bounding box center [172, 18] width 178 height 16
type input "0250557"
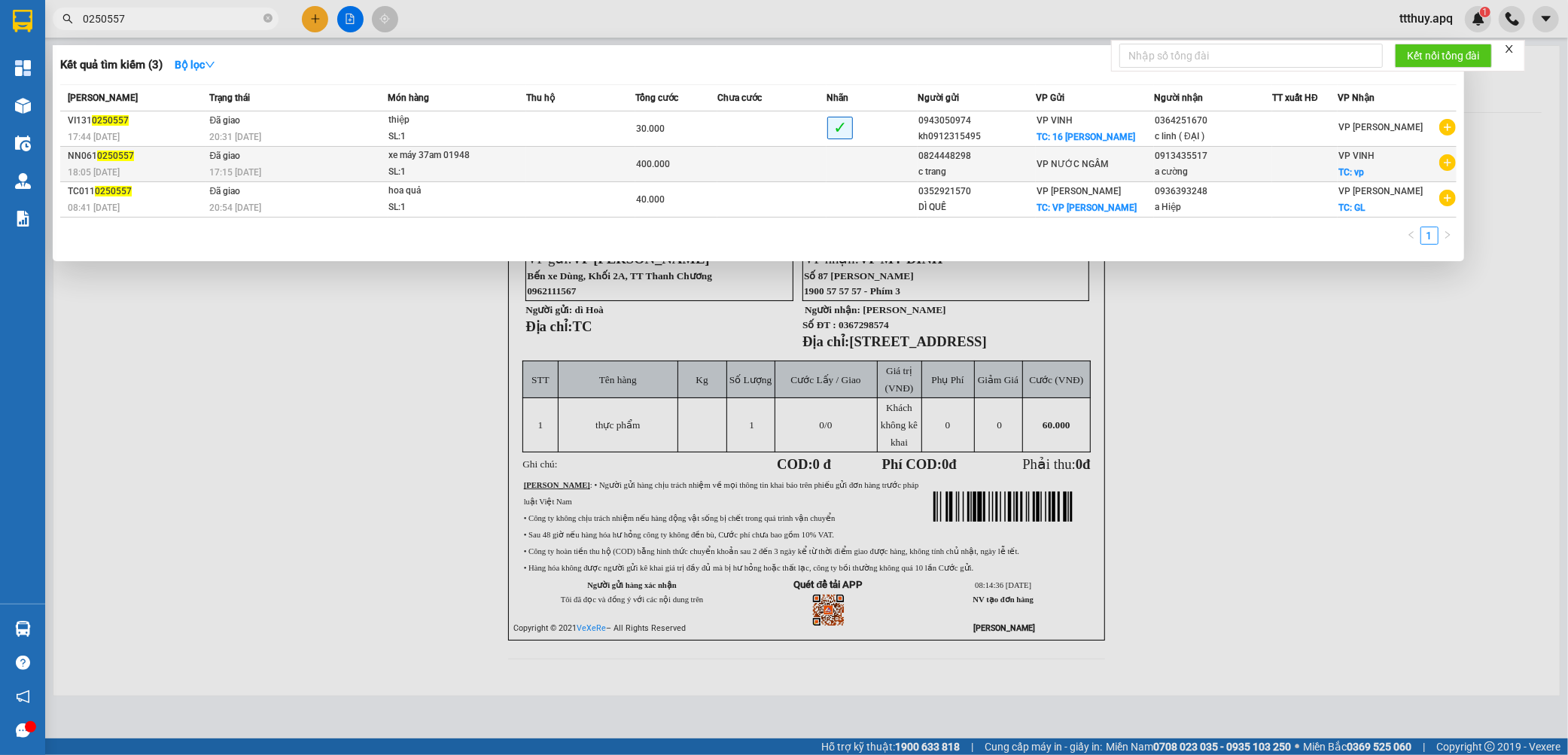
click at [496, 163] on div "xe máy 37am 01948" at bounding box center [445, 155] width 113 height 16
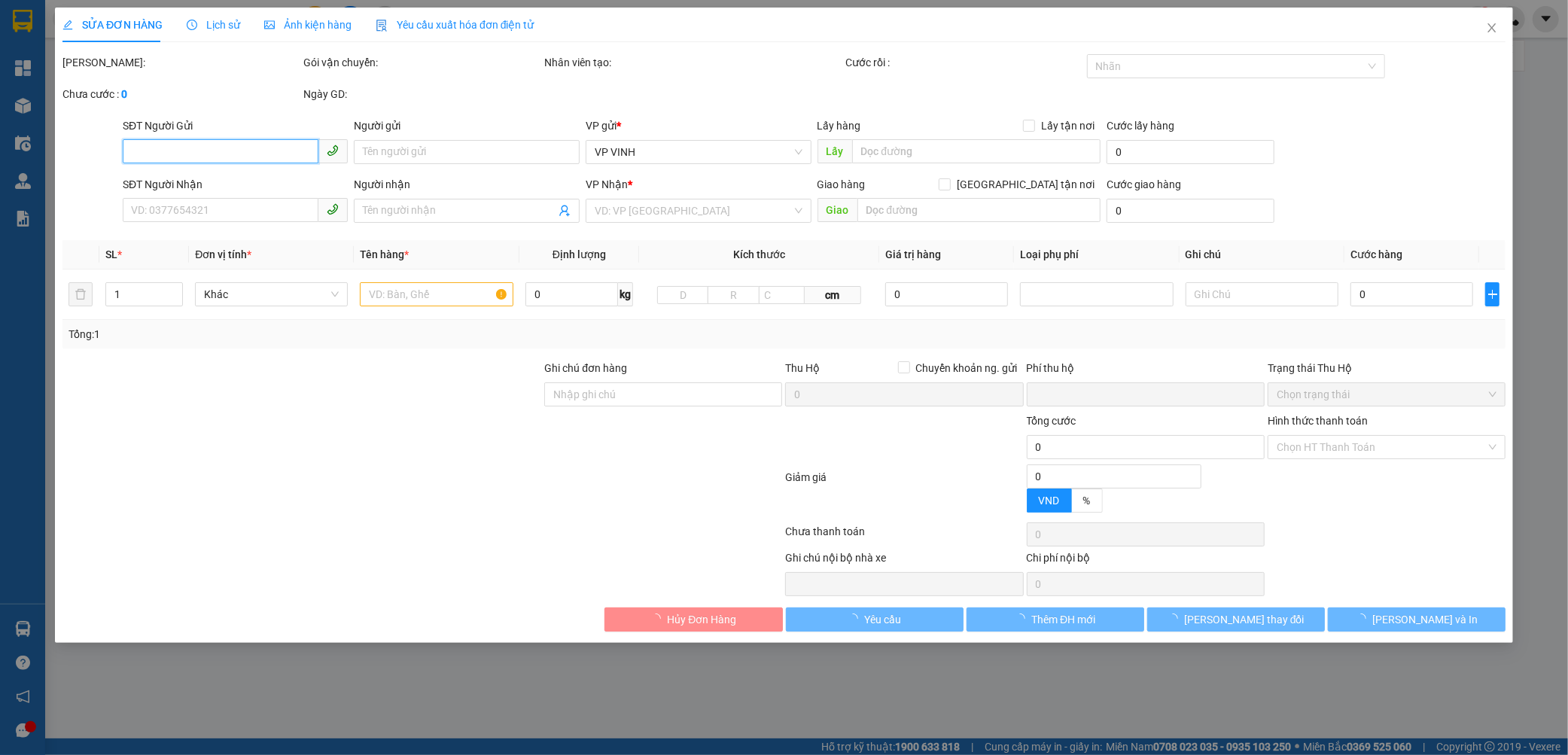
type input "0824448298"
type input "c trang"
type input "0913435517"
type input "a cường"
checkbox input "true"
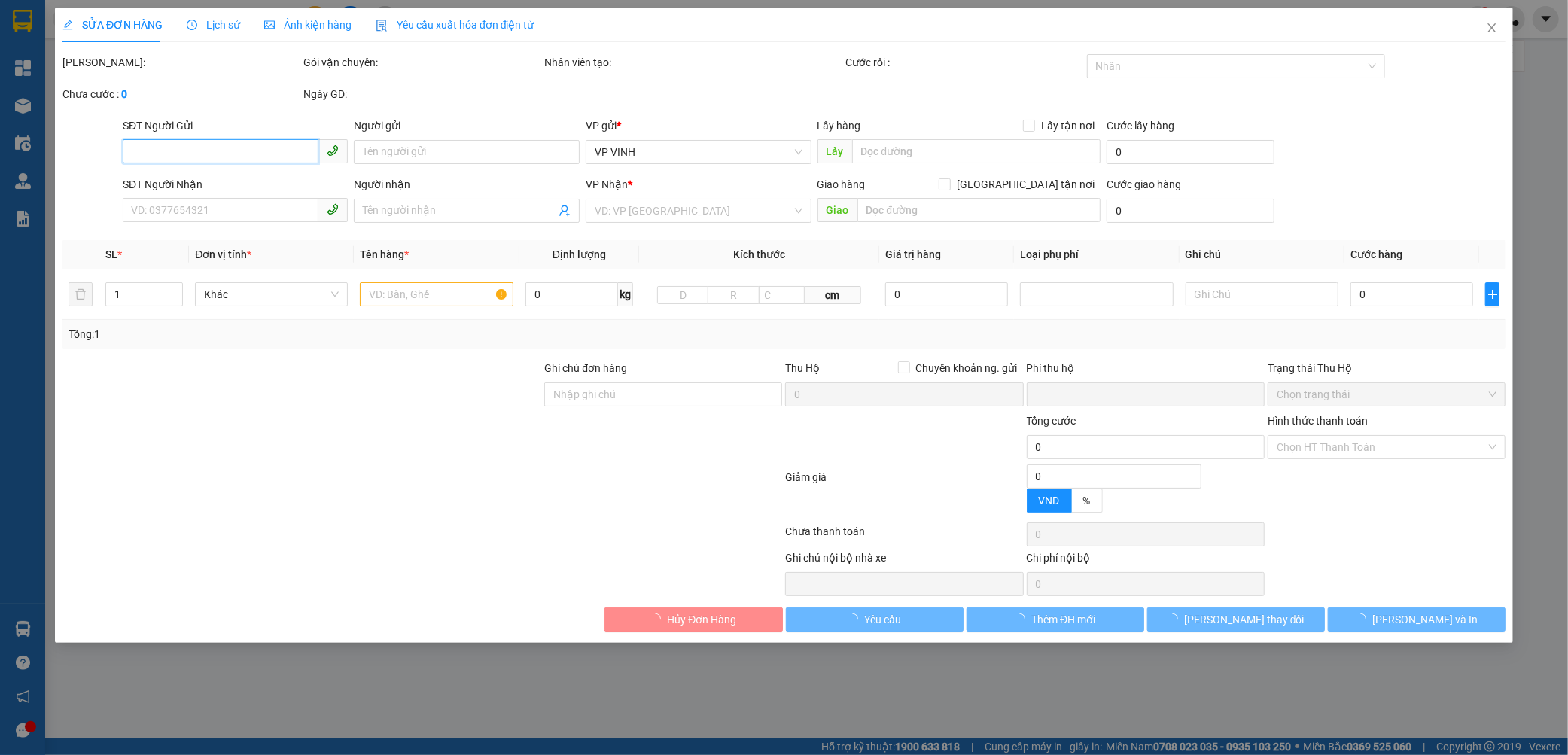
type input "vp"
type input "0"
type input "400.000"
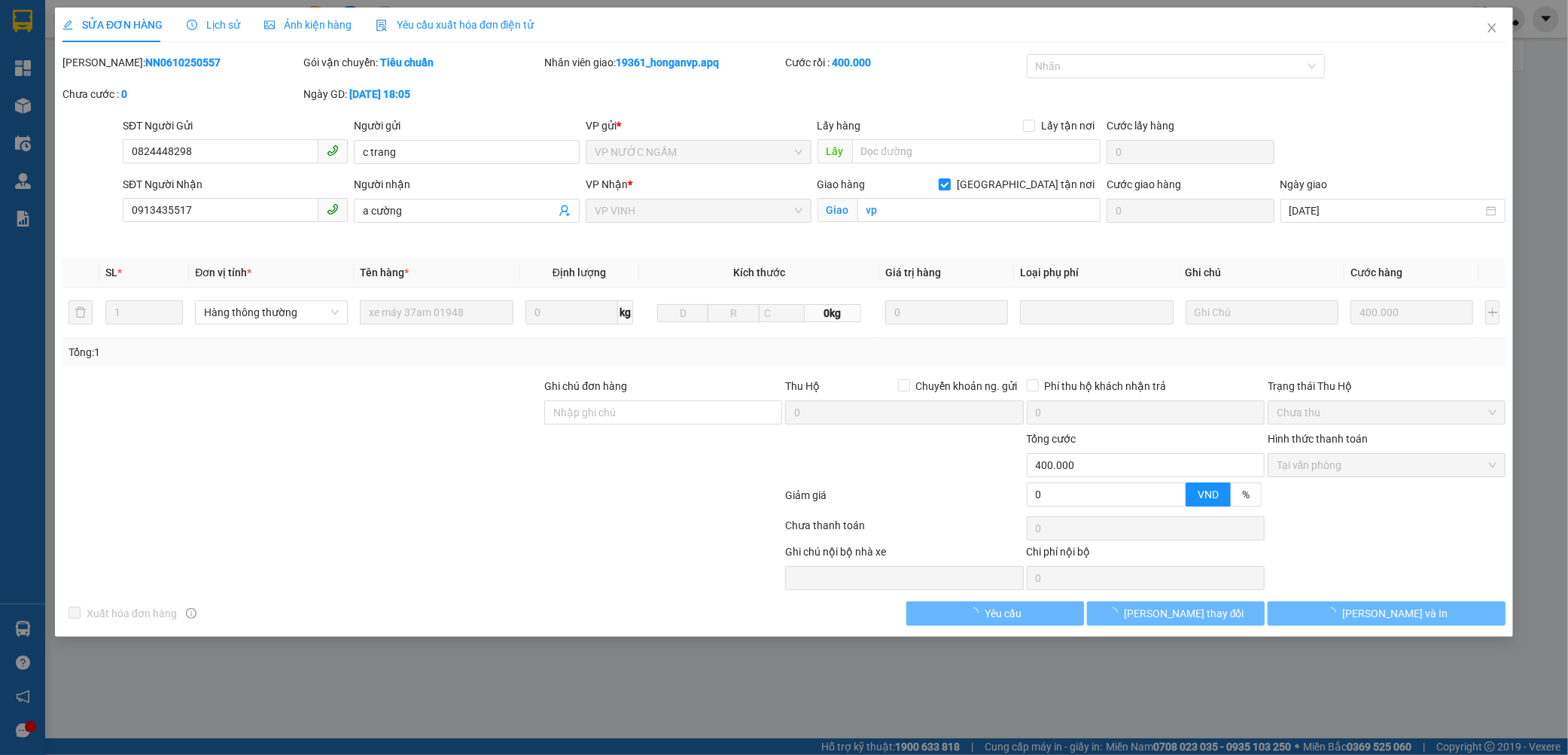
click at [153, 62] on b "NN0610250557" at bounding box center [183, 62] width 76 height 12
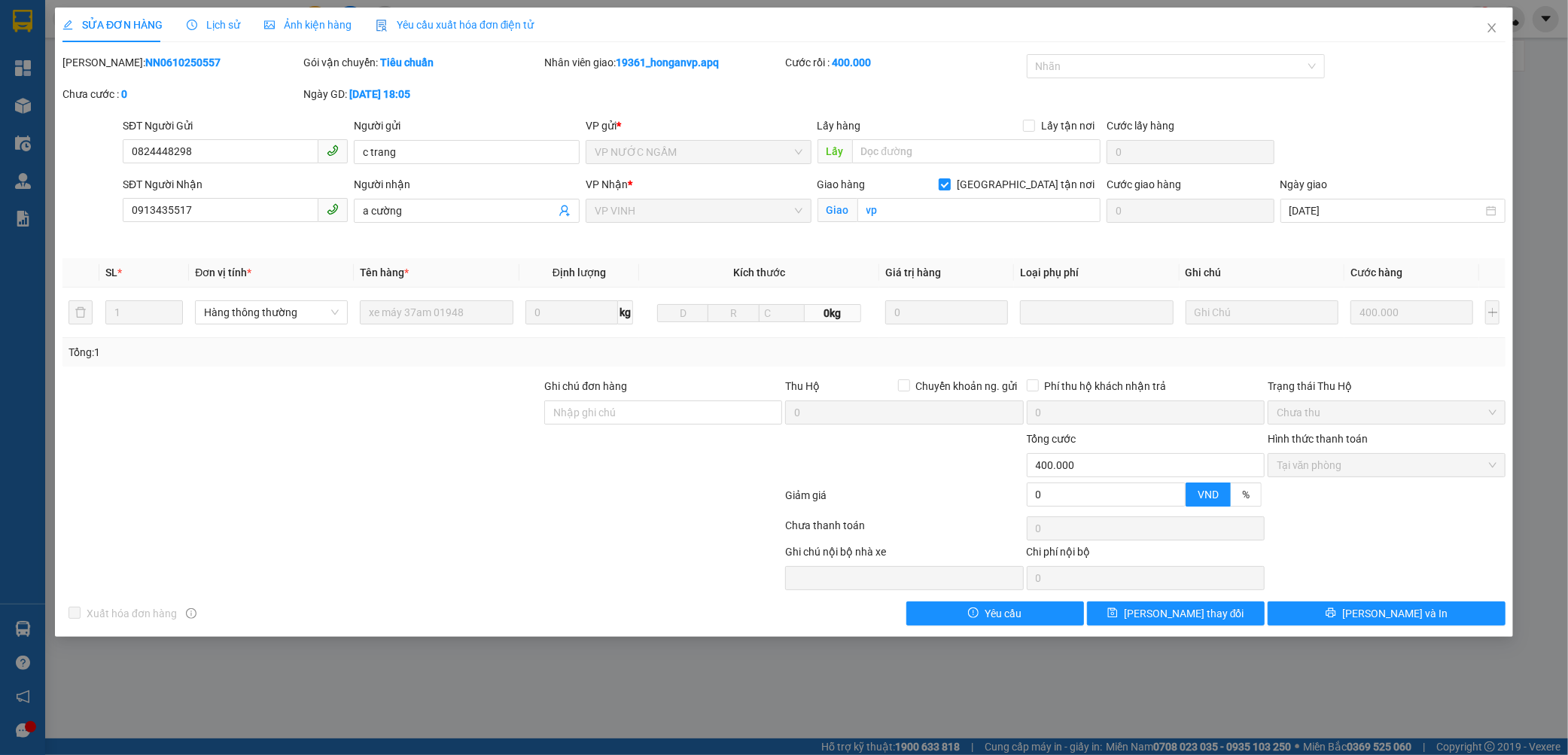
click at [153, 62] on b "NN0610250557" at bounding box center [183, 62] width 76 height 12
copy b "NN0610250557"
click at [1318, 625] on button "[PERSON_NAME] và In" at bounding box center [1386, 613] width 238 height 24
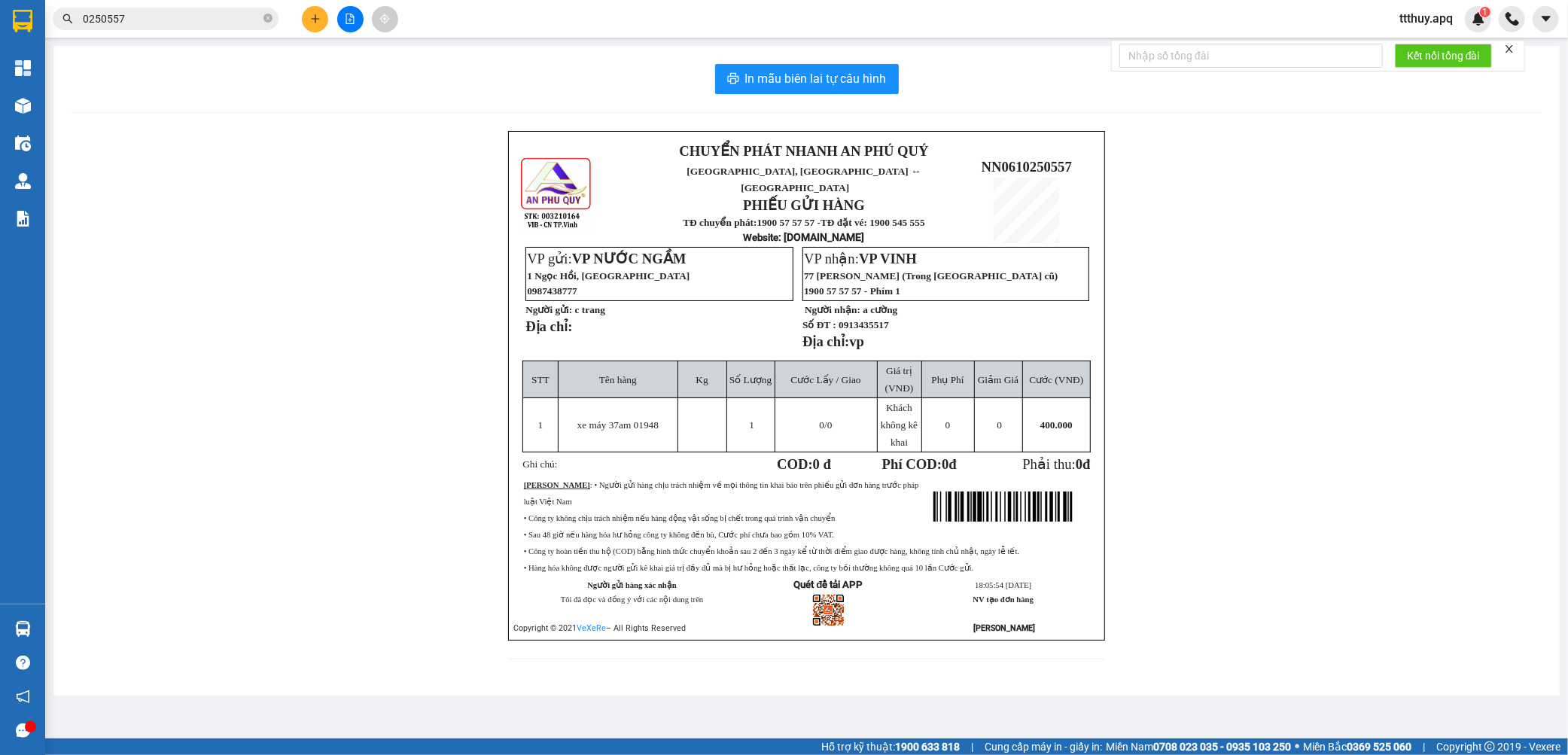
click at [174, 19] on input "0250557" at bounding box center [172, 18] width 178 height 16
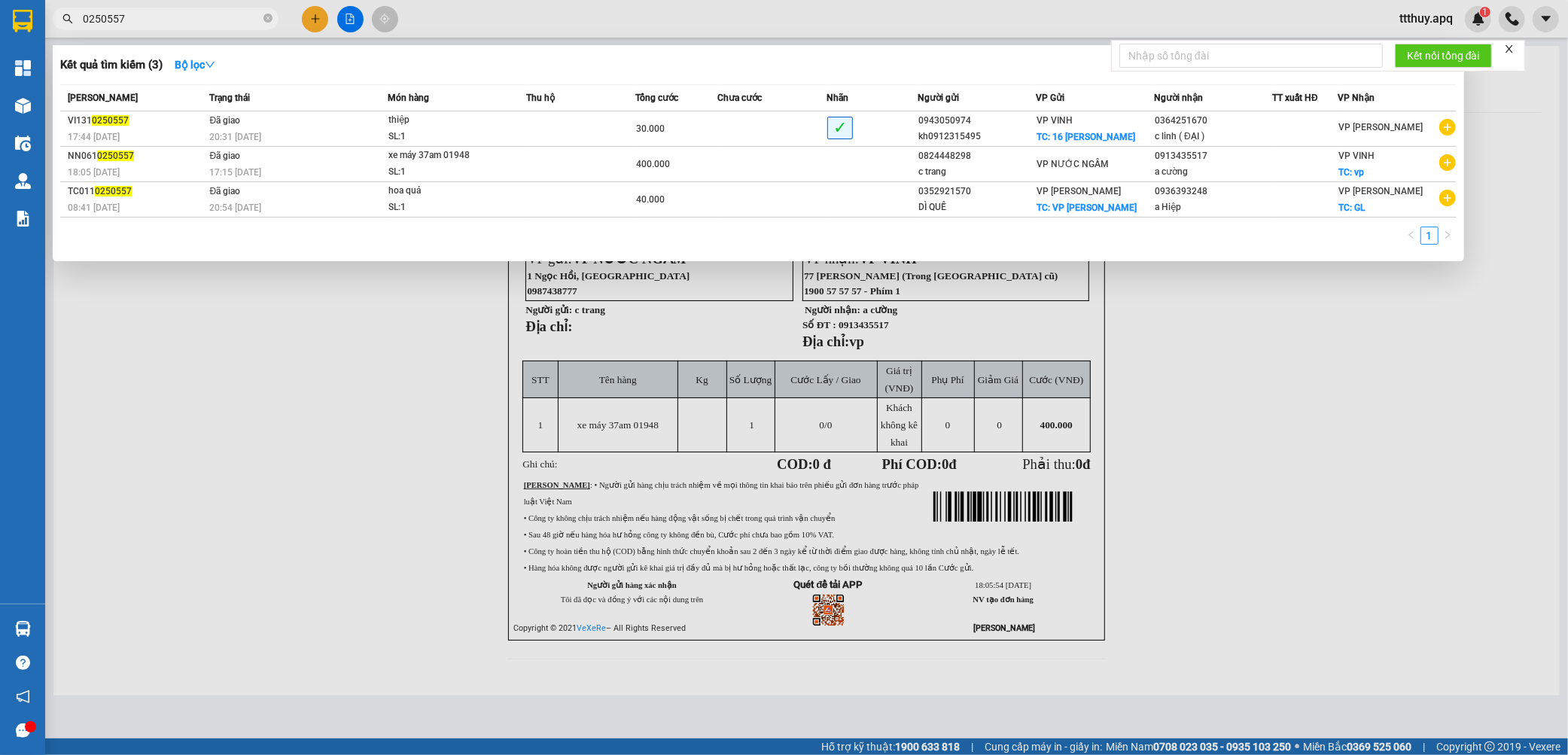
click at [174, 19] on input "0250557" at bounding box center [172, 18] width 178 height 16
type input "0"
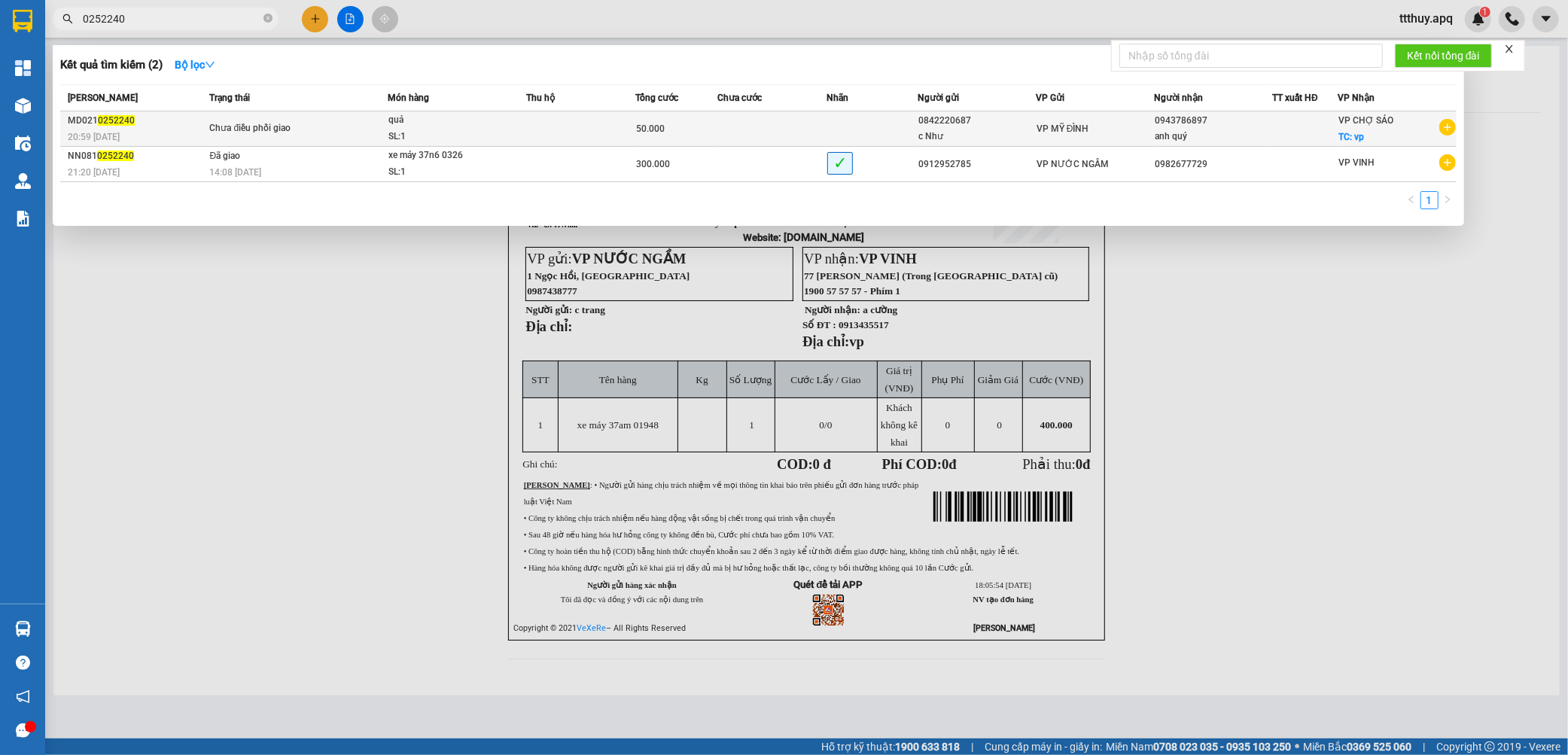
type input "0252240"
click at [424, 118] on div "quả" at bounding box center [445, 120] width 113 height 16
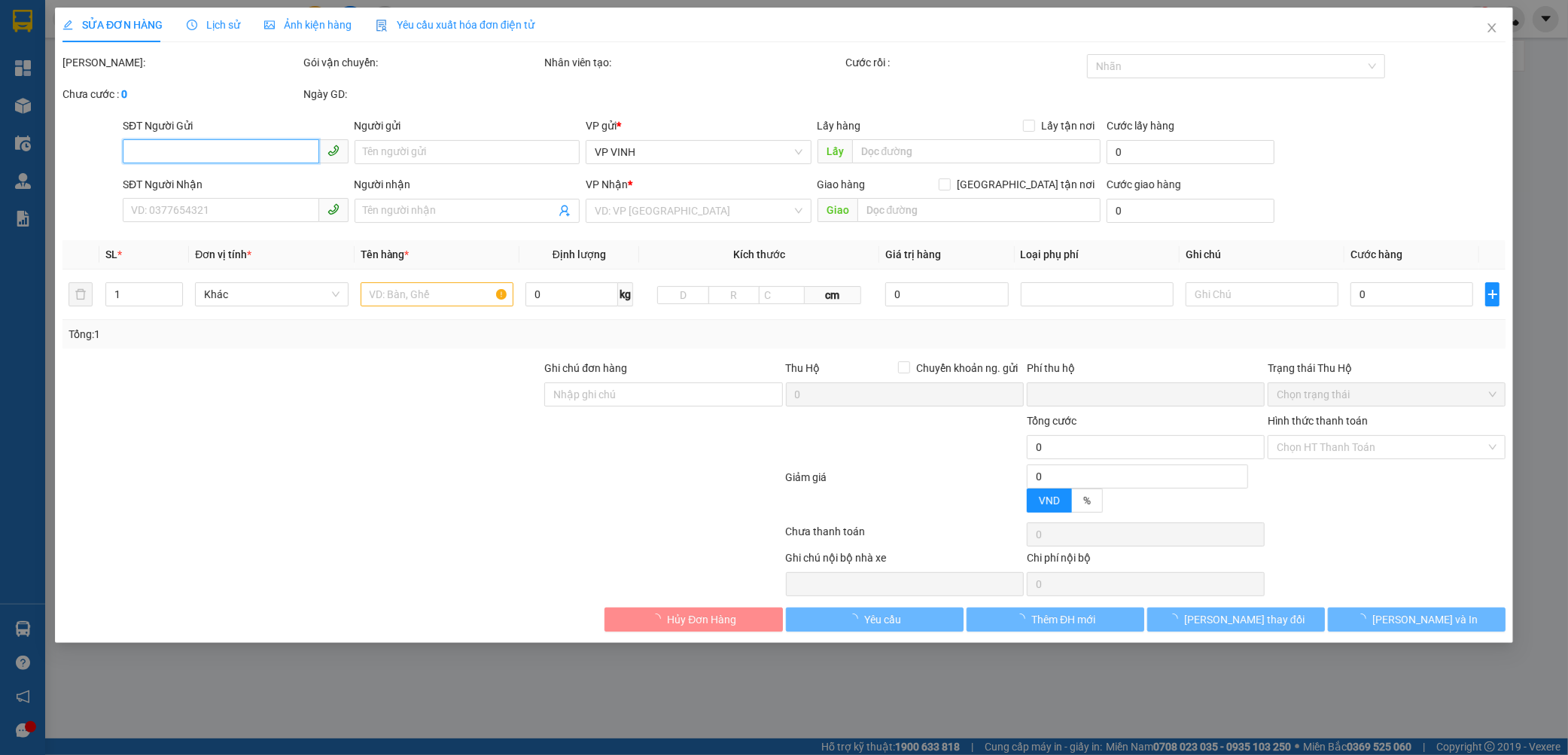
type input "0842220687"
type input "c Như"
type input "0943786897"
type input "anh quý"
checkbox input "true"
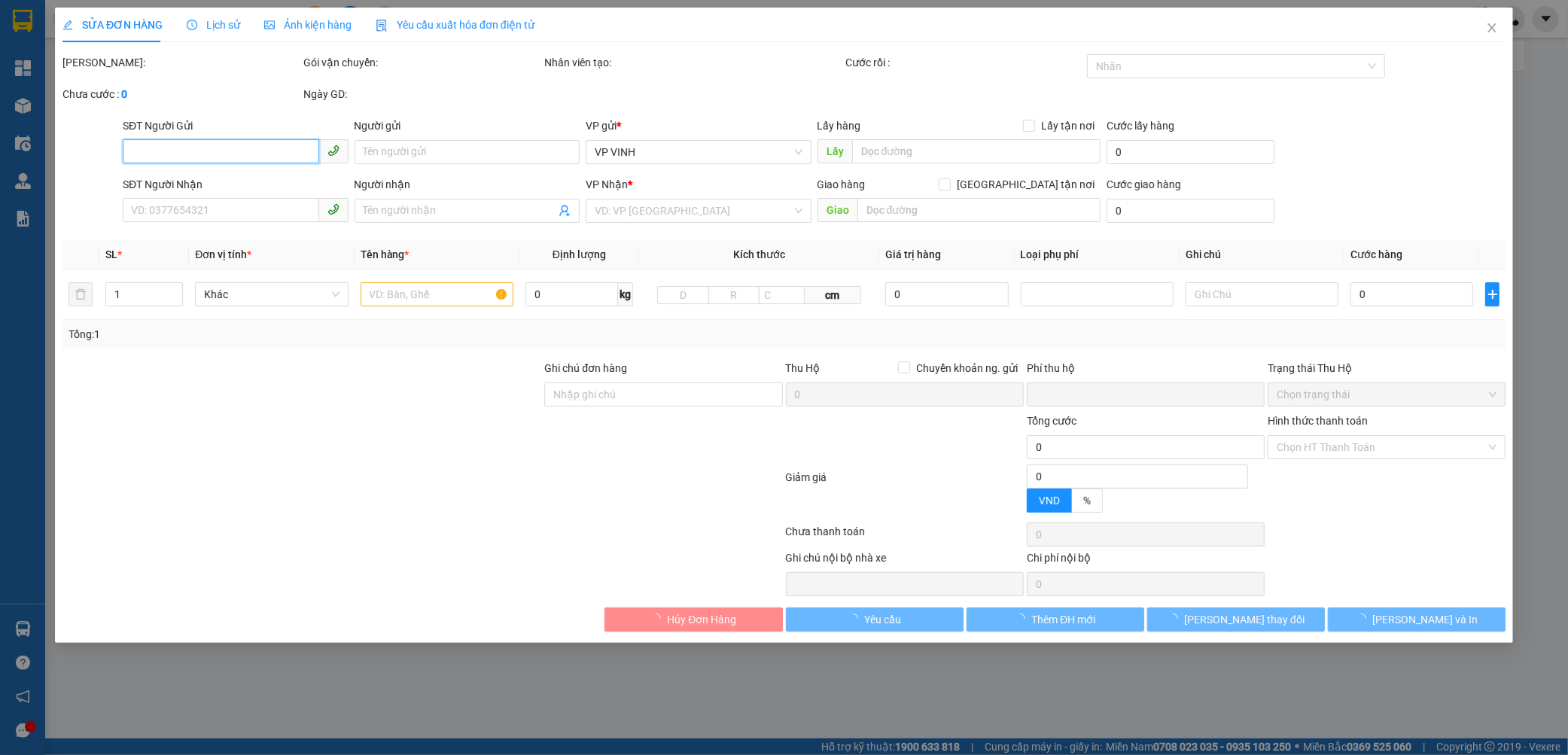
type input "vp"
type input "0"
type input "50.000"
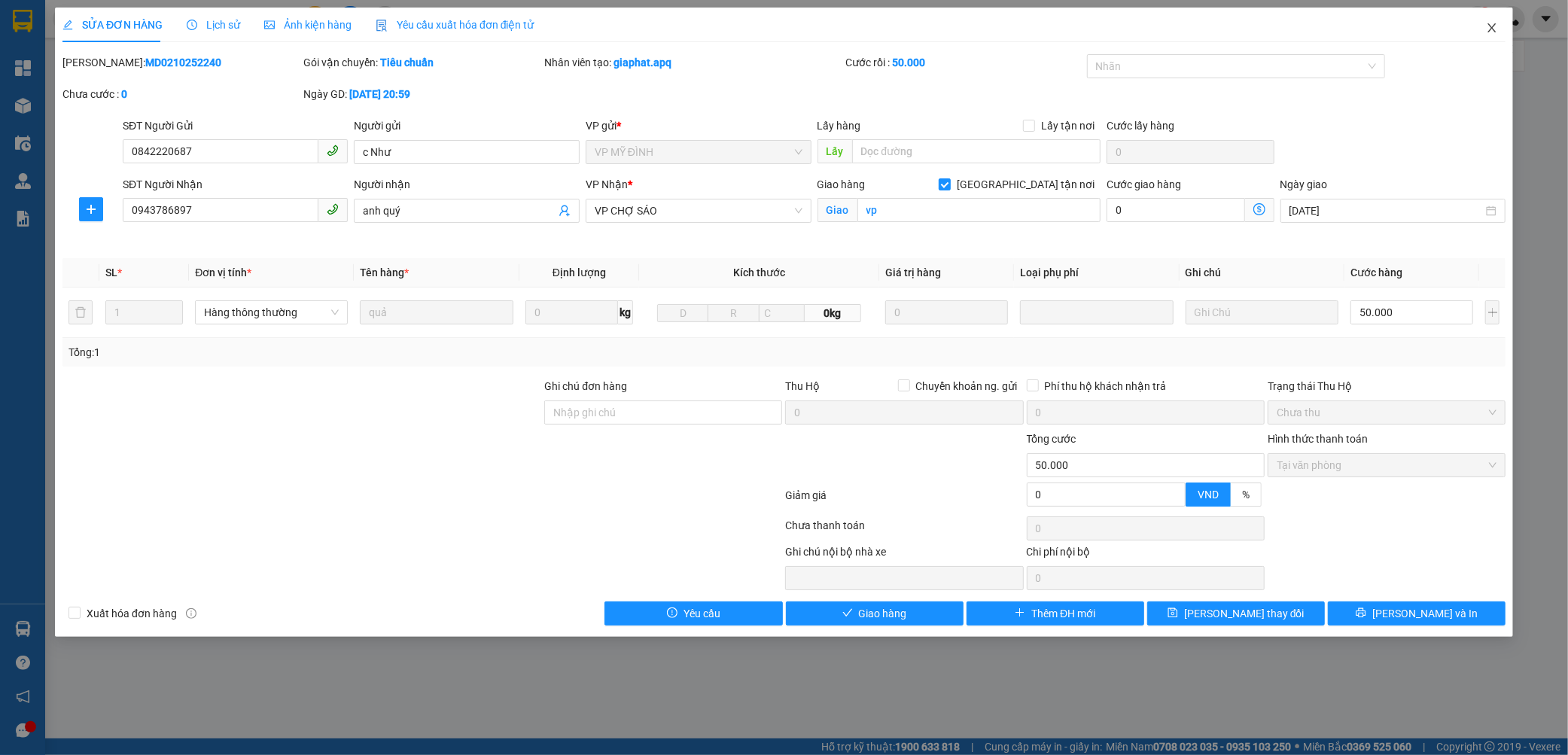
click at [1499, 27] on span "Close" at bounding box center [1491, 29] width 42 height 42
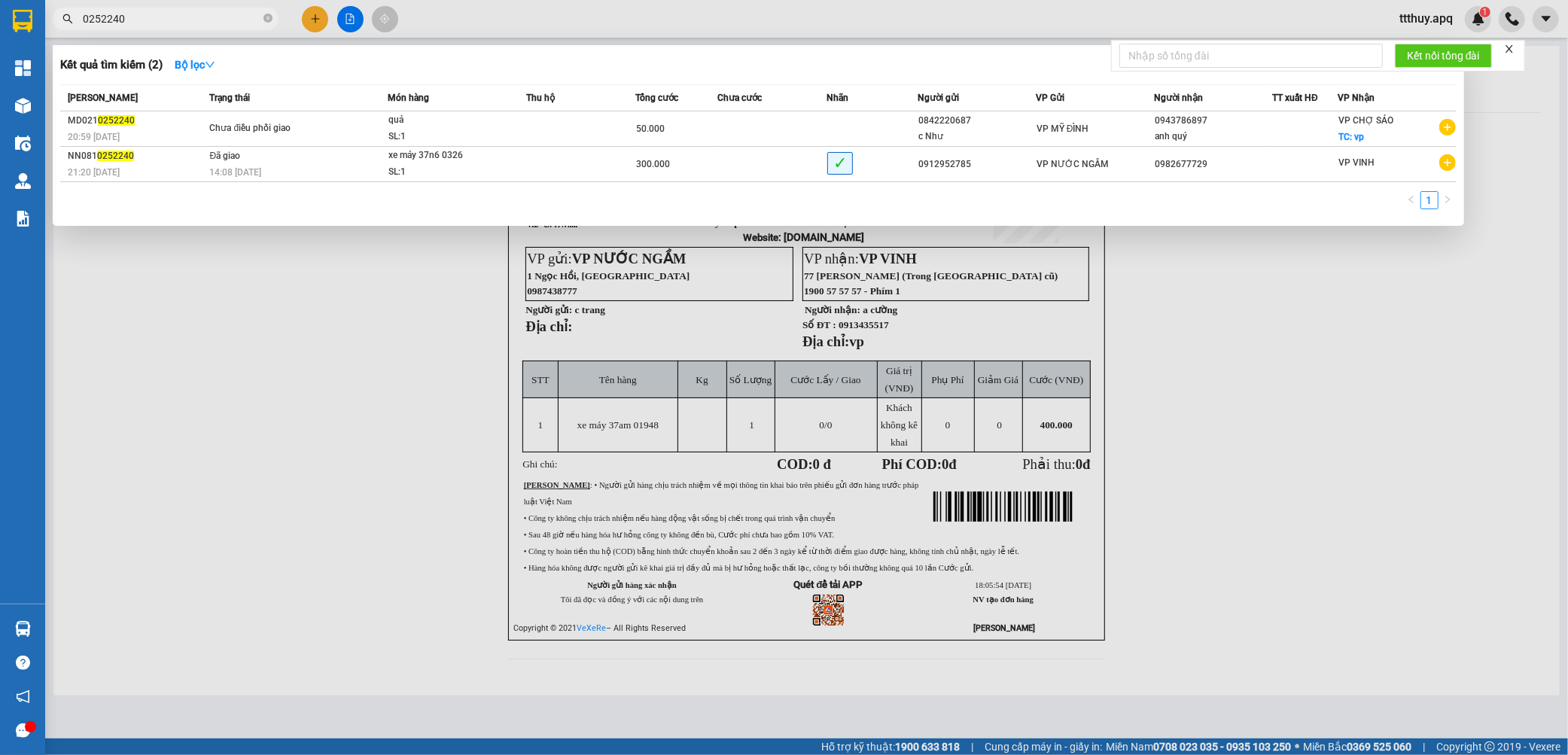
click at [192, 16] on input "0252240" at bounding box center [172, 18] width 178 height 16
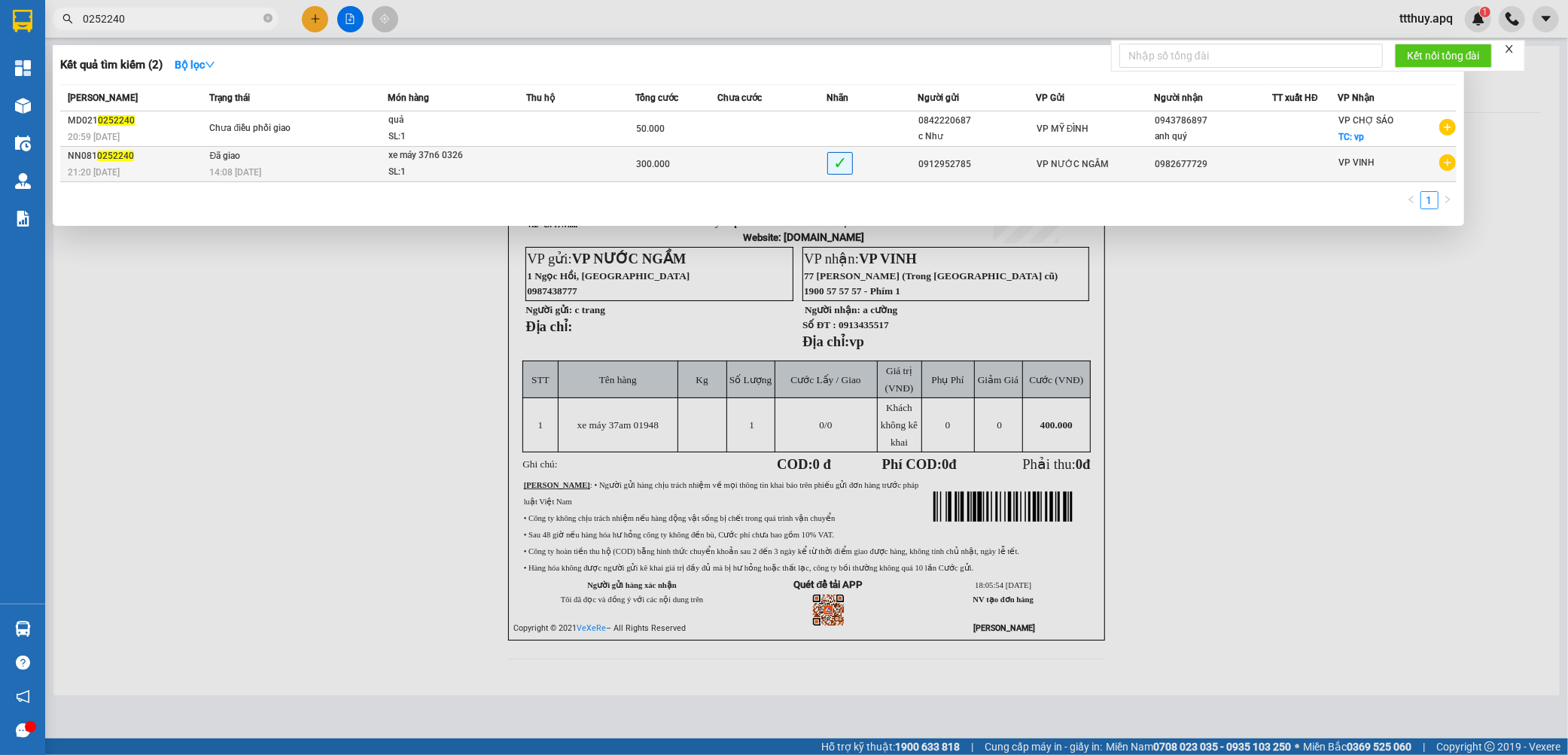
click at [280, 157] on td "Đã giao 14:08 - 14/10" at bounding box center [297, 164] width 182 height 35
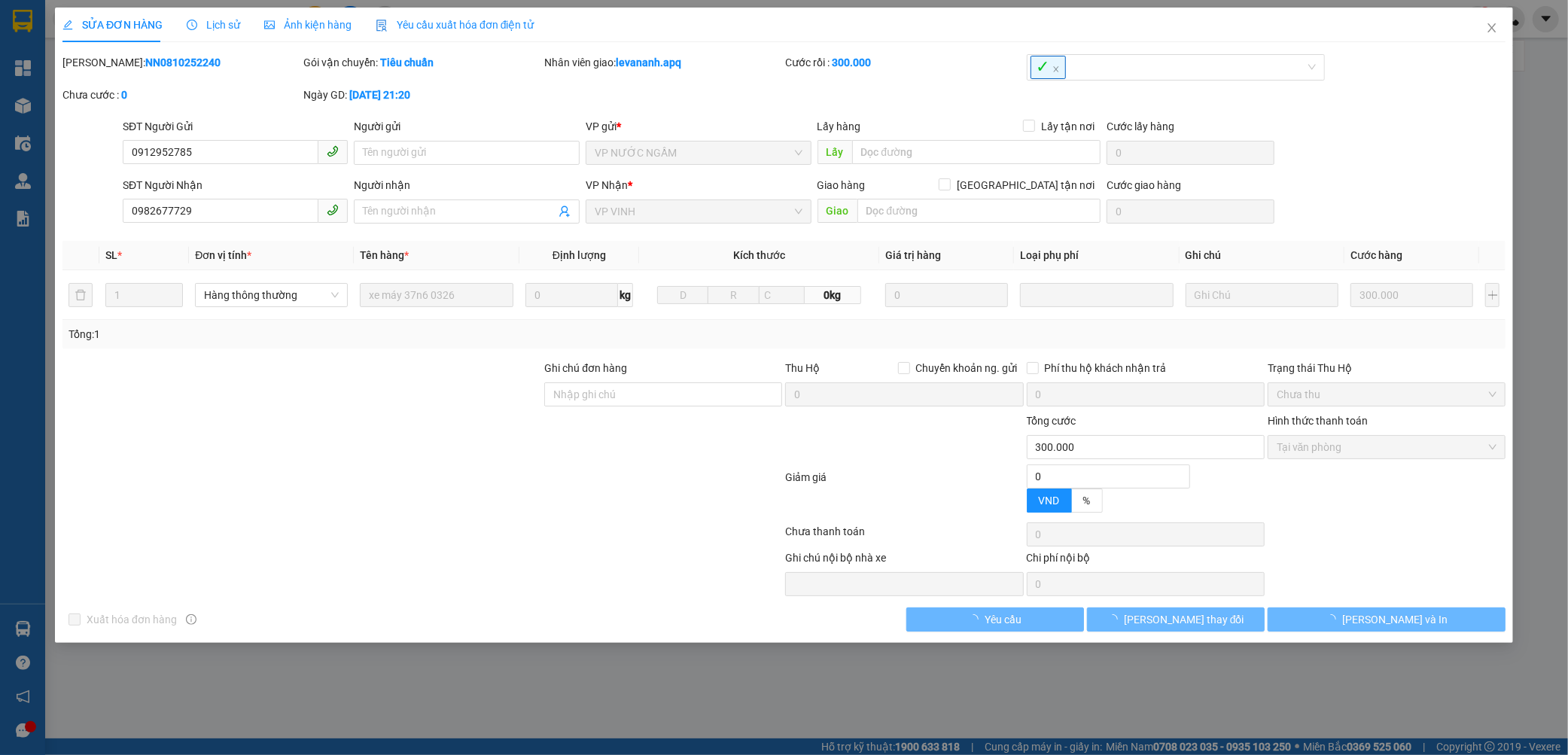
type input "0912952785"
type input "0982677729"
type input "0"
type input "300.000"
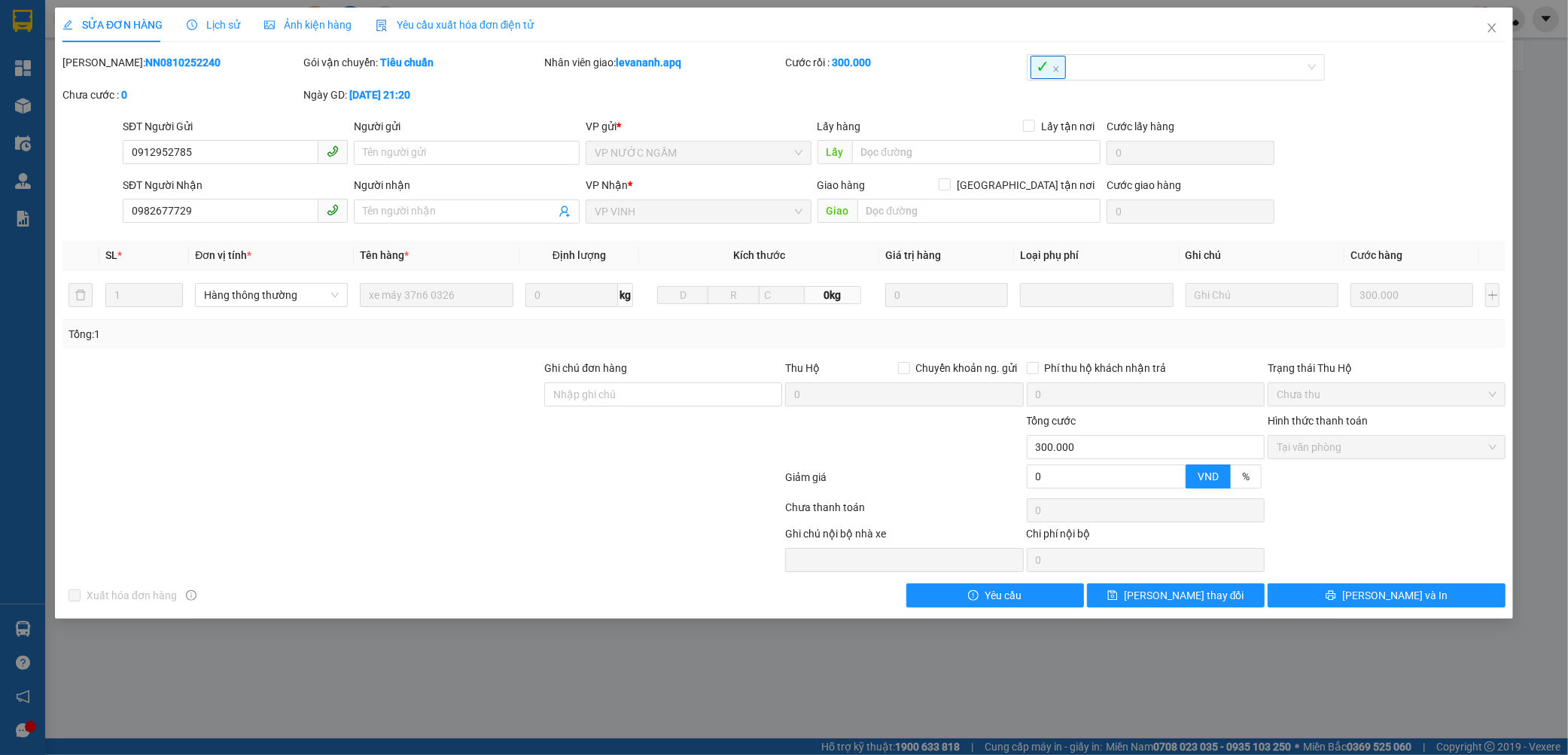
click at [145, 62] on b "NN0810252240" at bounding box center [183, 62] width 76 height 12
copy b "NN0810252240"
click at [1489, 27] on icon "close" at bounding box center [1491, 28] width 12 height 12
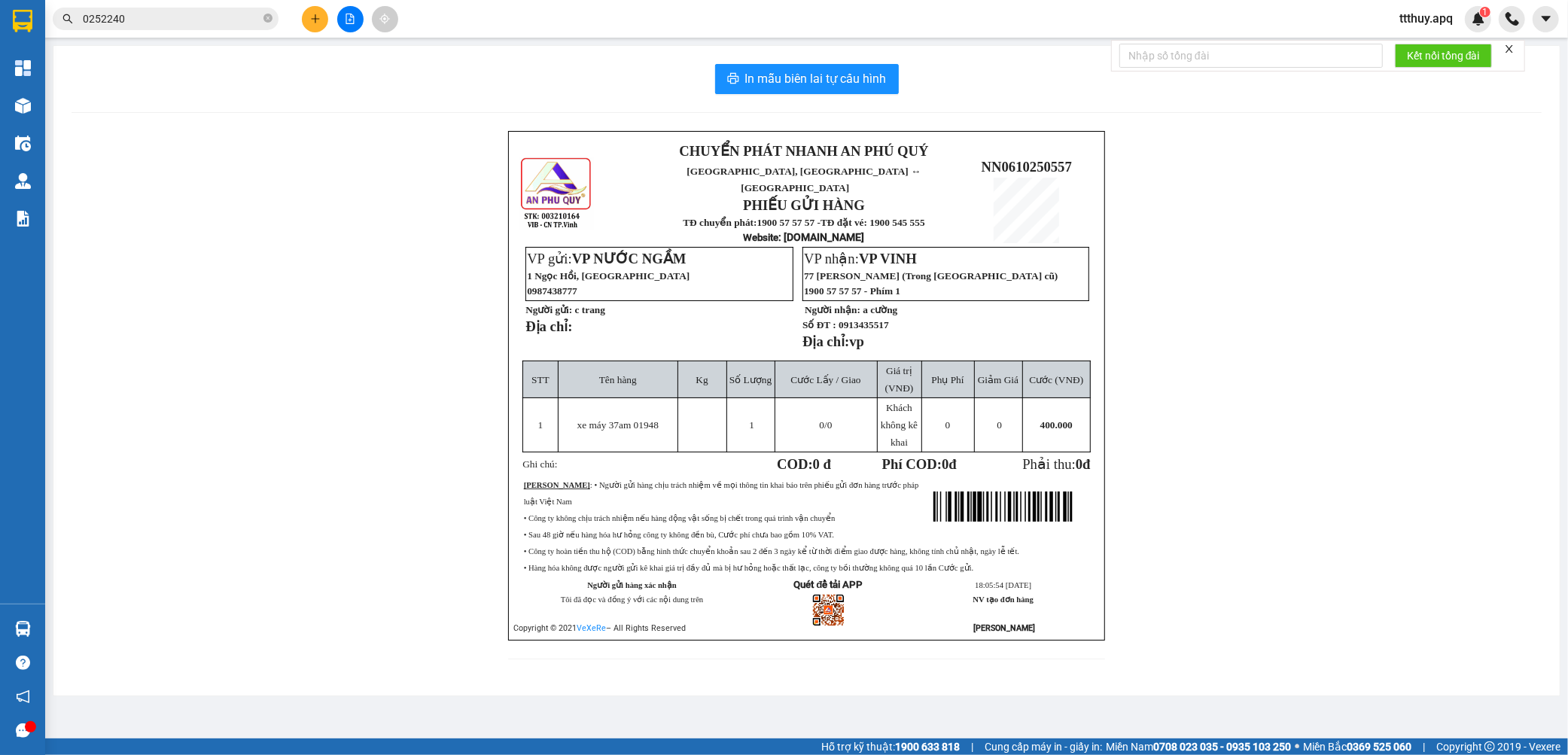
click at [210, 21] on input "0252240" at bounding box center [172, 18] width 178 height 16
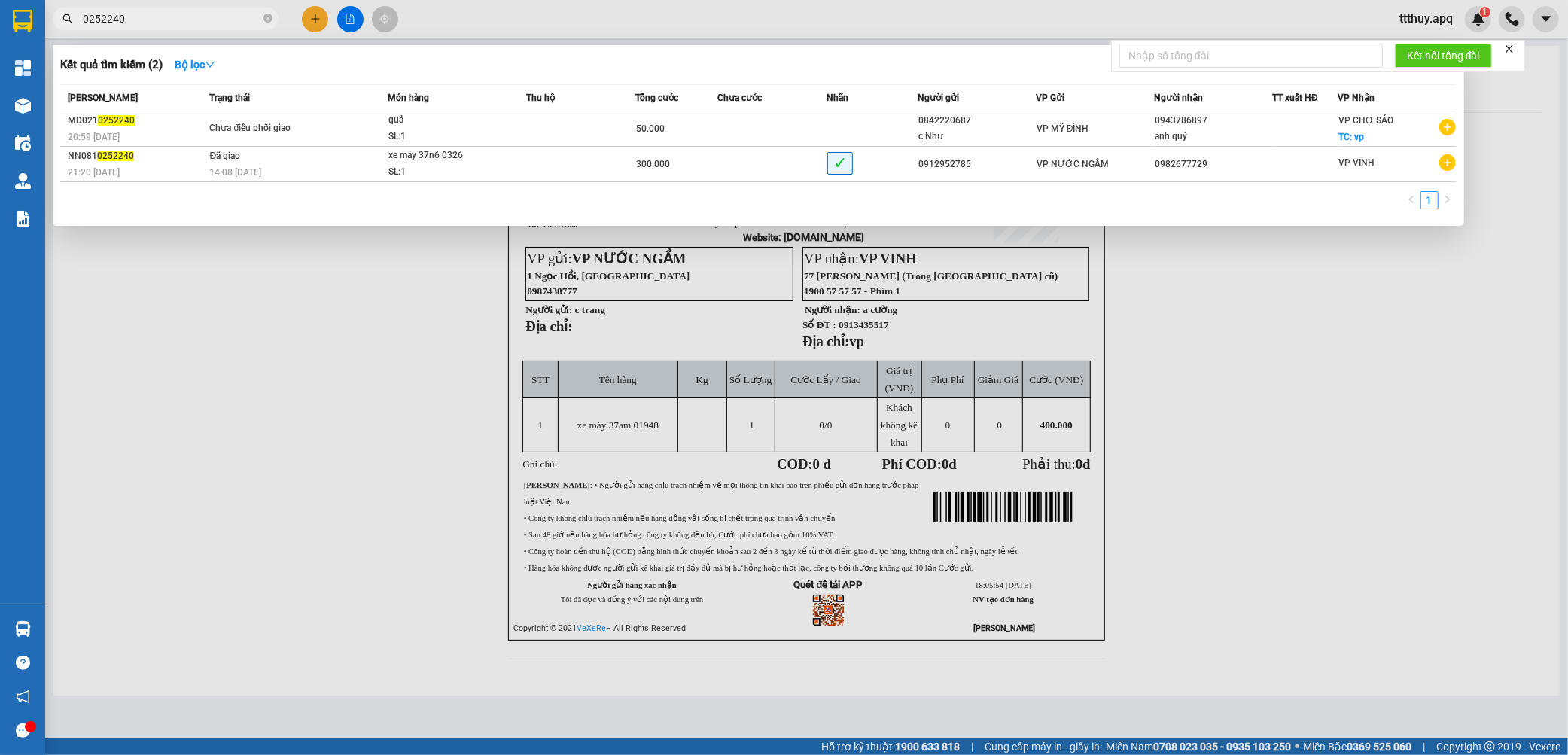
click at [210, 21] on input "0252240" at bounding box center [172, 18] width 178 height 16
type input "0250088"
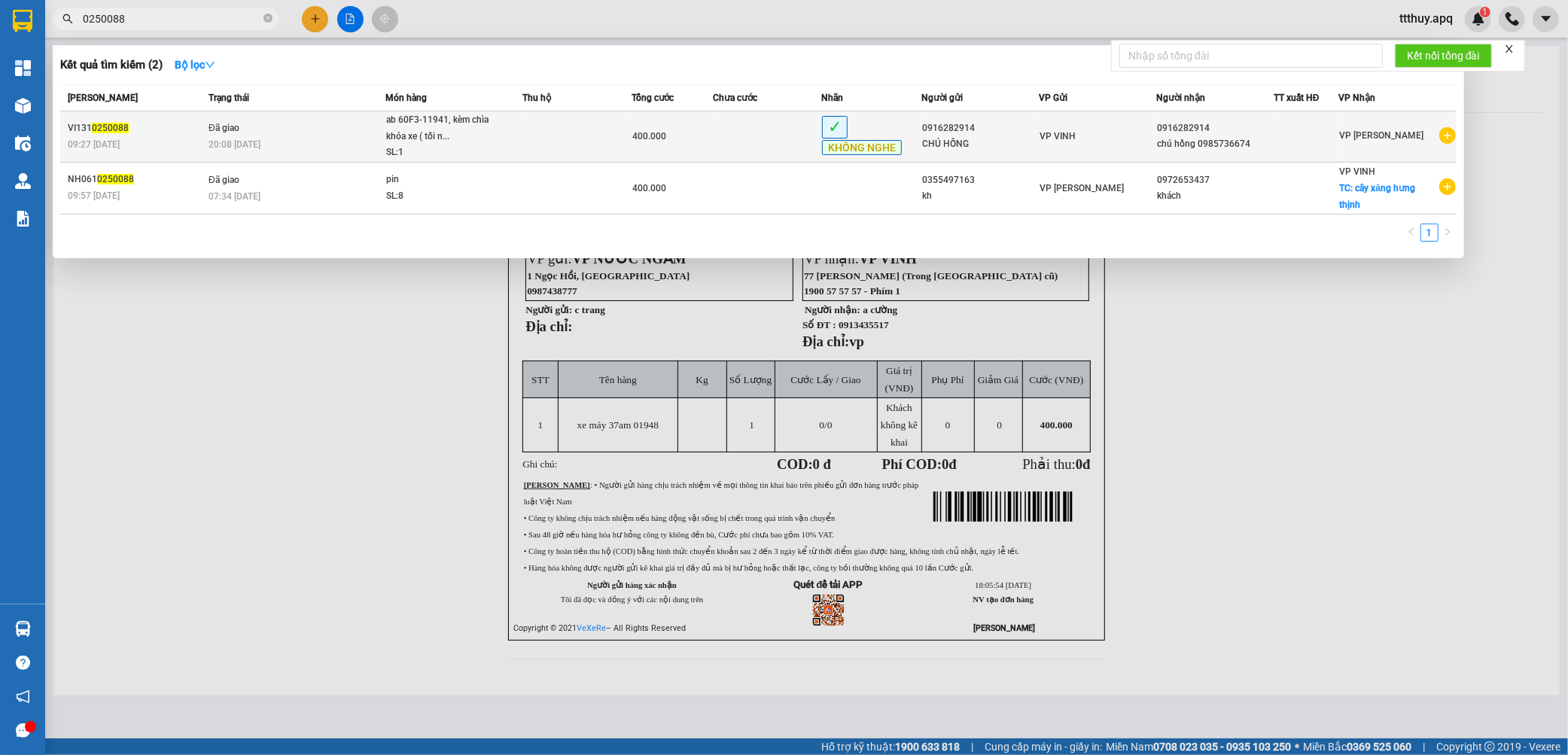
click at [164, 132] on div "VI131 0250088" at bounding box center [136, 128] width 136 height 16
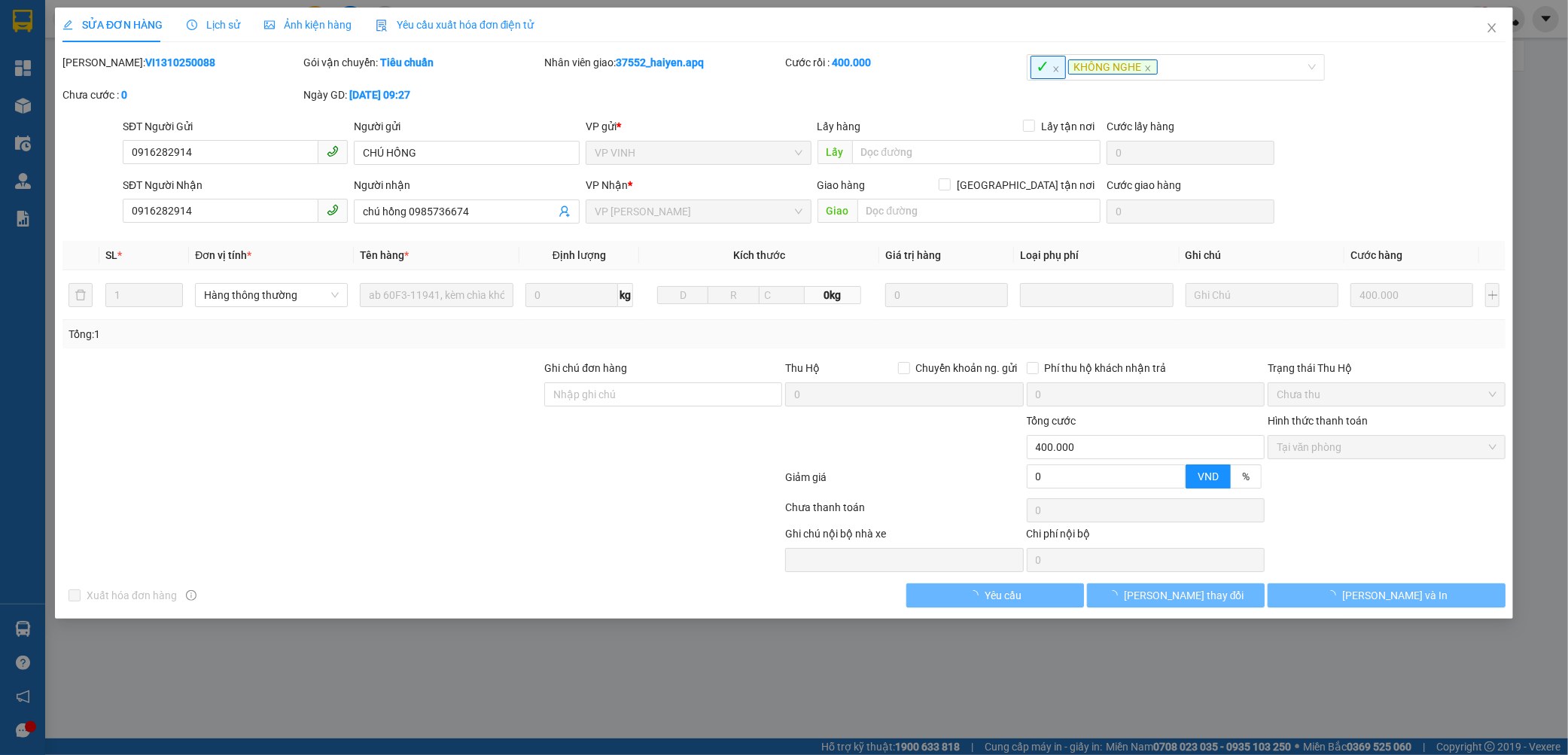
type input "0916282914"
type input "CHÚ HỒNG"
type input "0916282914"
type input "chú hồng 0985736674"
type input "0"
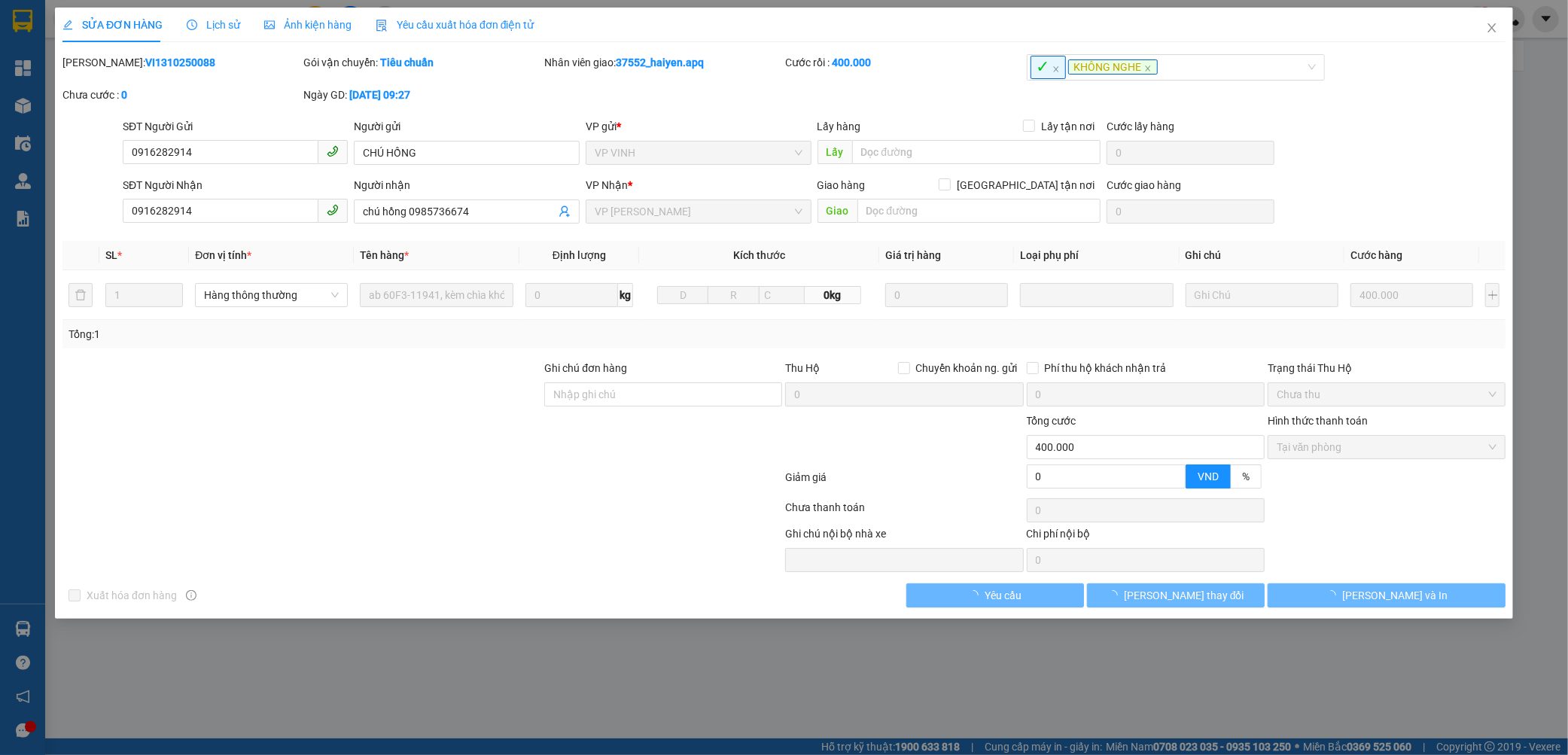
type input "400.000"
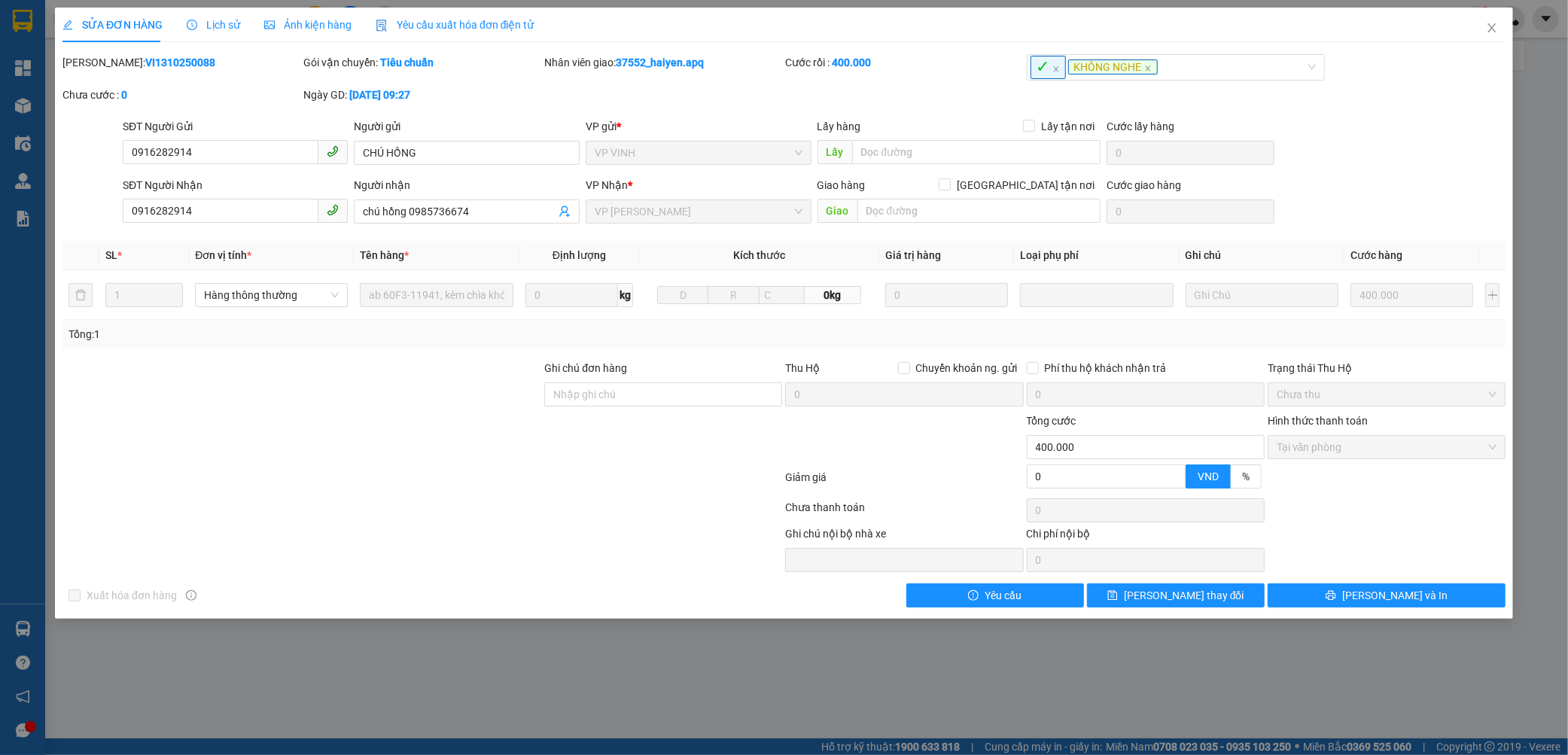
click at [145, 56] on b "VI1310250088" at bounding box center [180, 62] width 70 height 12
click at [1484, 26] on span "Close" at bounding box center [1491, 29] width 42 height 42
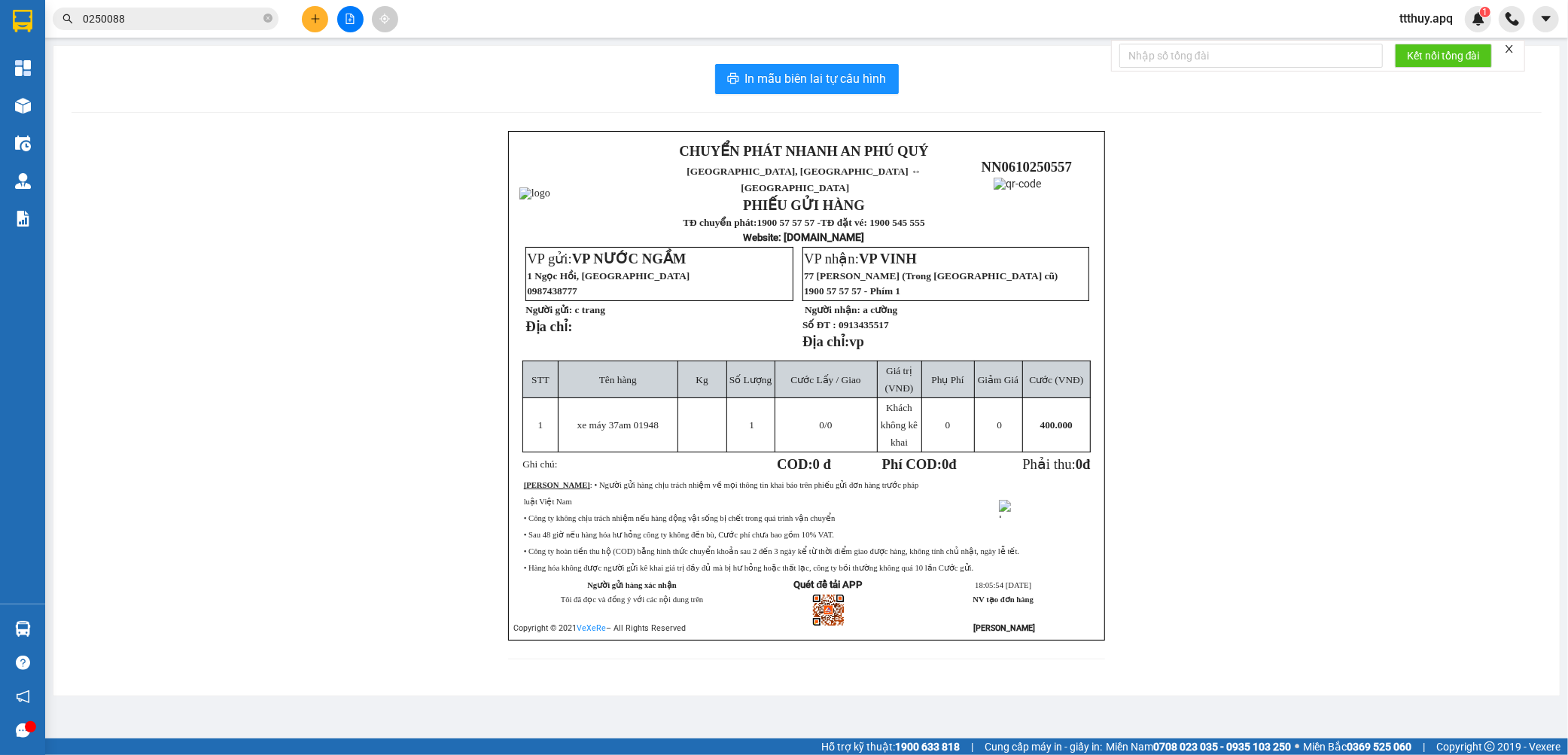
click at [133, 26] on input "0250088" at bounding box center [172, 18] width 178 height 16
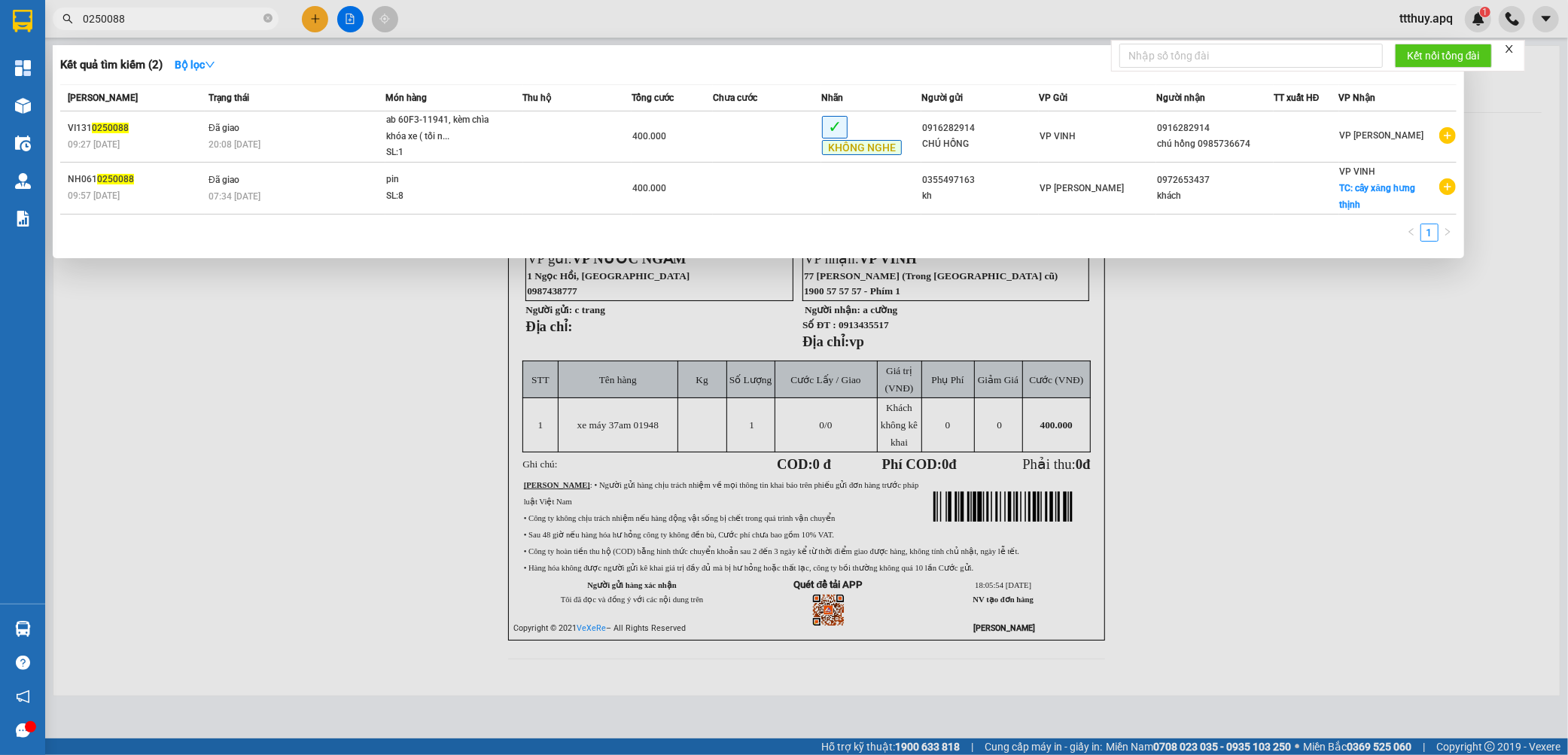
click at [136, 24] on input "0250088" at bounding box center [172, 18] width 178 height 16
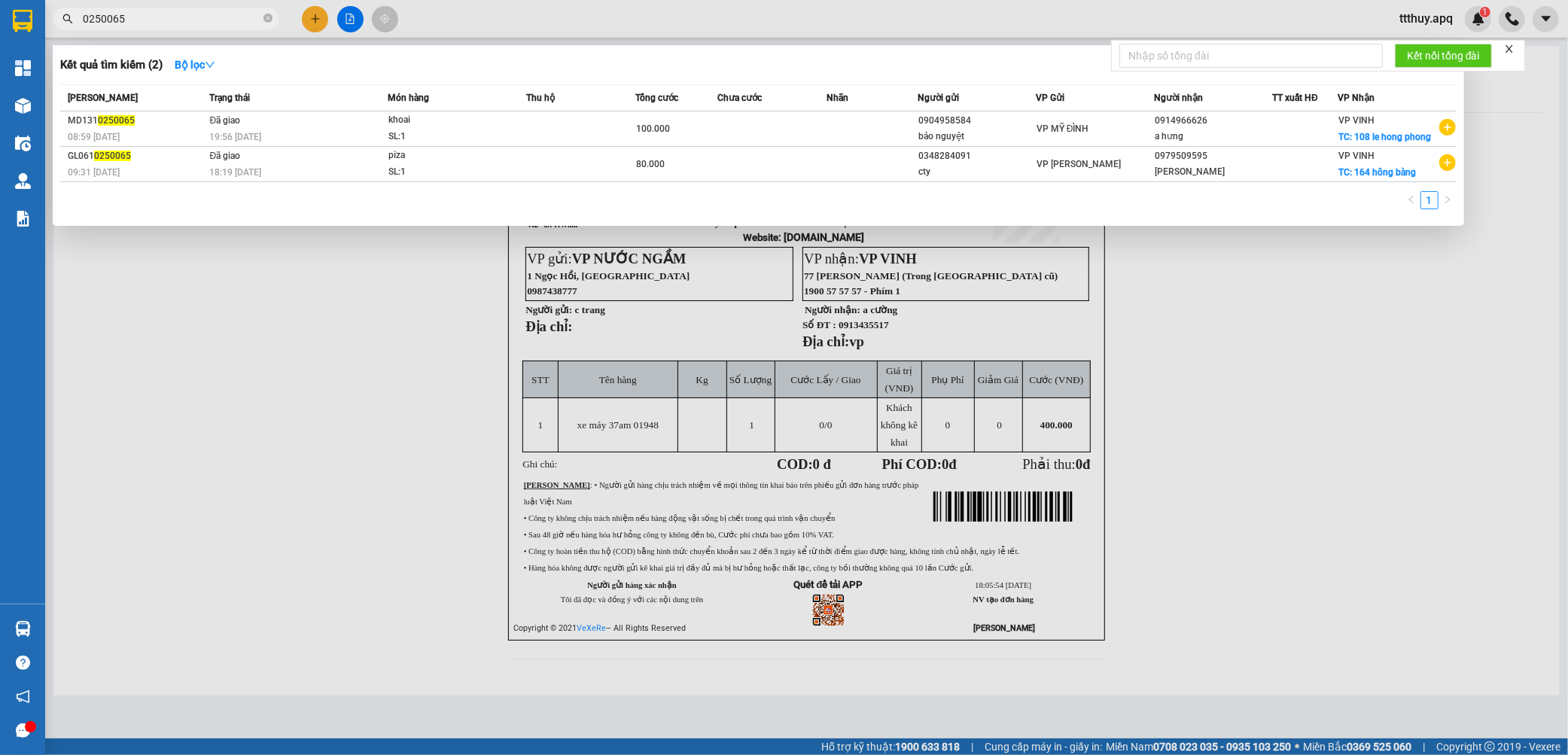
click at [114, 24] on input "0250065" at bounding box center [172, 18] width 178 height 16
click at [119, 16] on input "025005" at bounding box center [172, 18] width 178 height 16
click at [131, 17] on input "025005" at bounding box center [172, 18] width 178 height 16
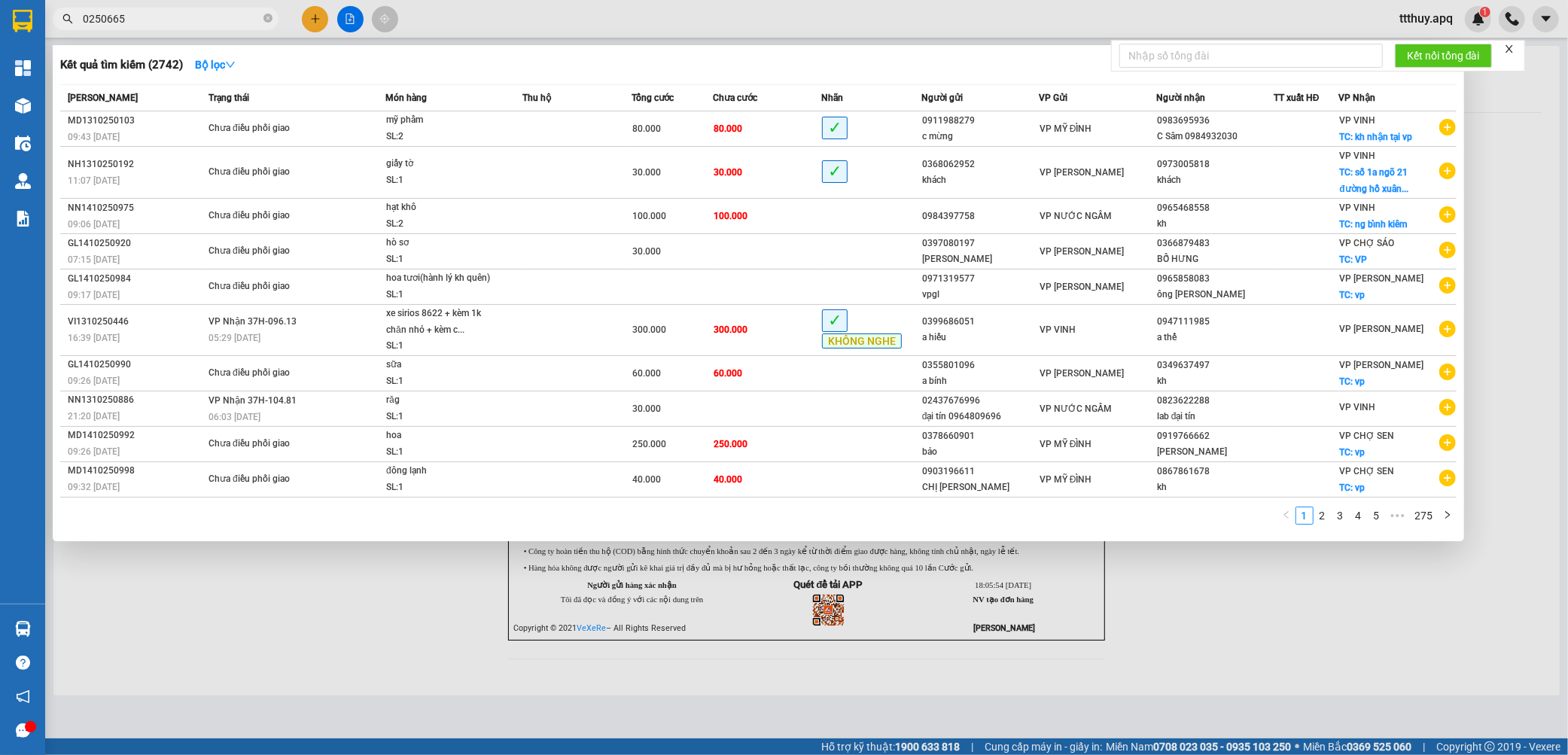
type input "0250665"
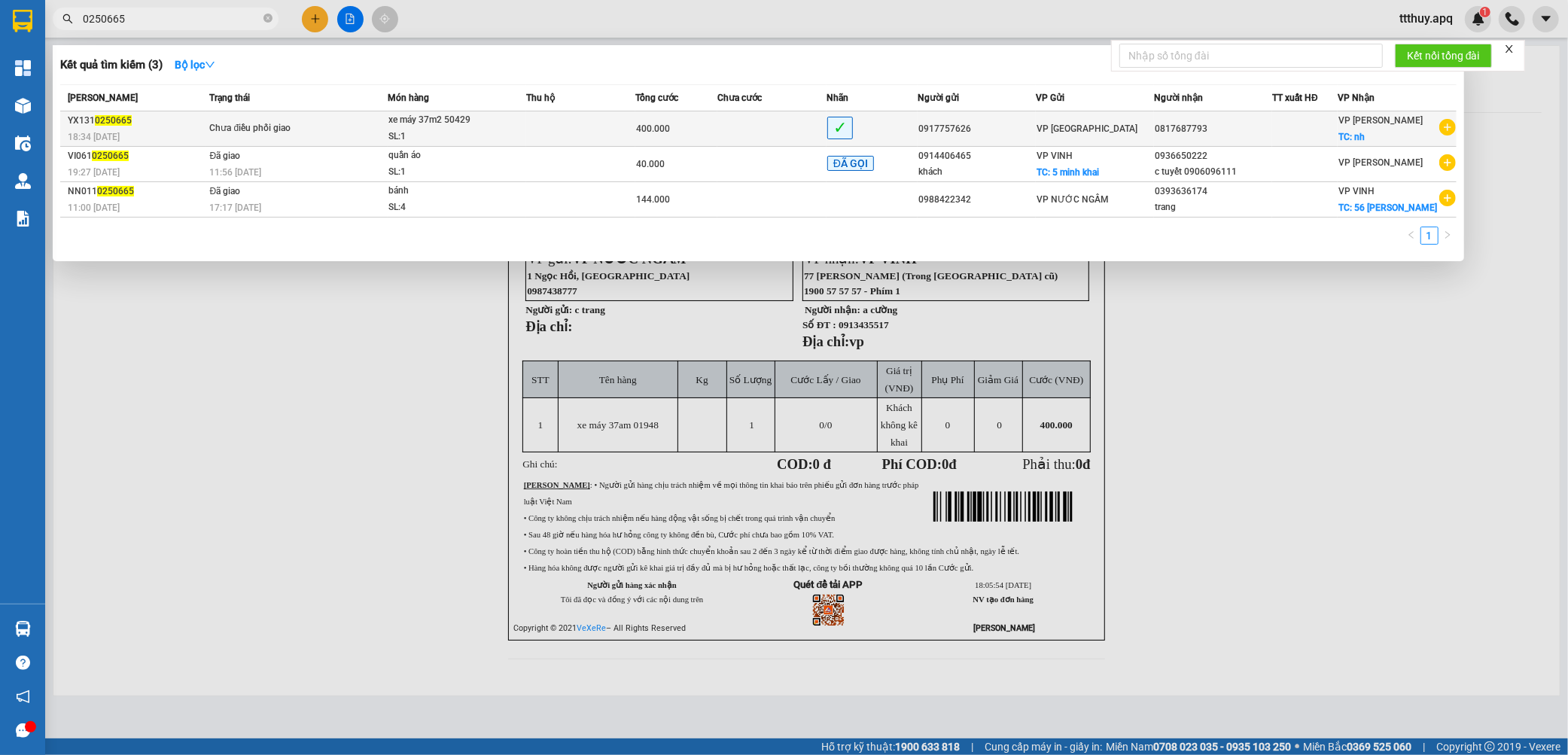
click at [420, 136] on div "SL: 1" at bounding box center [445, 137] width 113 height 16
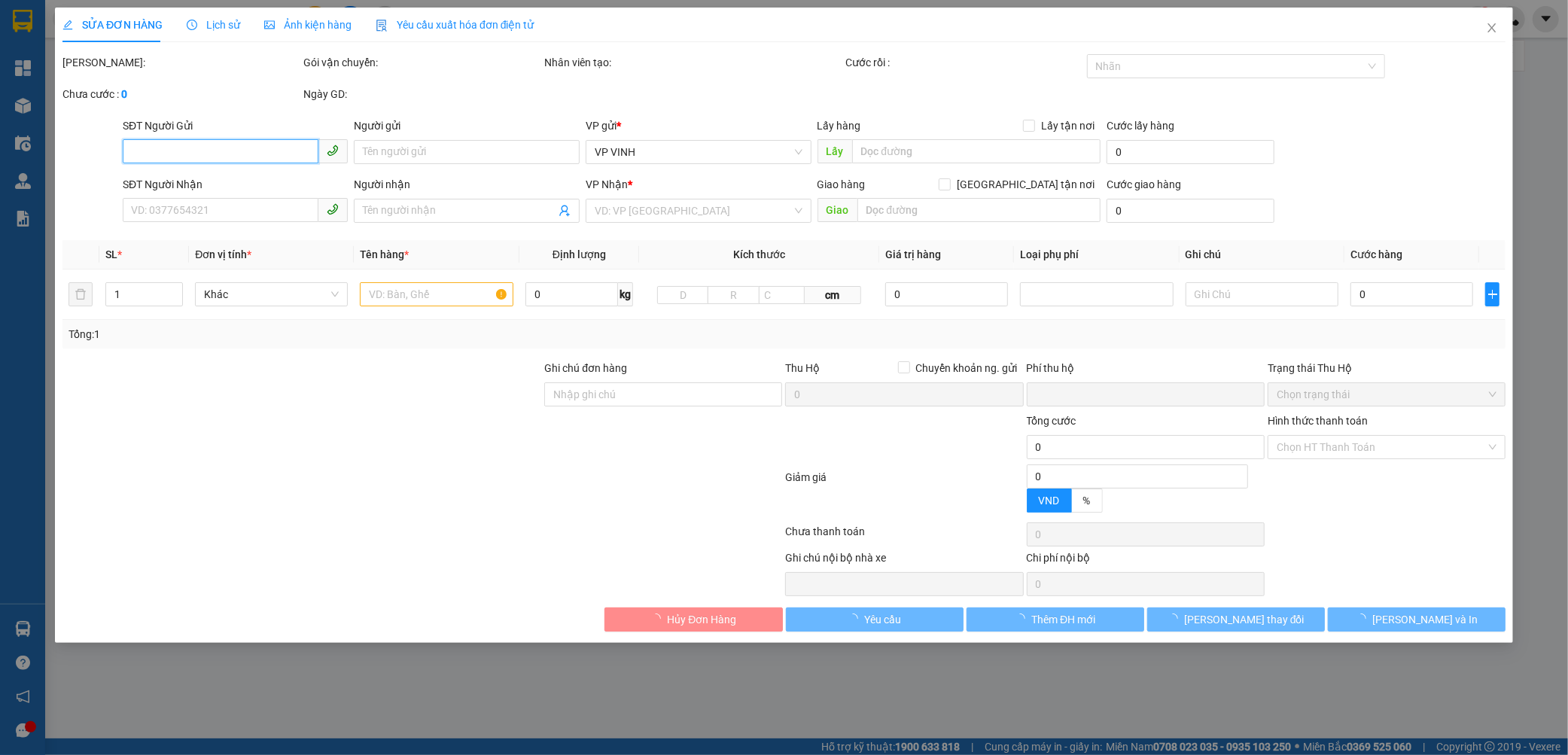
type input "0917757626"
type input "0817687793"
checkbox input "true"
type input "nh"
type input "0"
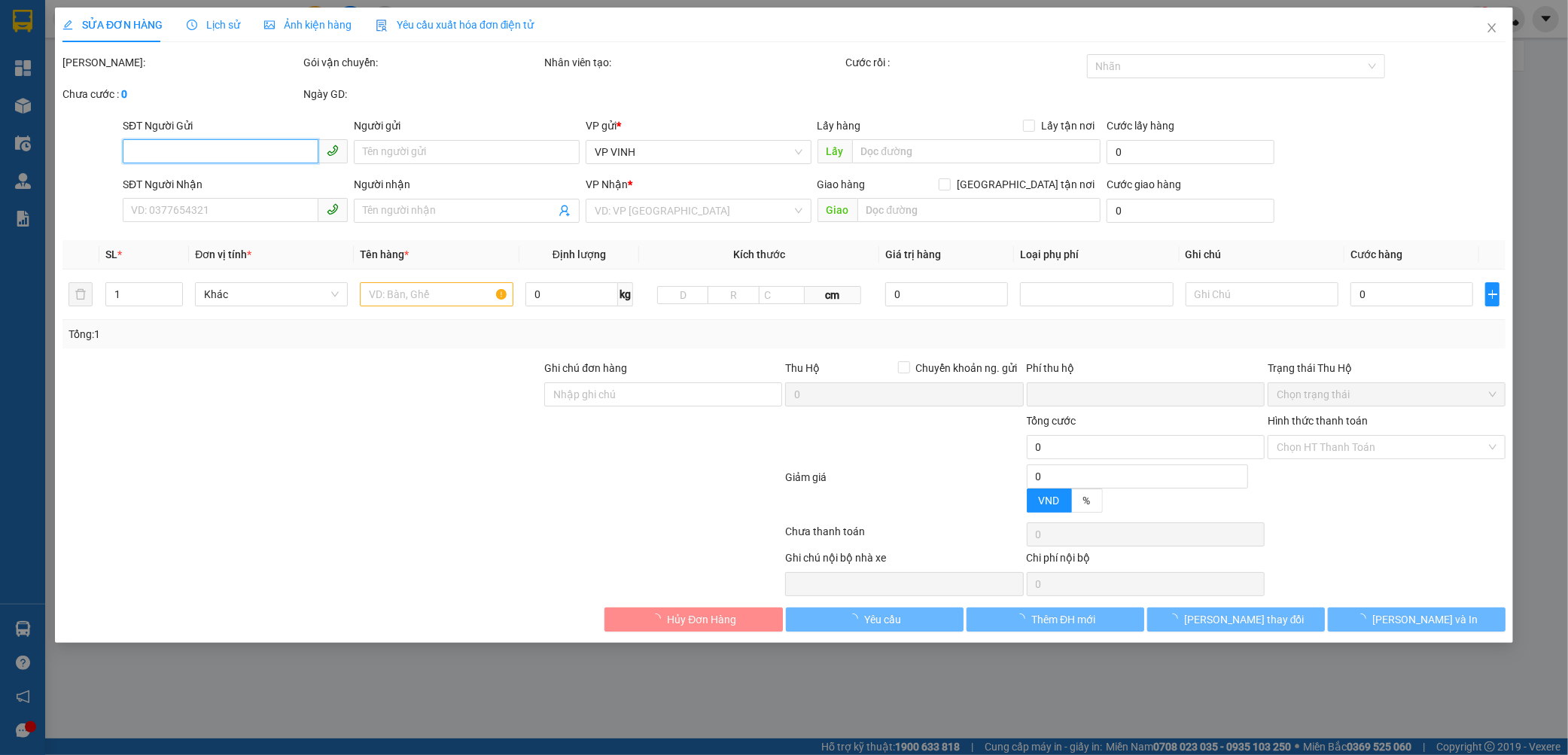
type input "400.000"
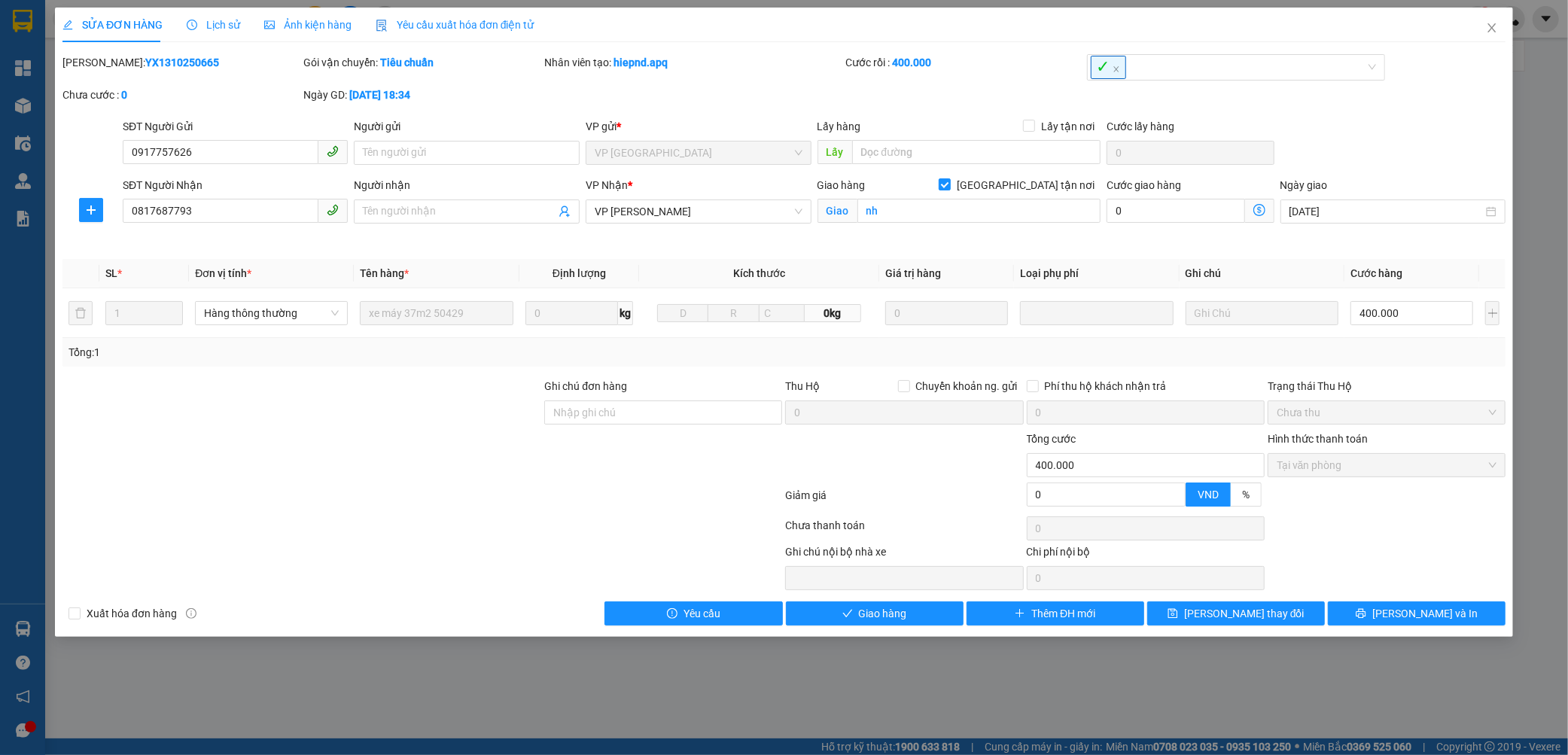
click at [145, 61] on b "YX1310250665" at bounding box center [182, 62] width 74 height 12
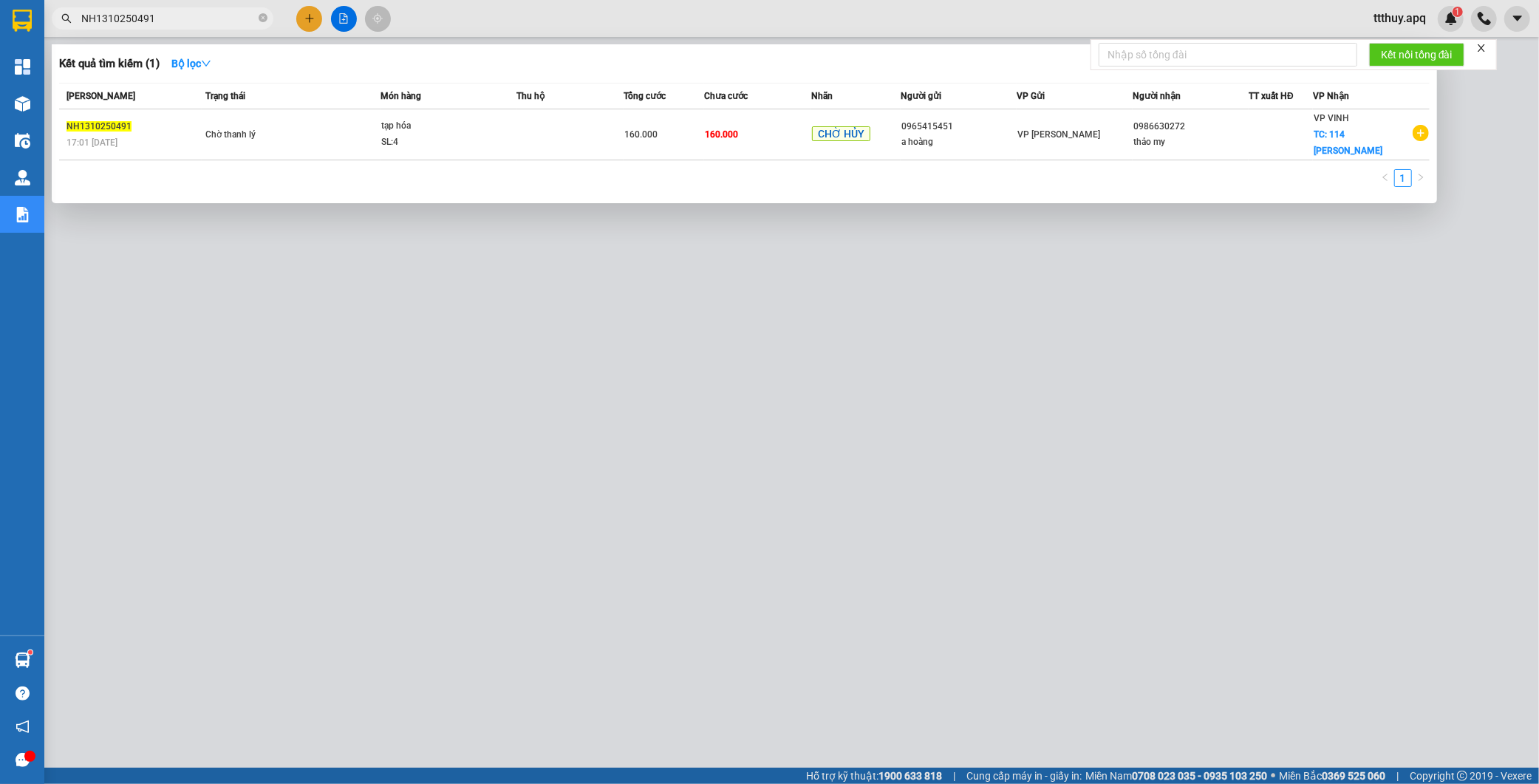
click at [174, 18] on input "NH1310250491" at bounding box center [169, 18] width 175 height 16
click at [188, 19] on input "NH1310250491" at bounding box center [169, 18] width 175 height 16
paste input "0987438777"
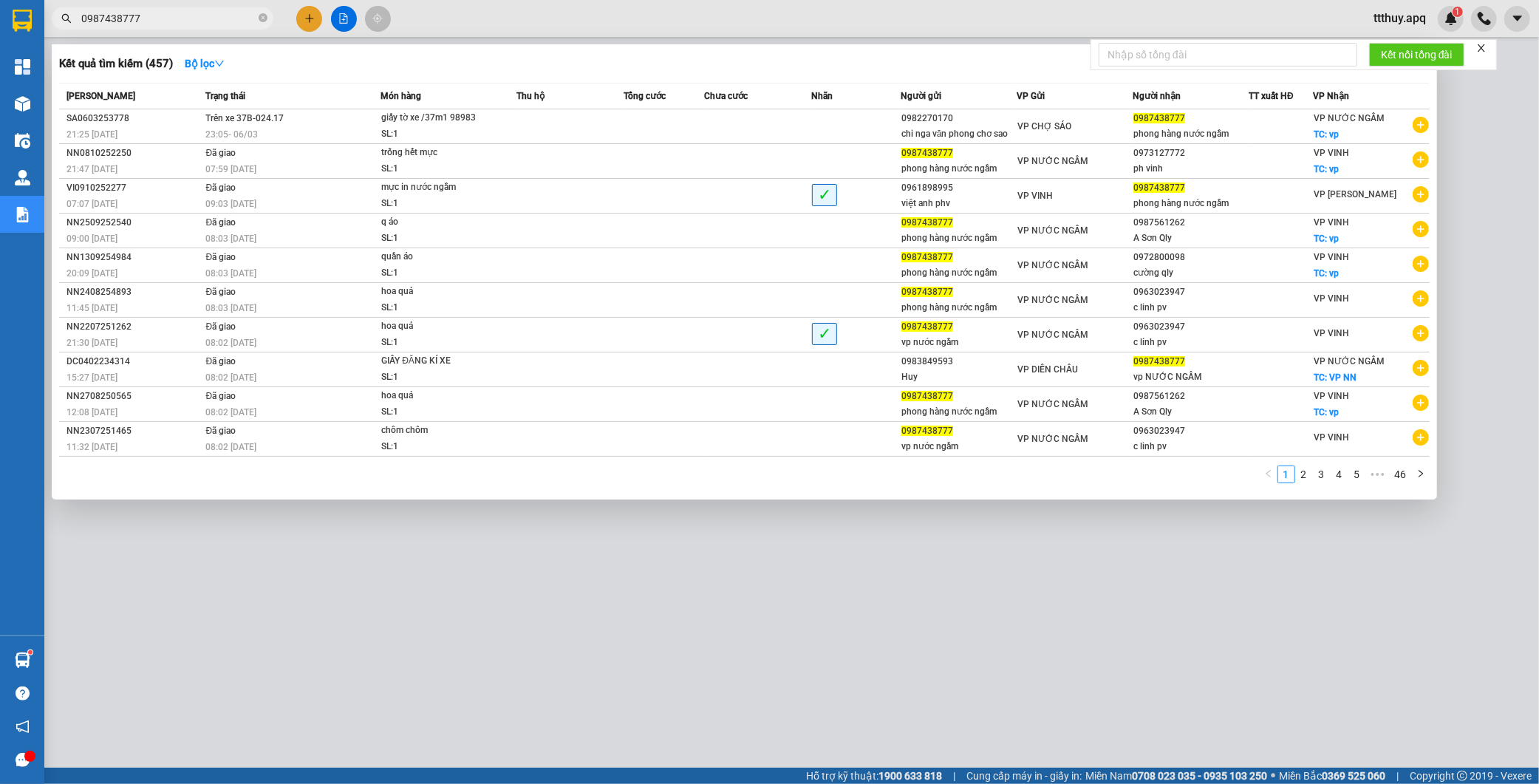
click at [152, 23] on input "0987438777" at bounding box center [169, 18] width 175 height 16
paste input "639448"
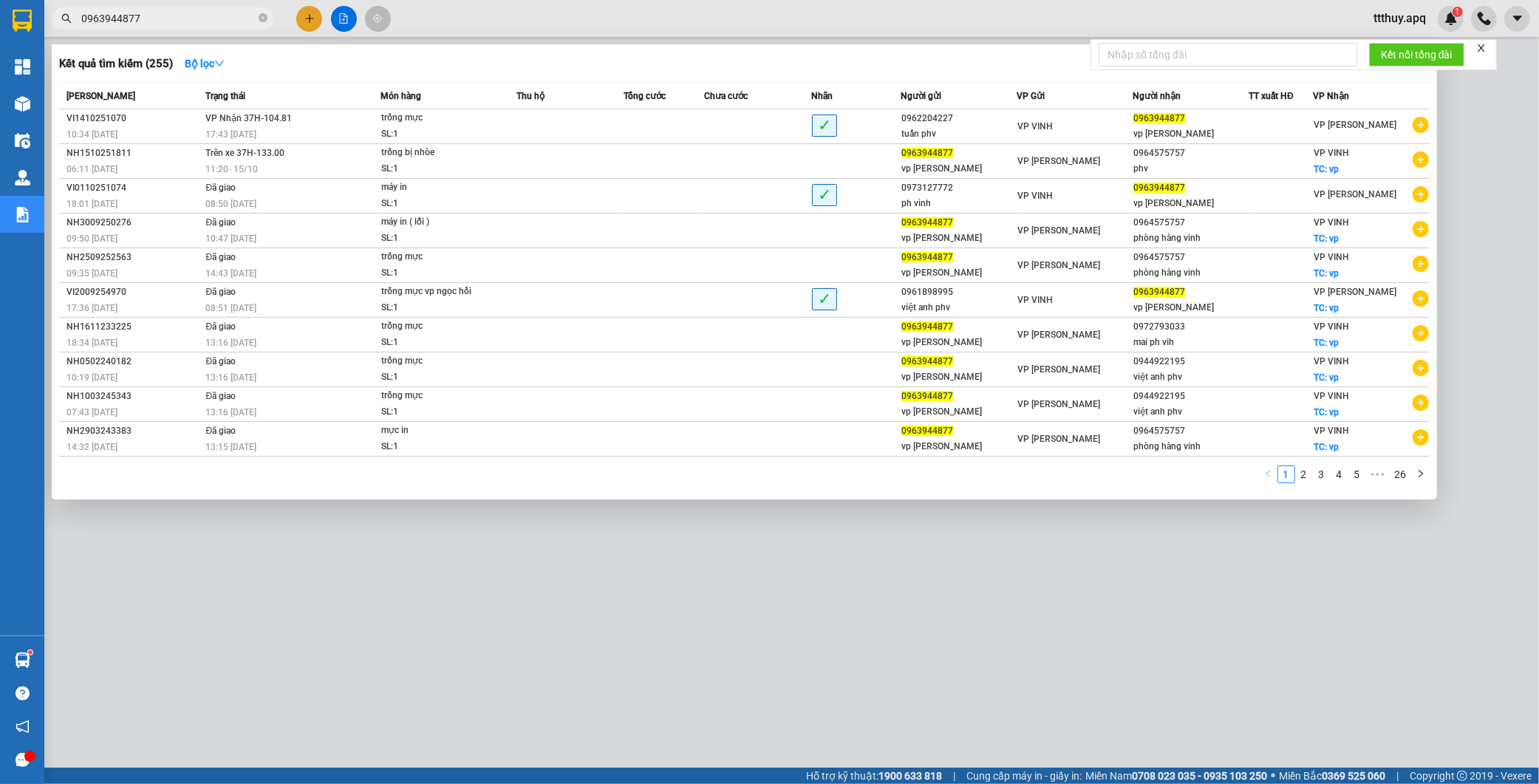
type input "0963944877"
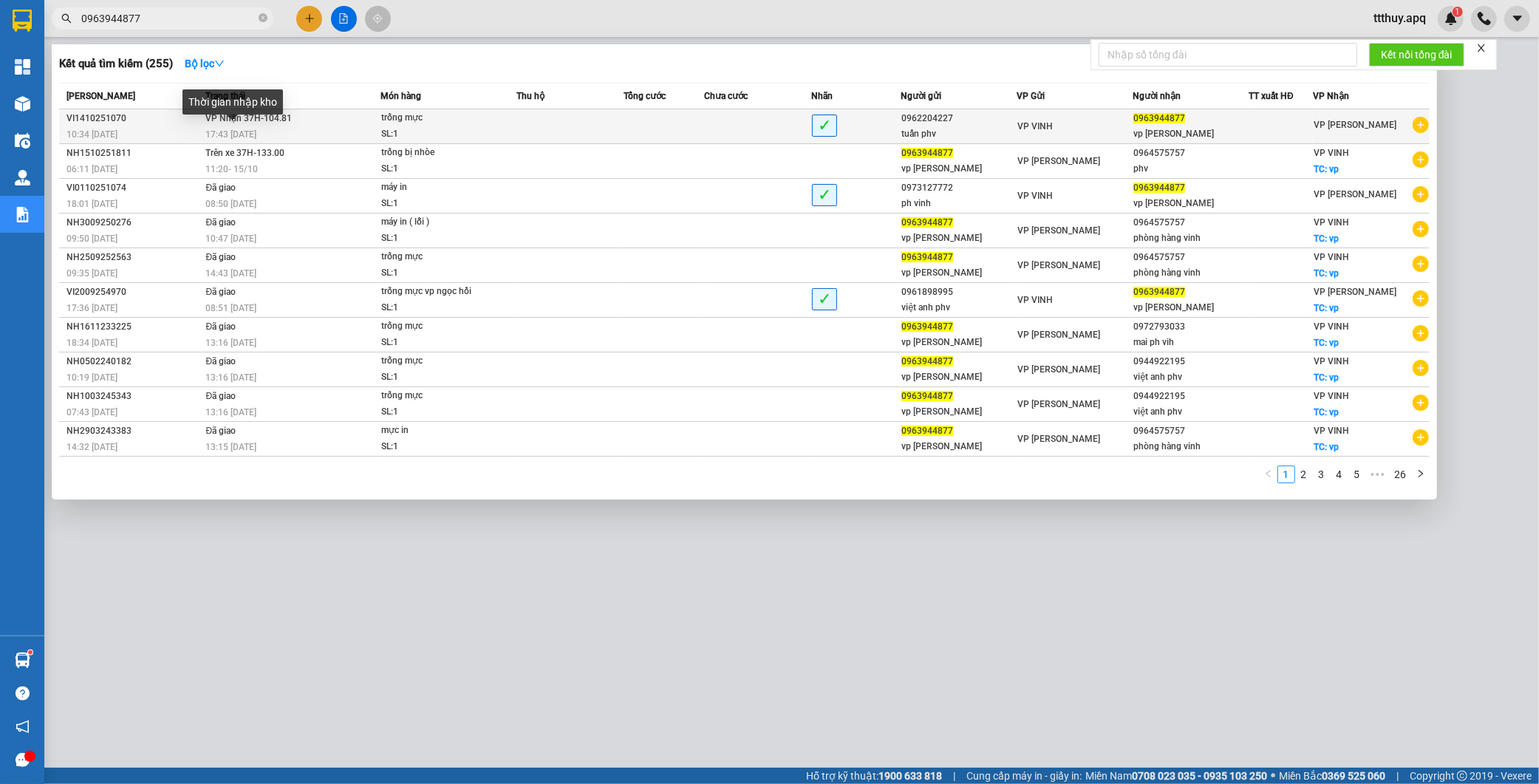
click at [224, 133] on span "17:43 - 14/10" at bounding box center [231, 134] width 51 height 10
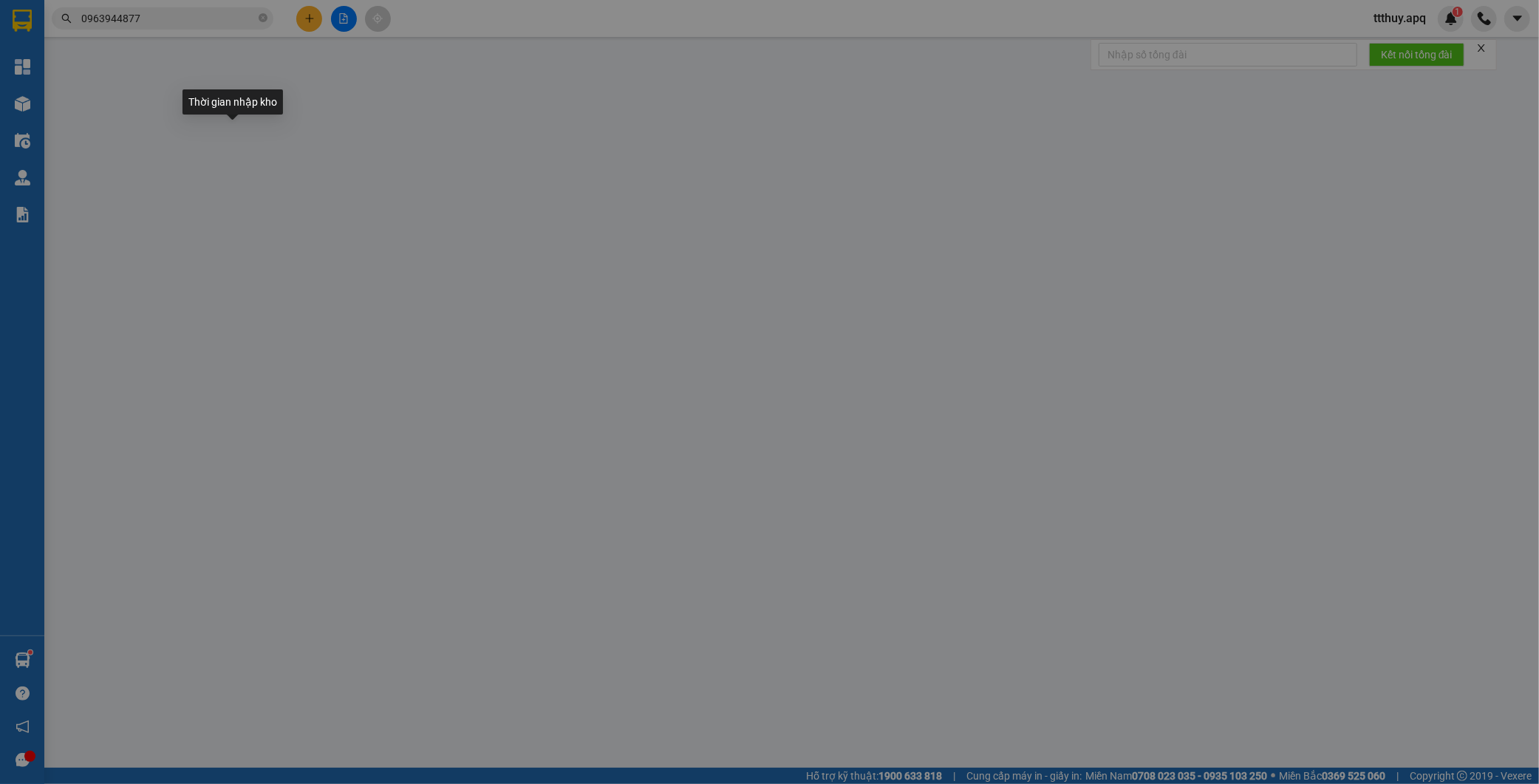
click at [196, 128] on div "SĐT Người Gửi" at bounding box center [231, 123] width 222 height 16
click at [196, 137] on input "SĐT Người Gửi" at bounding box center [216, 148] width 192 height 23
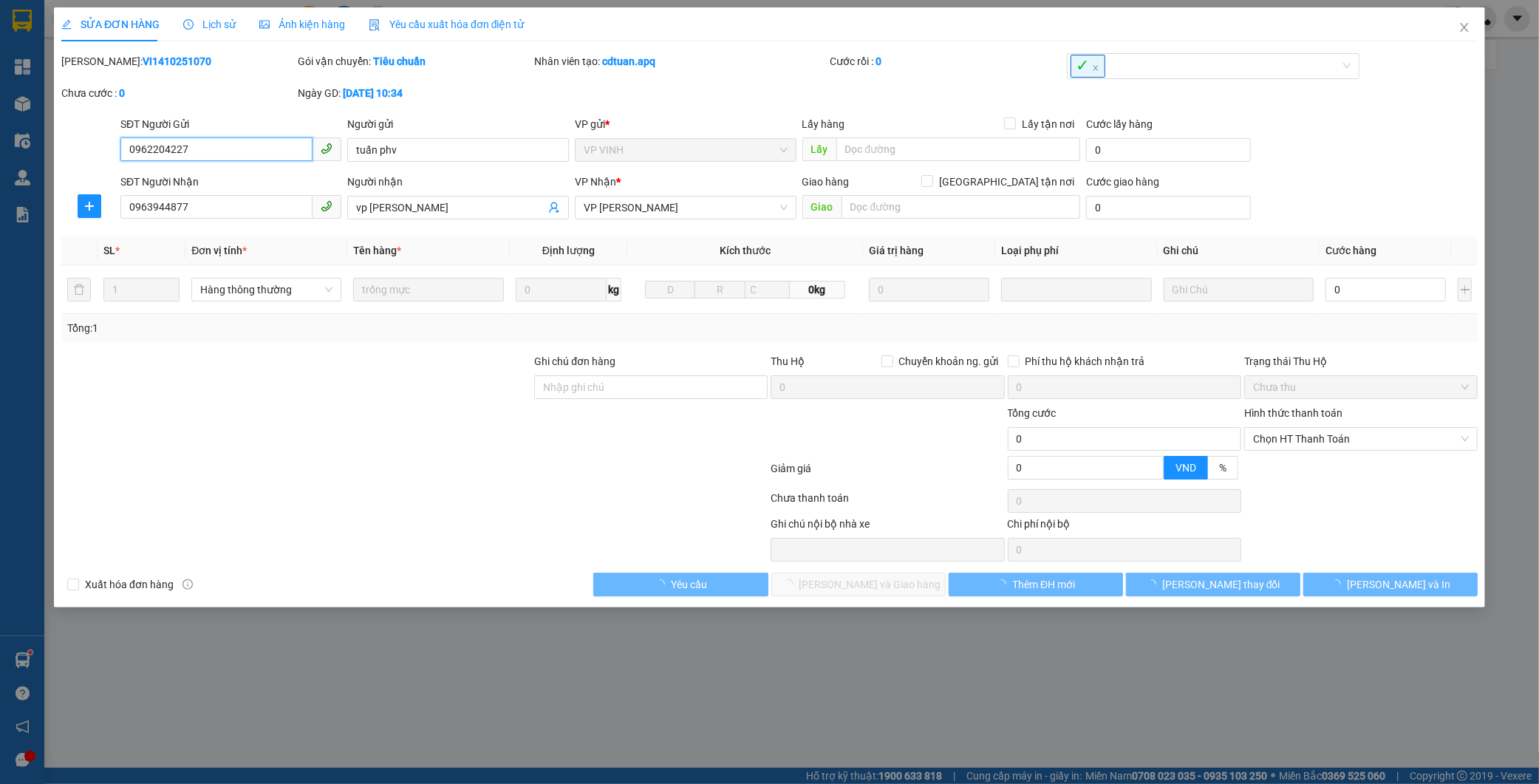
type input "0962204227"
type input "tuấn phv"
type input "0963944877"
type input "vp ngọc hồi"
type input "0"
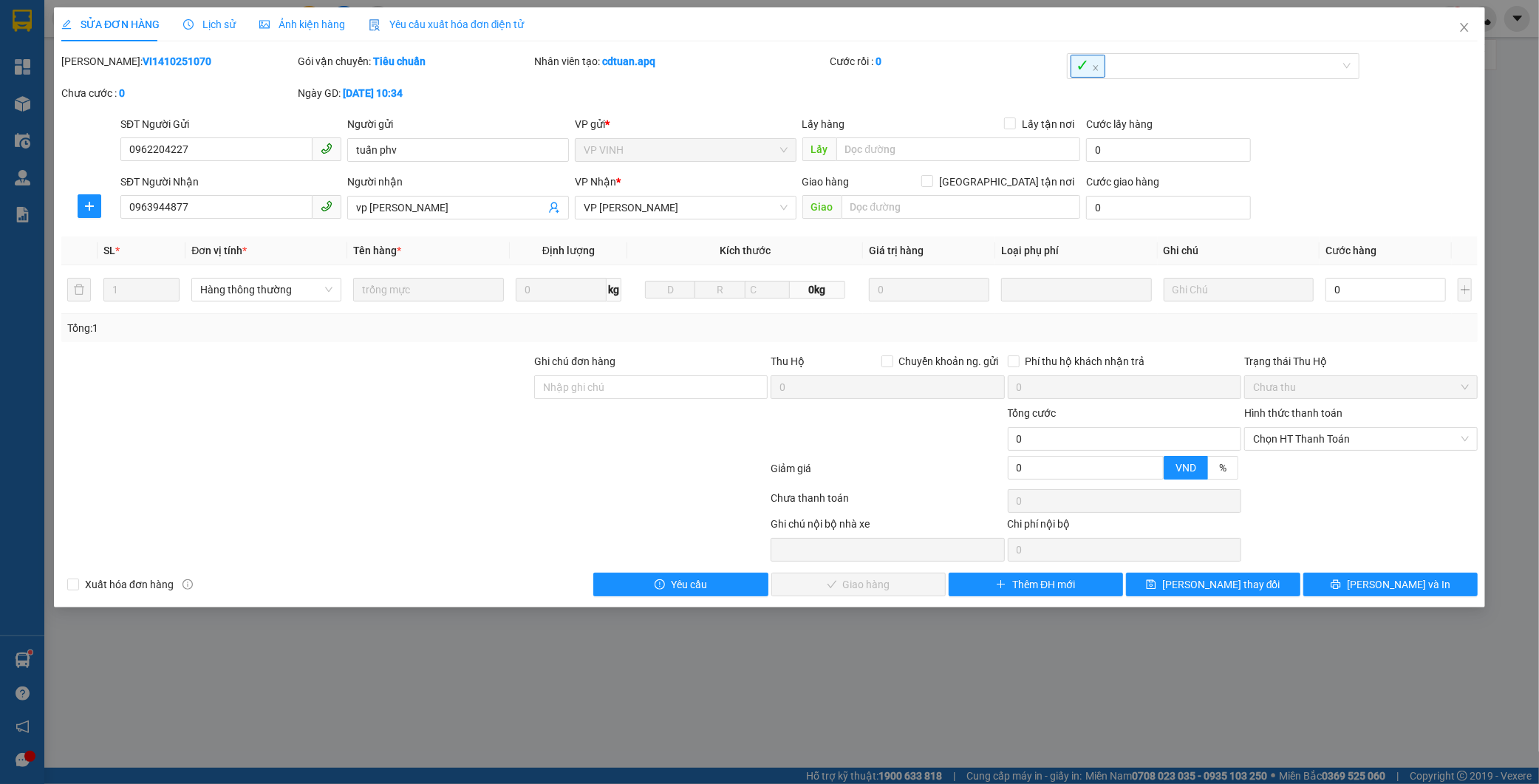
click at [148, 61] on b "VI1410251070" at bounding box center [177, 61] width 69 height 12
copy b "VI1410251070"
click at [1472, 24] on span "Close" at bounding box center [1464, 28] width 41 height 41
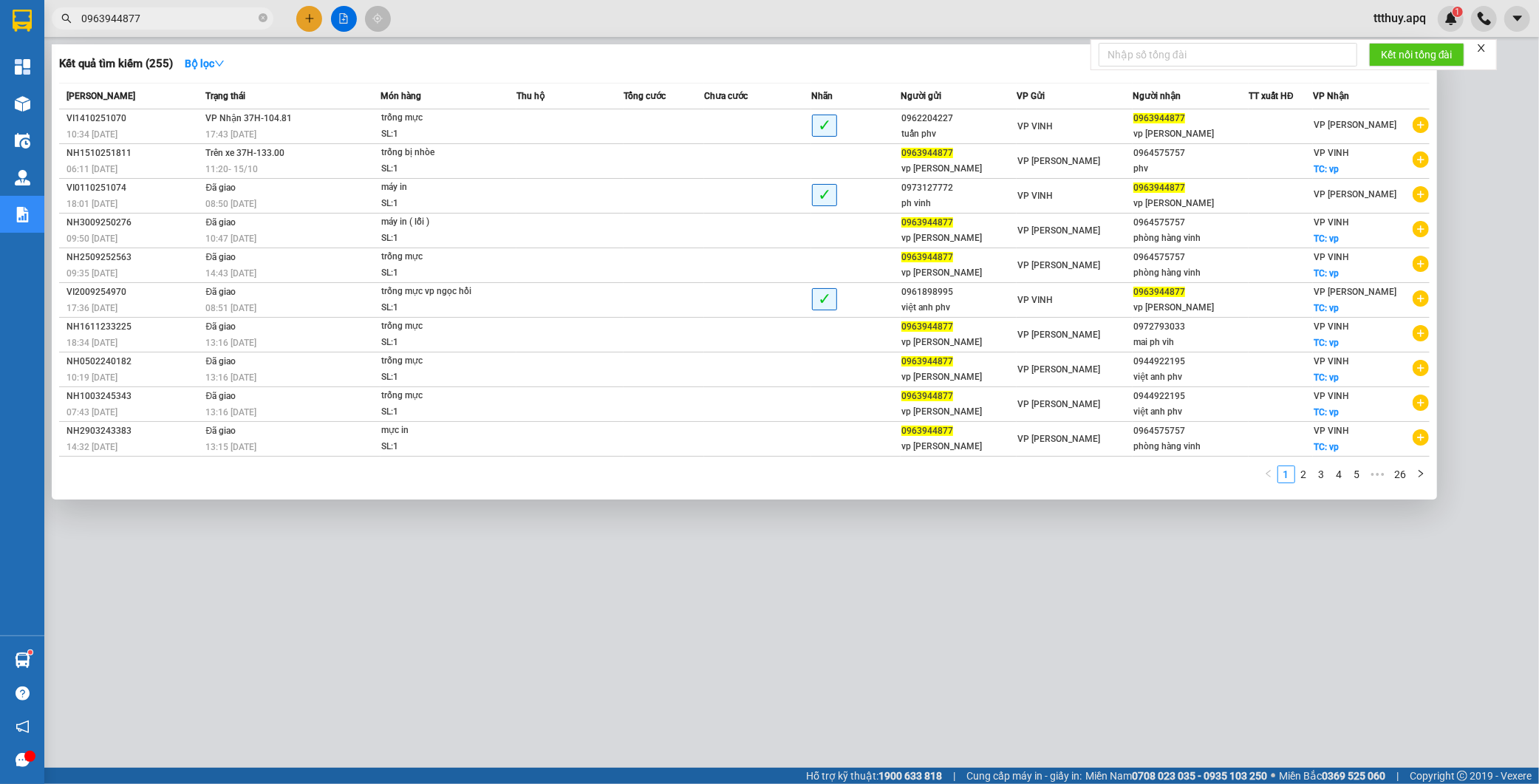
click at [164, 23] on input "0963944877" at bounding box center [169, 18] width 175 height 16
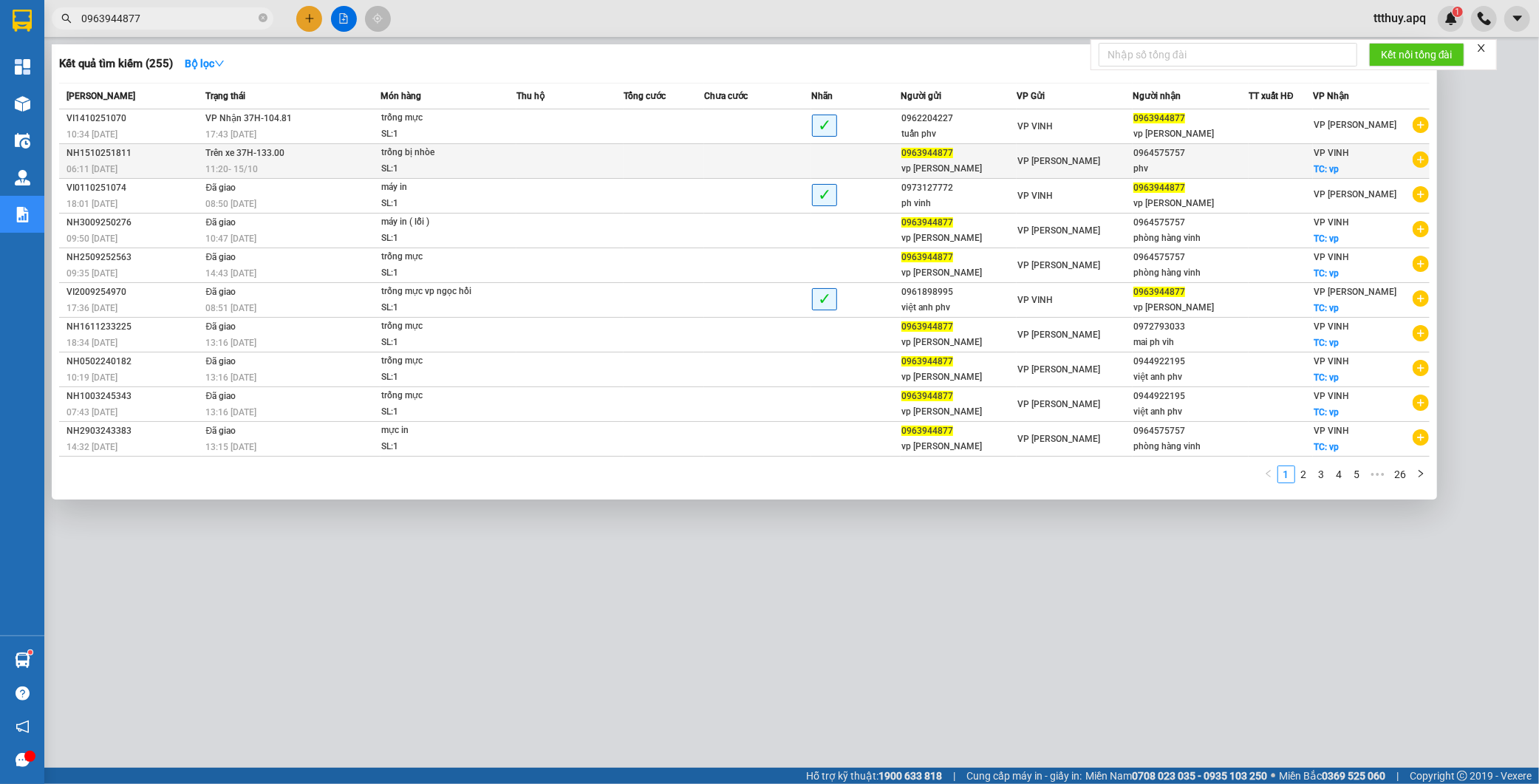
click at [168, 154] on div "NH1510251811" at bounding box center [133, 153] width 134 height 16
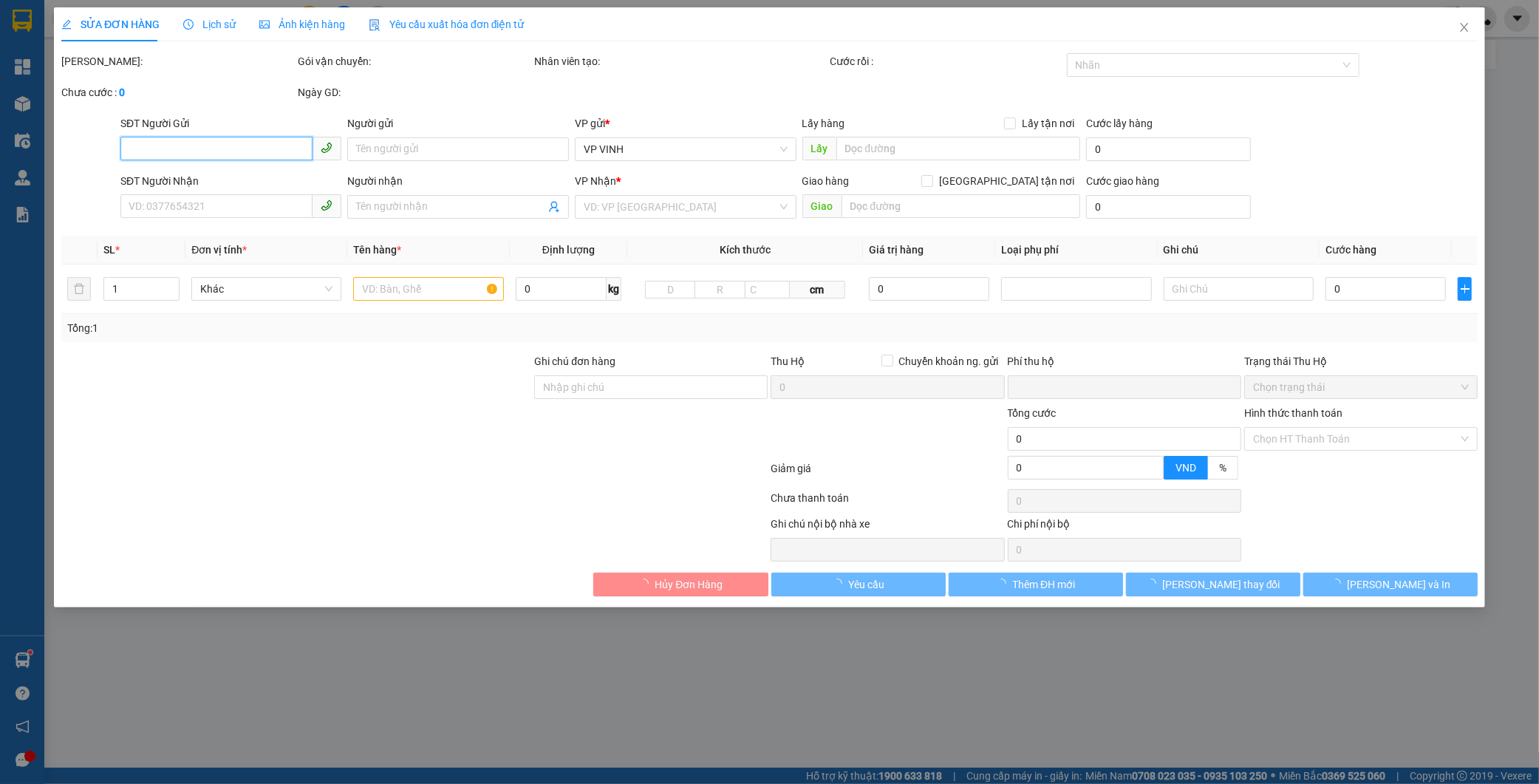
type input "0963944877"
type input "vp ngọc hồi"
type input "0964575757"
type input "phv"
checkbox input "true"
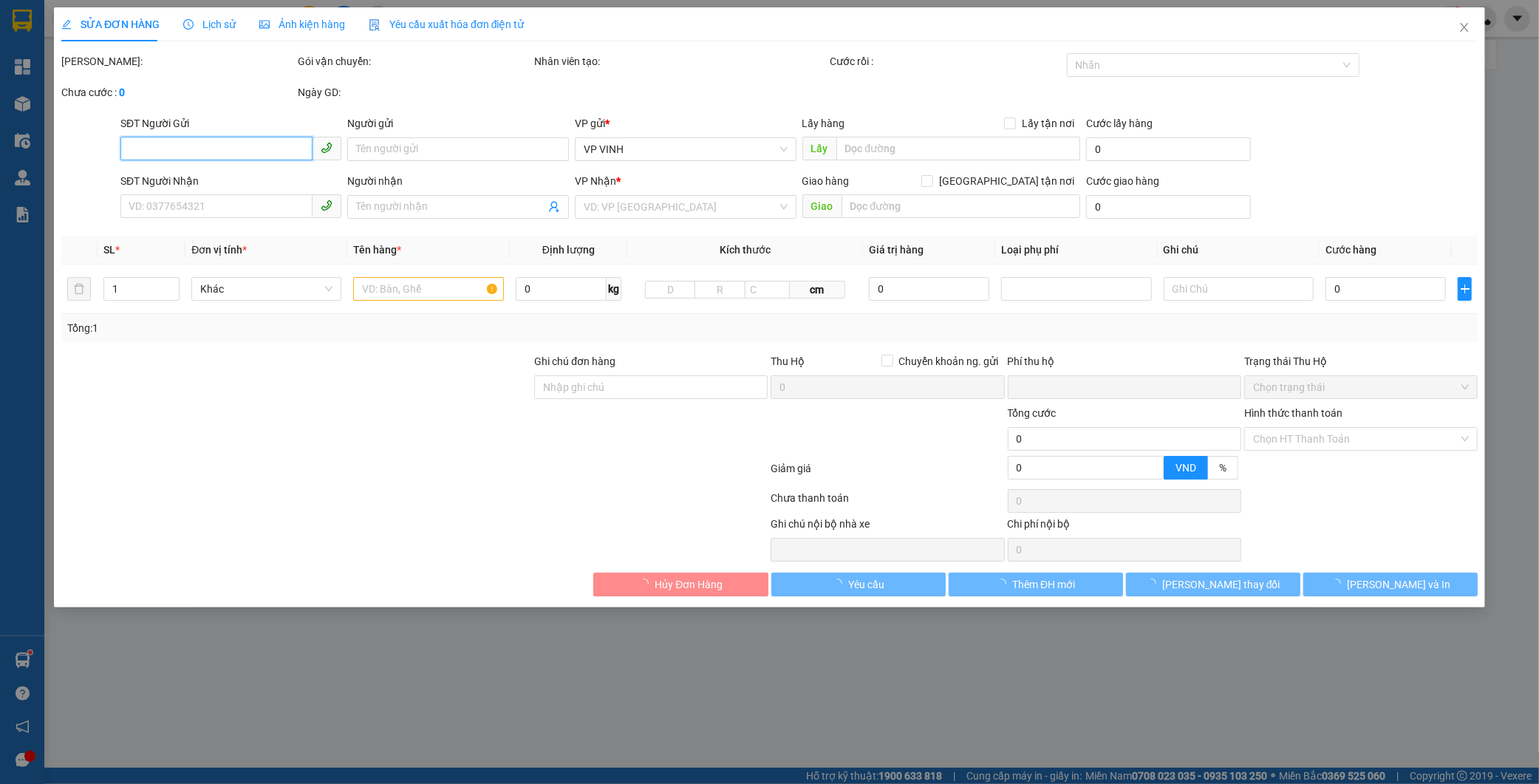
type input "vp"
type input "0"
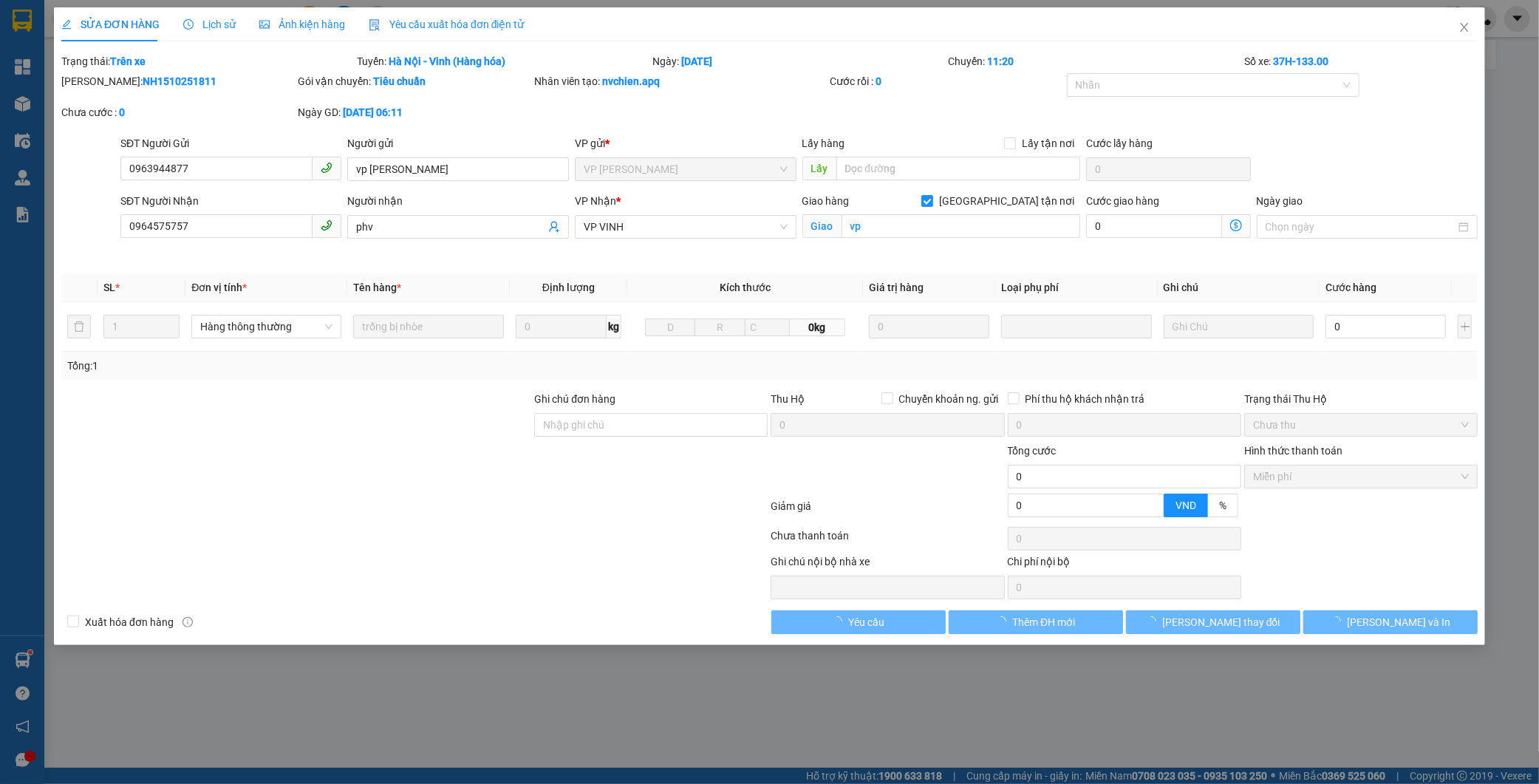
click at [143, 85] on b "NH1510251811" at bounding box center [179, 81] width 74 height 12
copy b "NH1510251811"
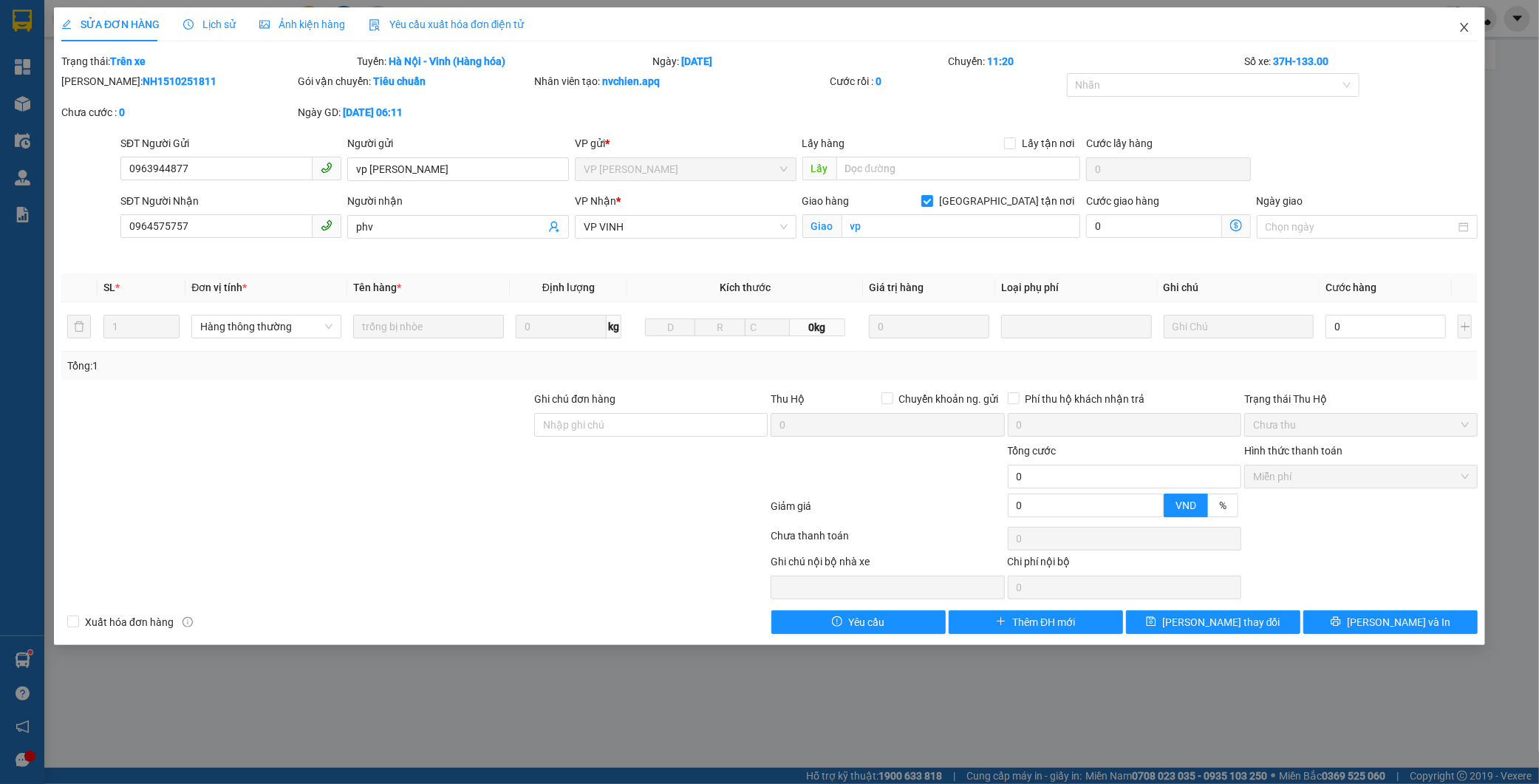
click at [1458, 25] on icon "close" at bounding box center [1464, 27] width 12 height 12
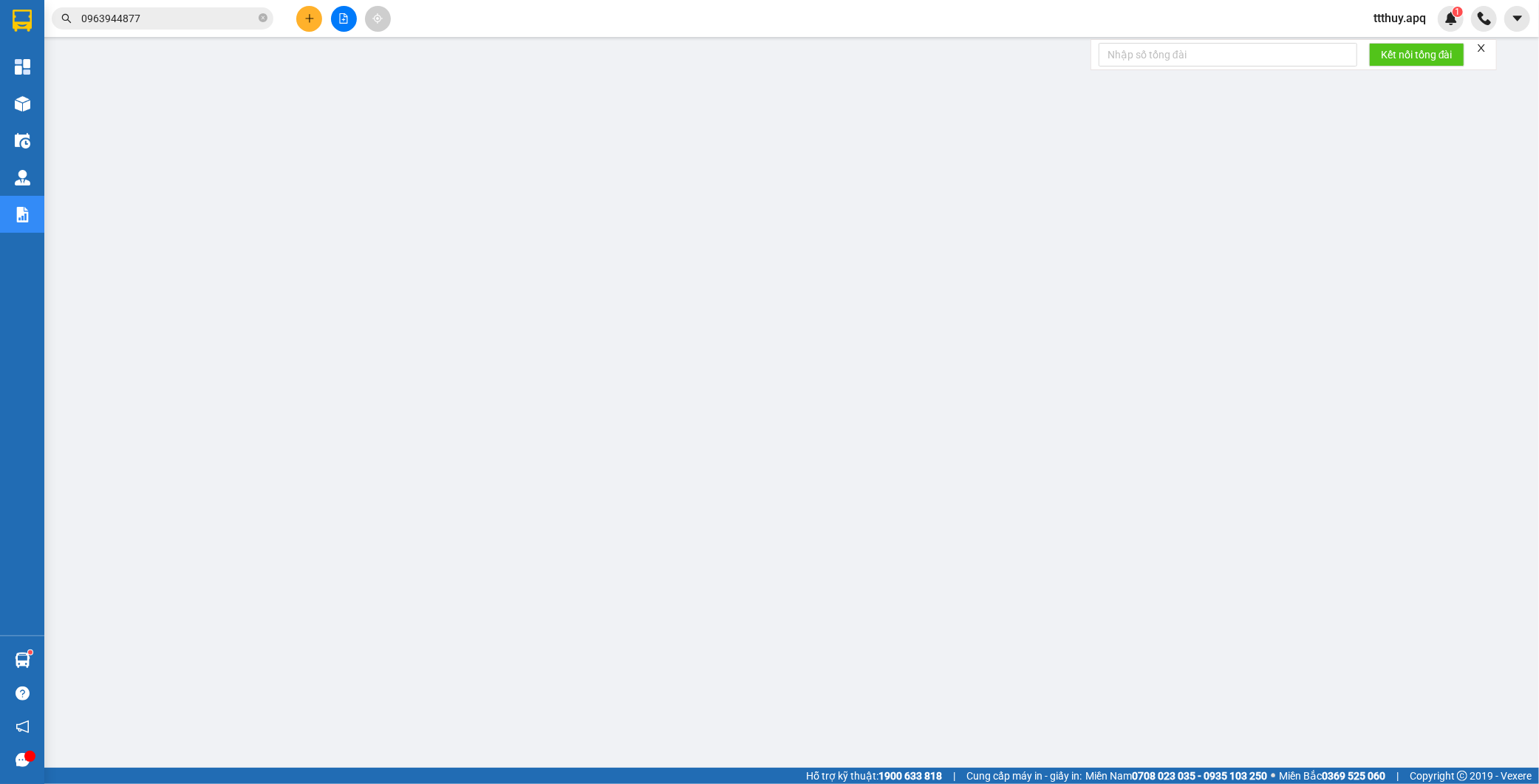
click at [172, 23] on input "0963944877" at bounding box center [169, 18] width 175 height 16
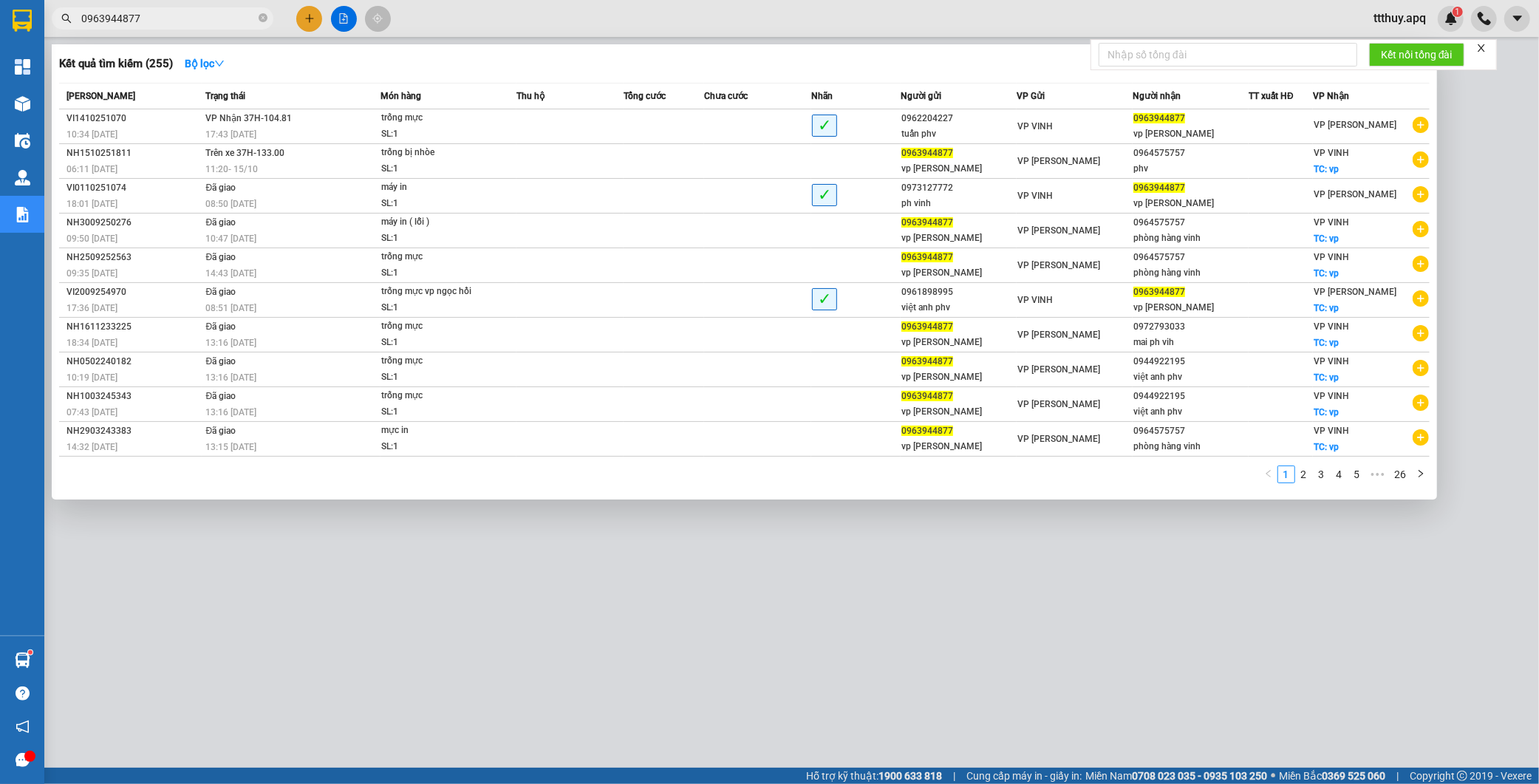
click at [172, 23] on input "0963944877" at bounding box center [169, 18] width 175 height 16
paste input "869972898"
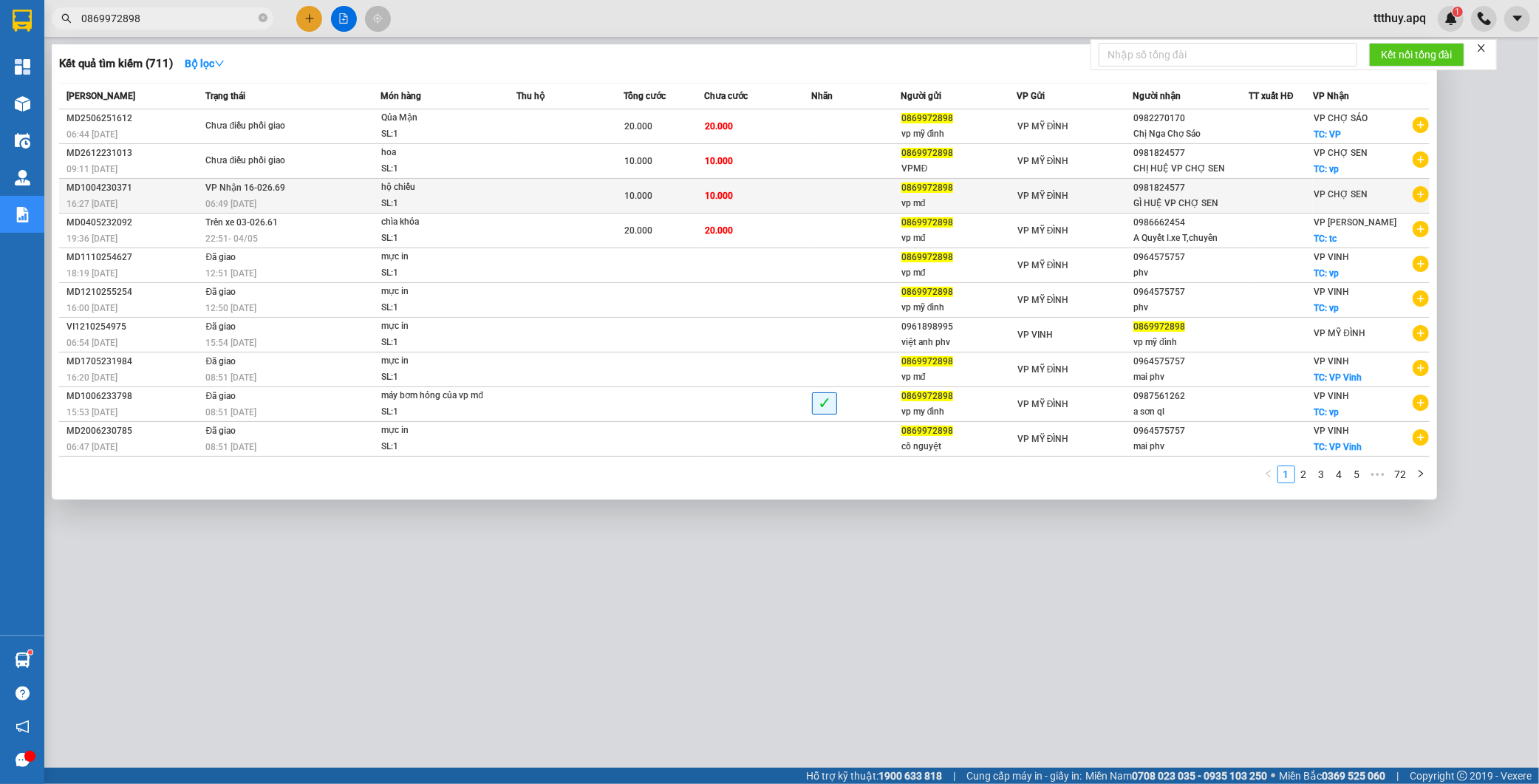
click at [162, 21] on input "0869972898" at bounding box center [169, 18] width 175 height 16
click at [188, 26] on span "0869972898" at bounding box center [162, 19] width 222 height 23
click at [187, 19] on input "0869972898" at bounding box center [169, 18] width 175 height 16
paste input "971319577"
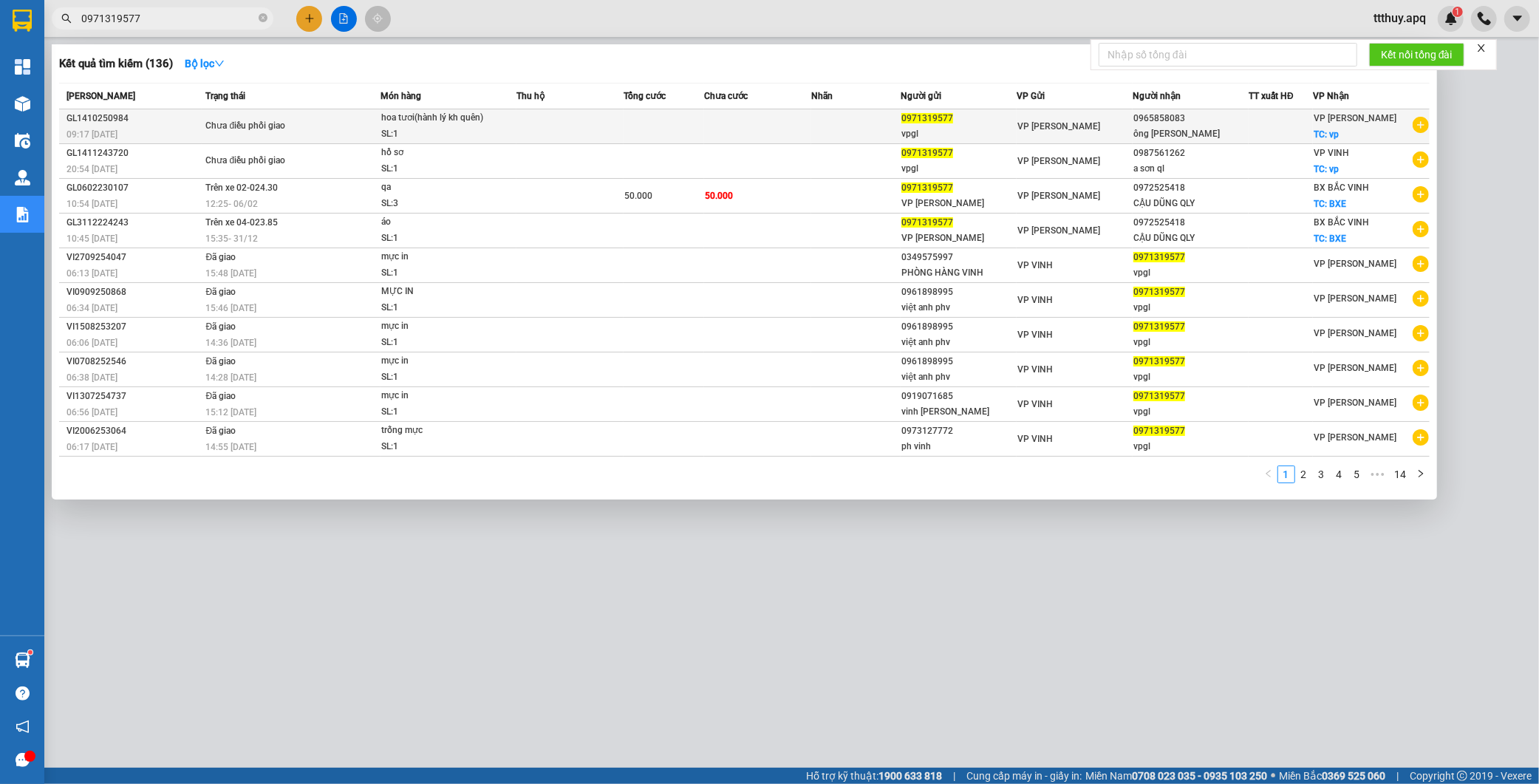
type input "0971319577"
click at [296, 129] on div "Chưa điều phối giao" at bounding box center [261, 126] width 111 height 16
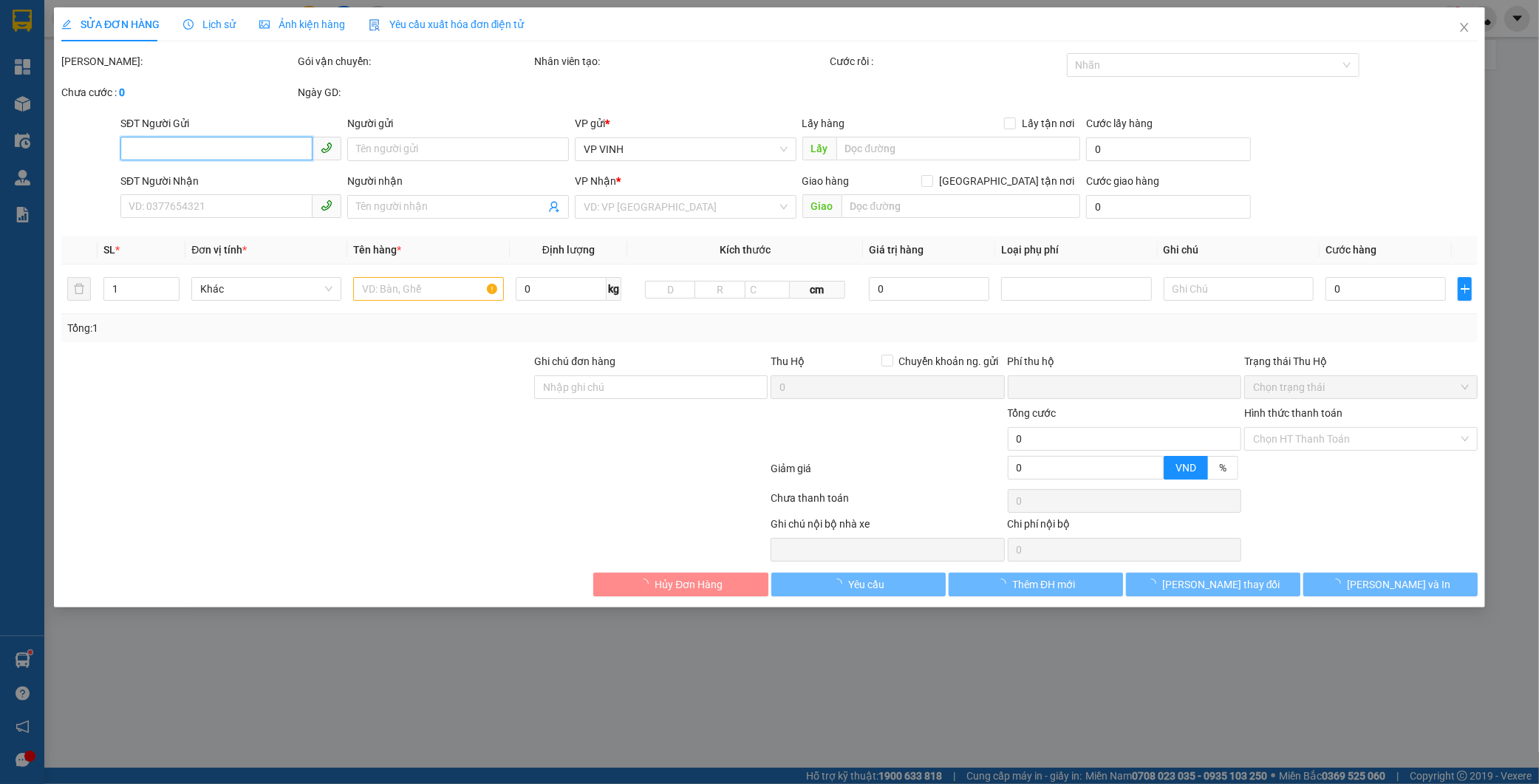
type input "0971319577"
type input "vpgl"
type input "0965858083"
type input "ông lê quang cừ"
checkbox input "true"
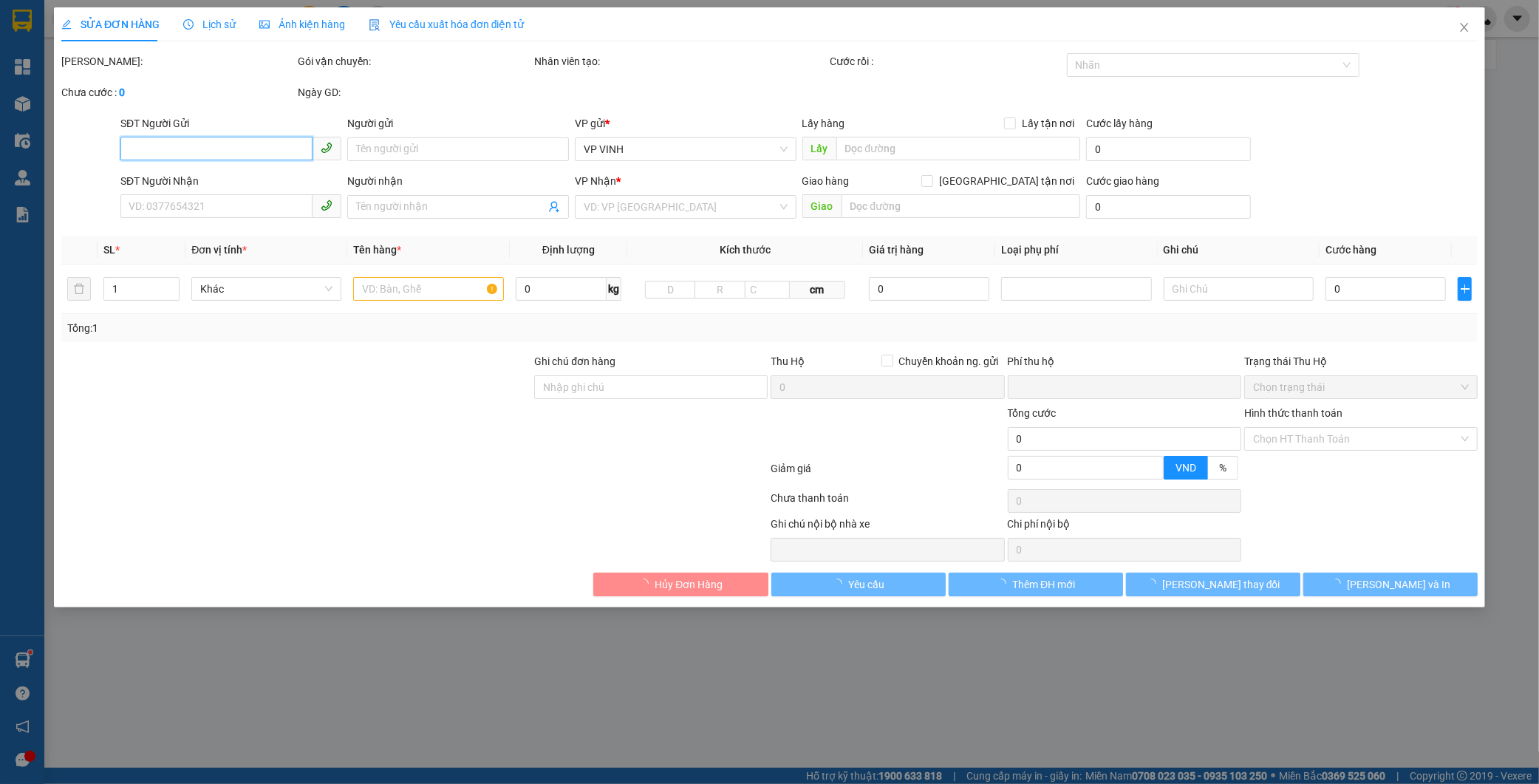
type input "vp"
type input "0"
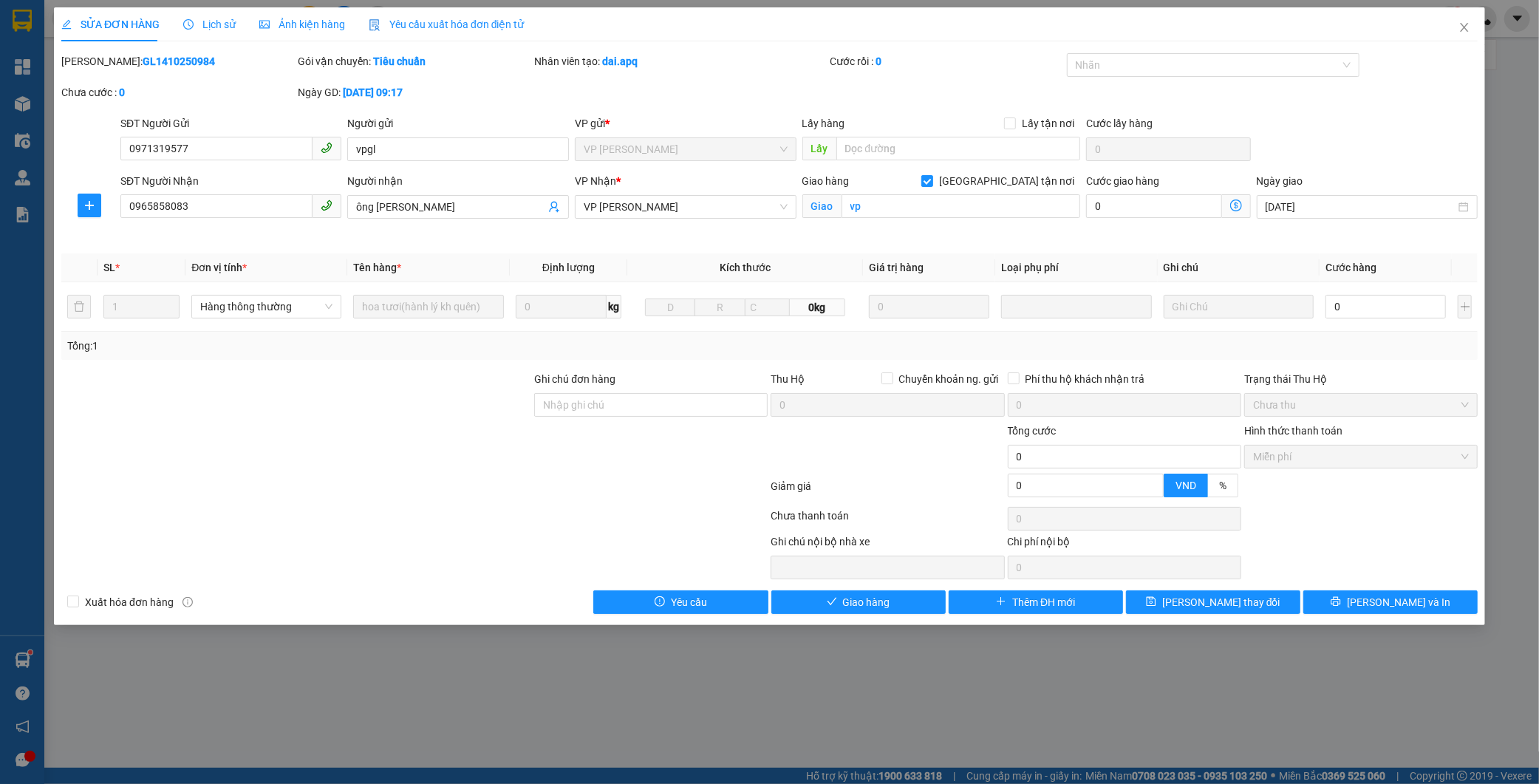
click at [156, 56] on b "GL1410250984" at bounding box center [178, 61] width 72 height 12
copy b "GL1410250984"
click at [1467, 20] on span "Close" at bounding box center [1464, 28] width 41 height 41
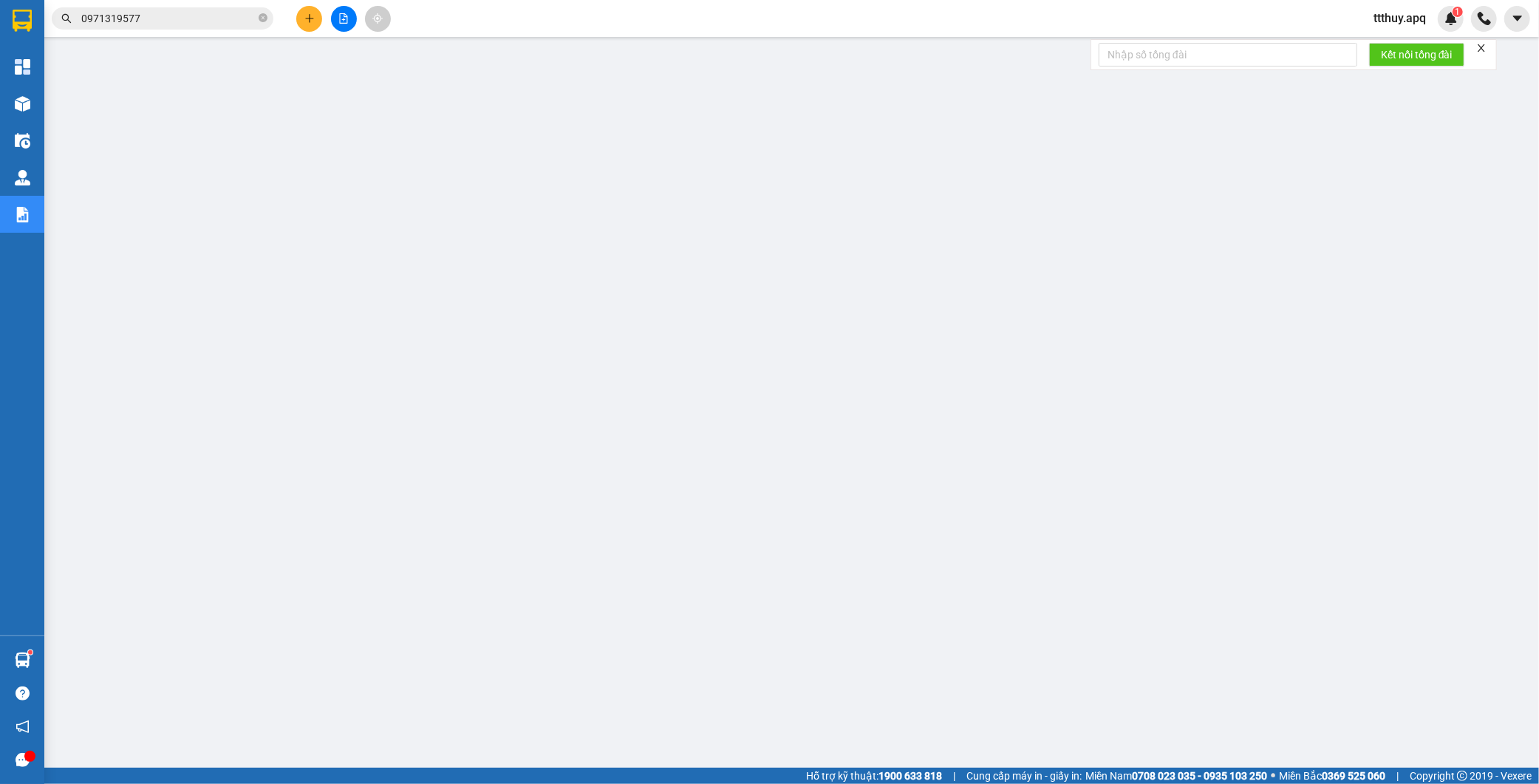
click at [171, 23] on input "0971319577" at bounding box center [169, 18] width 175 height 16
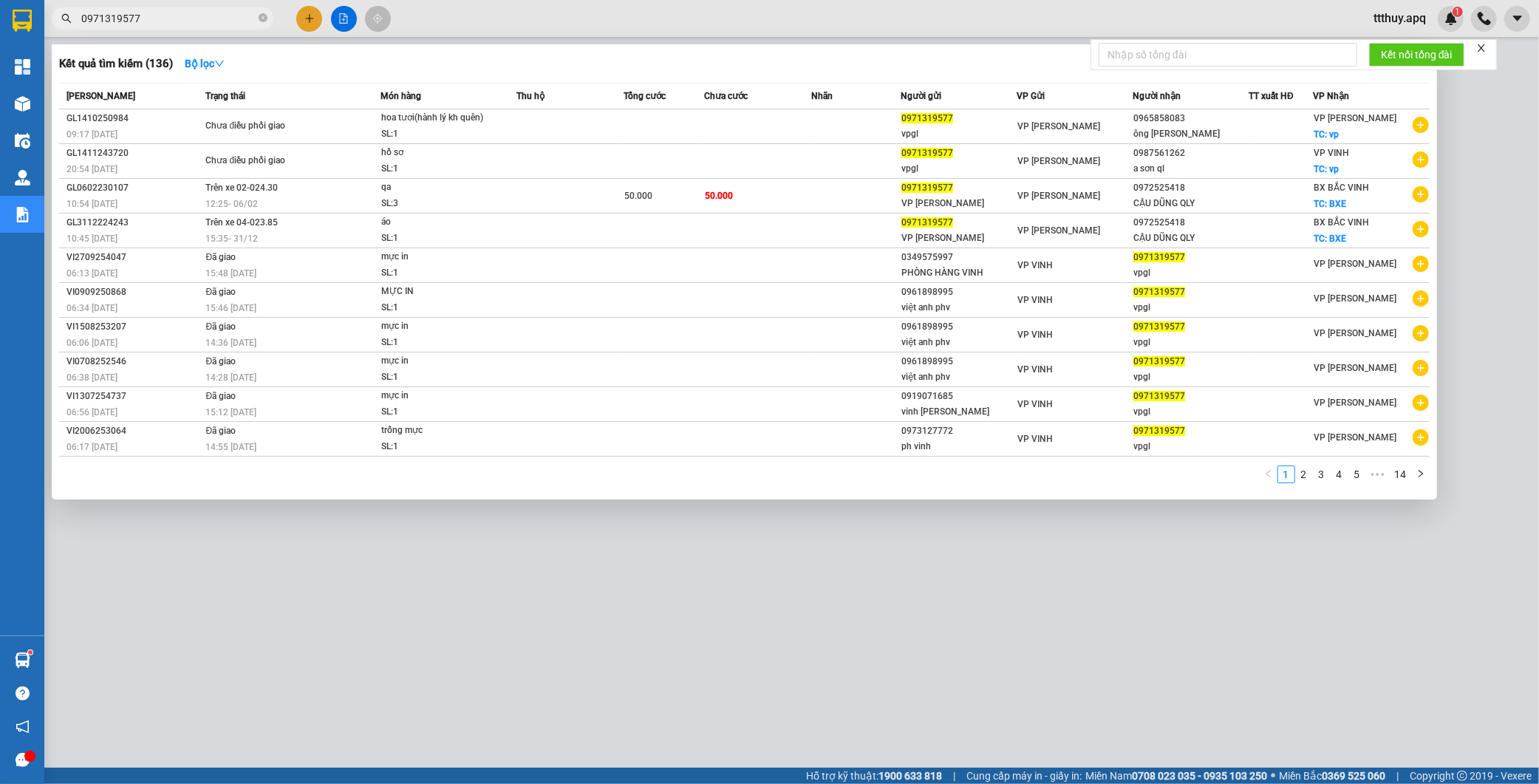
click at [171, 23] on input "0971319577" at bounding box center [169, 18] width 175 height 16
paste input "973127772"
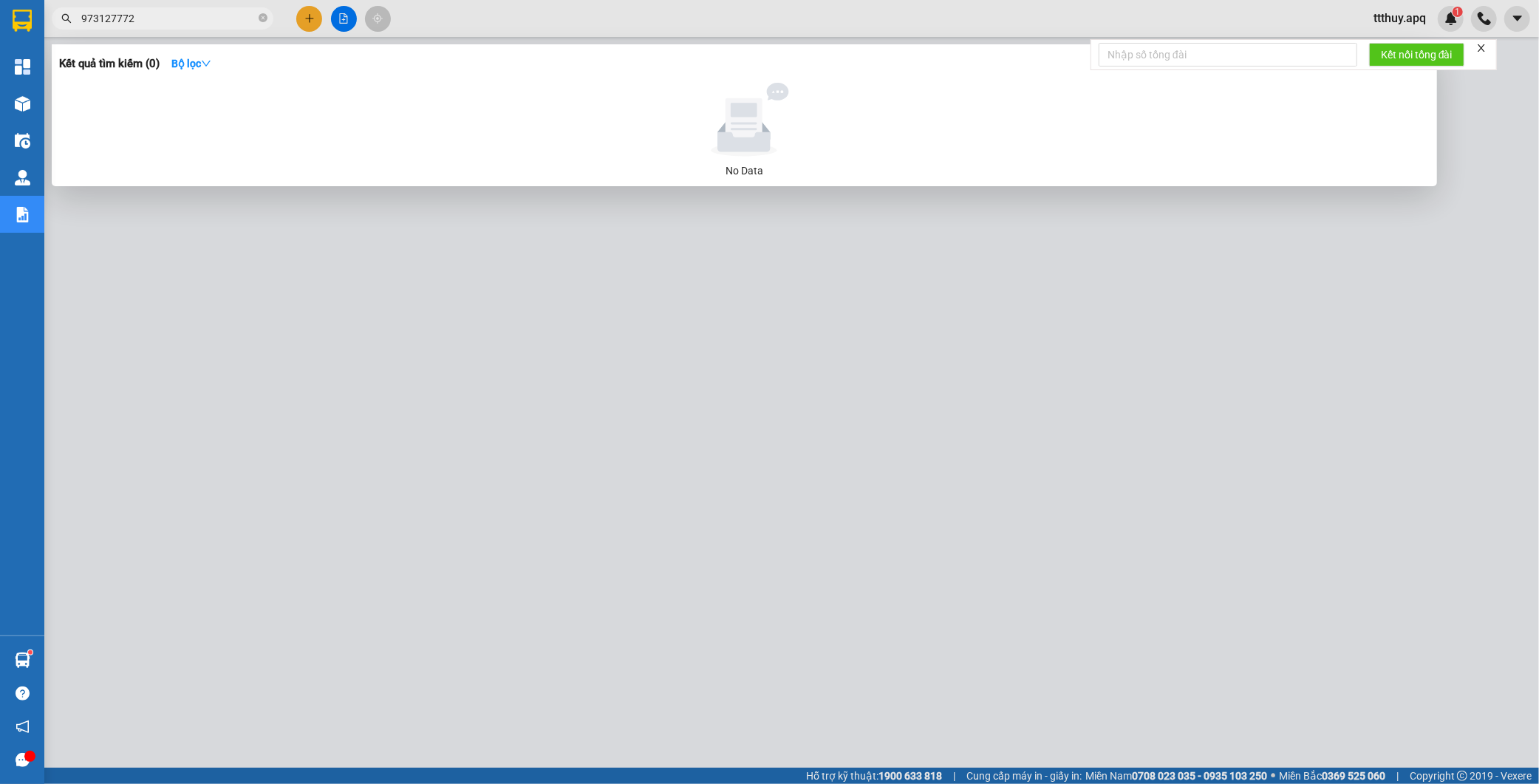
click at [82, 16] on input "973127772" at bounding box center [169, 18] width 175 height 16
type input "0973127772"
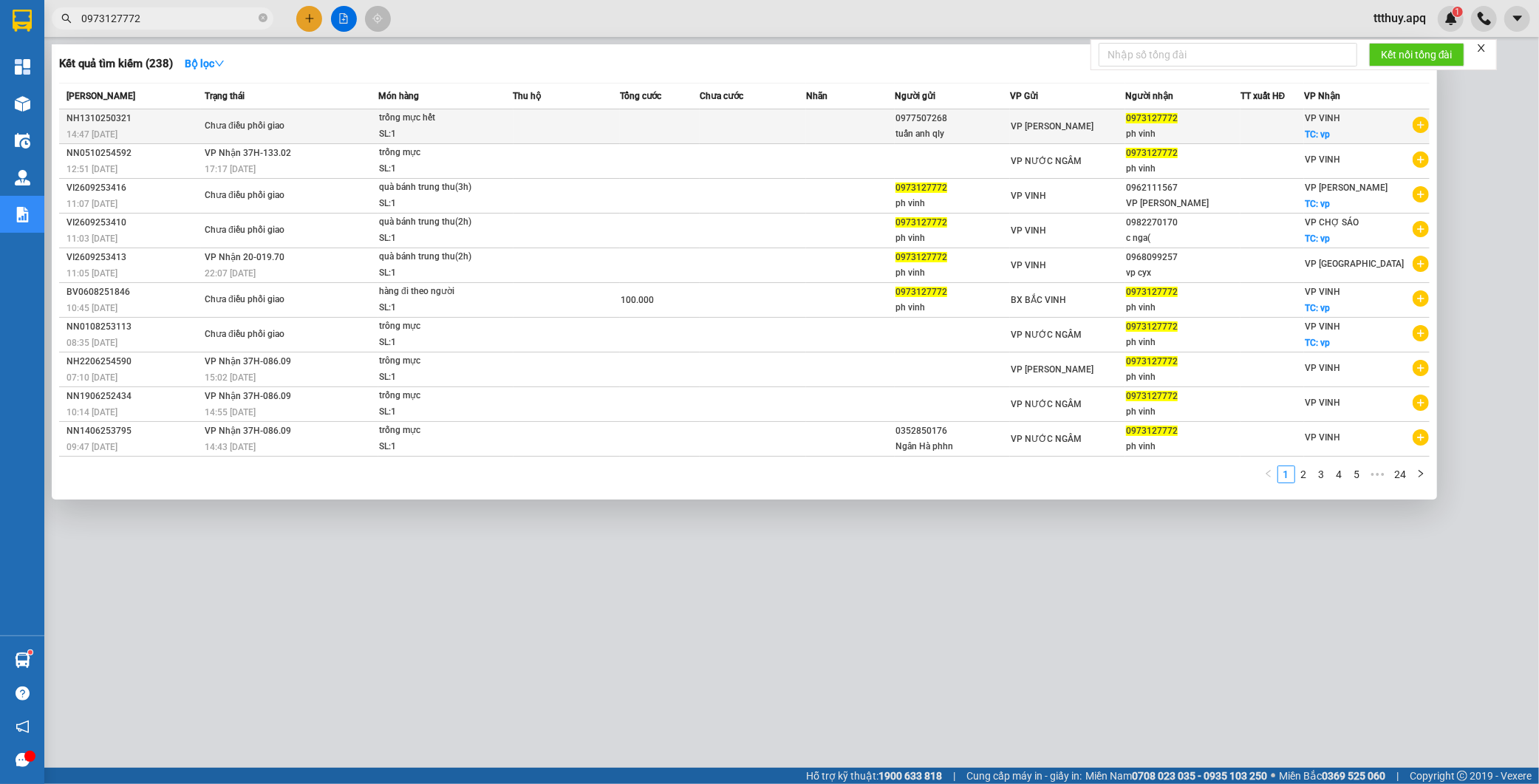
click at [196, 123] on div "NH1310250321" at bounding box center [133, 118] width 133 height 16
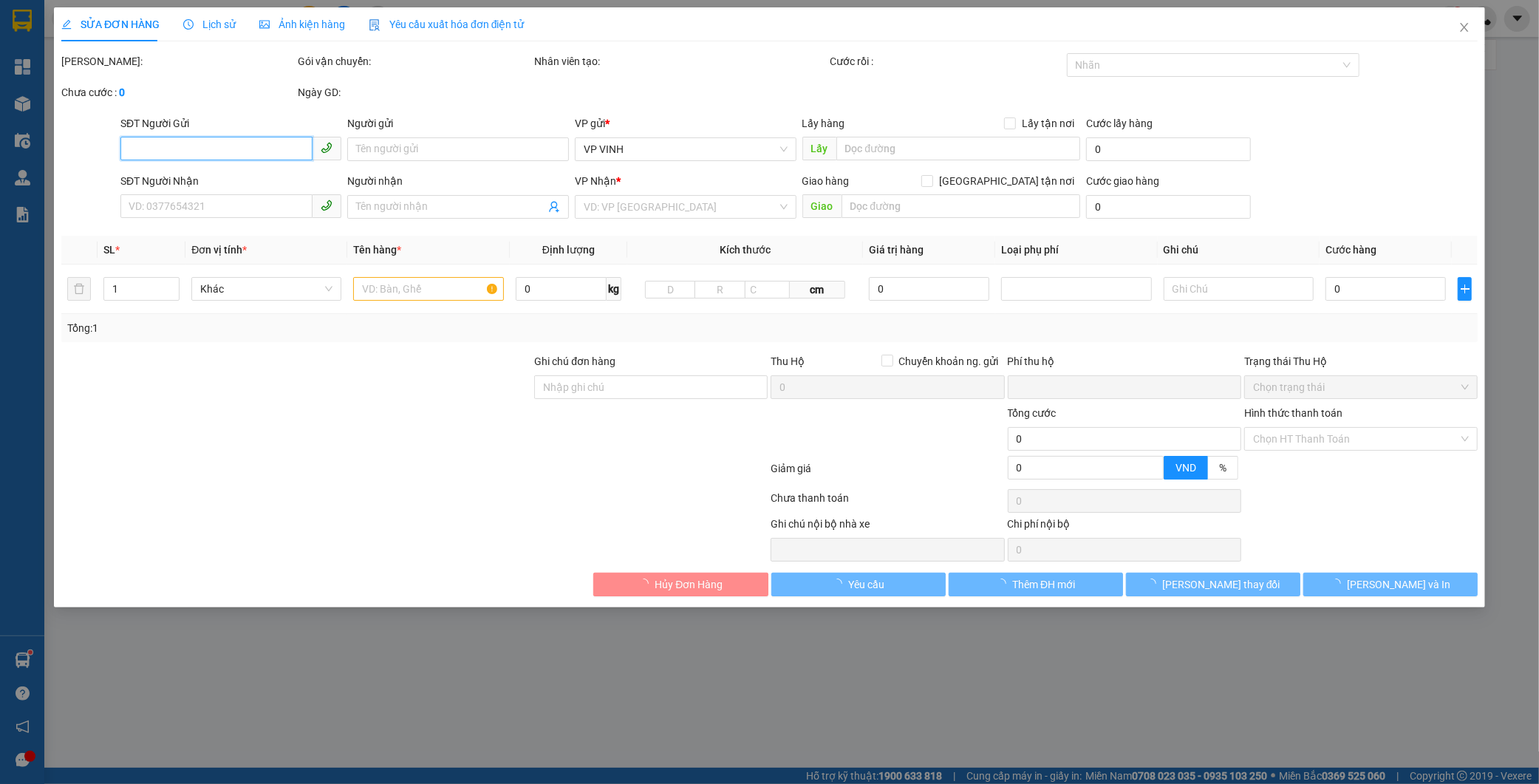
type input "0977507268"
type input "tuấn anh qly"
type input "0973127772"
type input "ph vinh"
checkbox input "true"
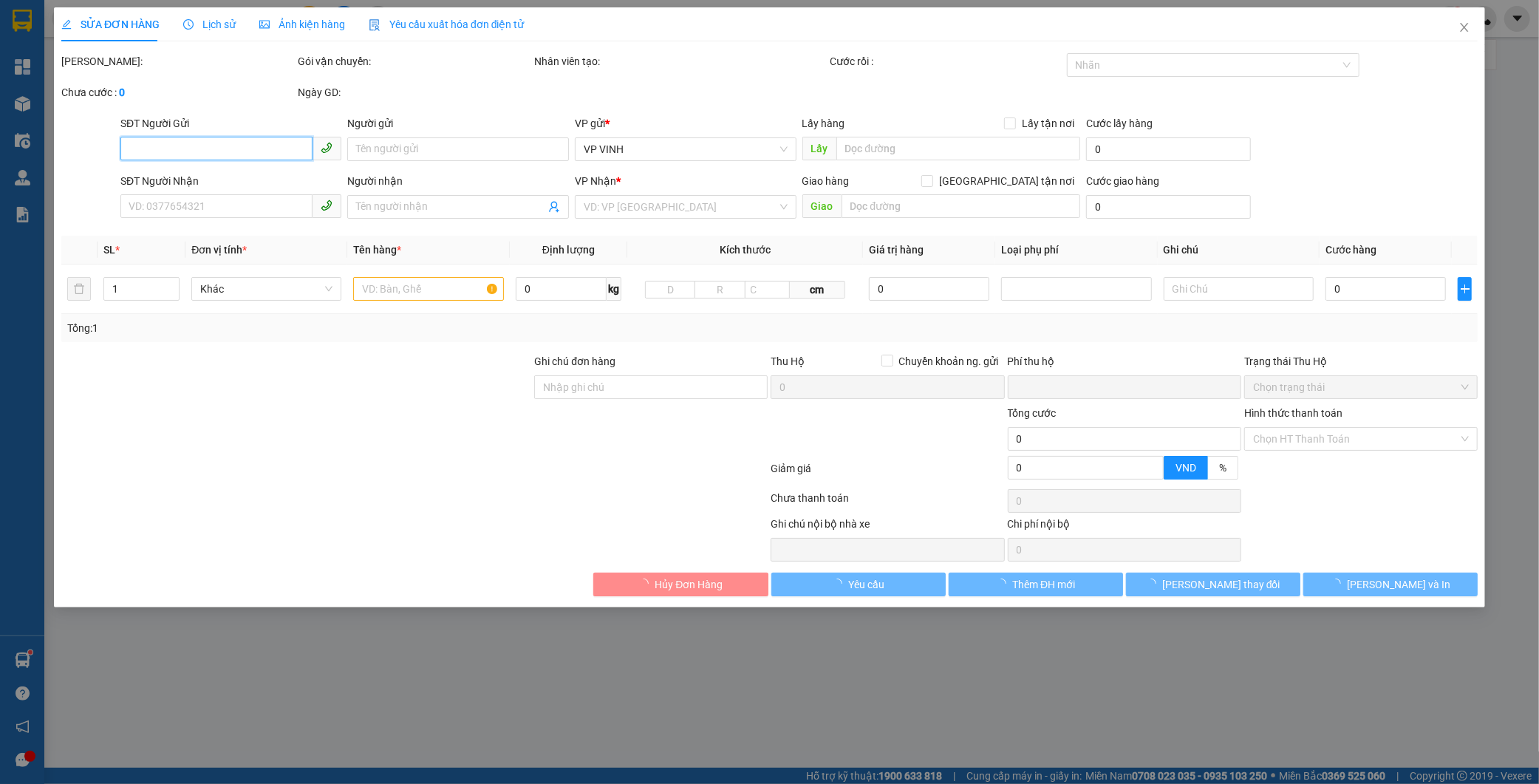
type input "vp"
type input "0"
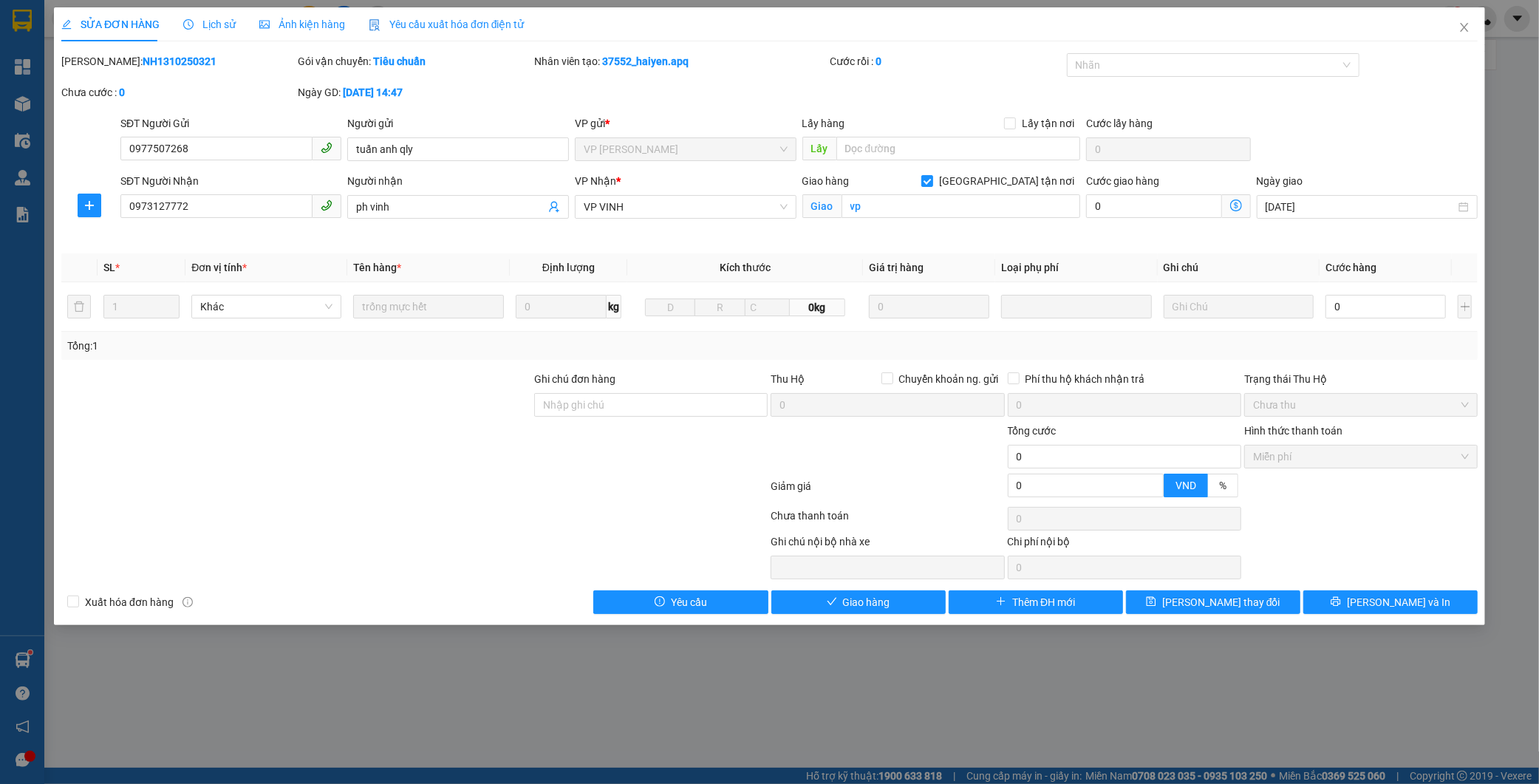
click at [147, 57] on b "NH1310250321" at bounding box center [179, 61] width 74 height 12
copy b "NH1310250321"
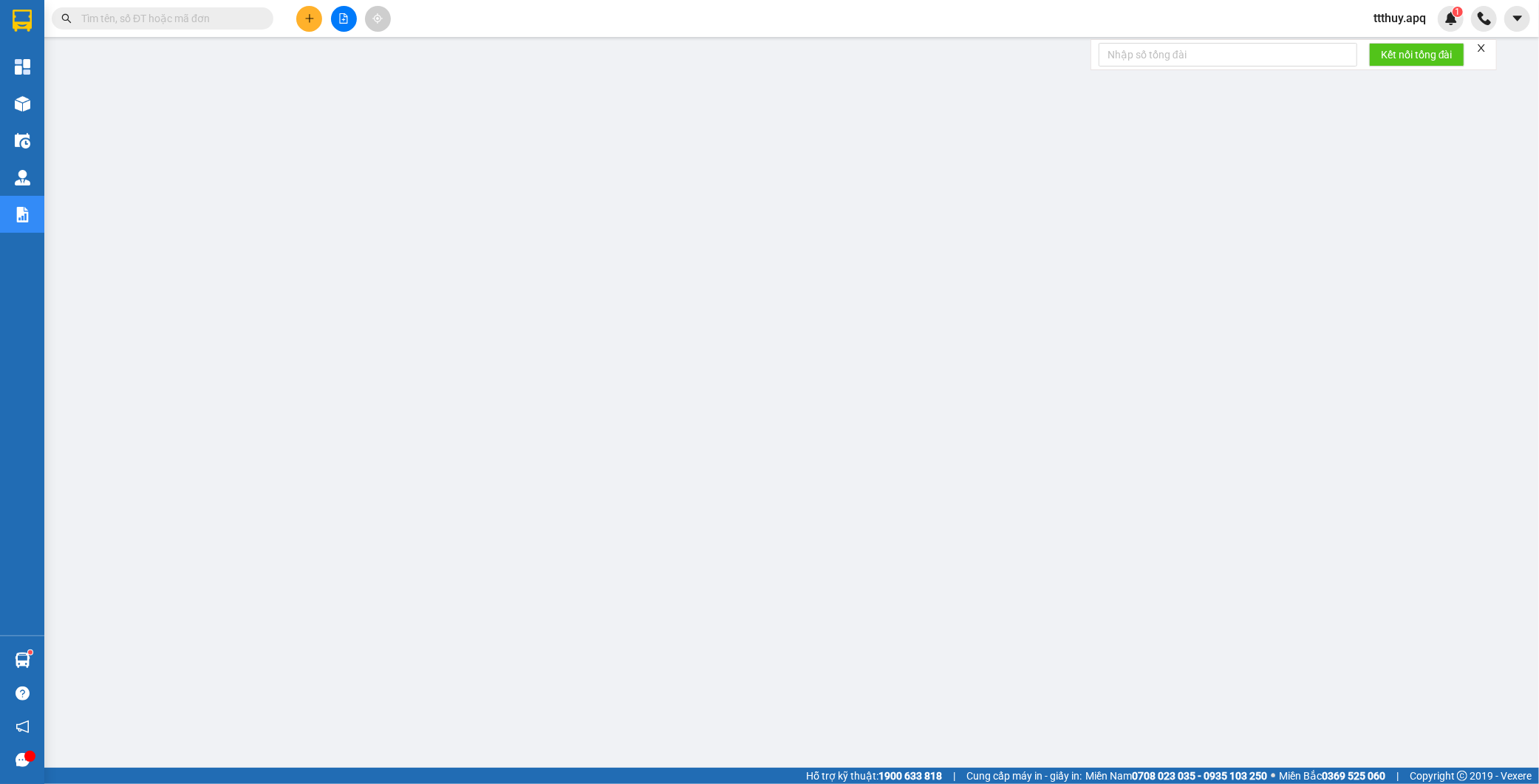
click at [182, 18] on input "text" at bounding box center [169, 18] width 175 height 16
paste input "0971665999"
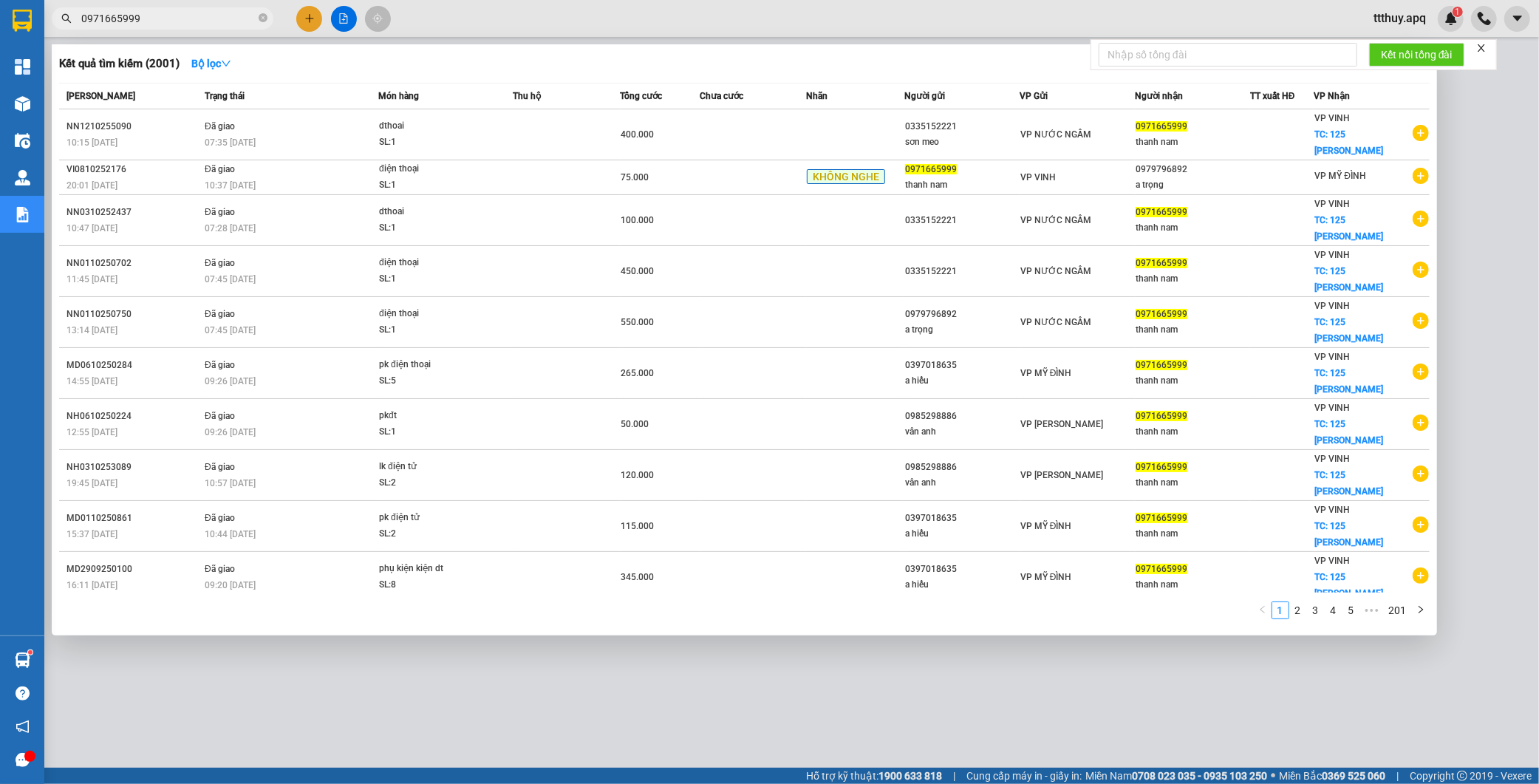
type input "0971665999"
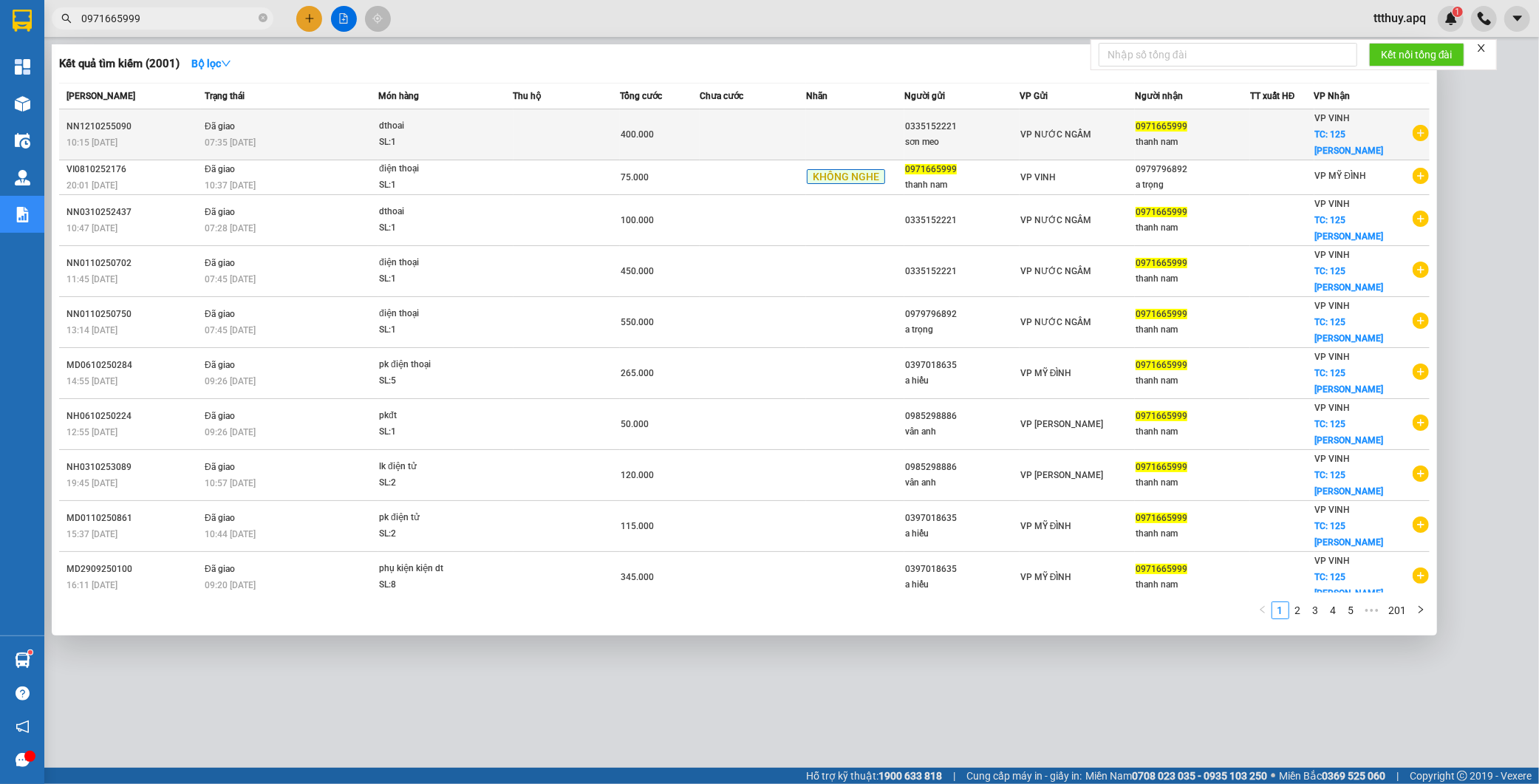
click at [242, 115] on td "Đã giao 07:35 [DATE]" at bounding box center [289, 134] width 177 height 51
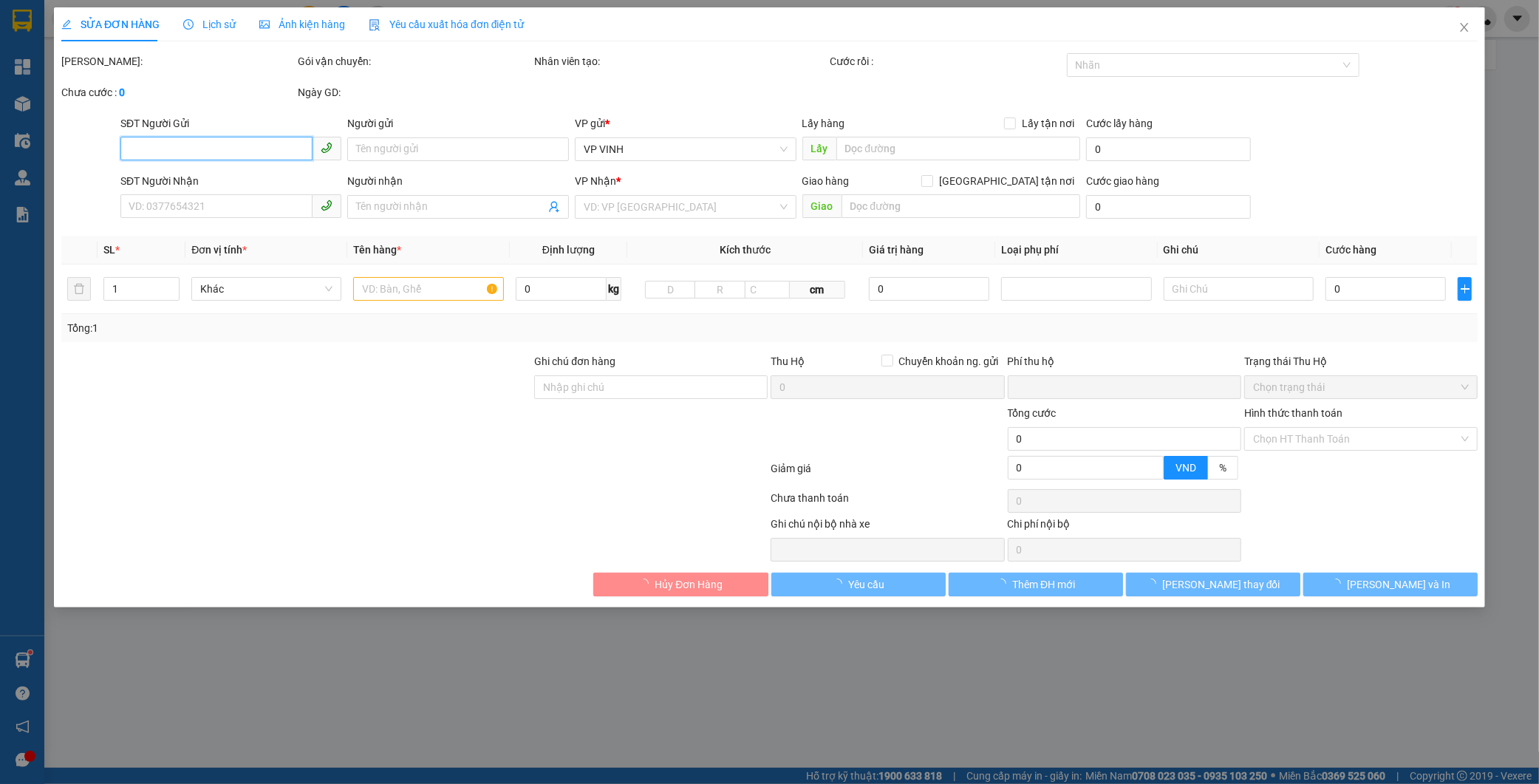
type input "0335152221"
type input "sơn meo"
type input "0971665999"
type input "thanh nam"
checkbox input "true"
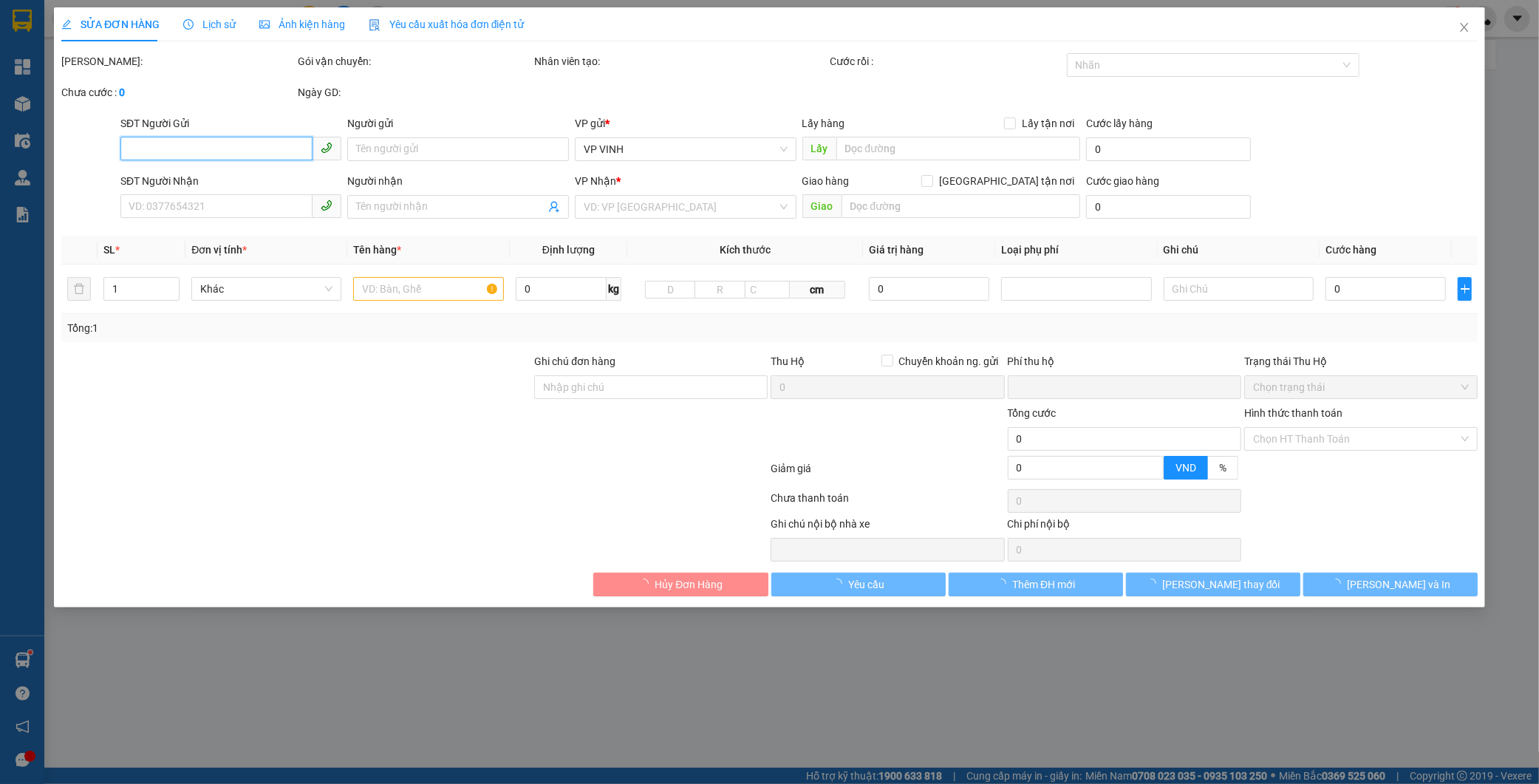
type input "125 [PERSON_NAME]"
type input "0"
type input "400.000"
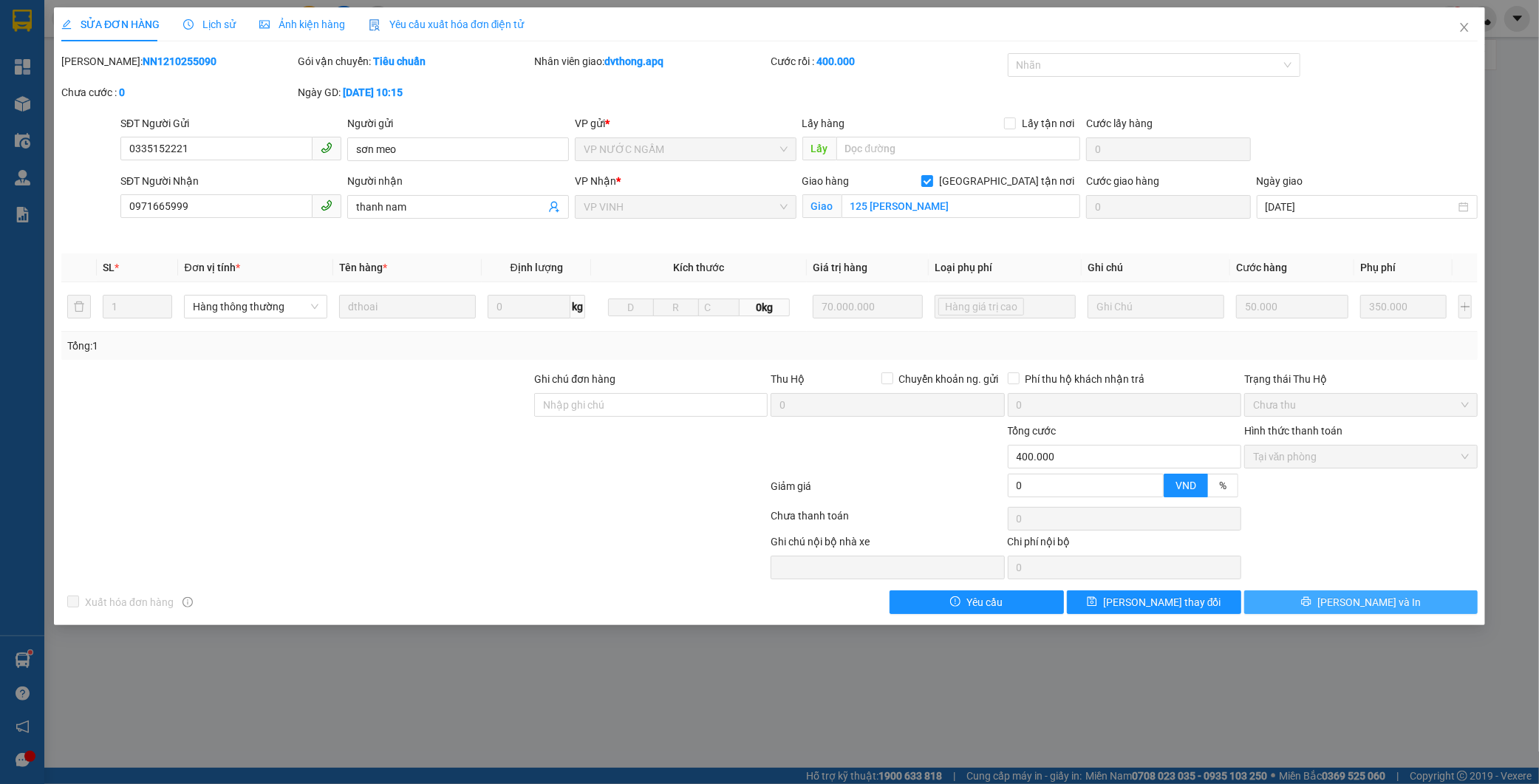
click at [1273, 608] on button "[PERSON_NAME] và In" at bounding box center [1361, 602] width 234 height 23
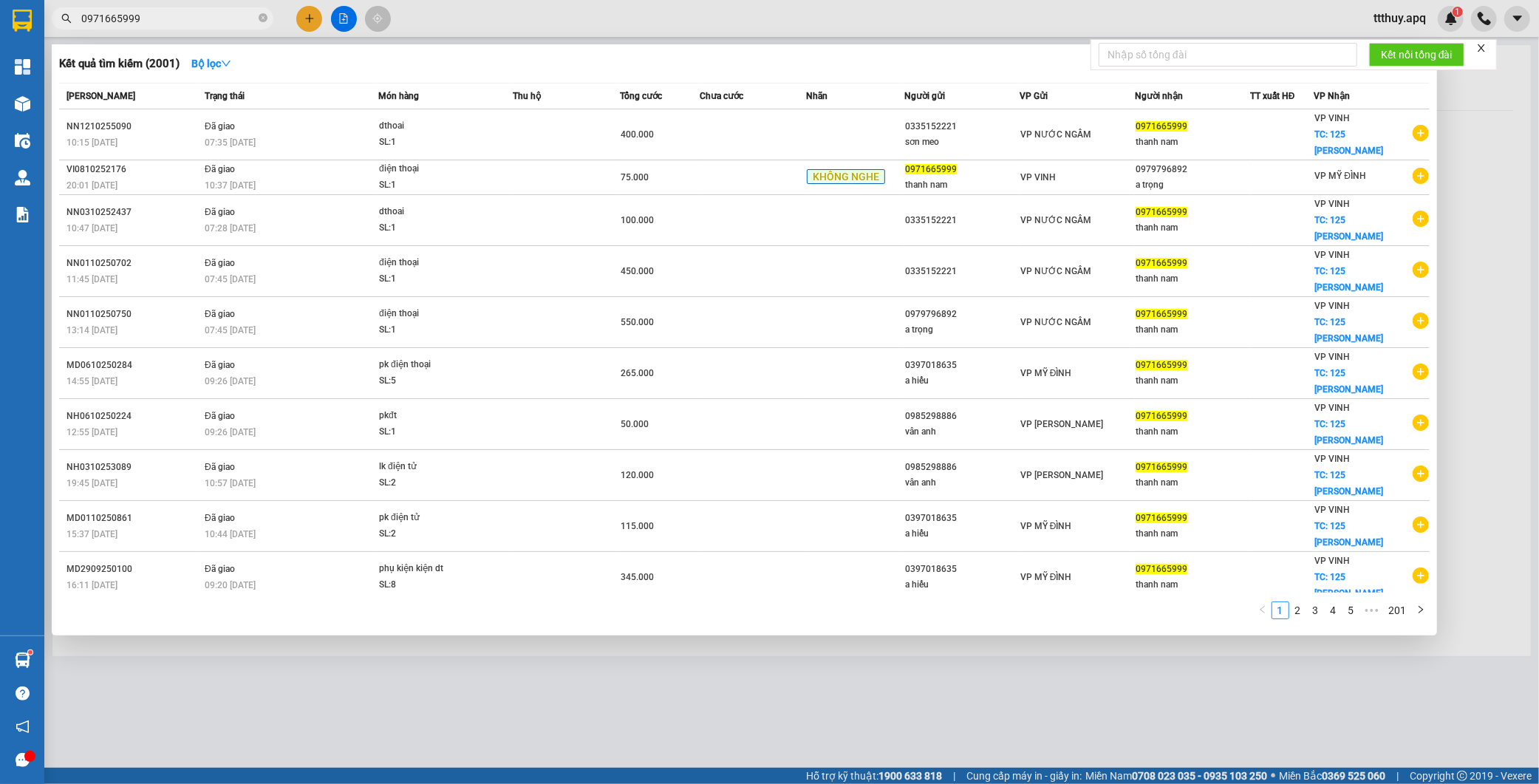
click at [199, 15] on input "0971665999" at bounding box center [169, 18] width 175 height 16
click at [133, 11] on input "0971665999" at bounding box center [169, 18] width 175 height 16
click at [133, 12] on input "0971665999" at bounding box center [169, 18] width 175 height 16
click at [182, 16] on input "0971665999" at bounding box center [169, 18] width 175 height 16
click at [181, 16] on input "0971665999" at bounding box center [169, 18] width 175 height 16
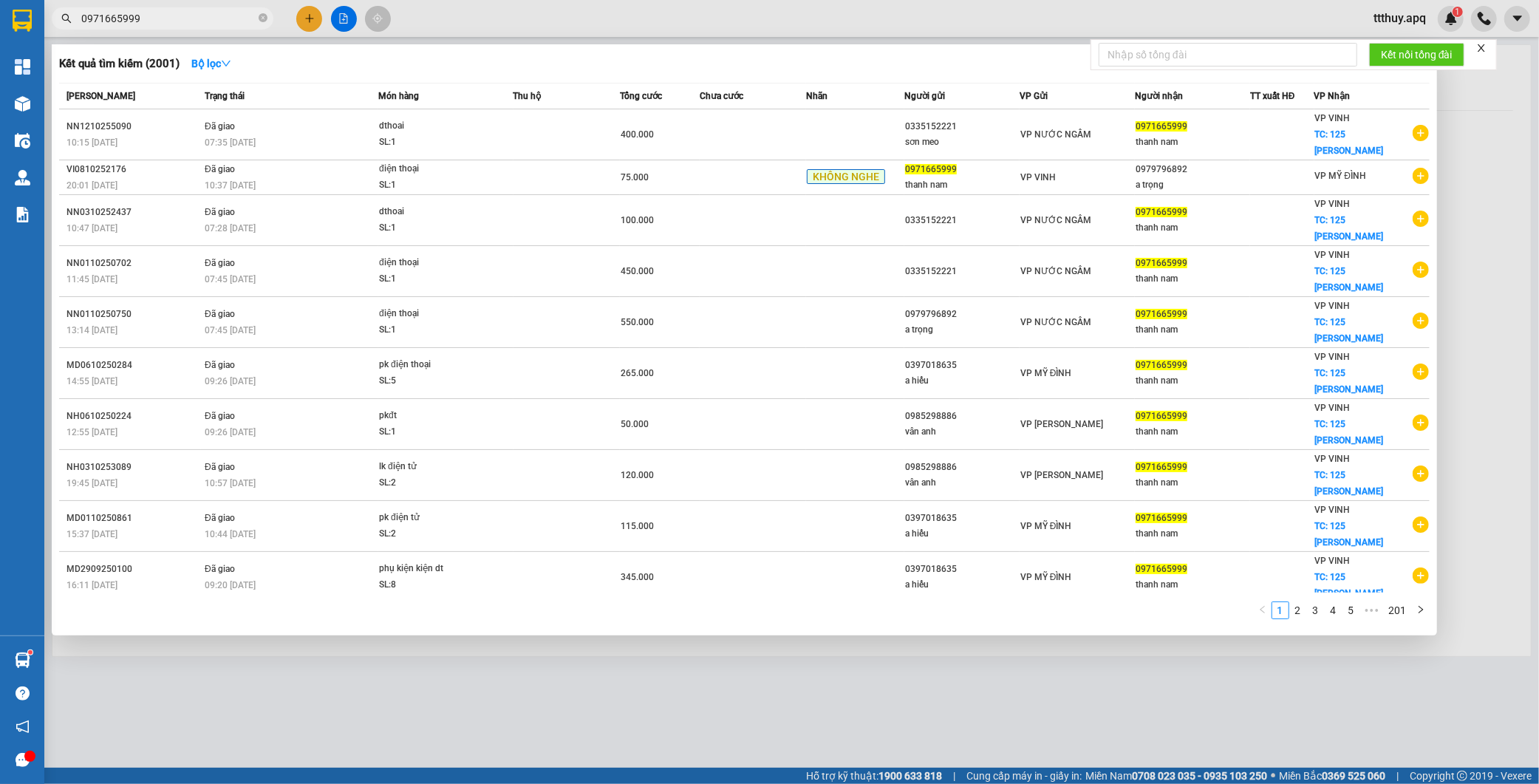
click at [181, 16] on input "0971665999" at bounding box center [169, 18] width 175 height 16
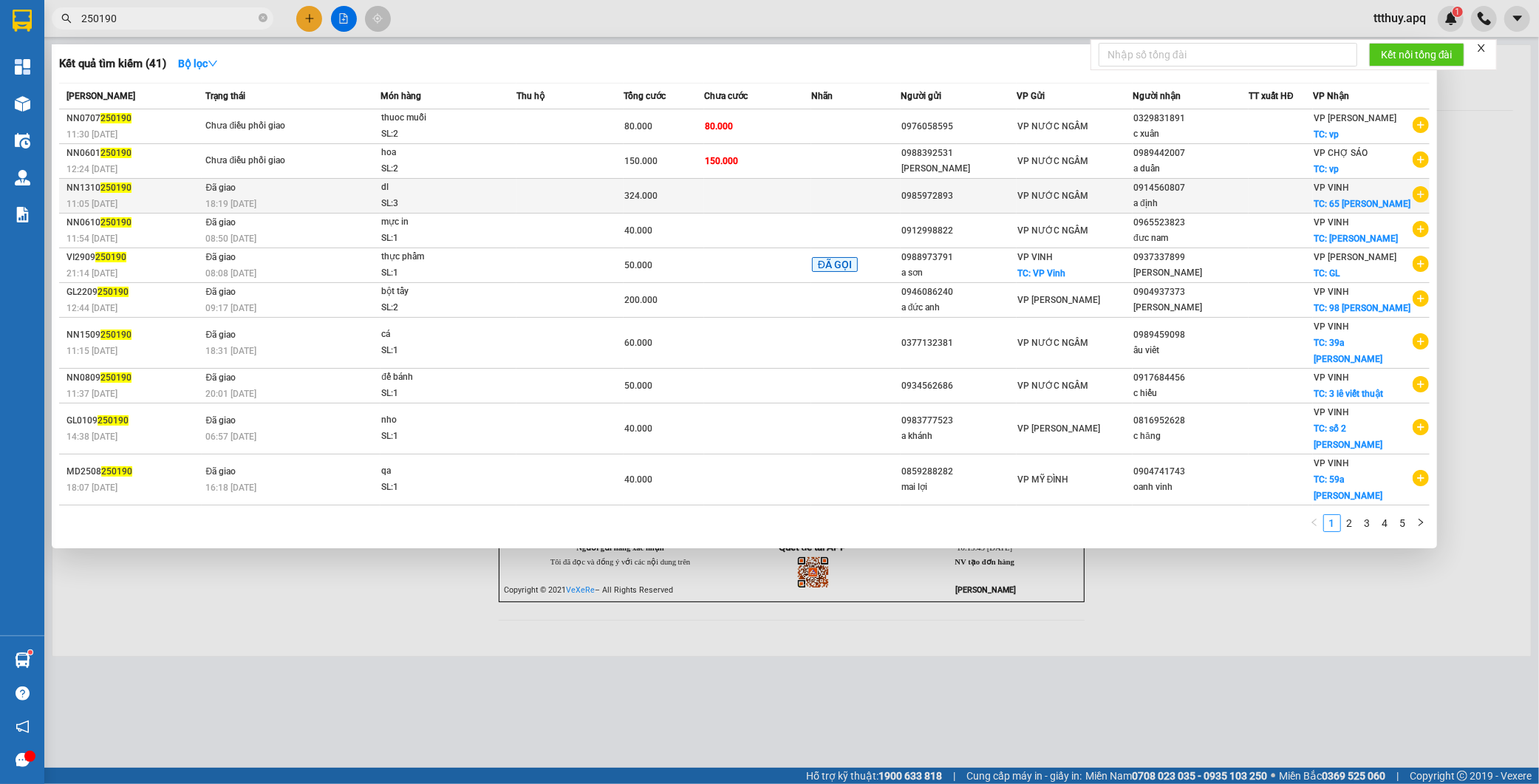
type input "250190"
click at [298, 199] on div "18:19 [DATE]" at bounding box center [293, 204] width 175 height 16
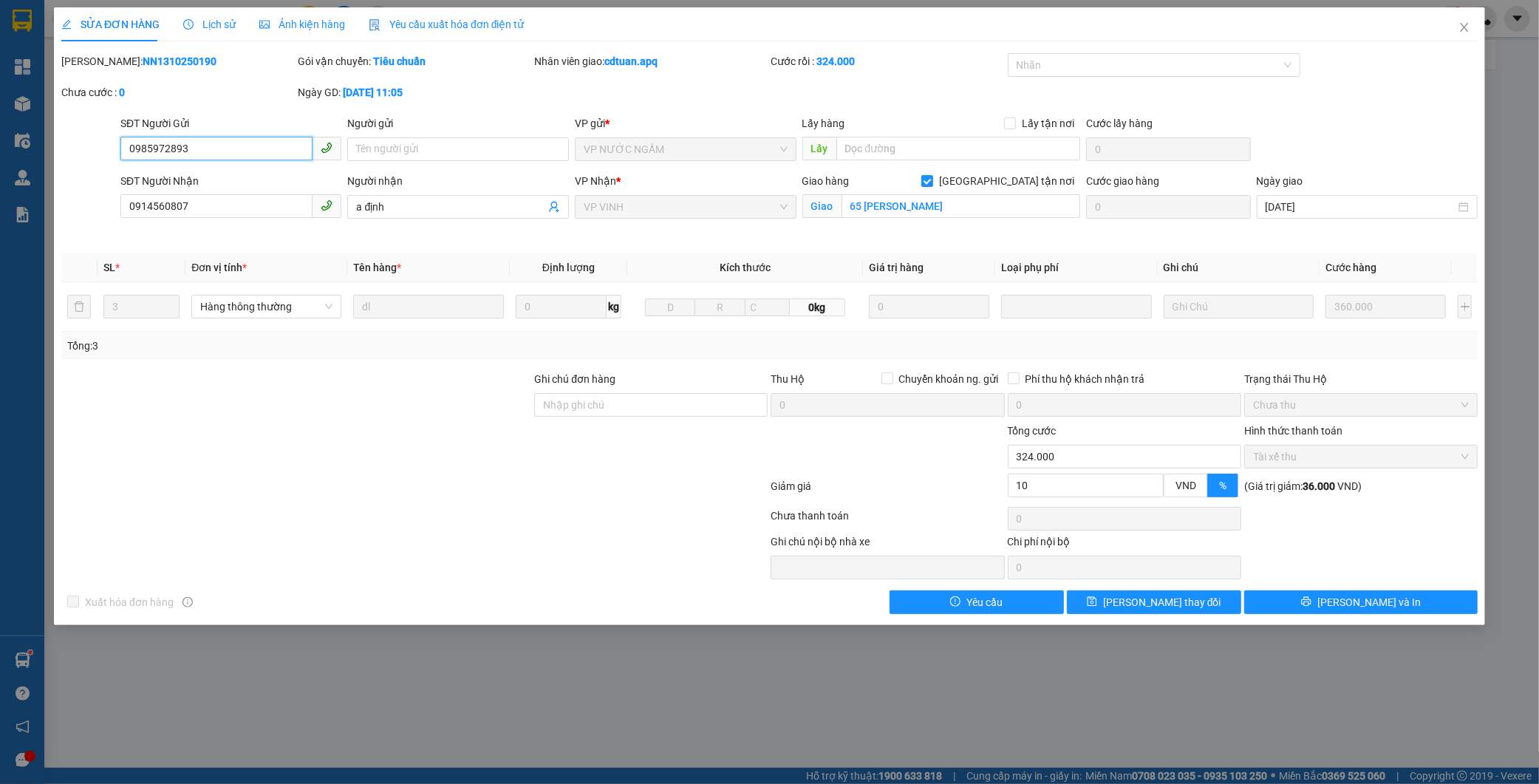
type input "0985972893"
type input "0914560807"
type input "a định"
checkbox input "true"
type input "65 [PERSON_NAME]"
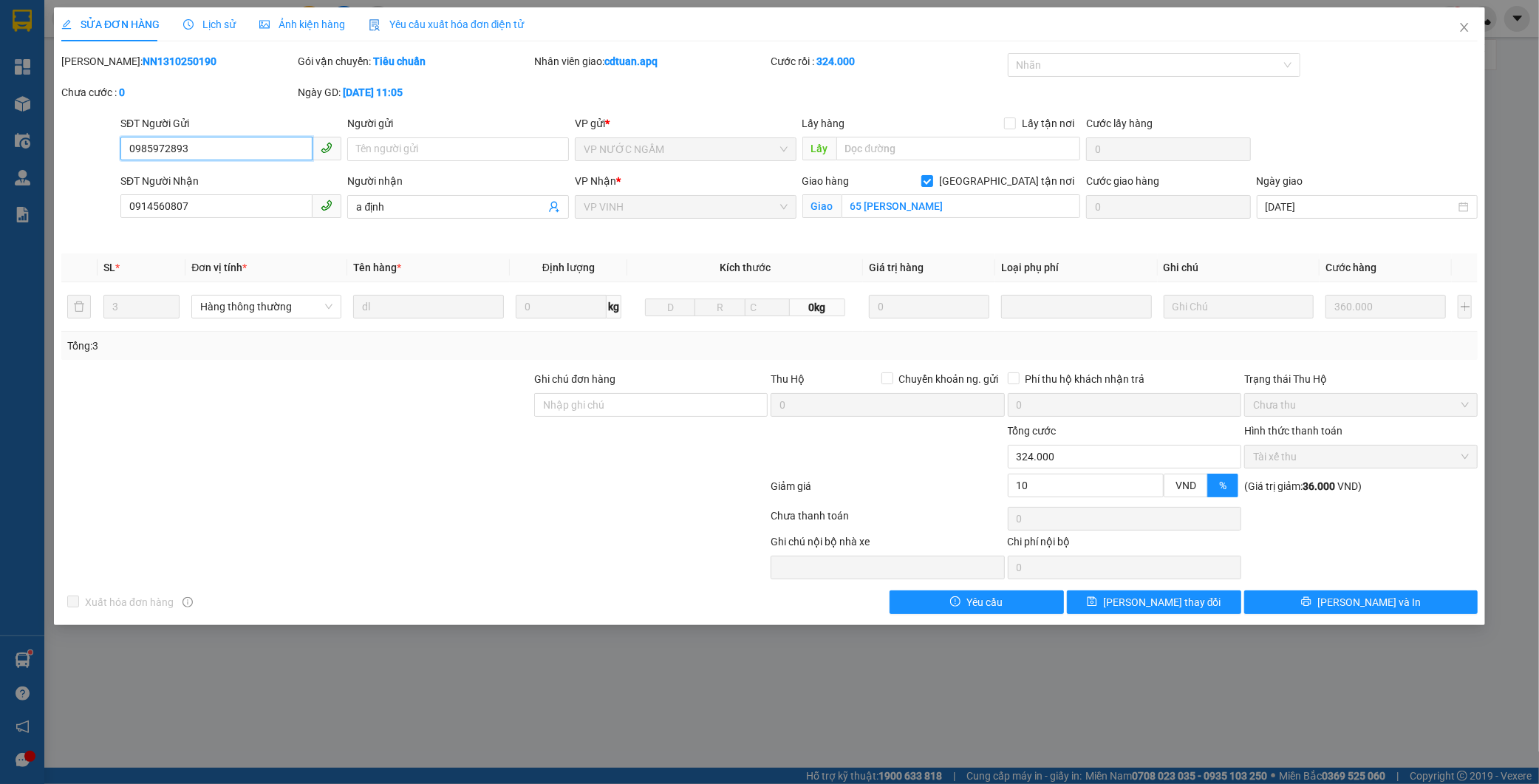
type input "0"
type input "324.000"
type input "10"
click at [1284, 608] on button "[PERSON_NAME] và In" at bounding box center [1361, 602] width 234 height 23
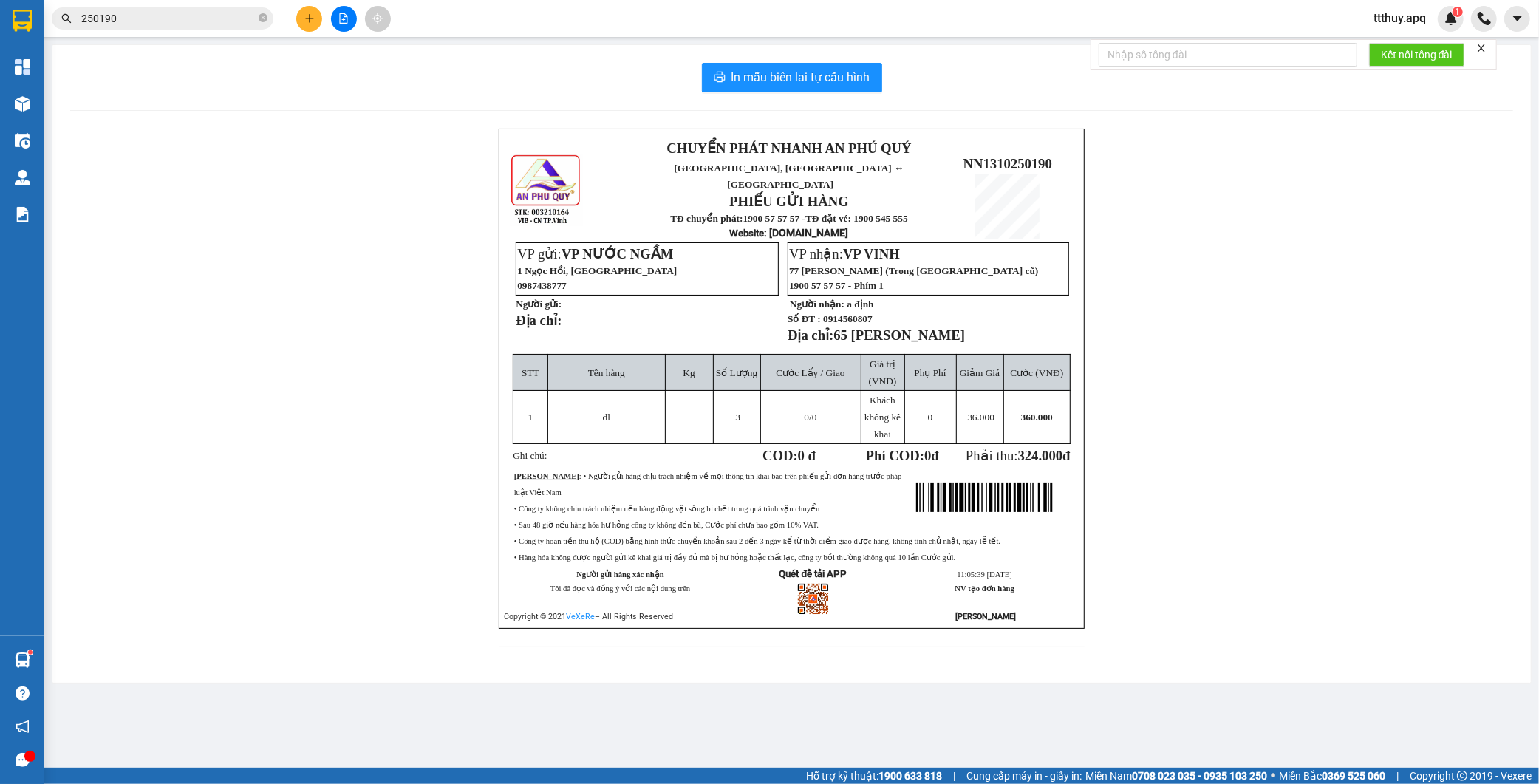
click at [149, 21] on input "250190" at bounding box center [169, 18] width 175 height 16
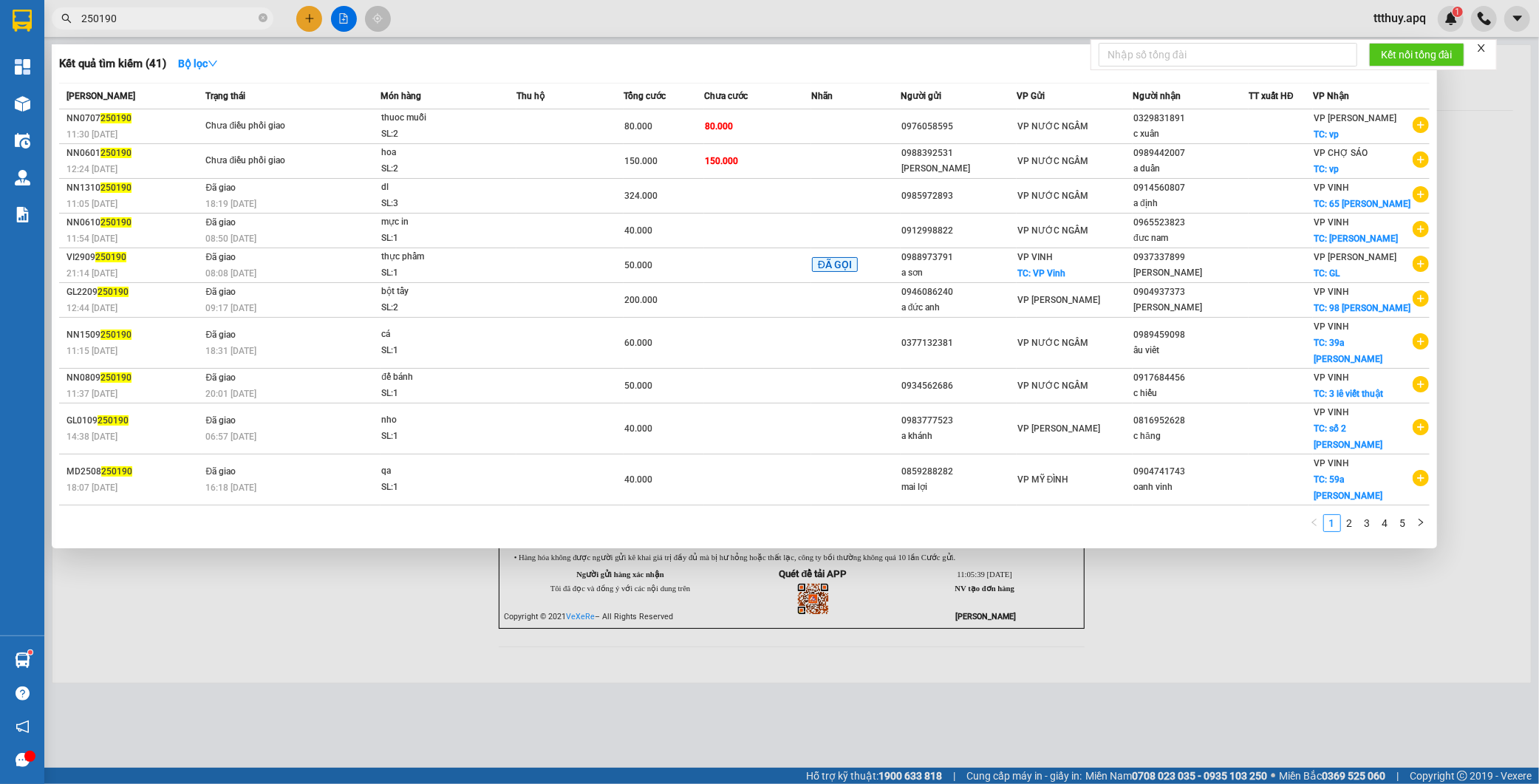
click at [149, 21] on input "250190" at bounding box center [169, 18] width 175 height 16
click at [195, 23] on input "250190" at bounding box center [169, 18] width 175 height 16
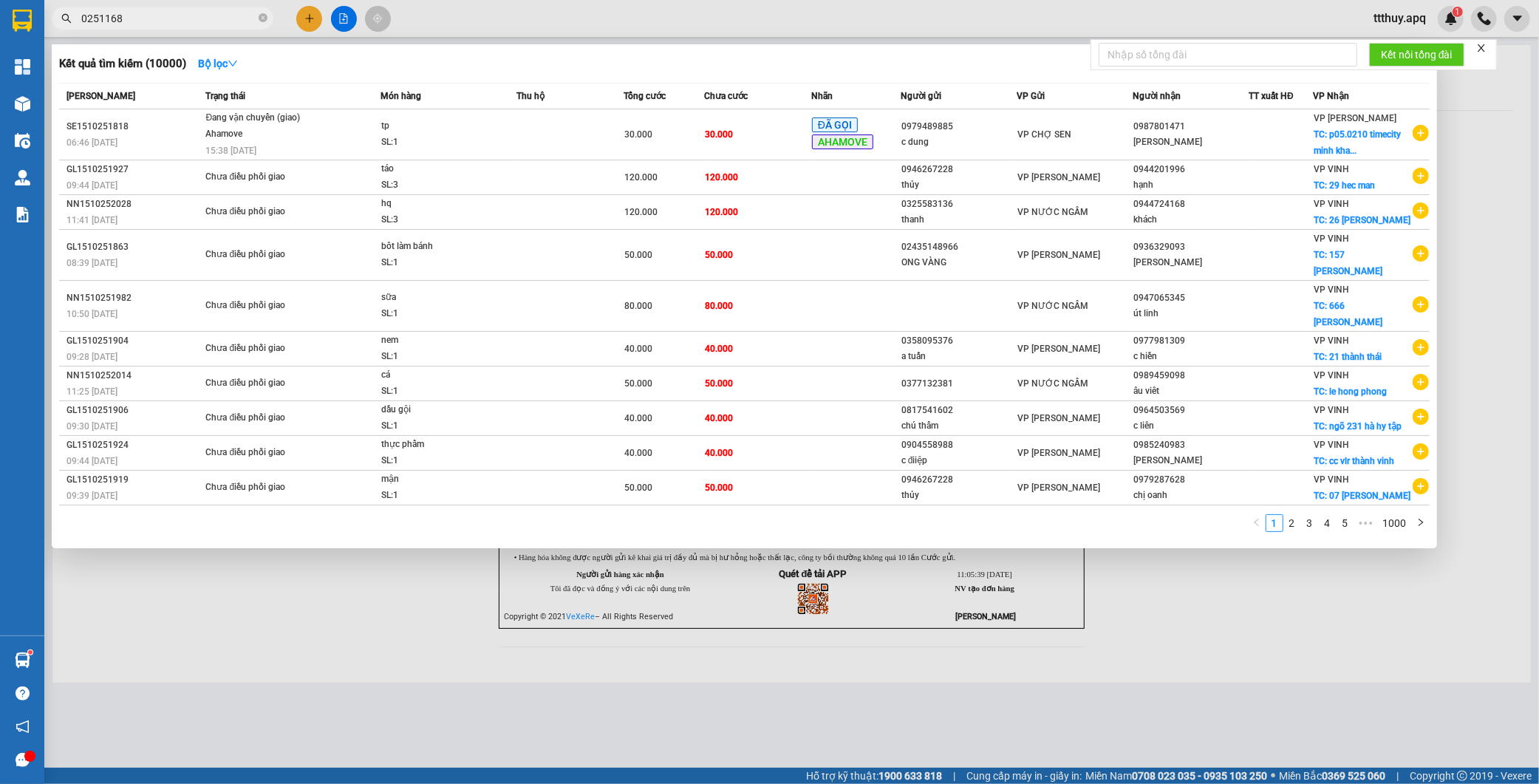
type input "0251168"
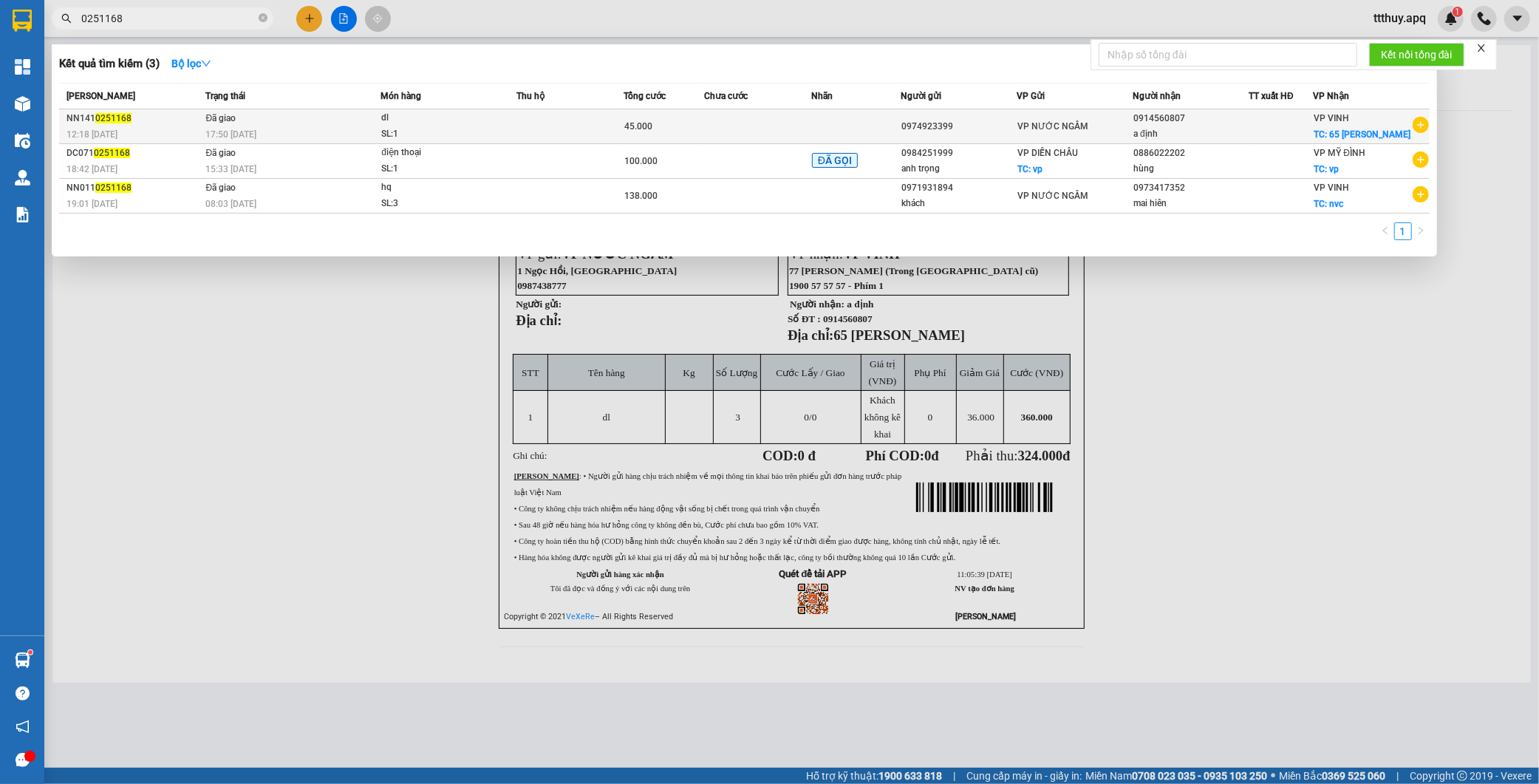
click at [570, 137] on td at bounding box center [570, 126] width 107 height 35
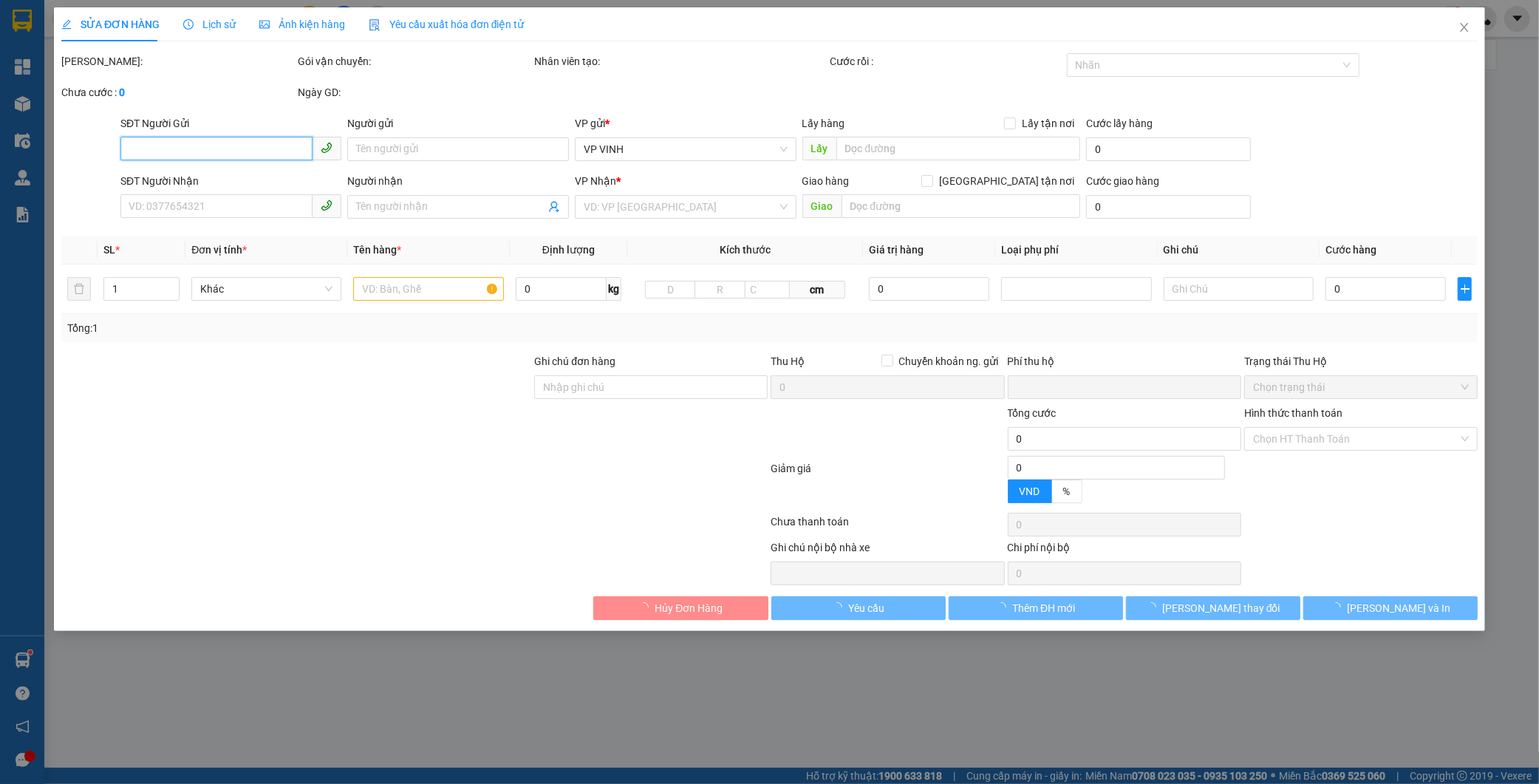
type input "0974923399"
type input "0914560807"
type input "a định"
checkbox input "true"
type input "65 [PERSON_NAME]"
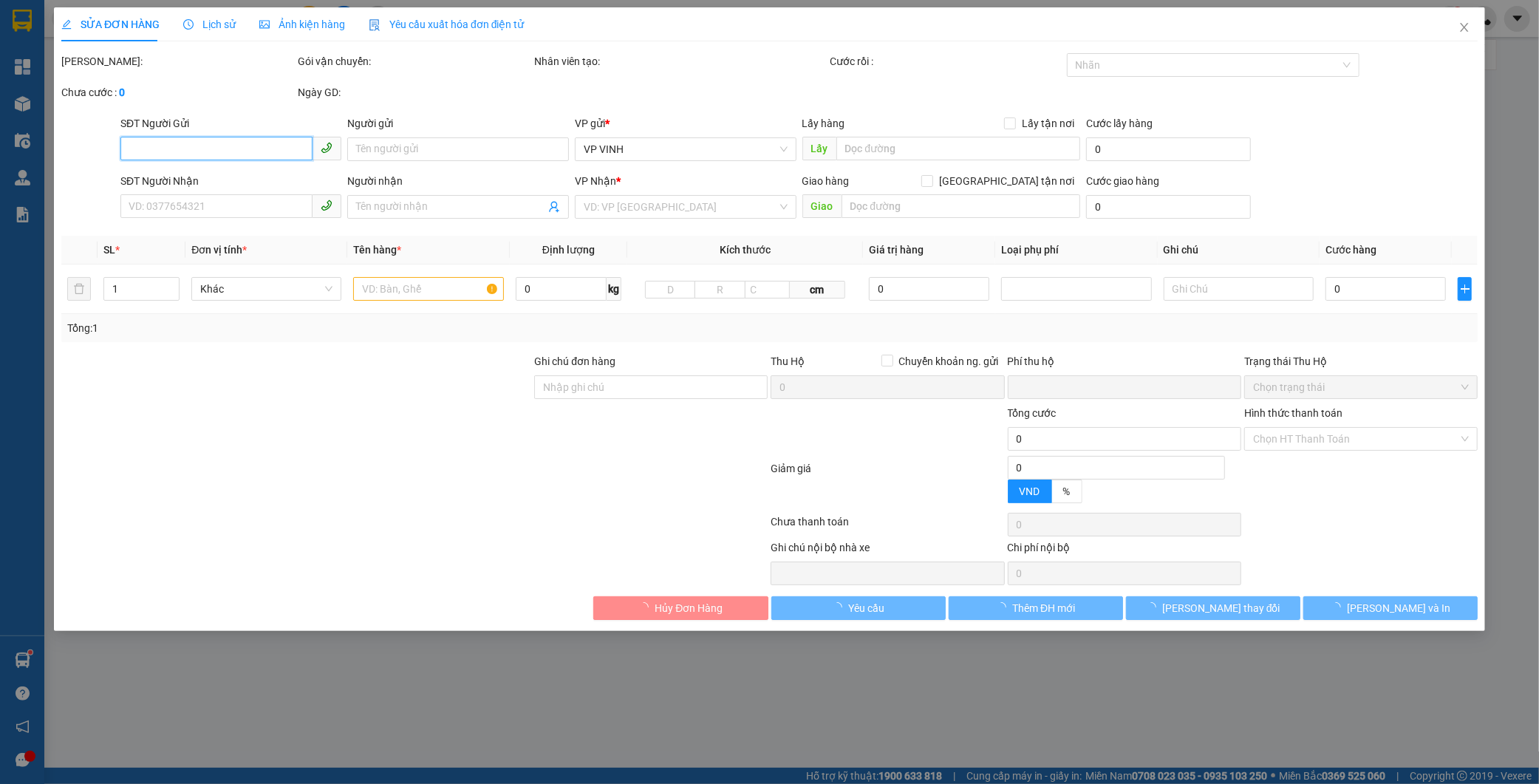
type input "0"
type input "45.000"
type input "10"
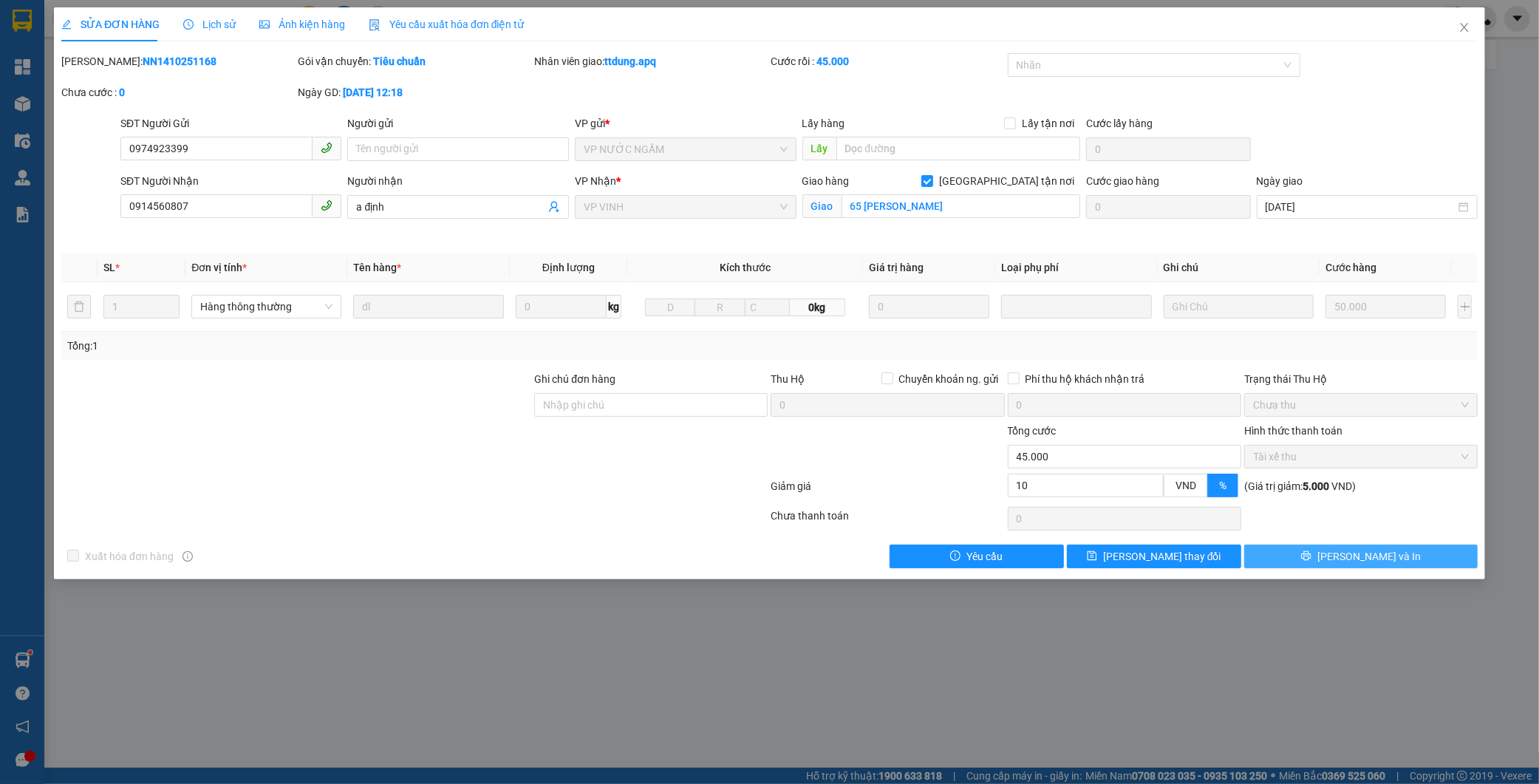
click at [1273, 563] on button "[PERSON_NAME] và In" at bounding box center [1361, 556] width 234 height 23
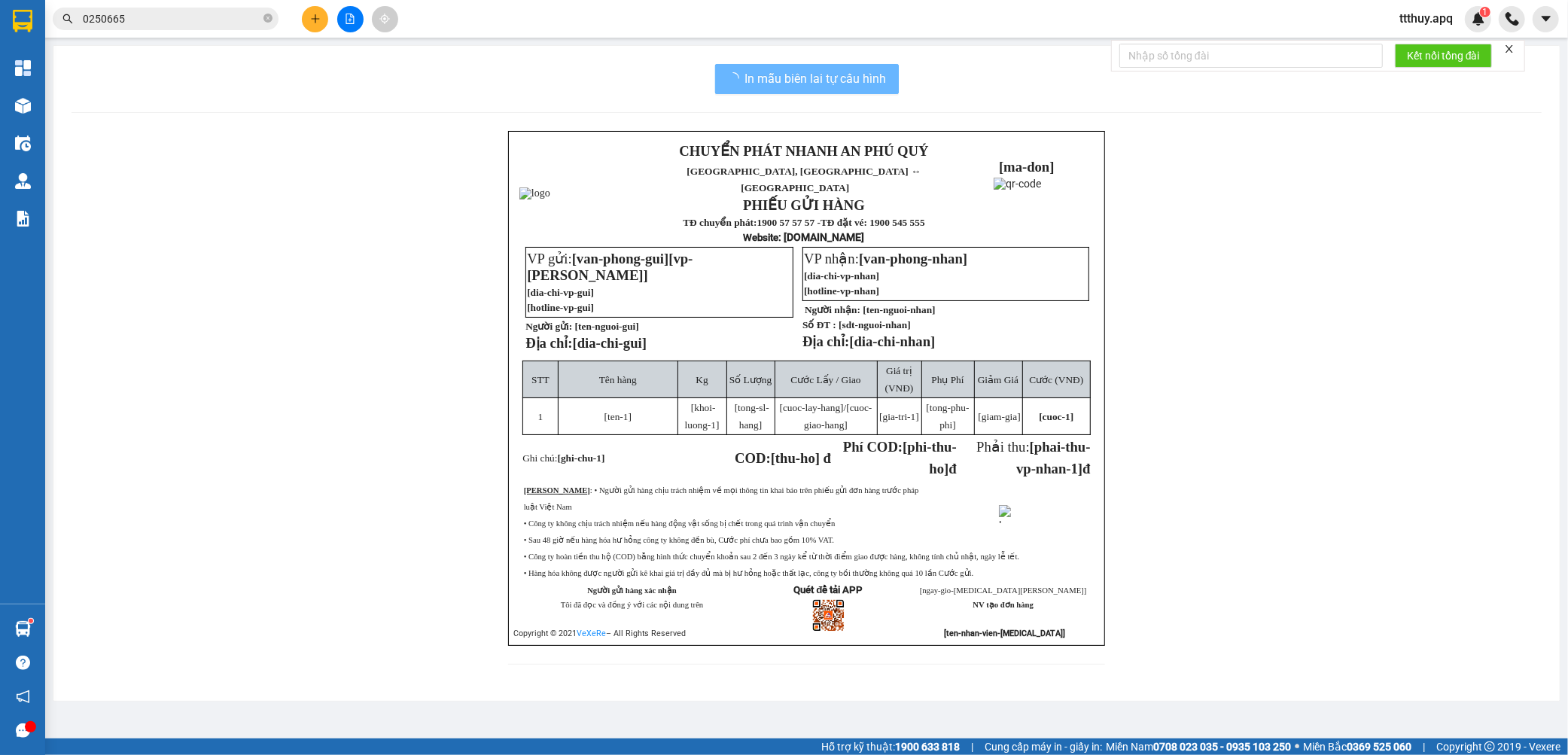
click at [206, 23] on input "0250665" at bounding box center [172, 18] width 178 height 16
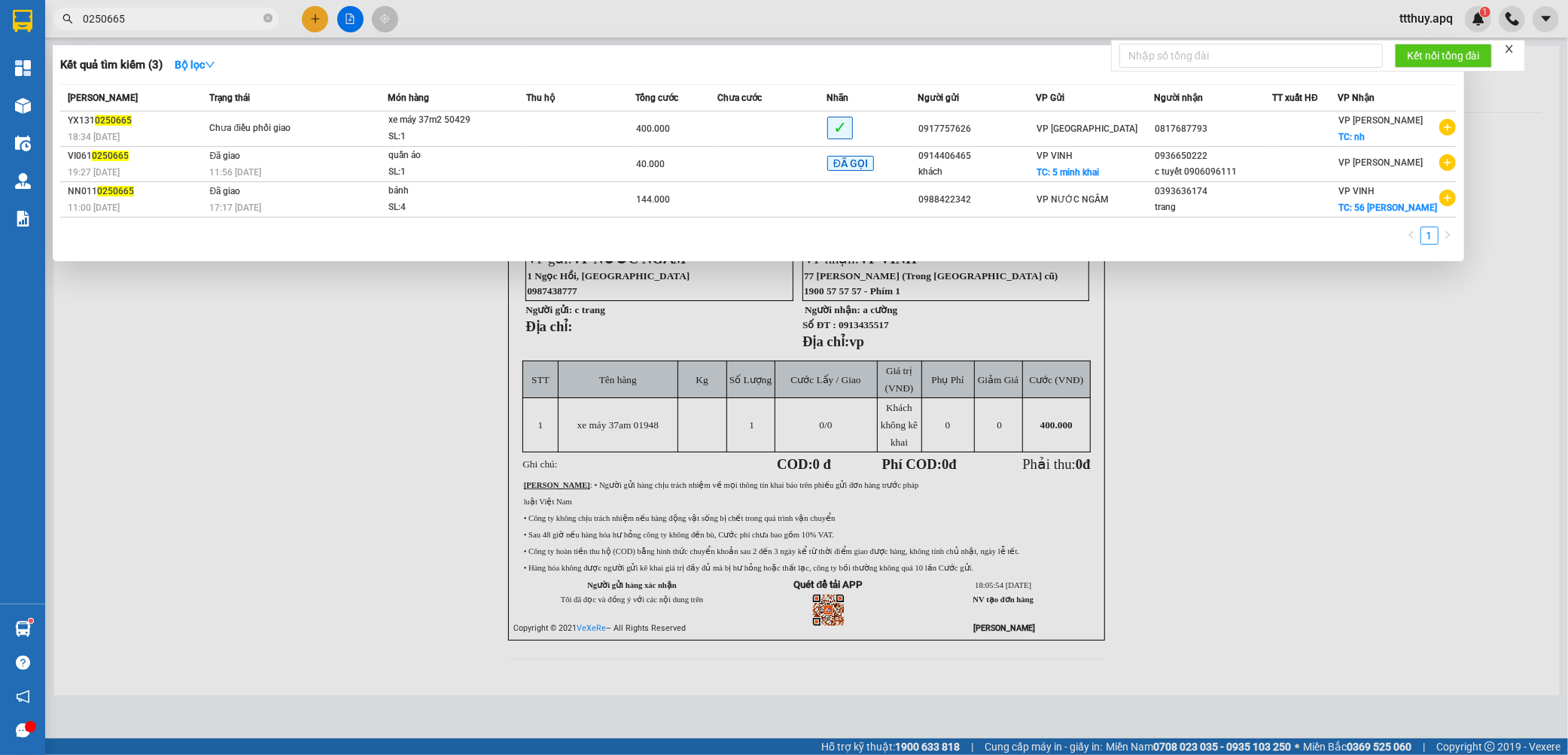
paste input "984428888"
type input "0984428888"
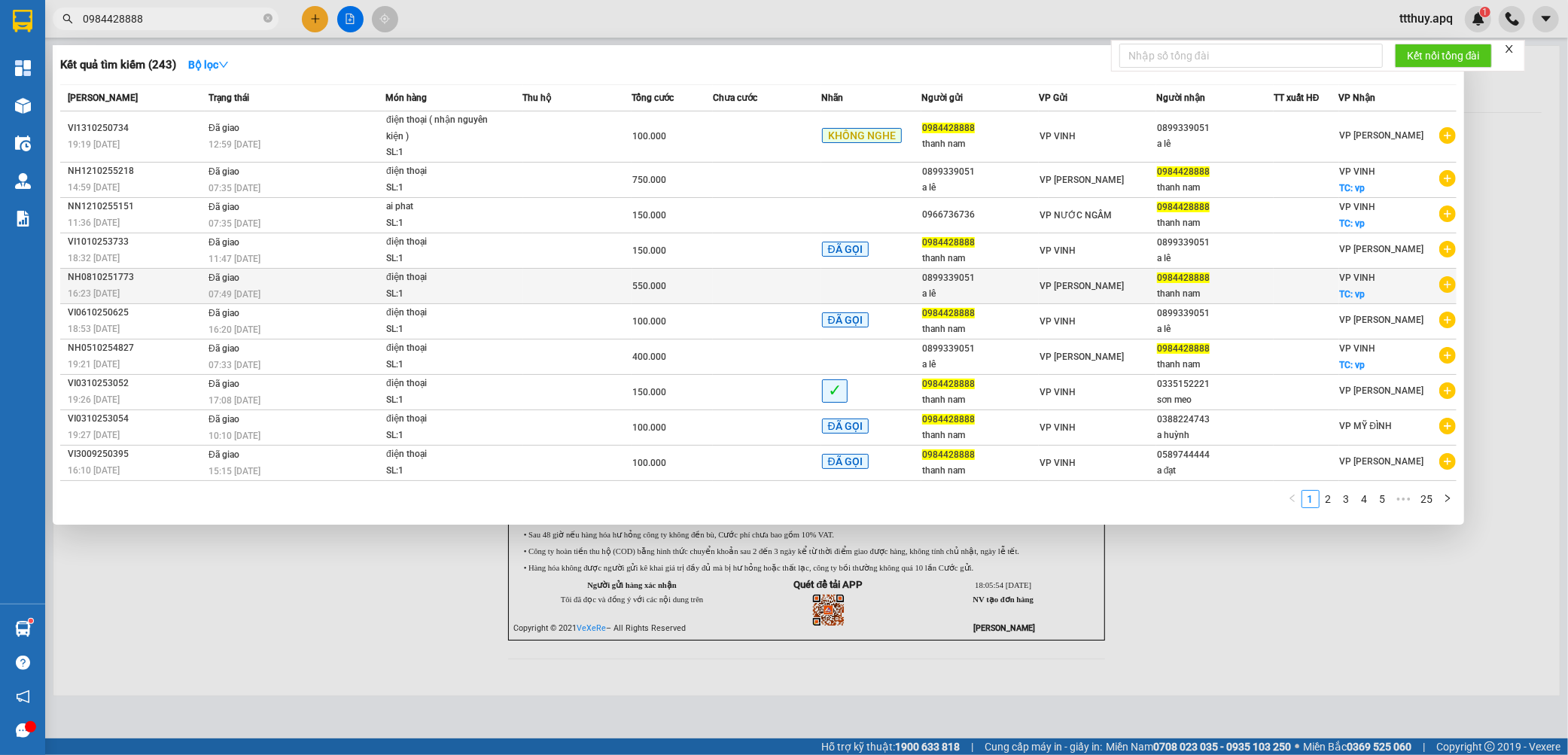
click at [365, 283] on td "Đã giao 07:49 [DATE]" at bounding box center [295, 285] width 181 height 35
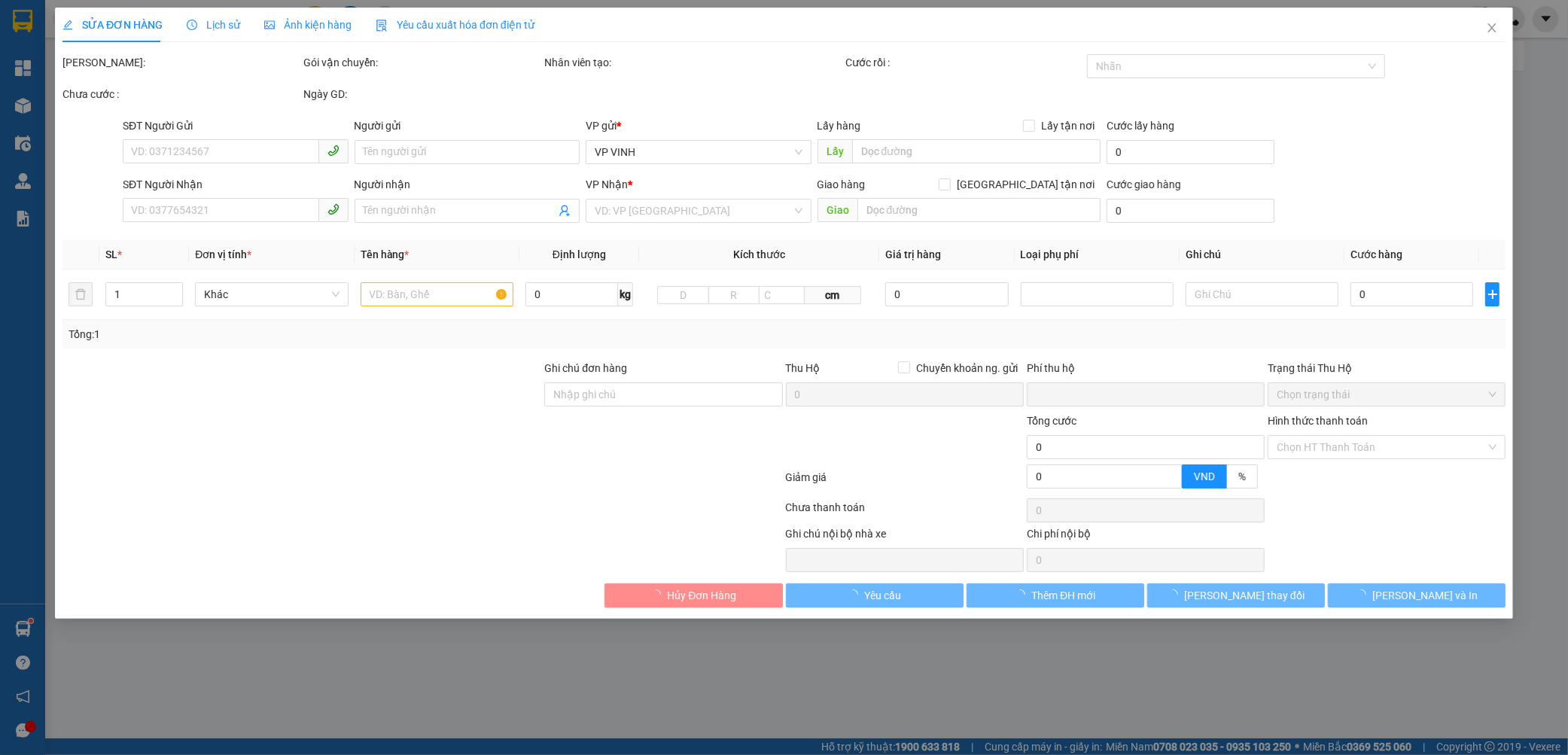
type input "0899339051"
type input "a lê"
type input "0984428888"
type input "thanh nam"
checkbox input "true"
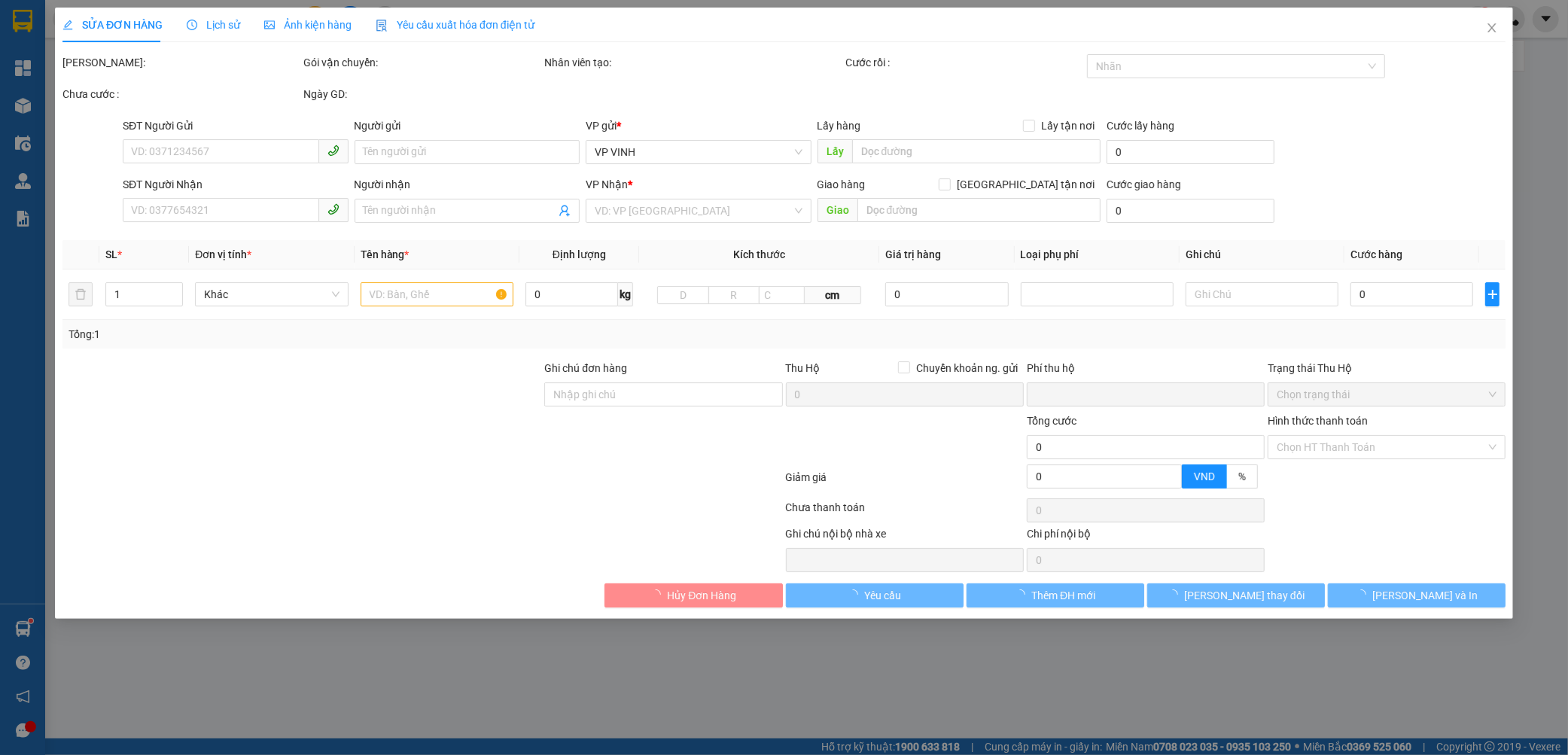
type input "vp"
type input "0"
type input "550.000"
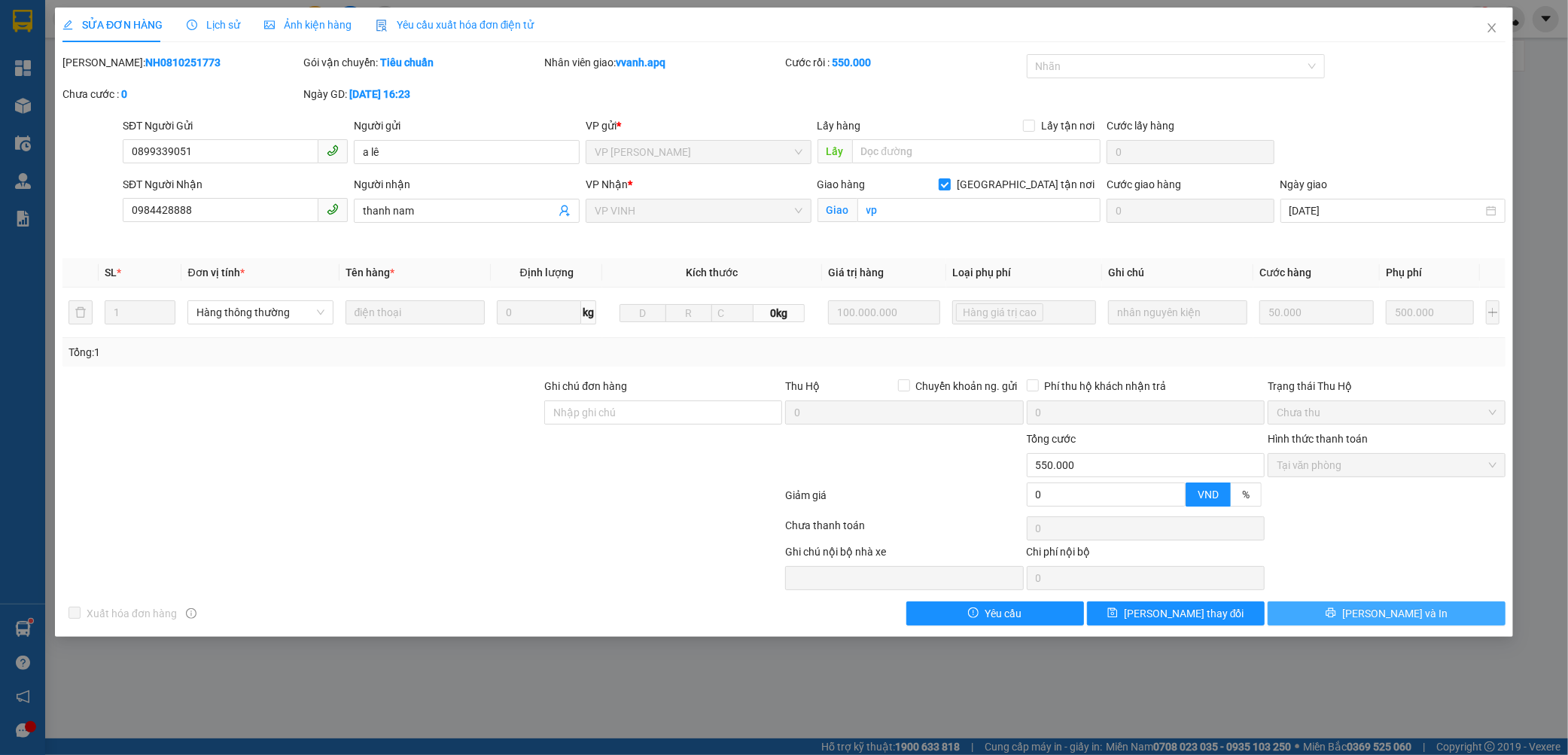
click at [1315, 615] on button "[PERSON_NAME] và In" at bounding box center [1386, 613] width 238 height 24
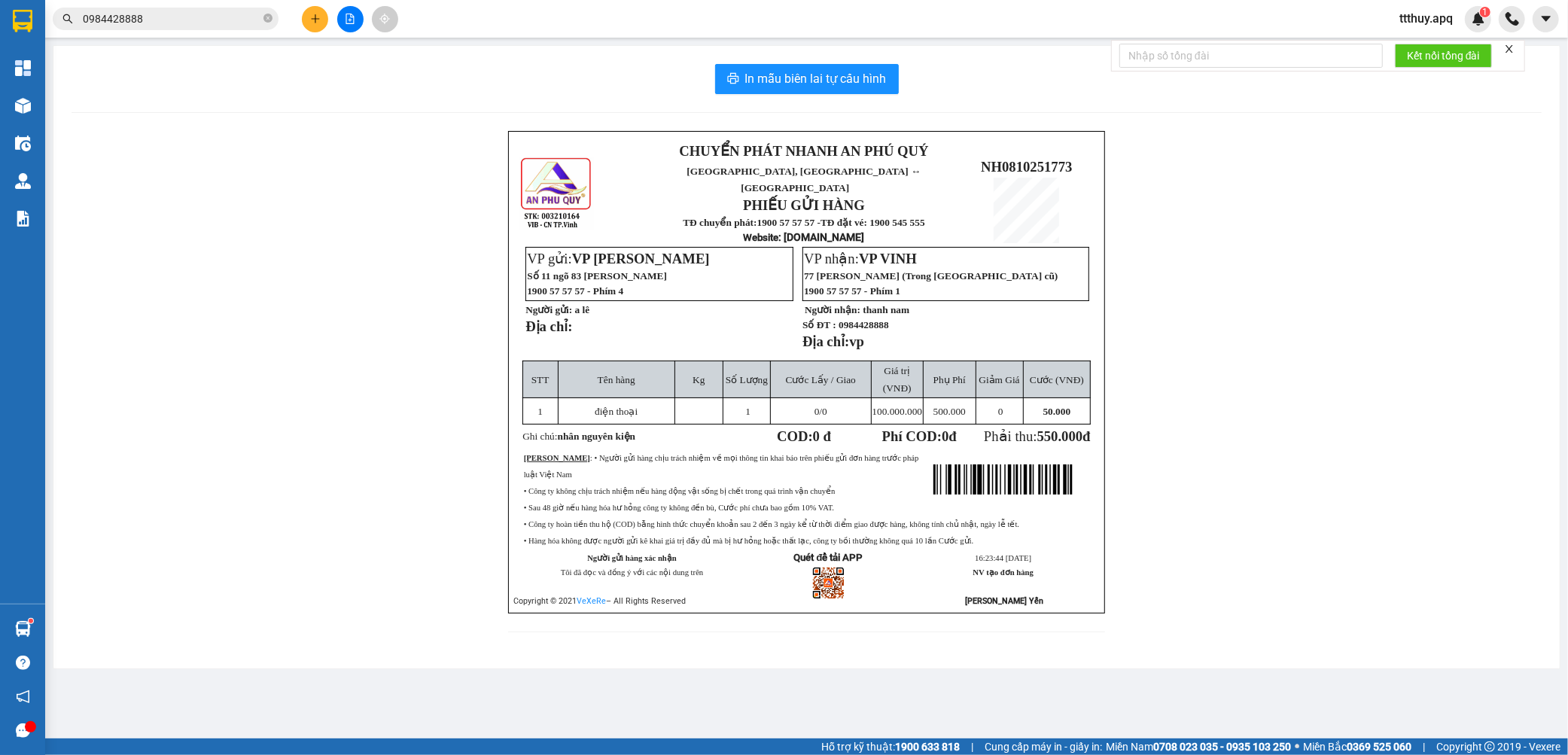
click at [162, 17] on input "0984428888" at bounding box center [172, 18] width 178 height 16
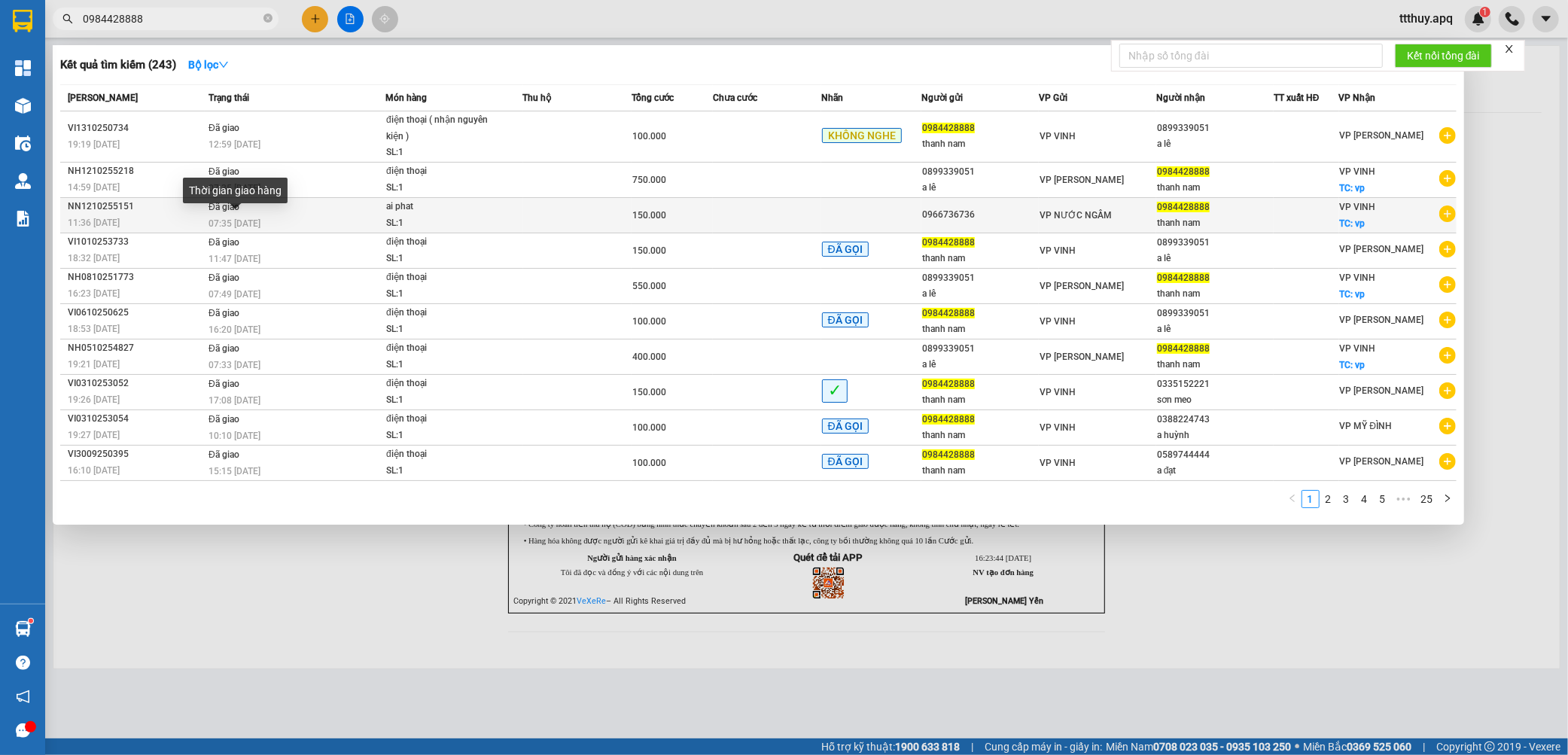
click at [243, 221] on span "07:35 [DATE]" at bounding box center [234, 223] width 52 height 11
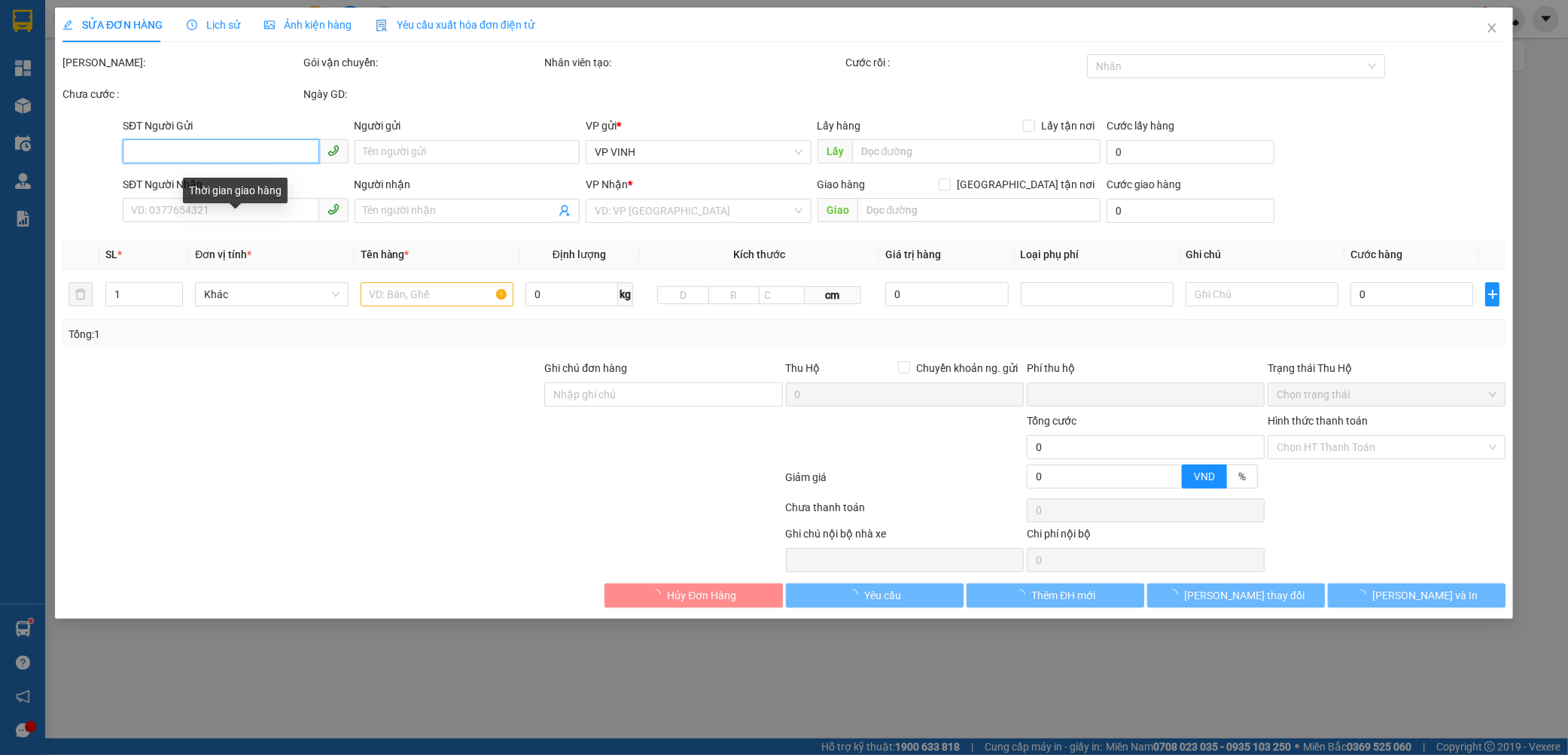
type input "0966736736"
type input "0984428888"
type input "thanh nam"
checkbox input "true"
type input "vp"
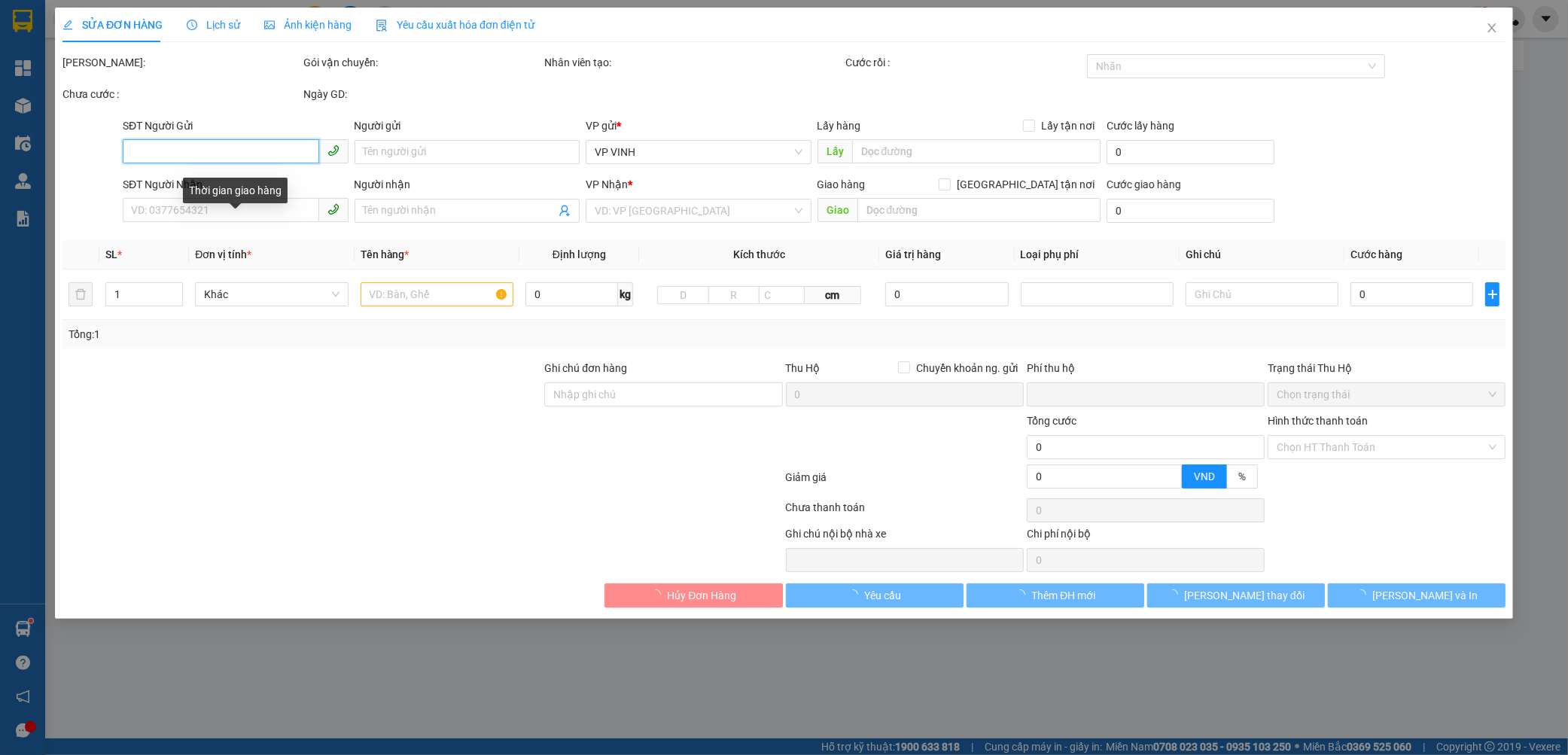
type input "0"
type input "150.000"
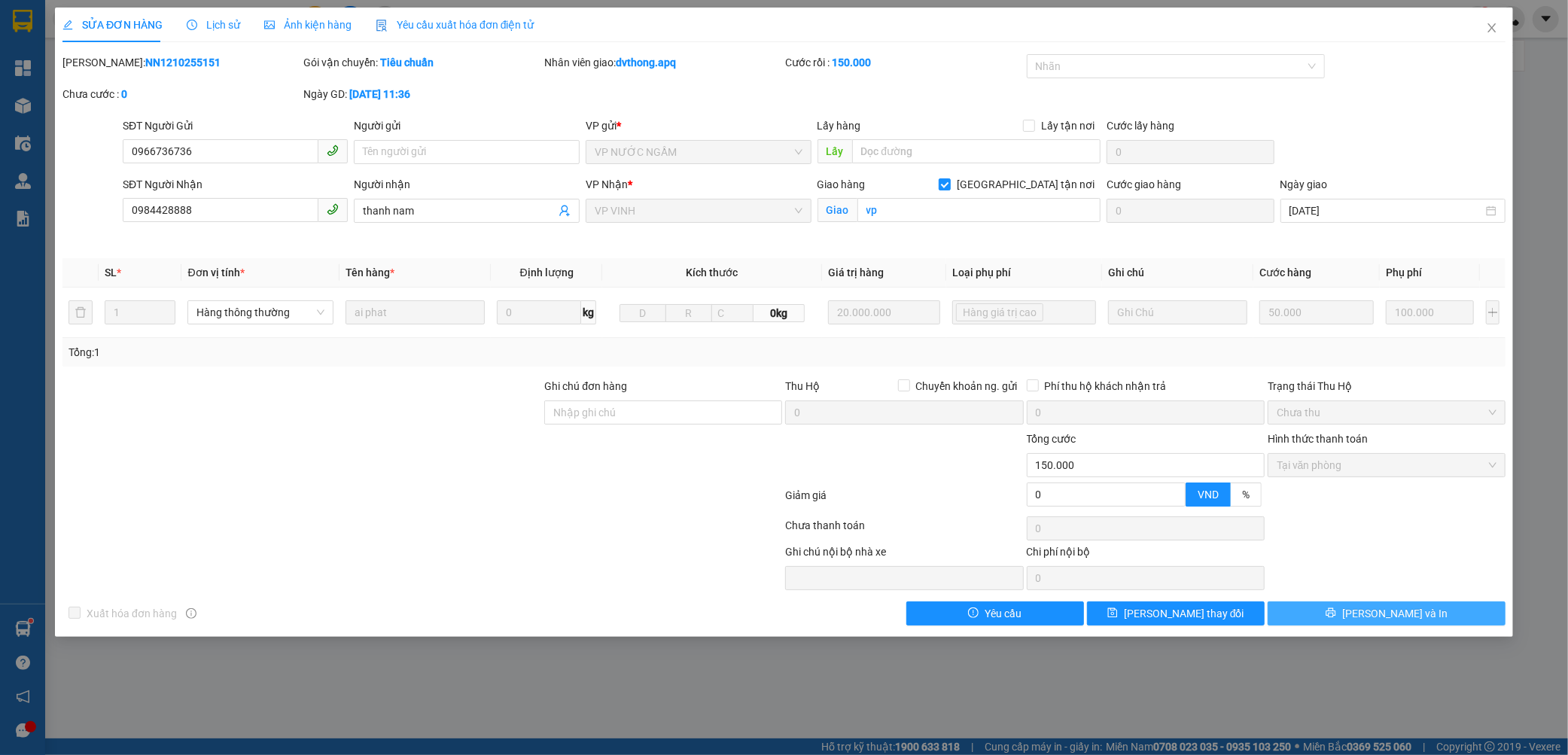
click at [1315, 619] on button "[PERSON_NAME] và In" at bounding box center [1386, 613] width 238 height 24
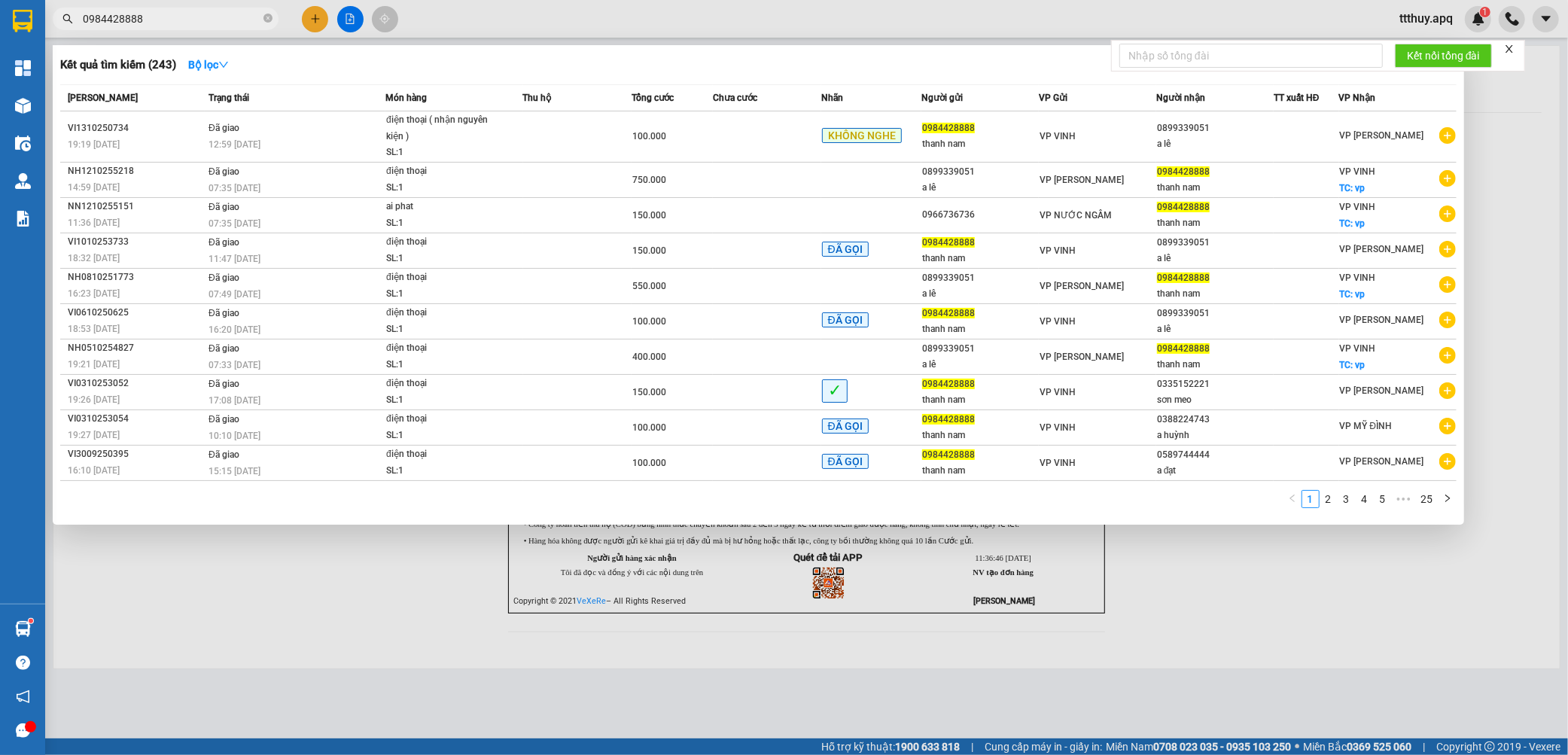
click at [166, 27] on span "0984428888" at bounding box center [166, 19] width 226 height 23
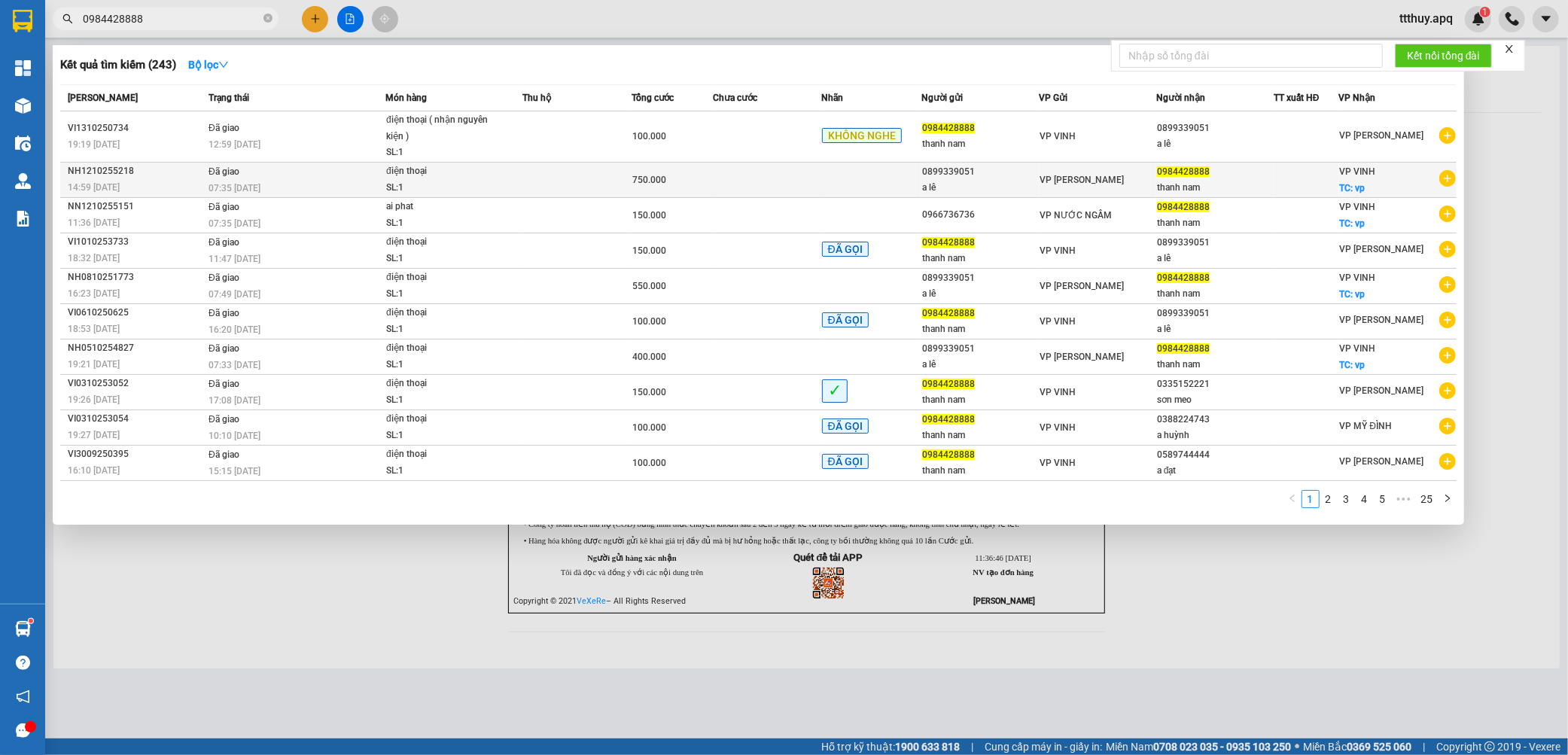
click at [410, 181] on div "SL: 1" at bounding box center [443, 188] width 113 height 16
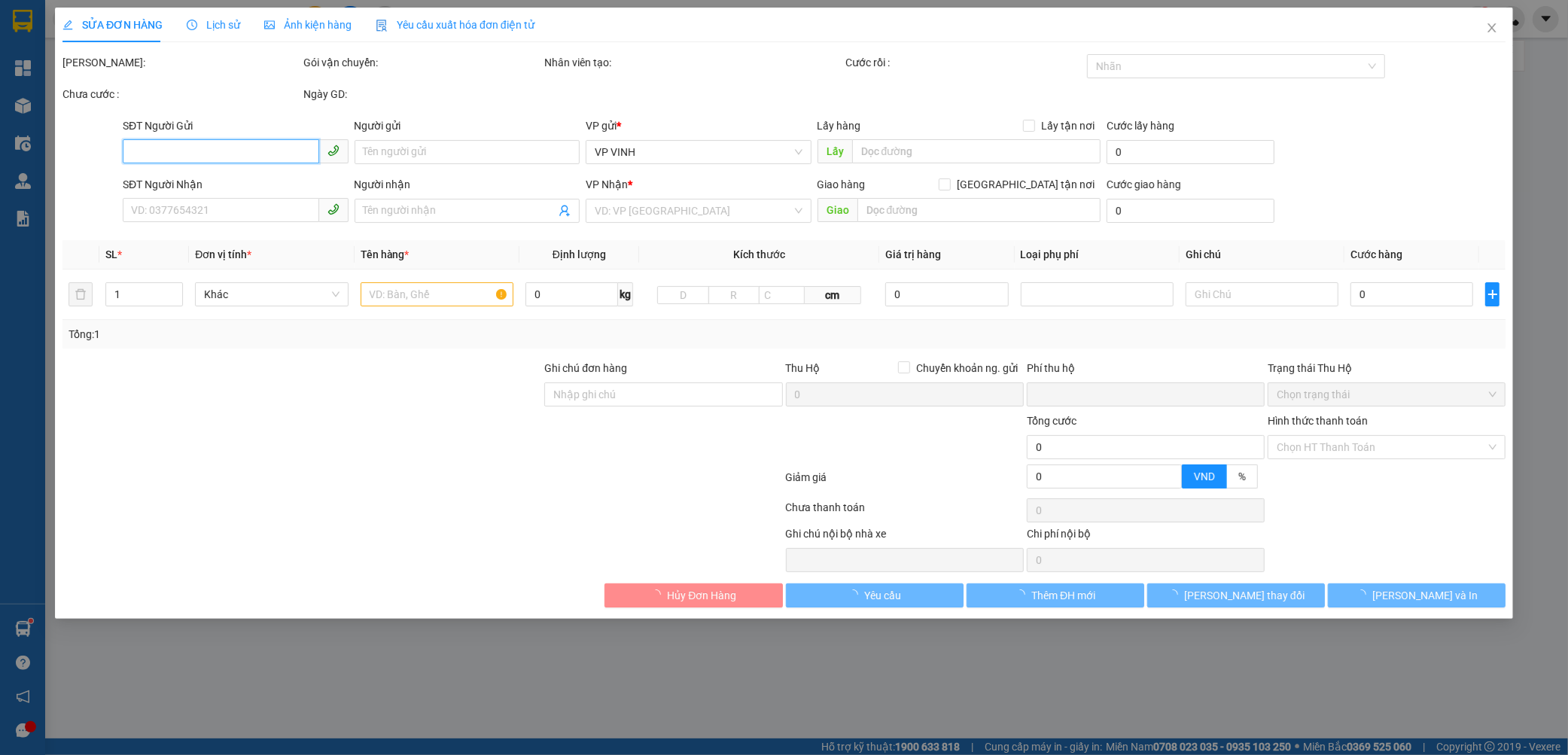
type input "0899339051"
type input "a lê"
type input "0984428888"
type input "thanh nam"
checkbox input "true"
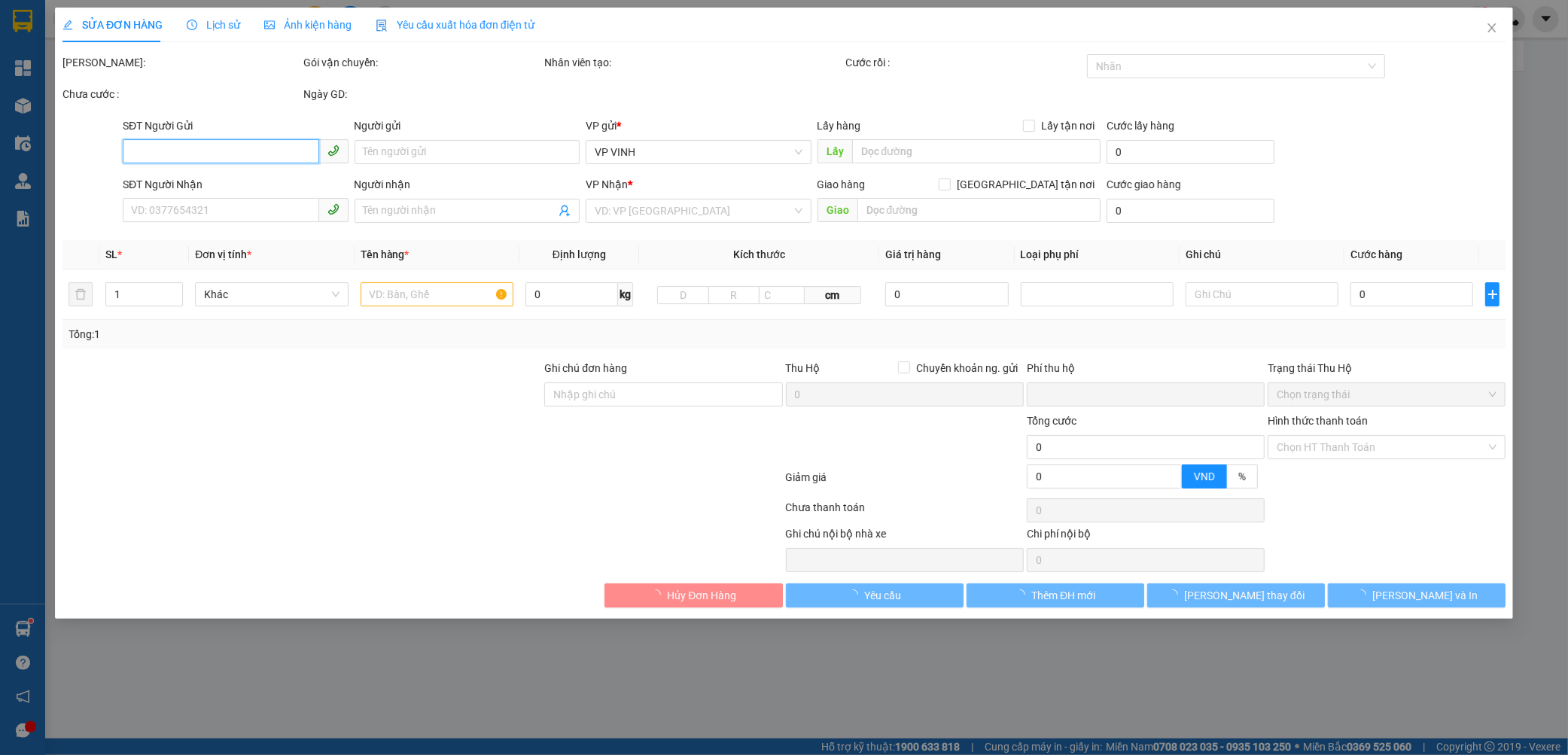
type input "vp"
type input "0"
type input "750.000"
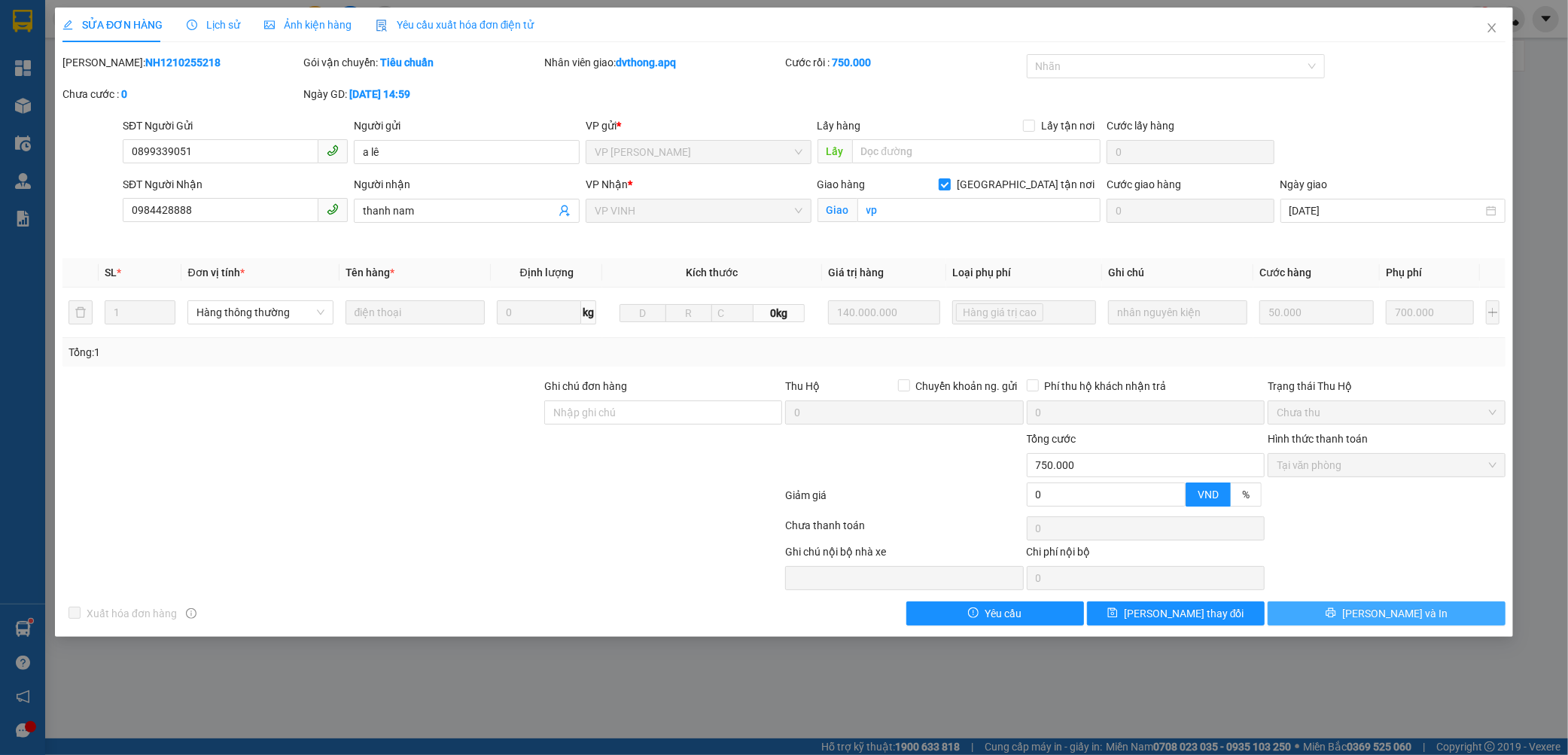
click at [1299, 621] on button "[PERSON_NAME] và In" at bounding box center [1386, 613] width 238 height 24
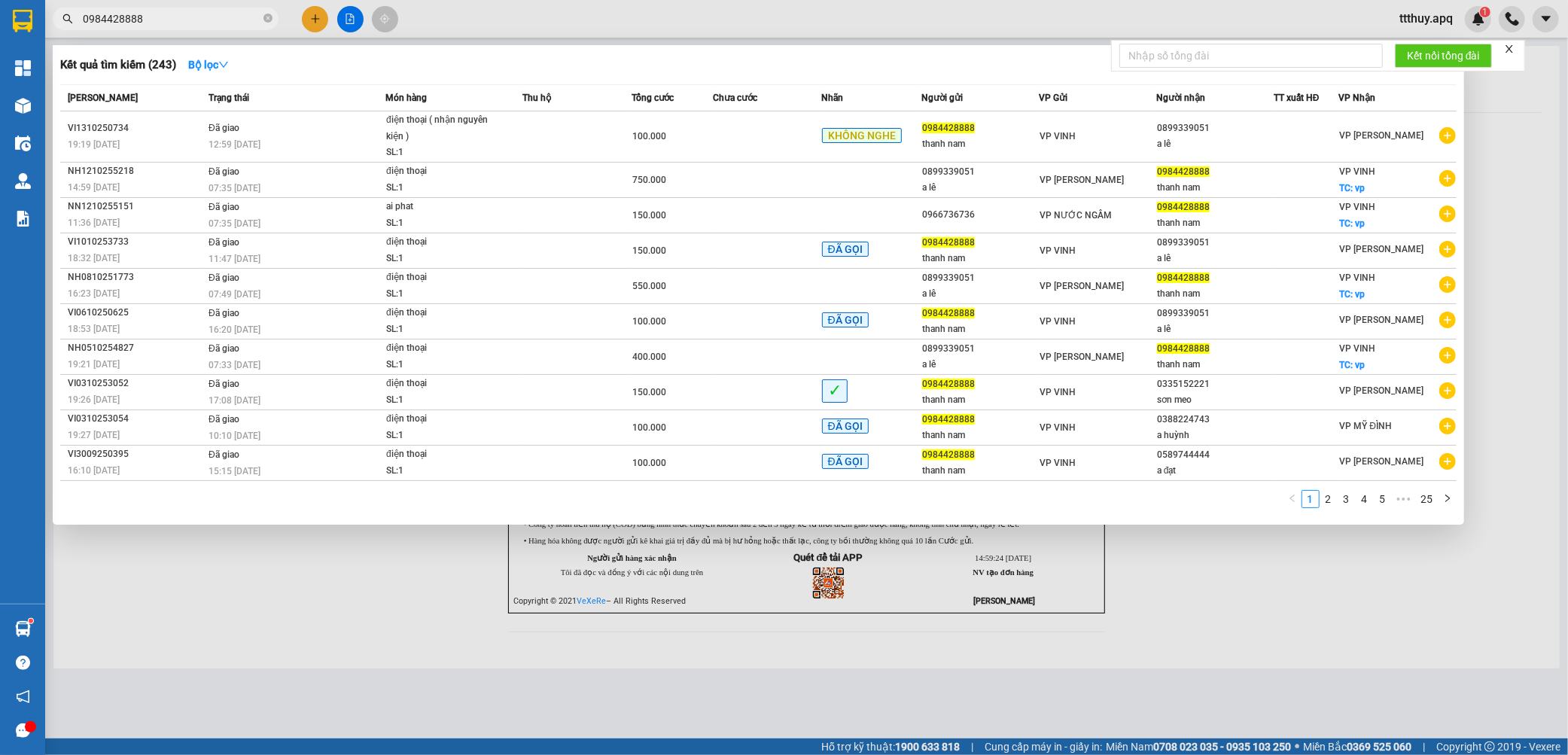
click at [207, 11] on input "0984428888" at bounding box center [172, 18] width 178 height 16
